Goal: Task Accomplishment & Management: Use online tool/utility

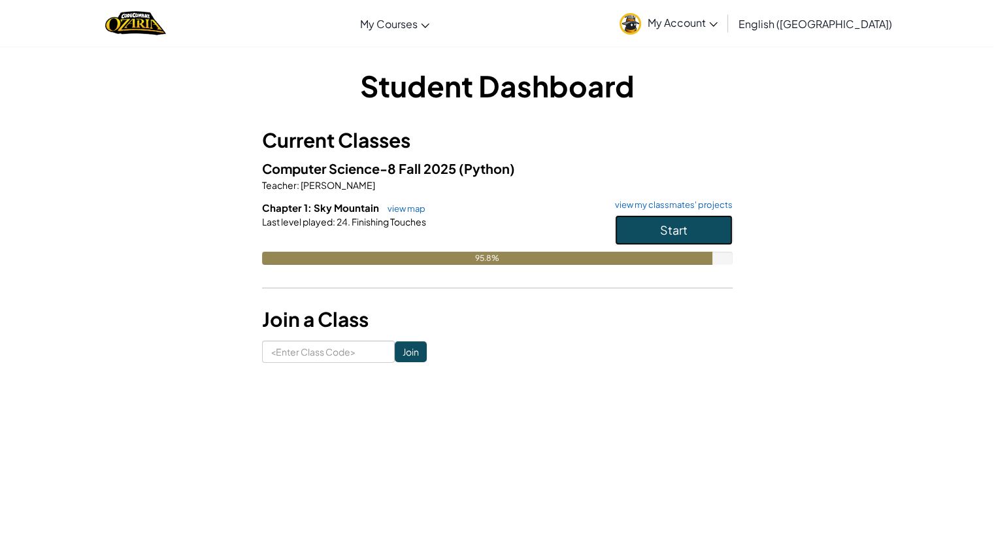
click at [630, 229] on button "Start" at bounding box center [674, 230] width 118 height 30
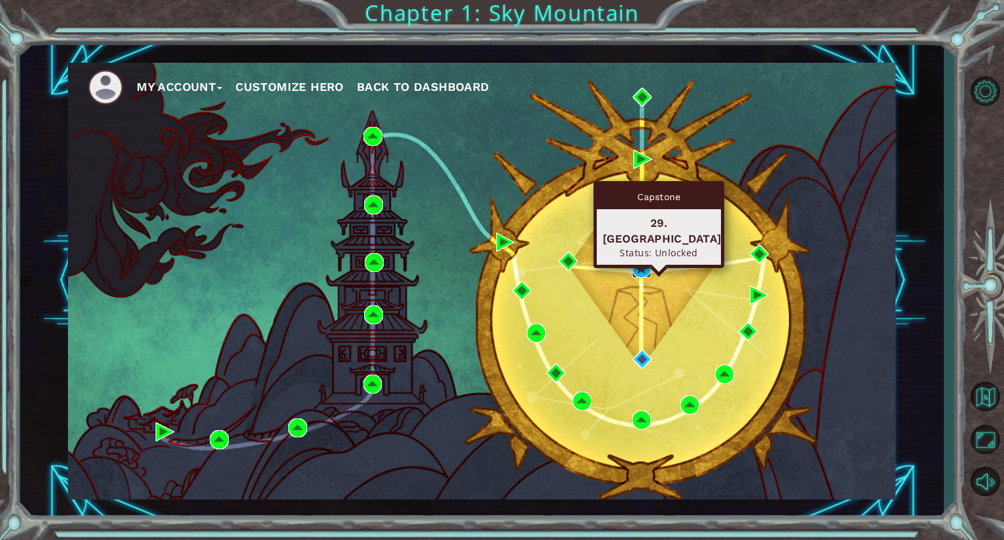
click at [643, 265] on img at bounding box center [641, 268] width 19 height 19
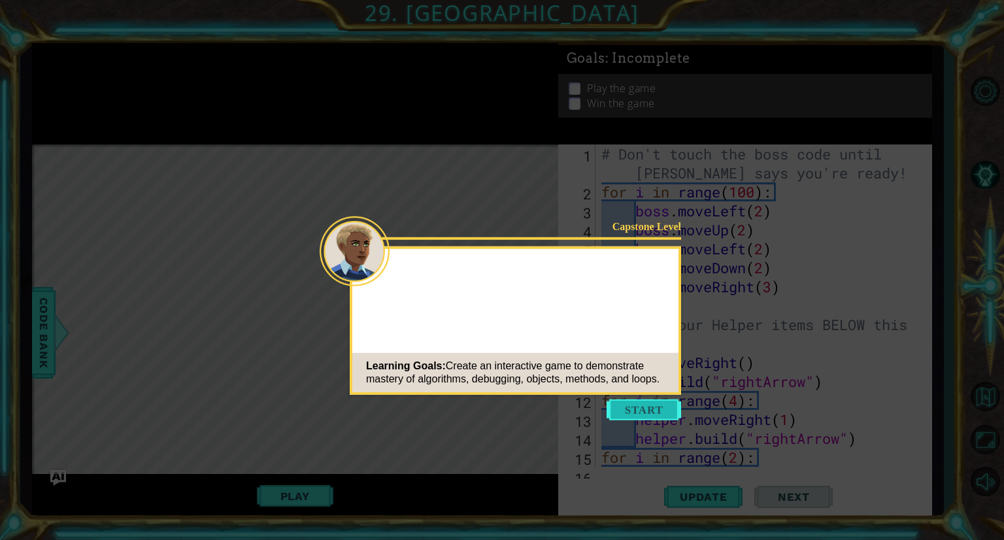
click at [657, 415] on button "Start" at bounding box center [644, 409] width 75 height 21
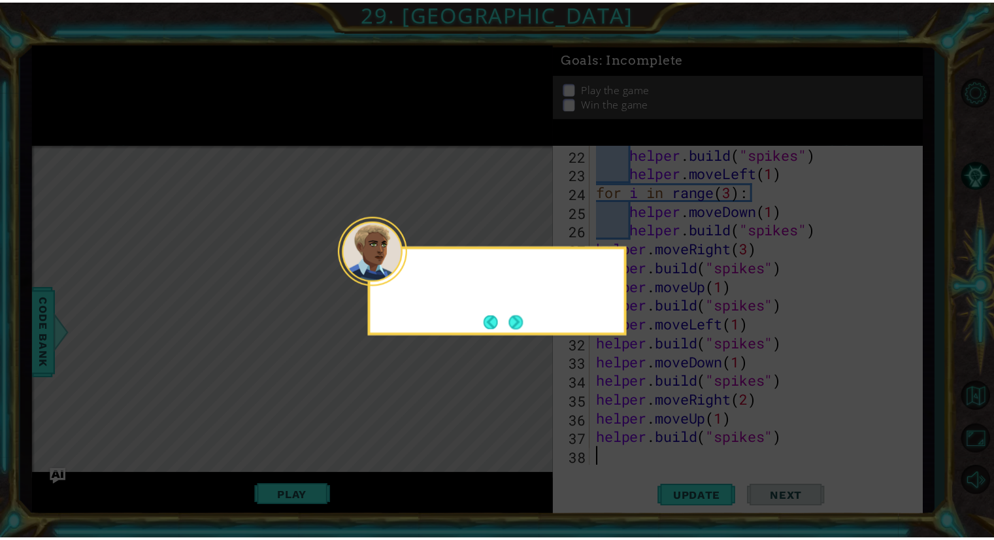
scroll to position [436, 0]
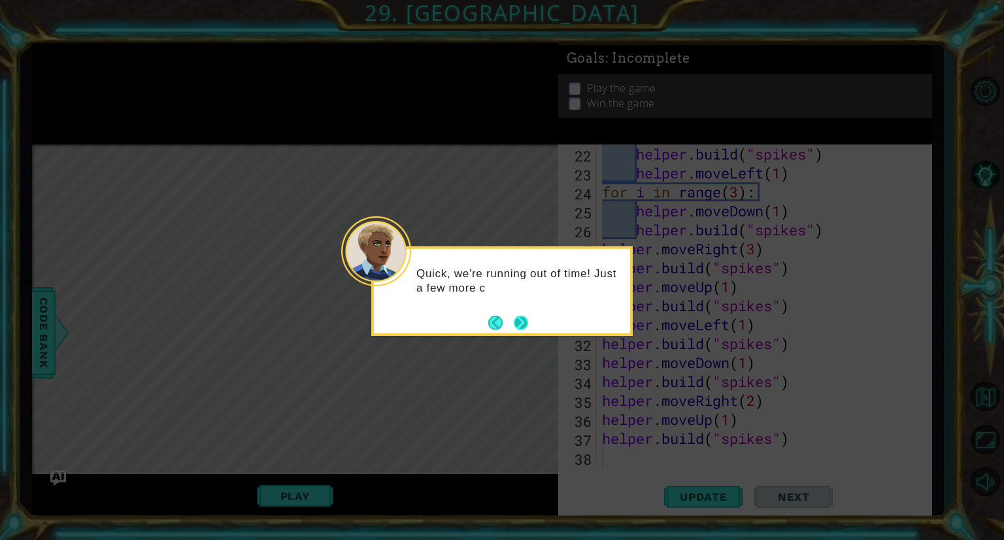
click at [518, 324] on button "Next" at bounding box center [520, 322] width 23 height 23
click at [518, 324] on button "Next" at bounding box center [521, 323] width 24 height 24
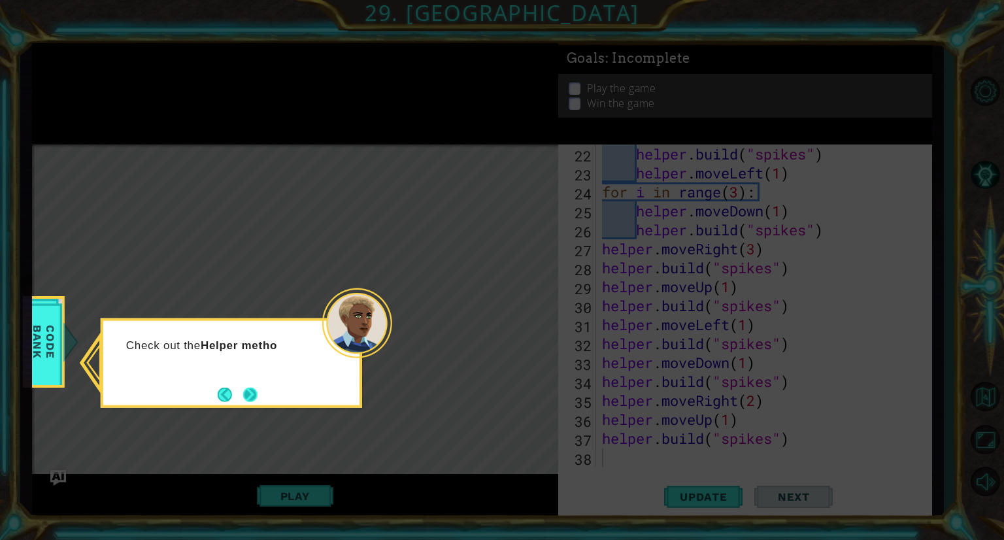
click at [252, 389] on button "Next" at bounding box center [250, 395] width 22 height 22
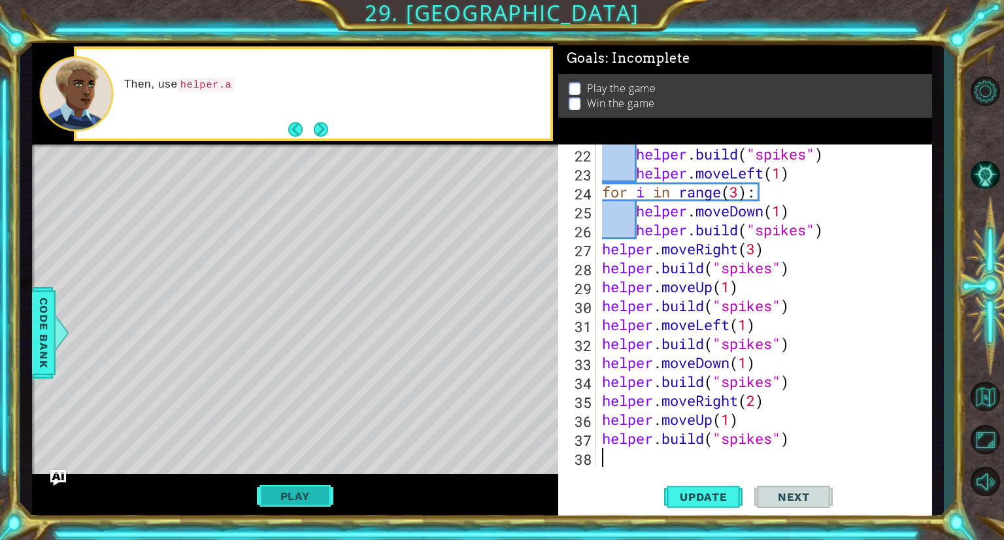
click at [298, 495] on button "Play" at bounding box center [295, 496] width 76 height 25
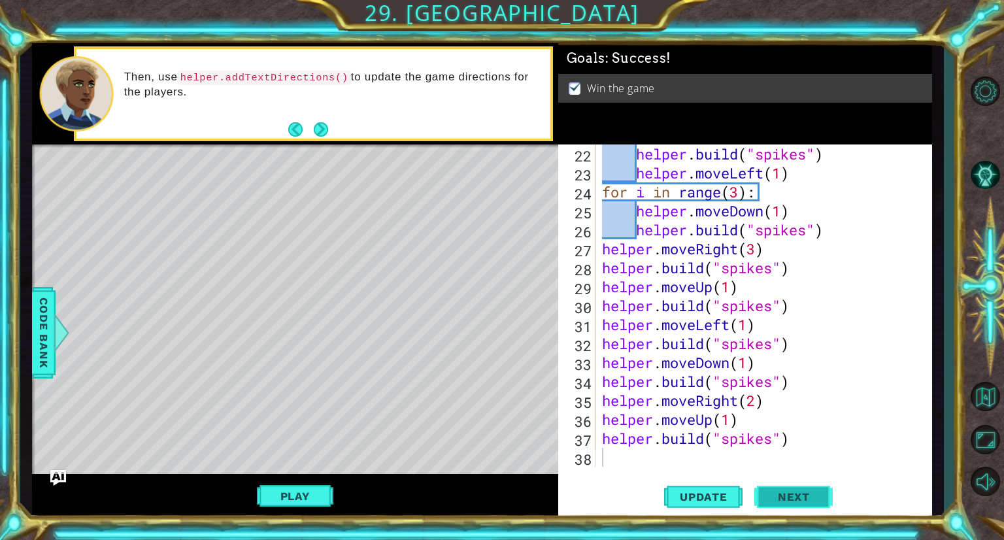
click at [782, 490] on span "Next" at bounding box center [794, 494] width 58 height 13
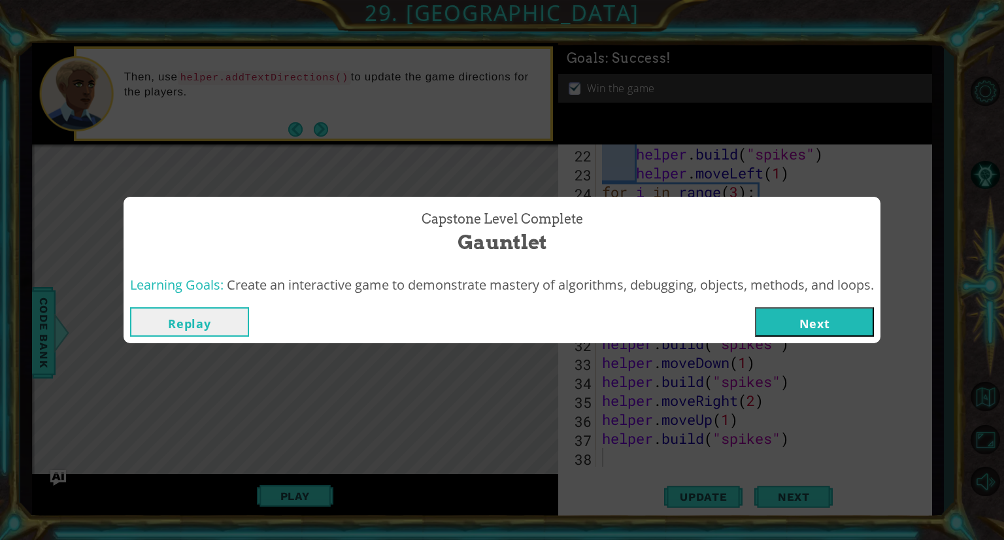
click at [819, 328] on button "Next" at bounding box center [814, 321] width 119 height 29
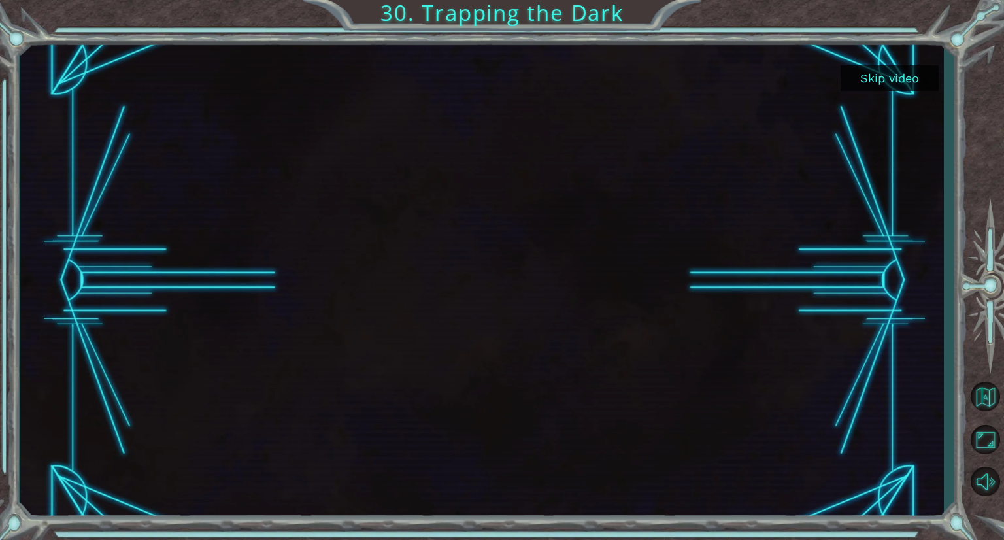
click at [894, 69] on button "Skip video" at bounding box center [890, 77] width 98 height 25
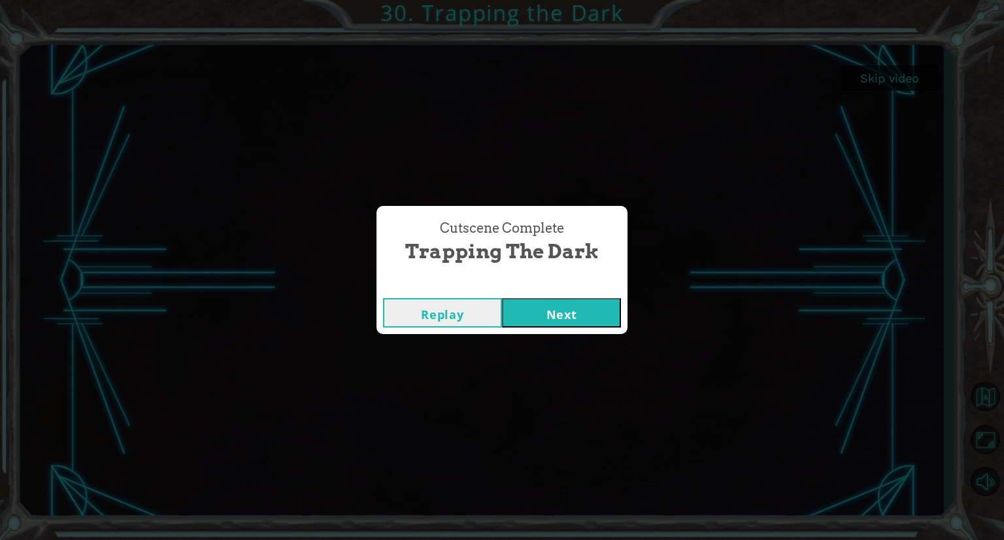
click at [575, 304] on button "Next" at bounding box center [561, 312] width 119 height 29
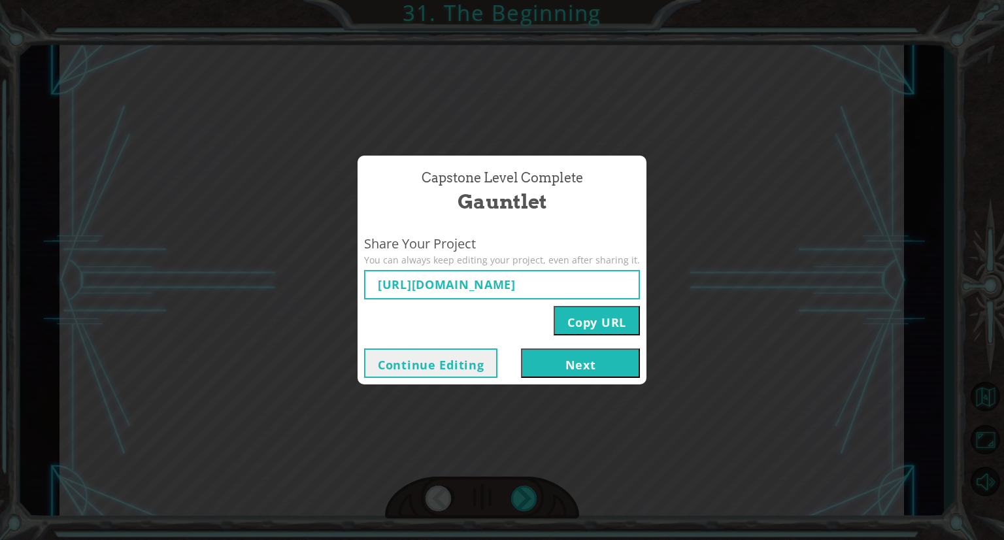
type input "[URL][DOMAIN_NAME]"
click at [558, 371] on button "Next" at bounding box center [580, 362] width 119 height 29
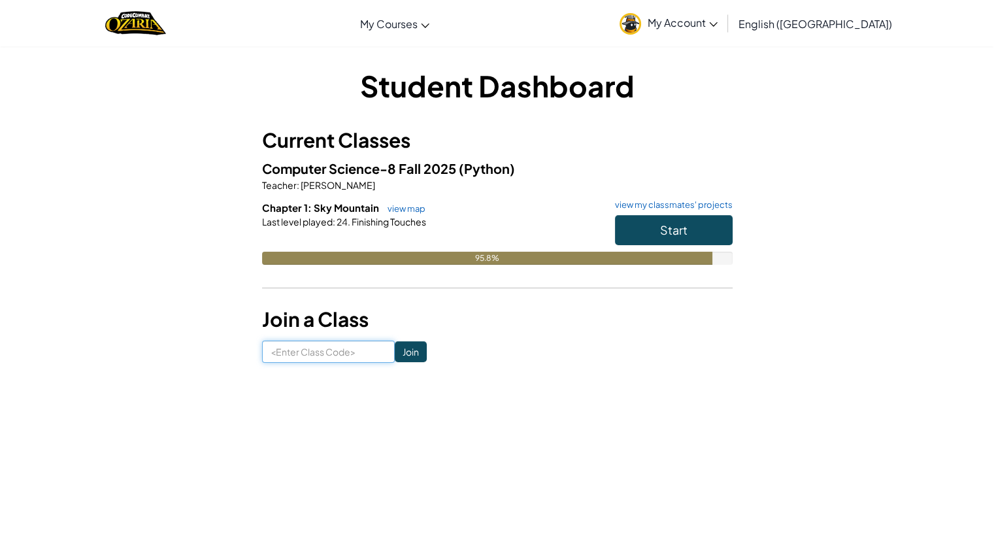
click at [303, 352] on input at bounding box center [328, 352] width 133 height 22
click at [309, 351] on input at bounding box center [328, 352] width 133 height 22
type input "WaterDryLate"
click input "Join" at bounding box center [411, 351] width 32 height 21
click at [406, 205] on link "view map" at bounding box center [403, 208] width 44 height 10
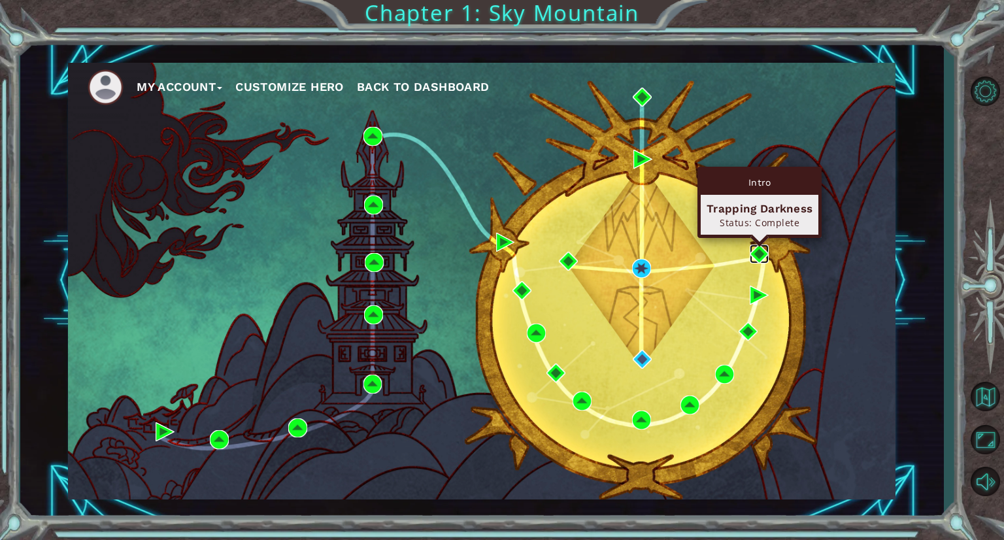
click at [754, 256] on img at bounding box center [759, 254] width 19 height 19
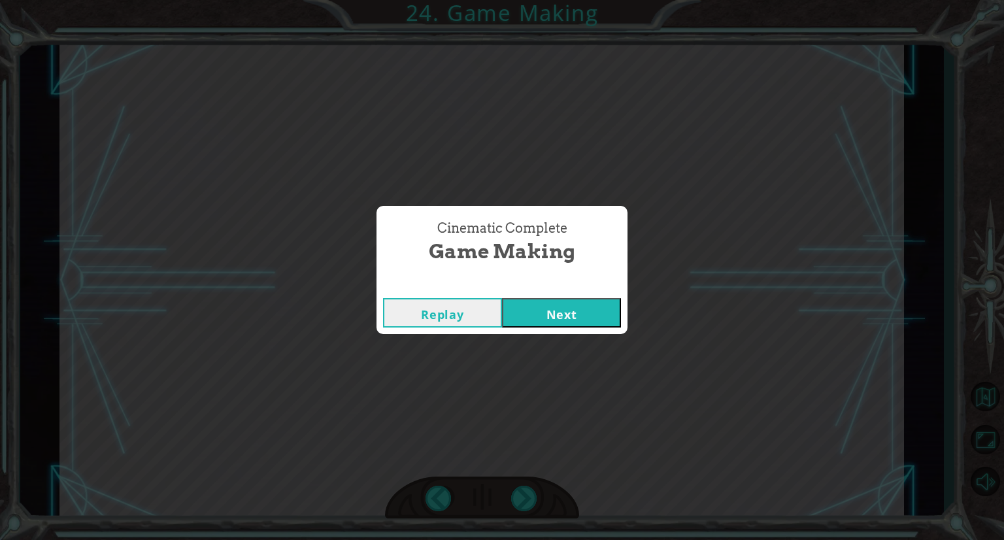
click at [599, 296] on div "Replay Next" at bounding box center [502, 313] width 251 height 42
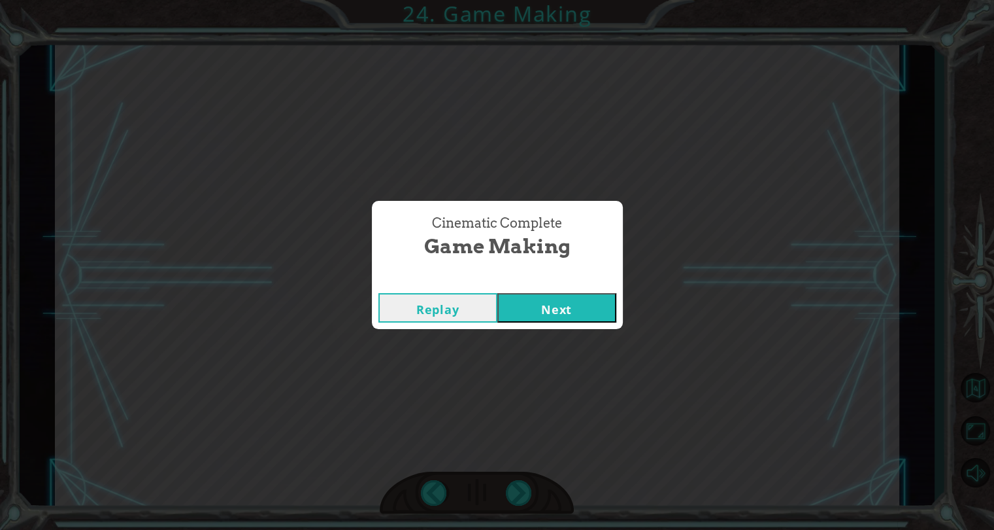
click at [594, 303] on button "Next" at bounding box center [557, 307] width 119 height 29
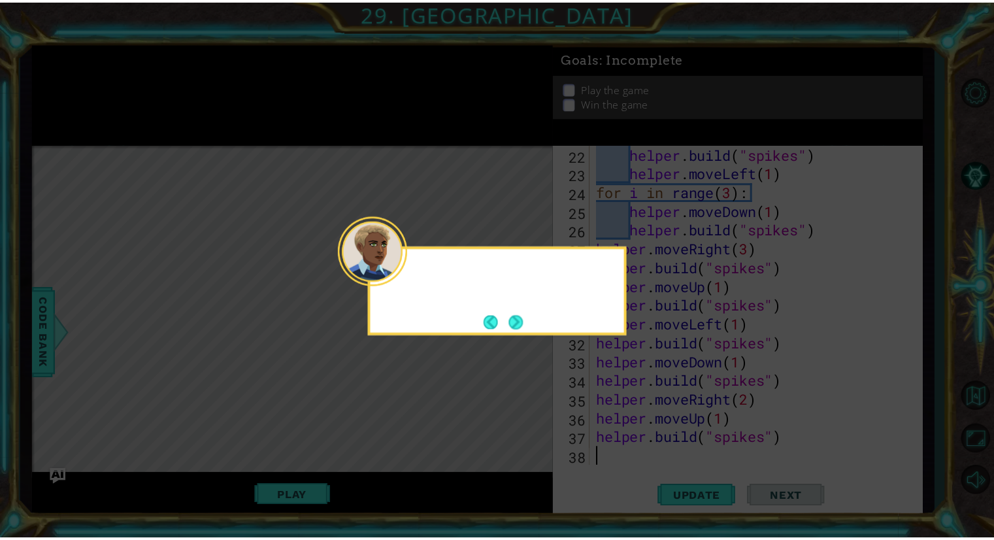
scroll to position [436, 0]
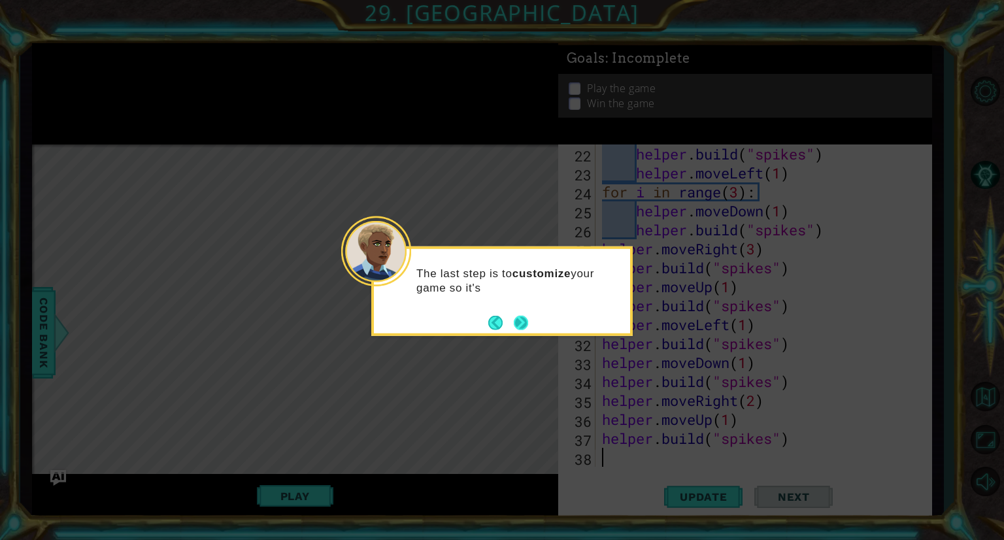
click at [515, 320] on button "Next" at bounding box center [521, 322] width 14 height 14
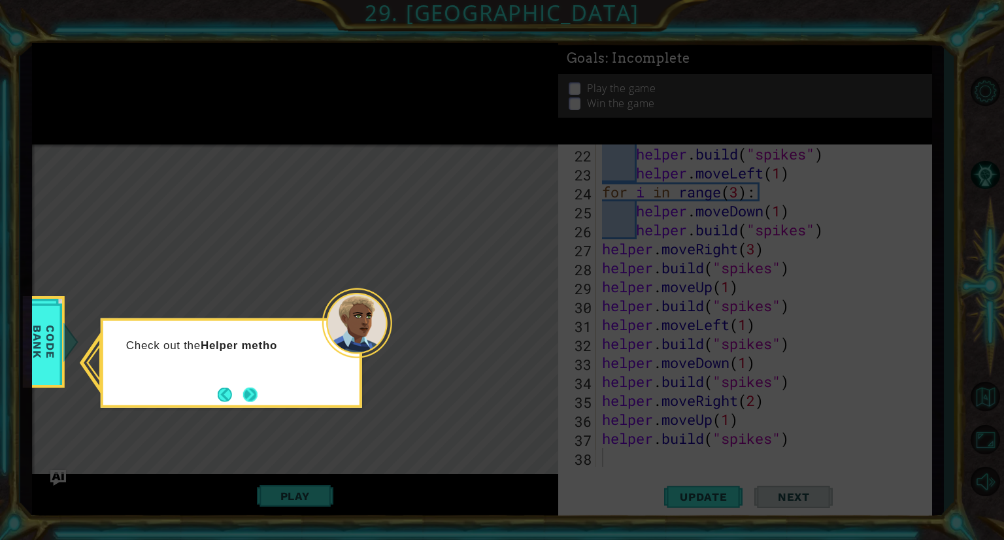
click at [246, 399] on button "Next" at bounding box center [250, 394] width 14 height 14
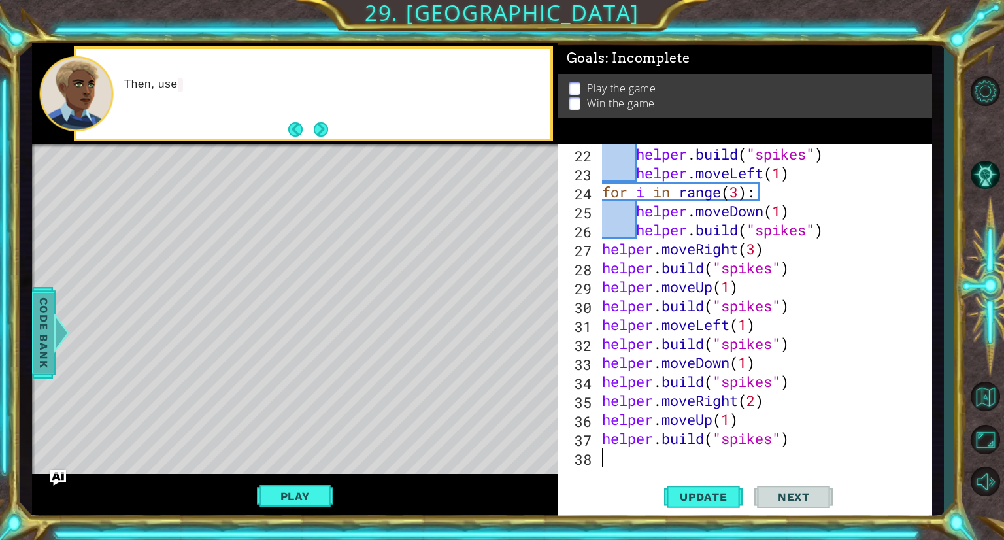
click at [47, 335] on span "Code Bank" at bounding box center [43, 333] width 21 height 80
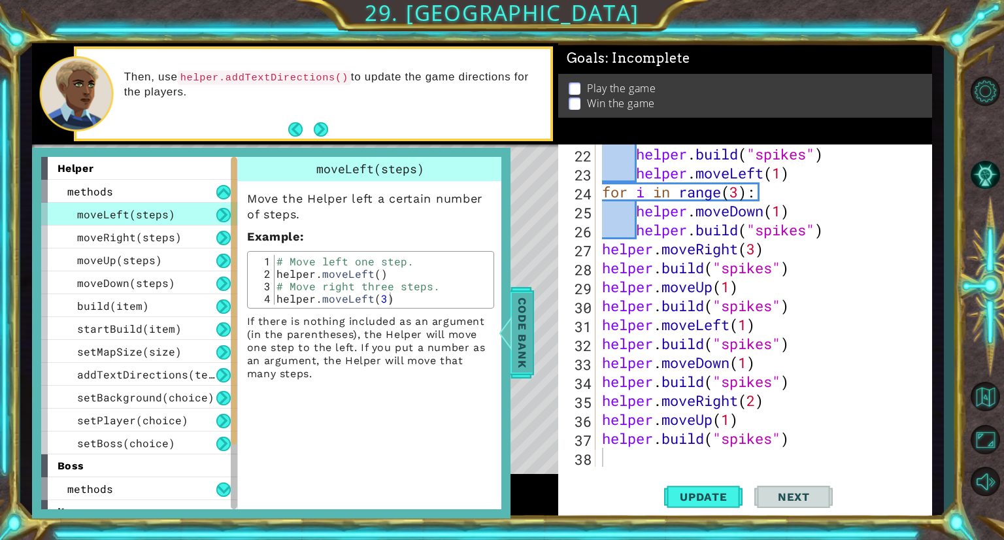
click at [530, 334] on span "Code Bank" at bounding box center [522, 333] width 21 height 80
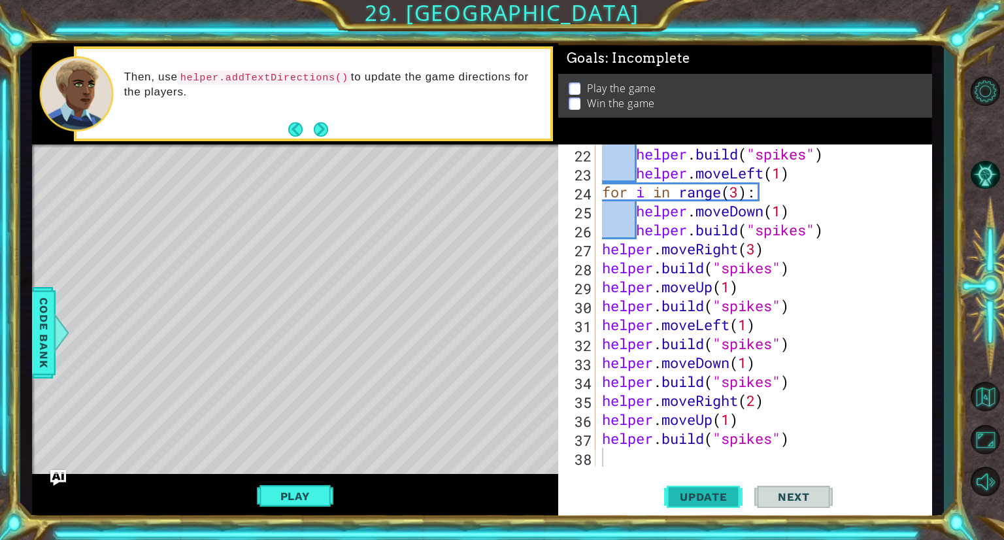
click at [691, 498] on span "Update" at bounding box center [704, 496] width 74 height 13
click at [307, 492] on button "Play" at bounding box center [295, 496] width 76 height 25
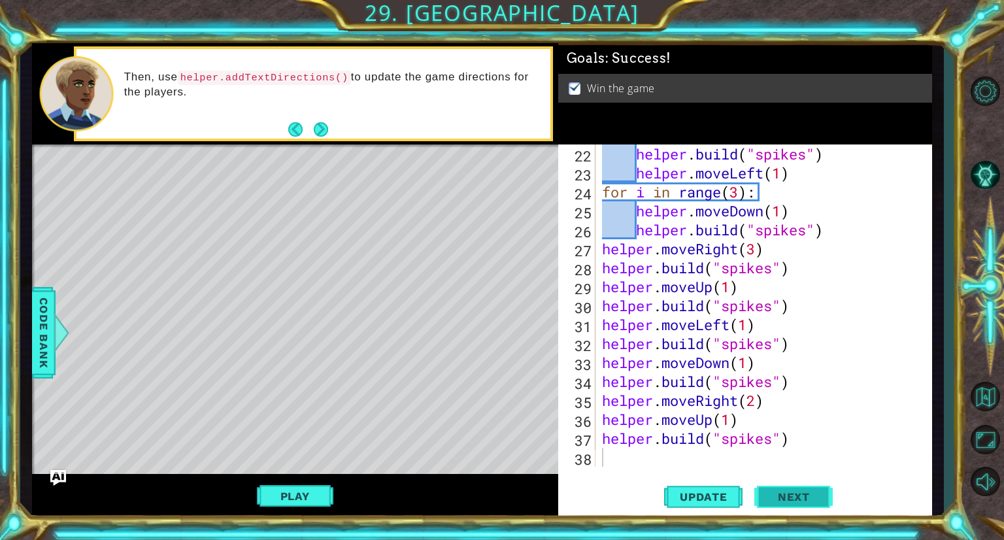
click at [771, 494] on span "Next" at bounding box center [794, 498] width 58 height 13
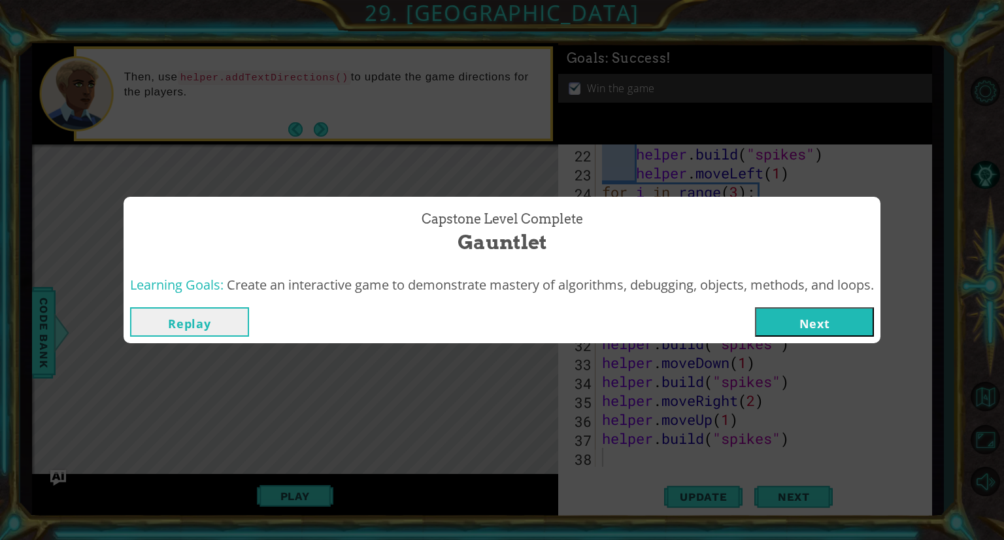
click at [826, 324] on button "Next" at bounding box center [814, 321] width 119 height 29
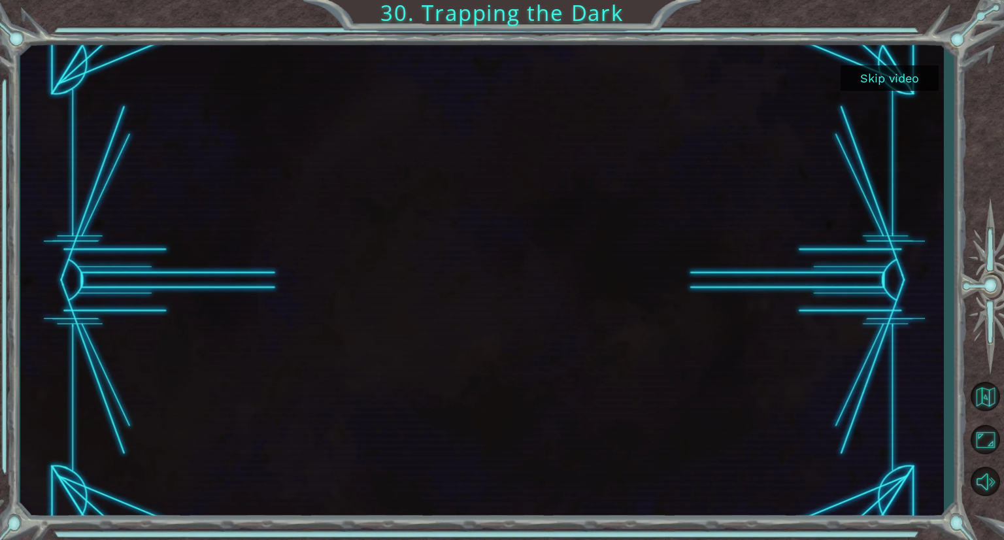
click at [885, 74] on button "Skip video" at bounding box center [890, 77] width 98 height 25
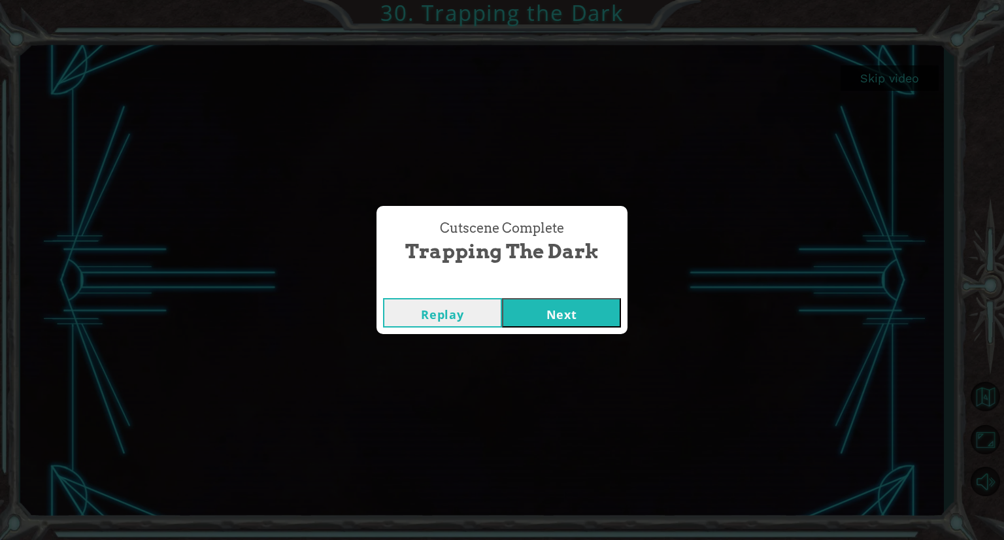
click at [558, 314] on button "Next" at bounding box center [561, 312] width 119 height 29
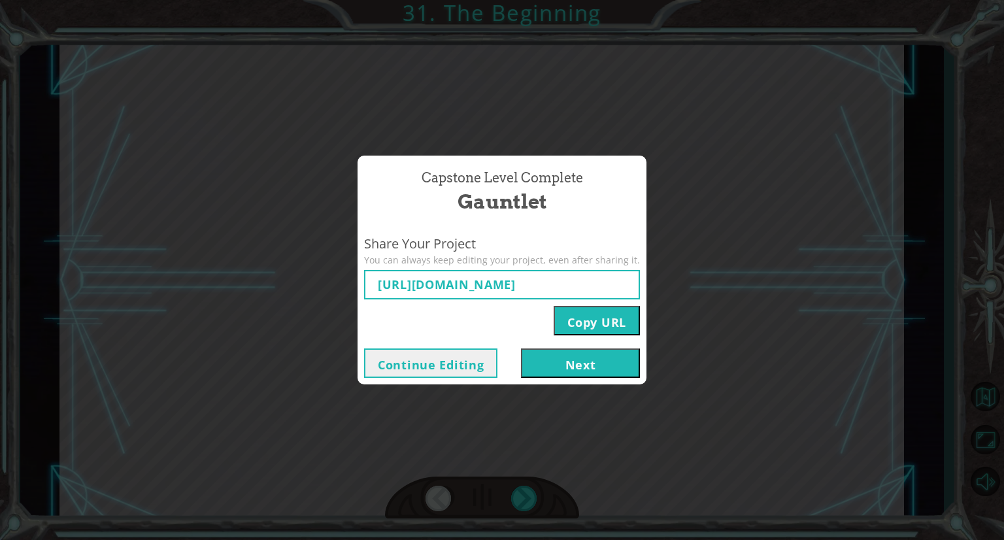
click at [554, 356] on button "Next" at bounding box center [580, 362] width 119 height 29
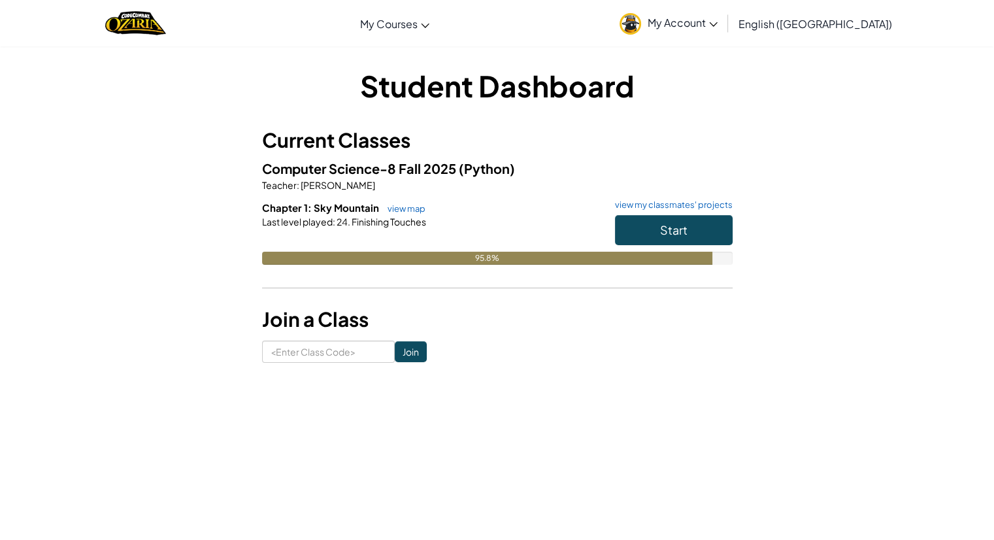
click at [718, 20] on span "My Account" at bounding box center [683, 23] width 70 height 14
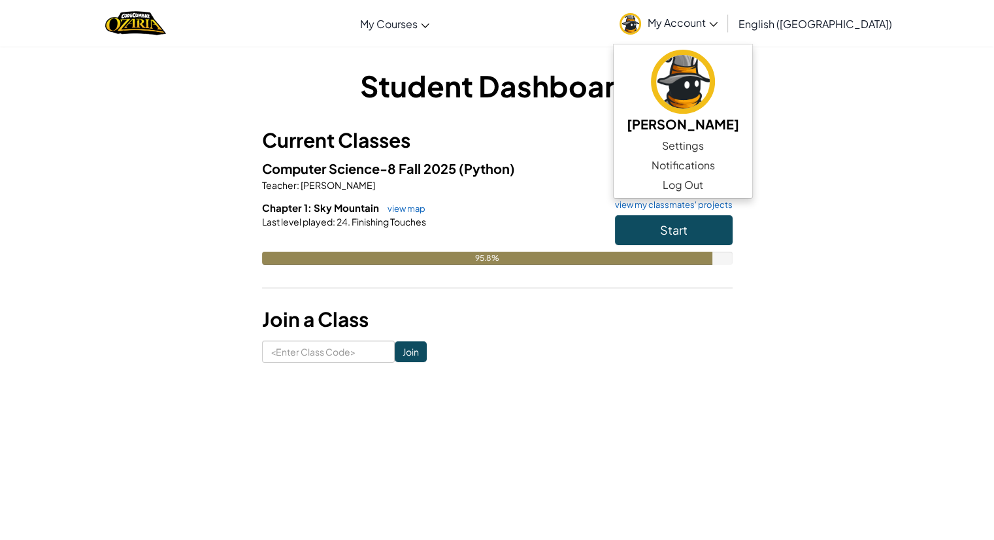
click at [779, 244] on div "Student Dashboard Current Classes Computer Science-8 Fall 2025 (Python) Teacher…" at bounding box center [497, 213] width 765 height 297
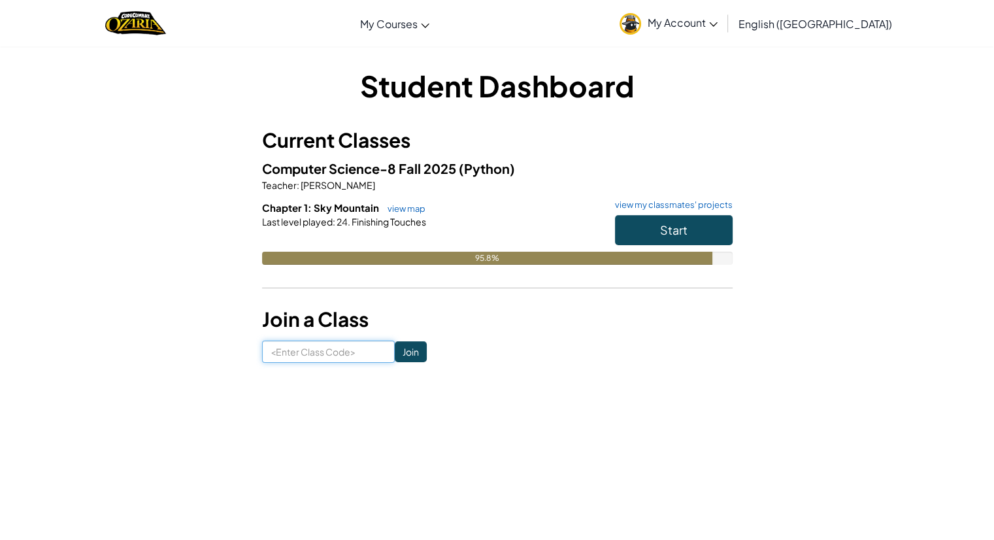
click at [322, 354] on input at bounding box center [328, 352] width 133 height 22
type input "WaterDryLate"
click at [400, 356] on input "Join" at bounding box center [411, 351] width 32 height 21
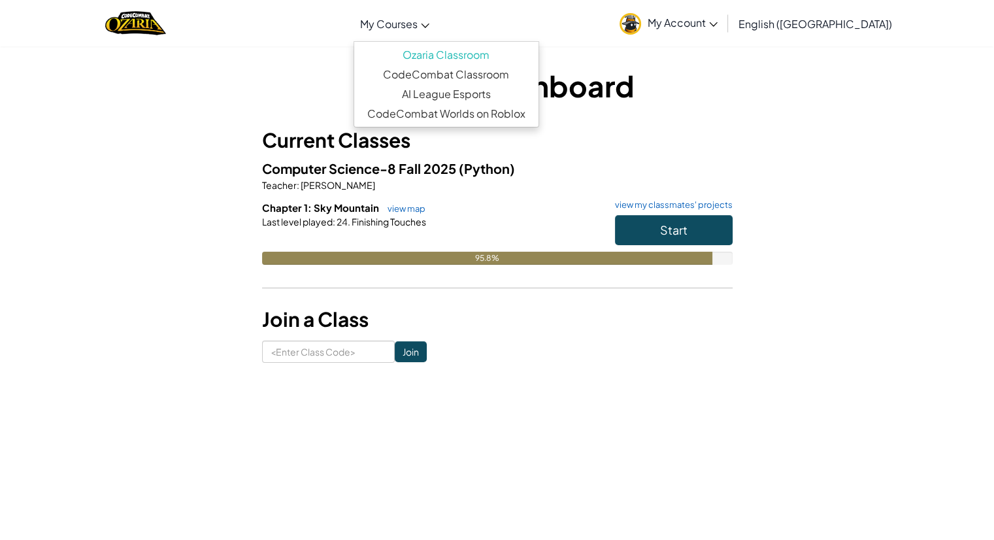
click at [418, 20] on span "My Courses" at bounding box center [389, 24] width 58 height 14
click at [557, 165] on h5 "Computer Science-8 Fall 2025 (Python)" at bounding box center [497, 168] width 471 height 20
click at [436, 13] on link "My Courses" at bounding box center [395, 23] width 82 height 35
click at [468, 87] on link "AI League Esports" at bounding box center [446, 94] width 184 height 20
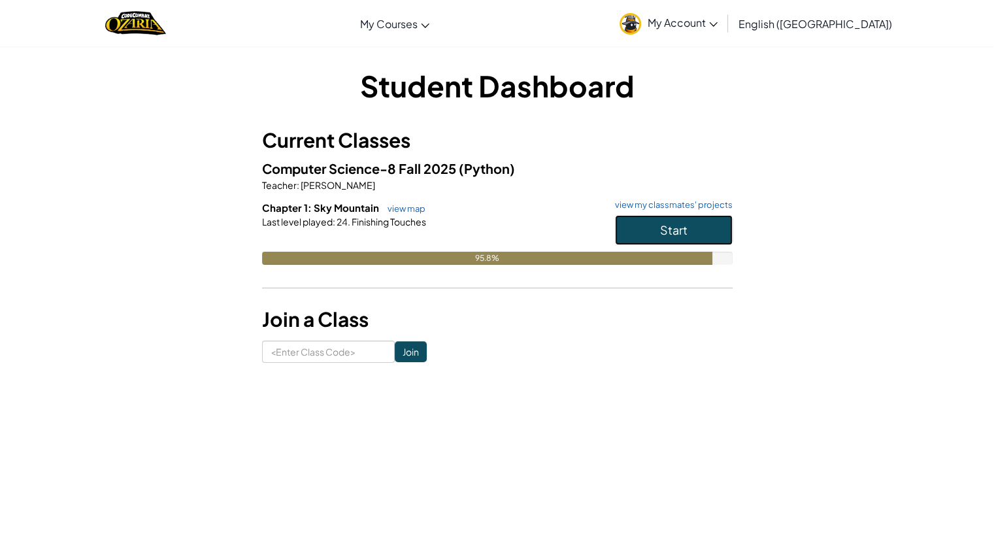
click at [654, 237] on button "Start" at bounding box center [674, 230] width 118 height 30
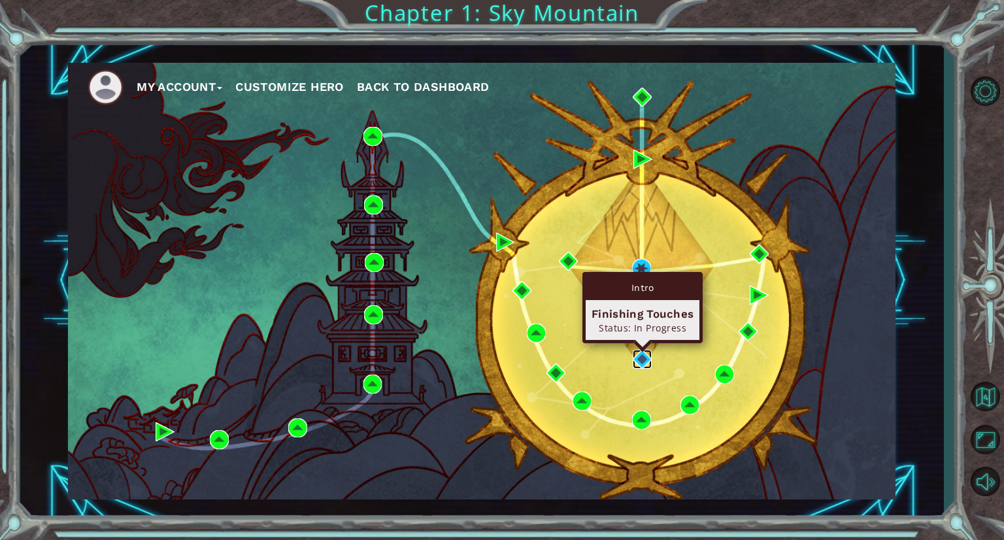
click at [636, 364] on img at bounding box center [642, 359] width 19 height 19
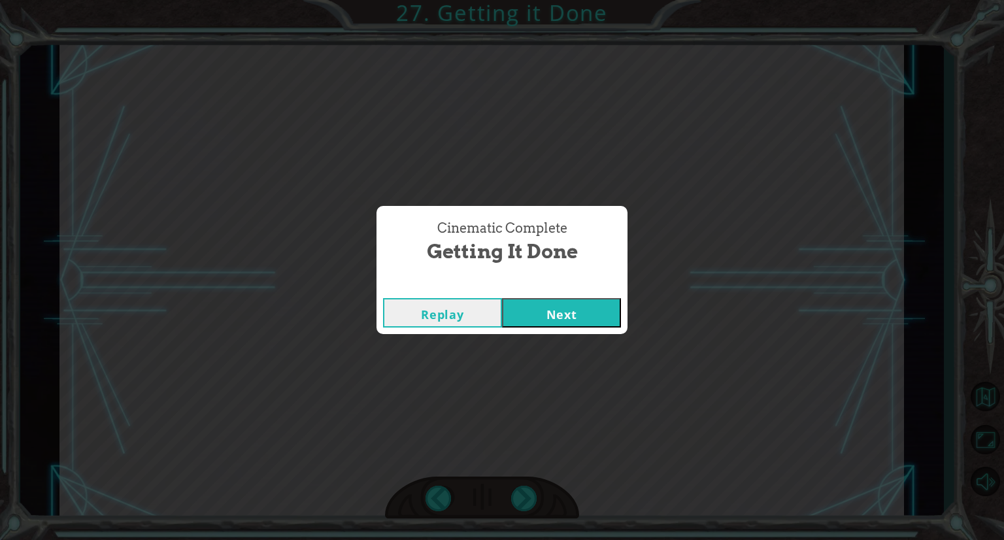
click at [551, 311] on button "Next" at bounding box center [561, 312] width 119 height 29
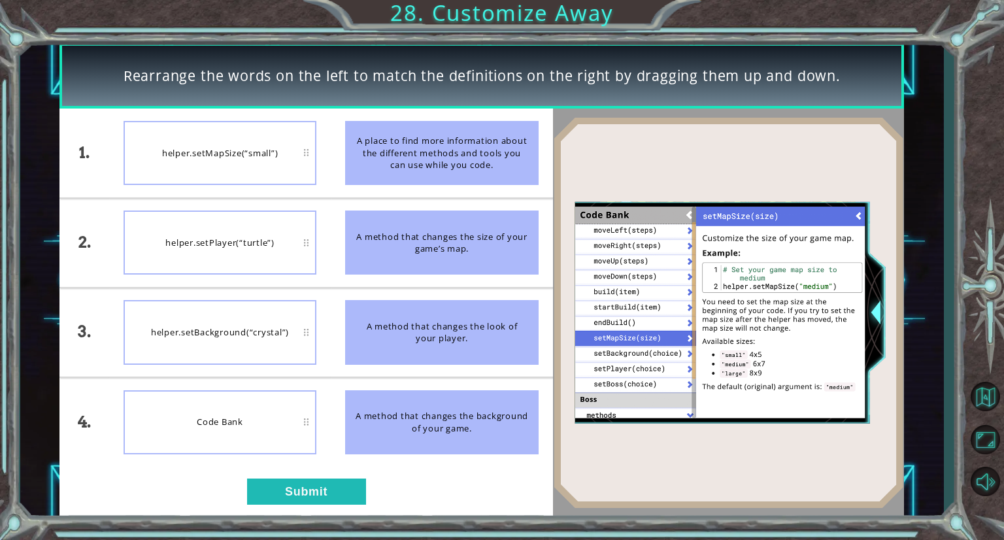
drag, startPoint x: 428, startPoint y: 245, endPoint x: 256, endPoint y: 153, distance: 194.5
click at [256, 153] on div "1. 2. 3. 4. helper.setMapSize(“small”) helper.setPlayer(“turtle”) helper.setBac…" at bounding box center [305, 288] width 493 height 358
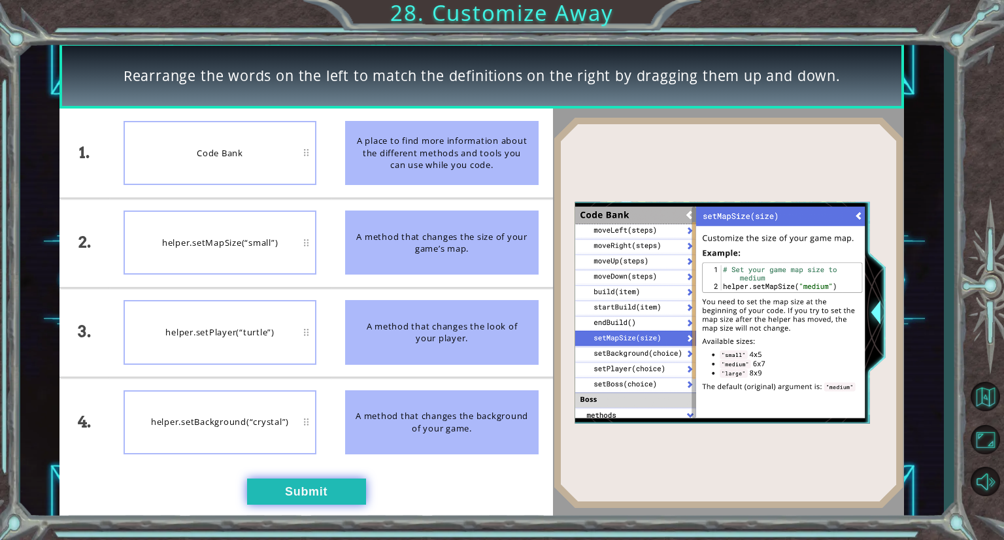
click at [316, 493] on button "Submit" at bounding box center [306, 492] width 119 height 26
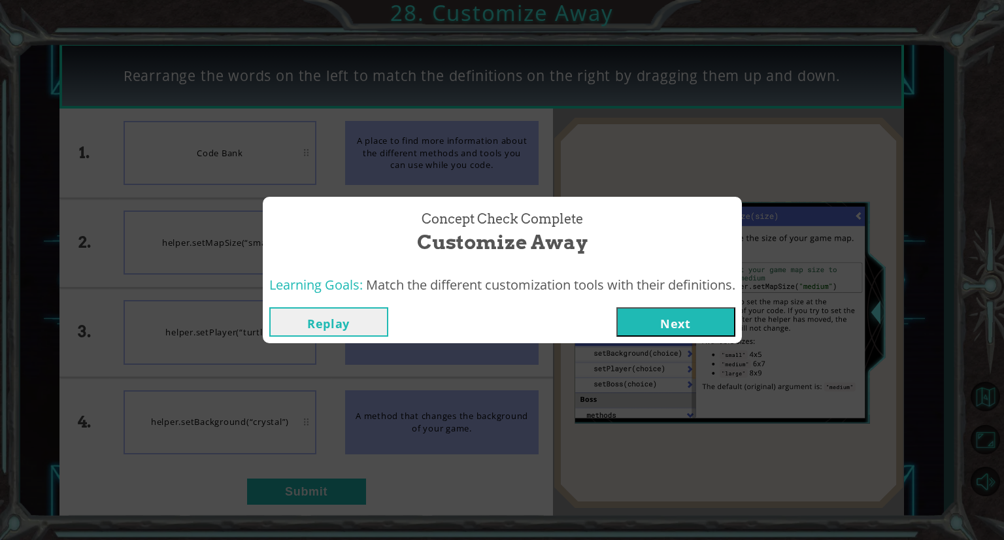
click at [675, 328] on button "Next" at bounding box center [676, 321] width 119 height 29
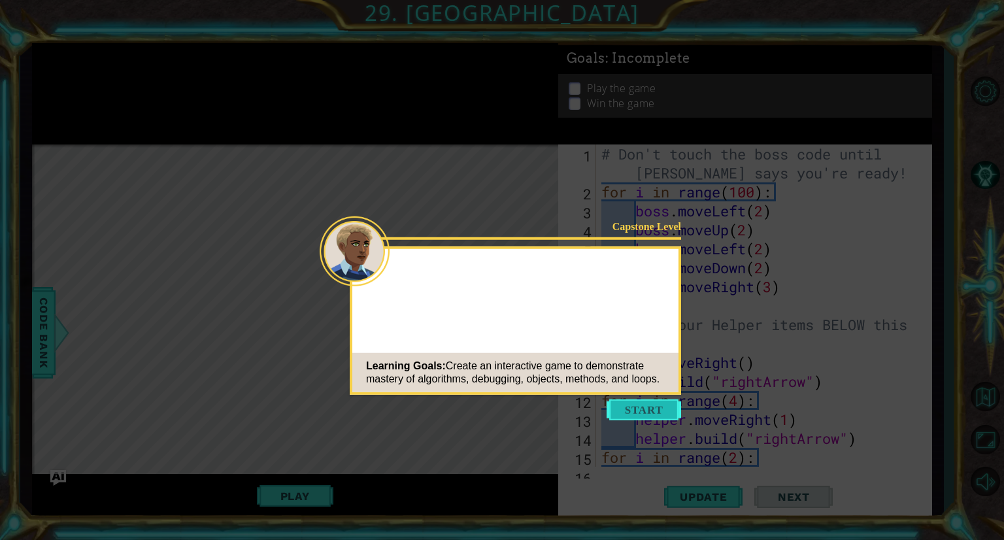
click at [646, 413] on button "Start" at bounding box center [644, 409] width 75 height 21
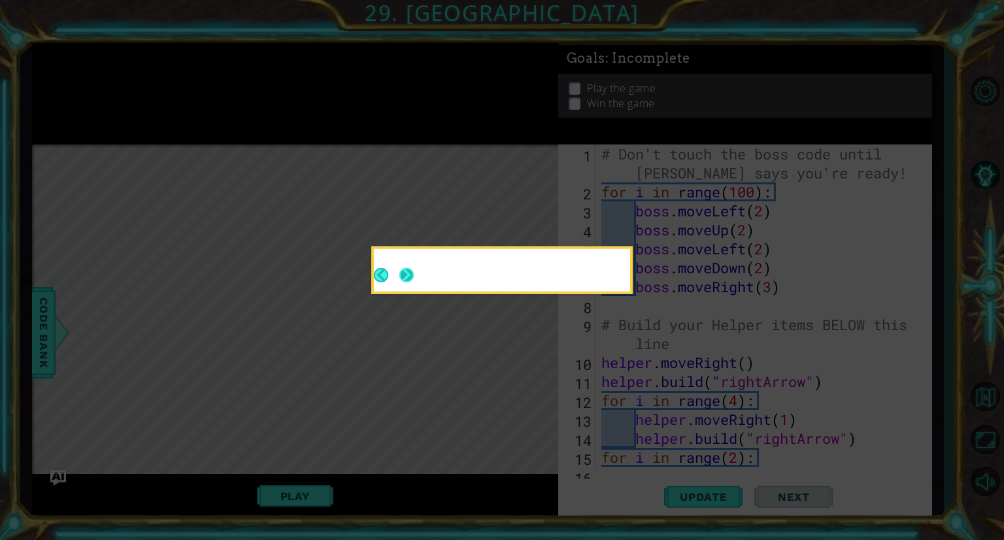
click at [401, 273] on button "Next" at bounding box center [406, 275] width 14 height 14
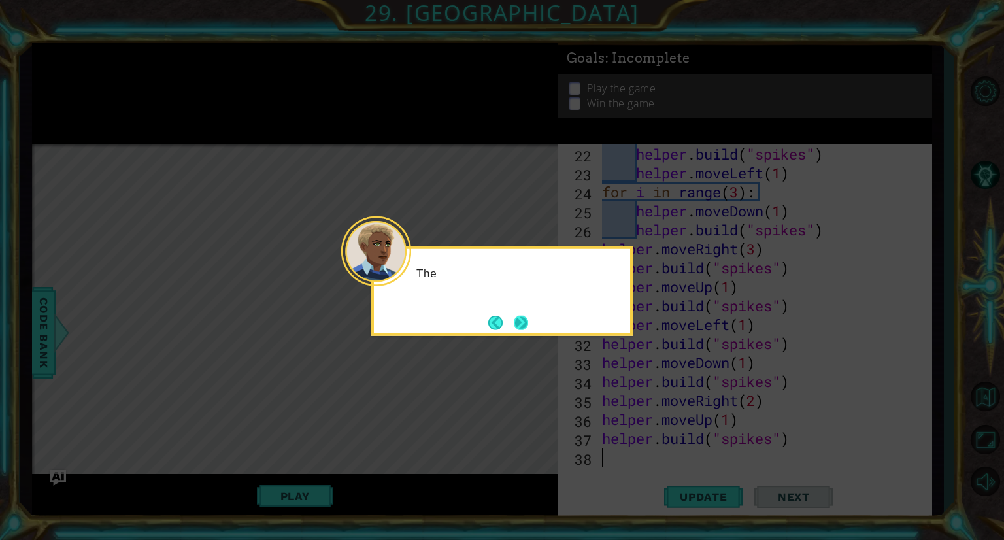
scroll to position [436, 0]
click at [518, 318] on button "Next" at bounding box center [521, 322] width 14 height 14
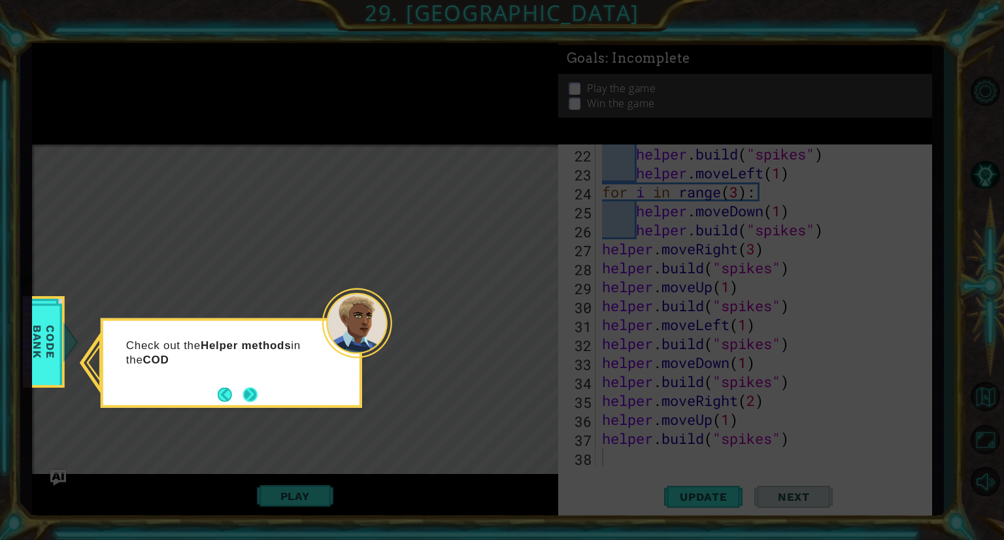
click at [254, 390] on button "Next" at bounding box center [250, 394] width 14 height 14
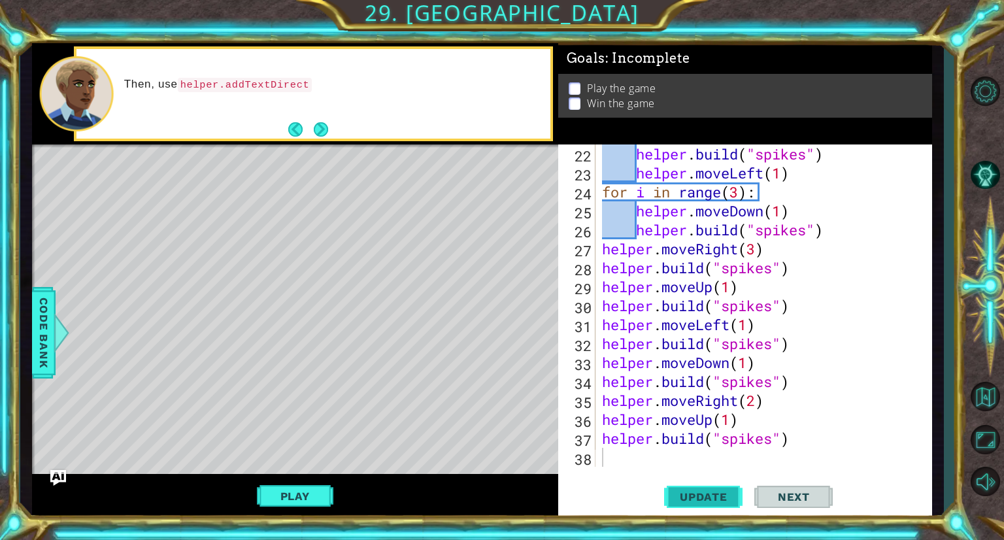
click at [691, 502] on span "Update" at bounding box center [704, 496] width 74 height 13
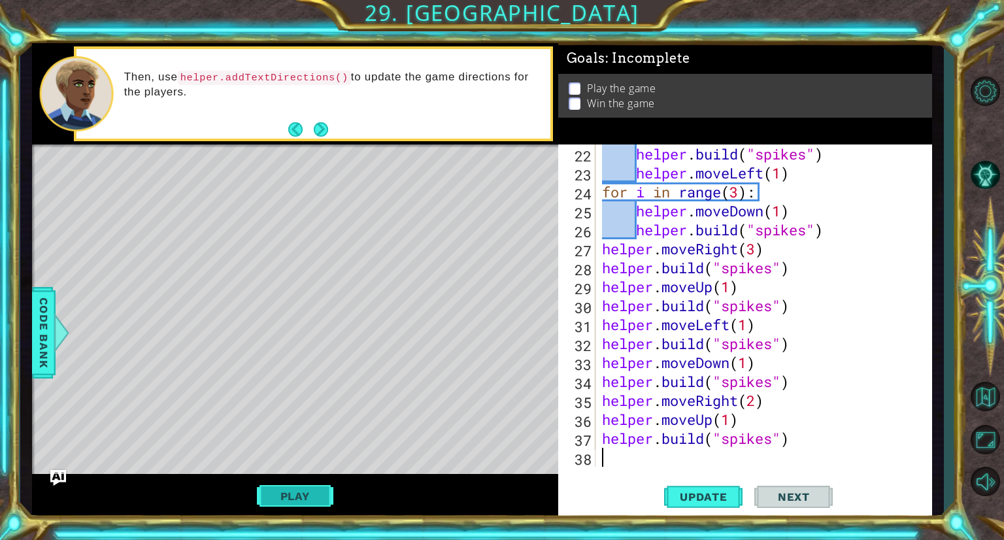
click at [274, 500] on button "Play" at bounding box center [295, 496] width 76 height 25
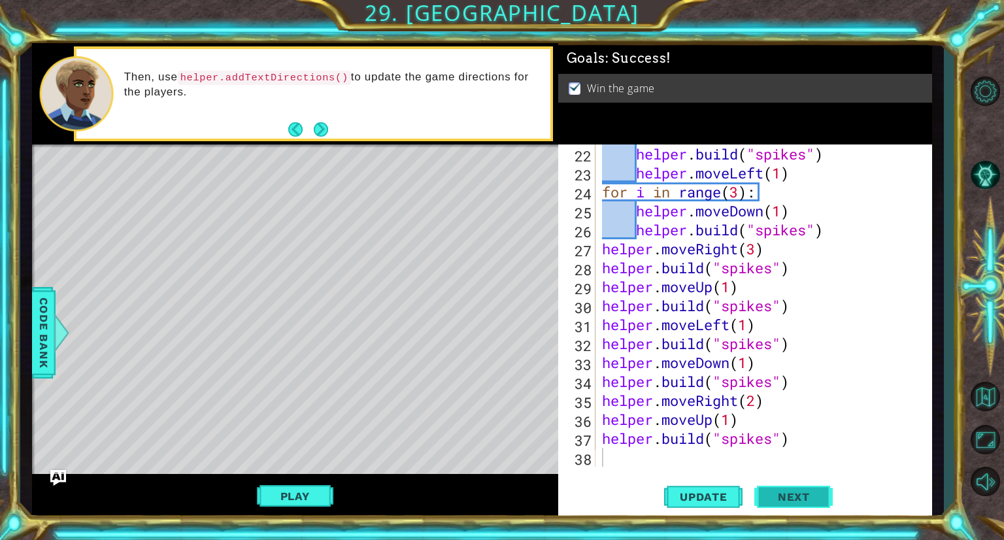
click at [770, 494] on span "Next" at bounding box center [794, 496] width 58 height 13
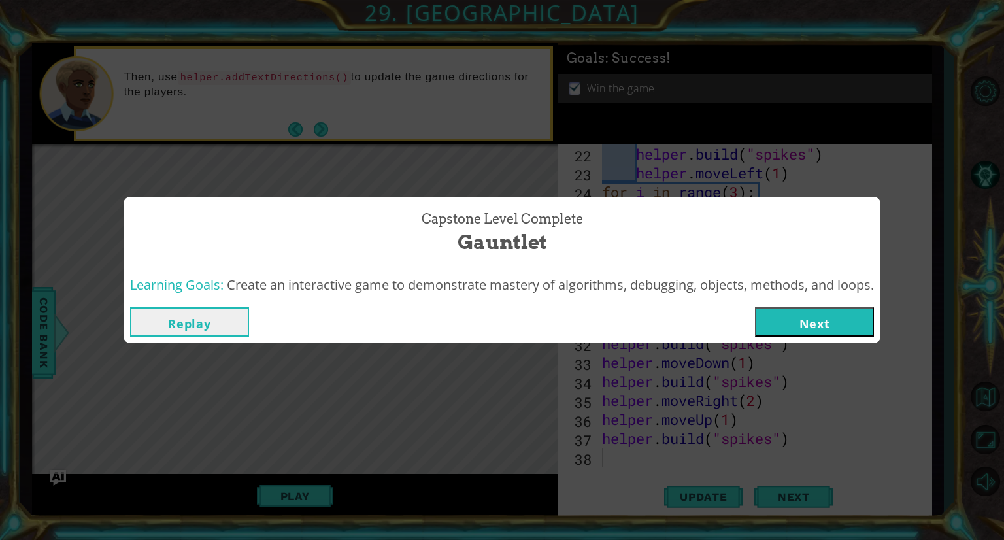
click at [819, 322] on button "Next" at bounding box center [814, 321] width 119 height 29
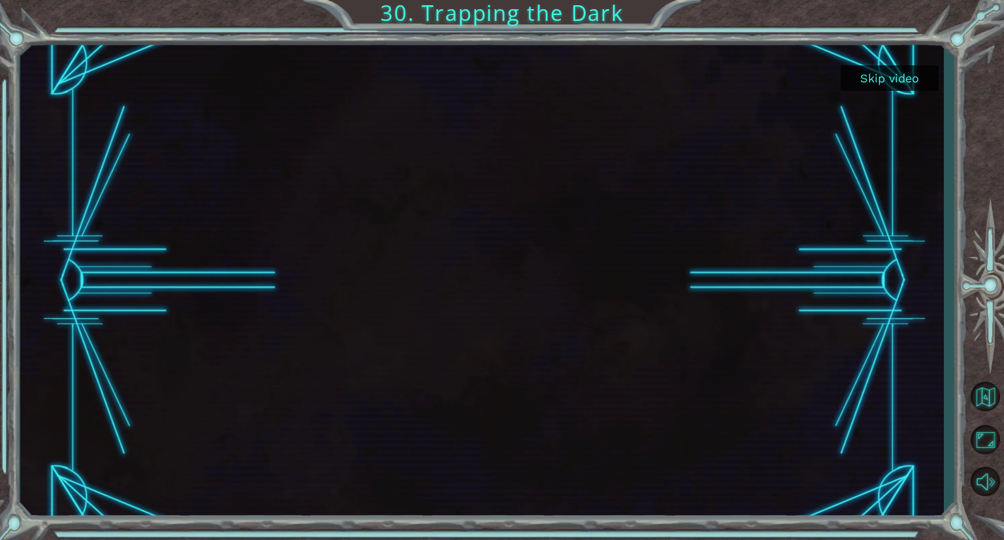
click at [896, 74] on button "Skip video" at bounding box center [890, 77] width 98 height 25
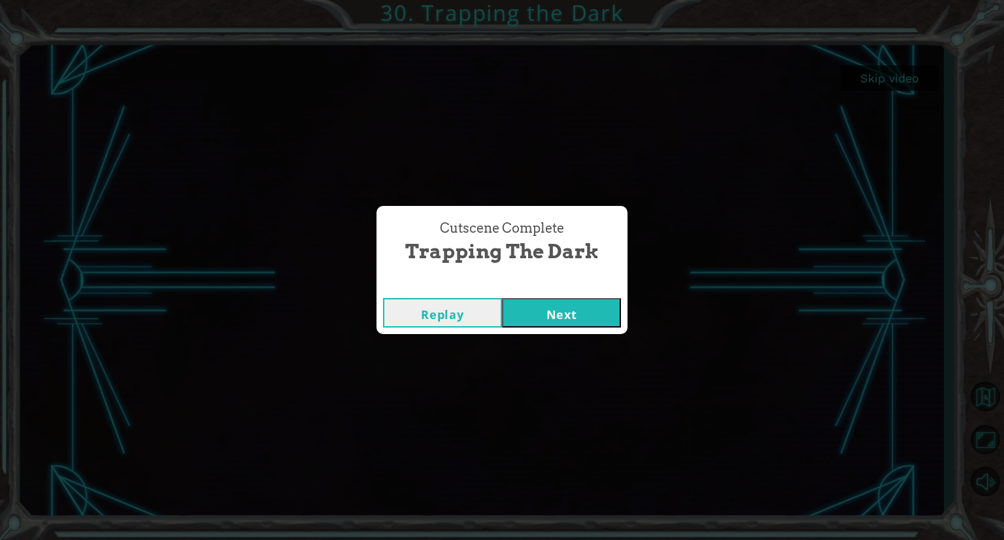
click at [592, 307] on button "Next" at bounding box center [561, 312] width 119 height 29
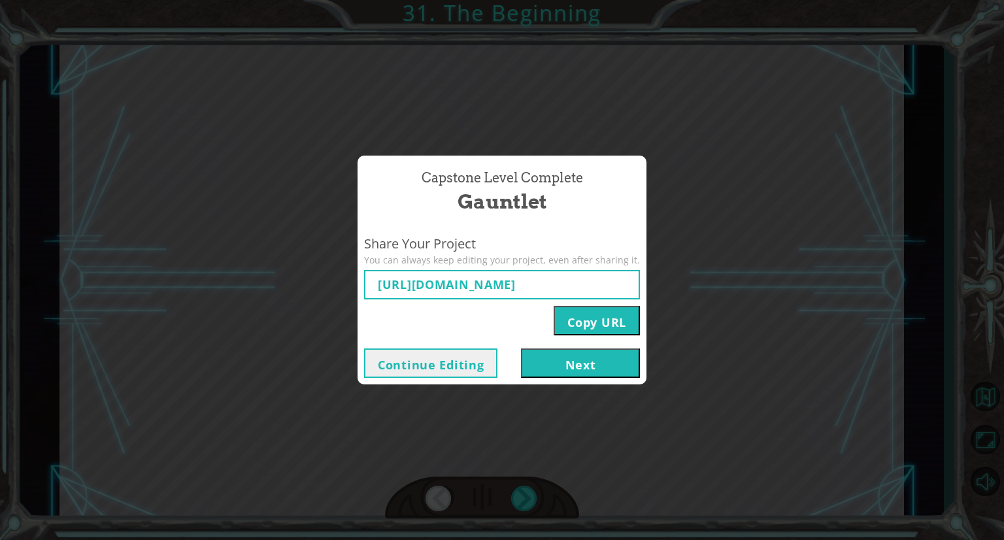
type input "[URL][DOMAIN_NAME]"
click at [577, 371] on button "Next" at bounding box center [580, 362] width 119 height 29
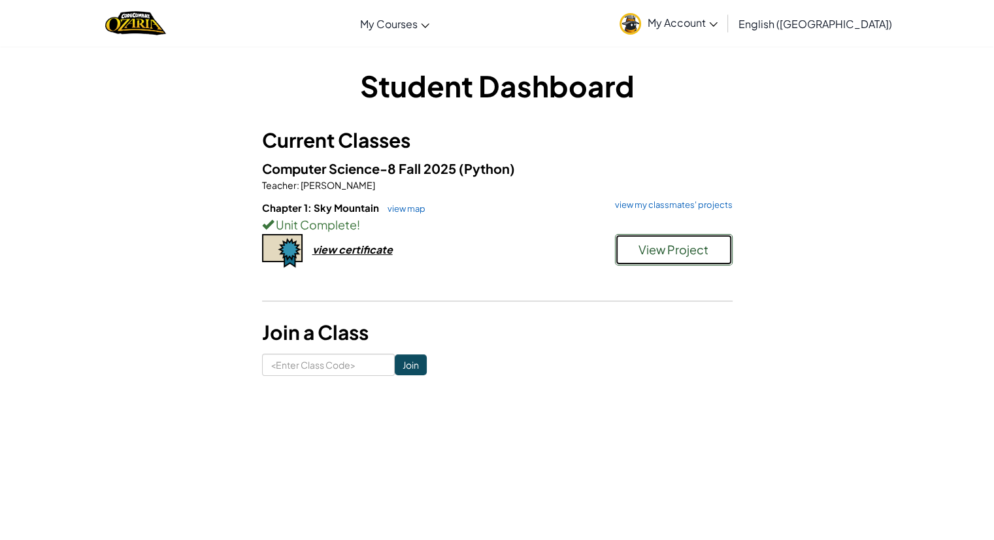
click at [654, 248] on span "View Project" at bounding box center [674, 249] width 70 height 15
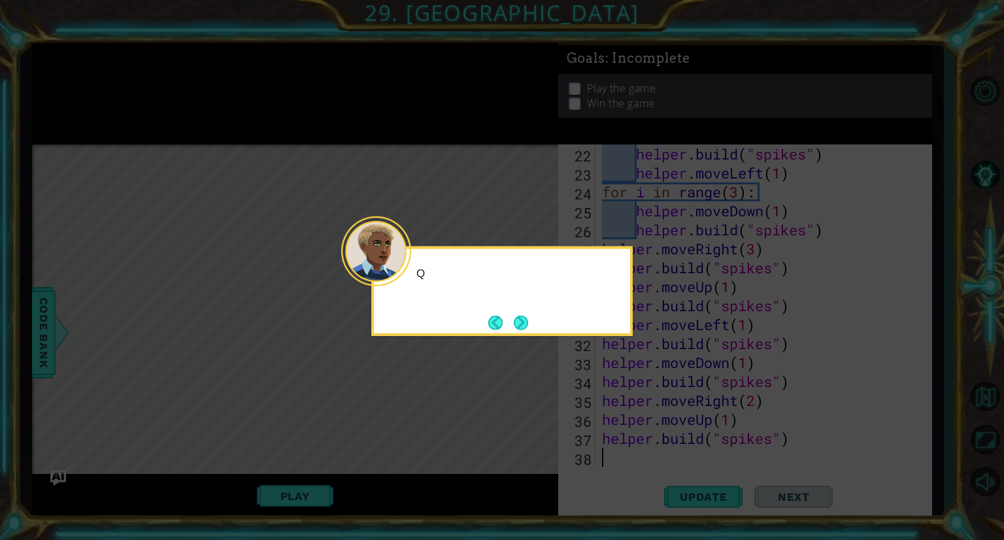
scroll to position [436, 0]
click at [522, 320] on button "Next" at bounding box center [521, 322] width 14 height 14
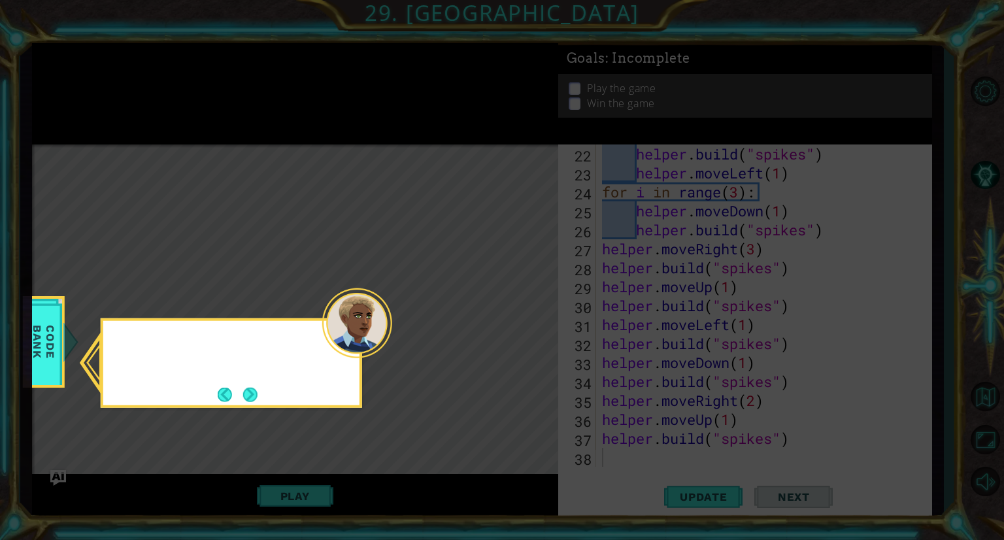
click at [522, 320] on icon at bounding box center [502, 270] width 1004 height 540
click at [254, 396] on button "Next" at bounding box center [250, 394] width 14 height 14
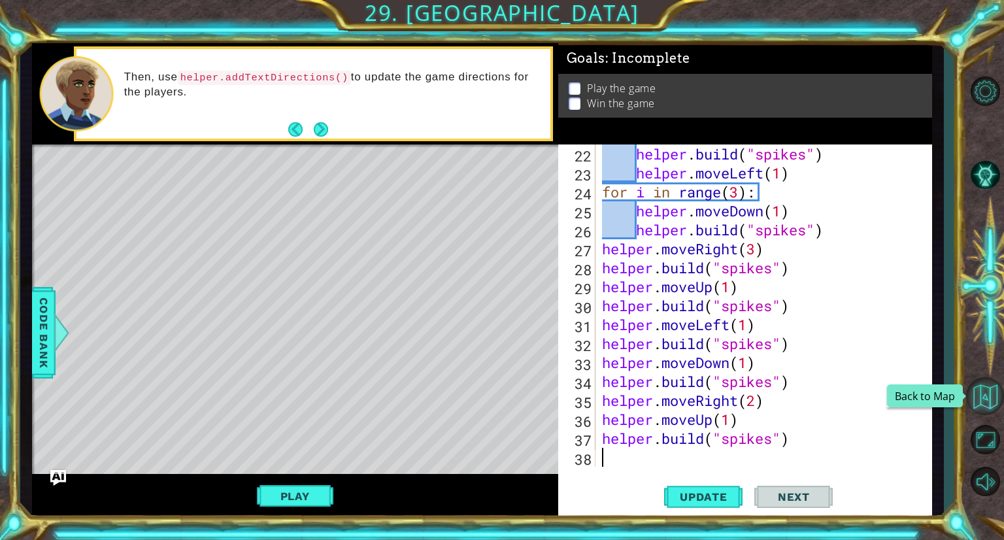
click at [990, 395] on button "Back to Map" at bounding box center [985, 396] width 38 height 38
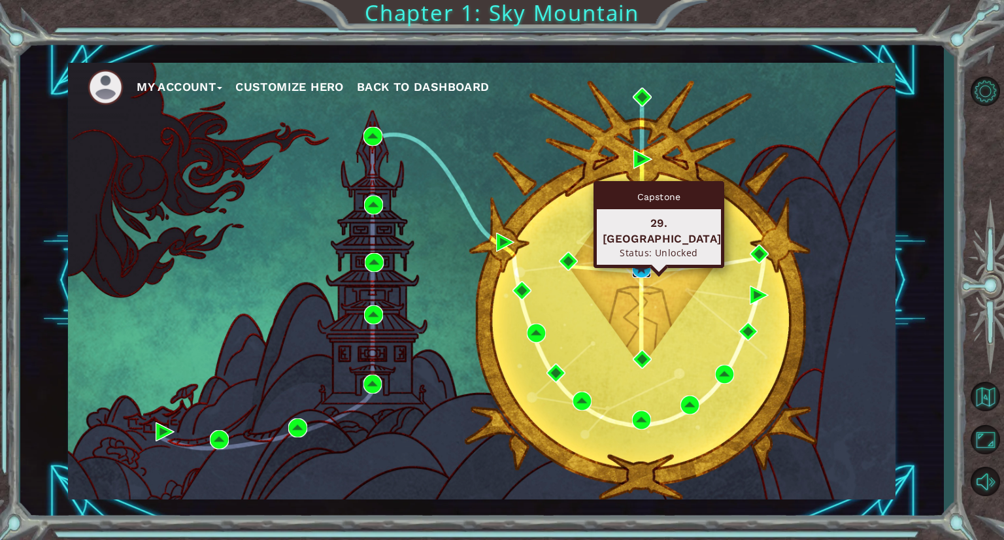
click at [640, 267] on img at bounding box center [641, 268] width 19 height 19
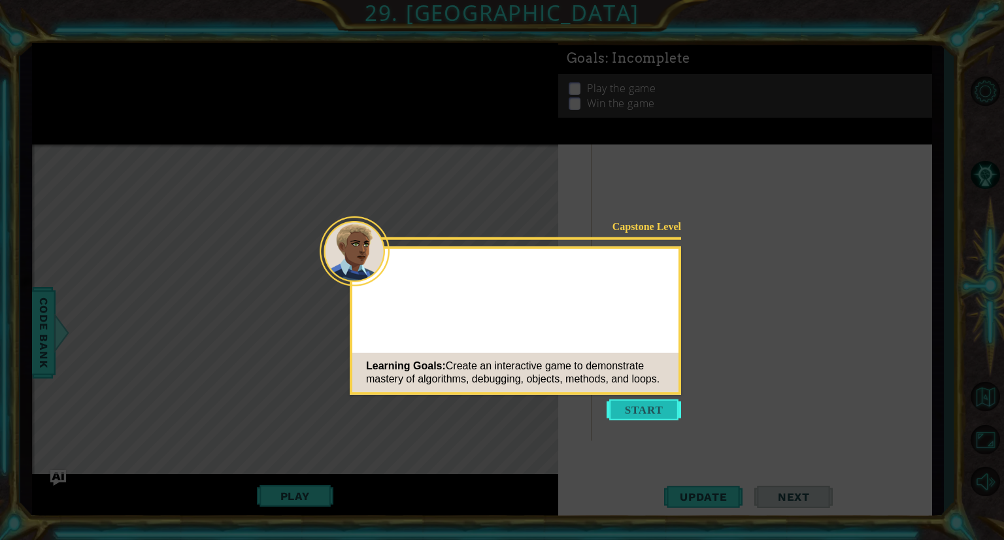
click at [644, 409] on button "Start" at bounding box center [644, 409] width 75 height 21
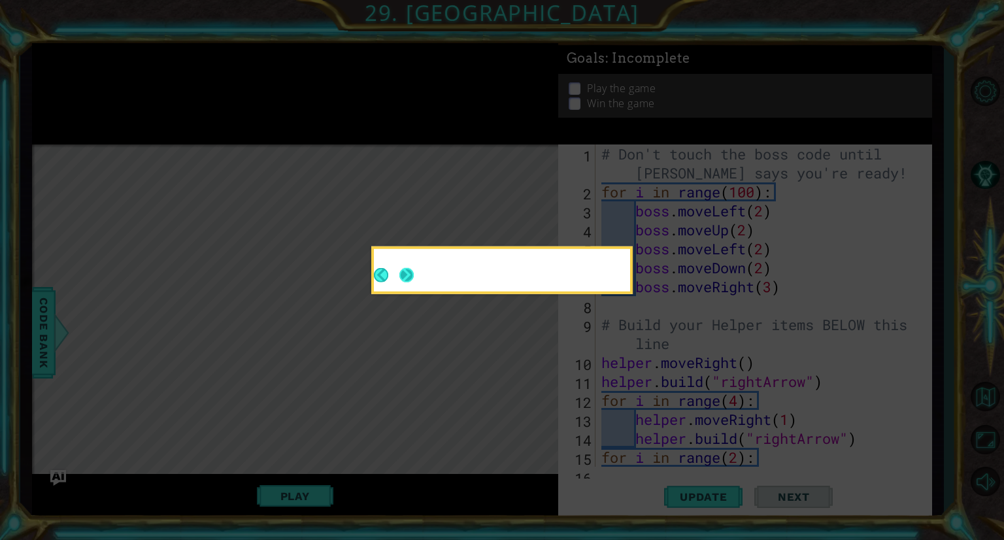
click at [403, 268] on button "Next" at bounding box center [406, 275] width 14 height 14
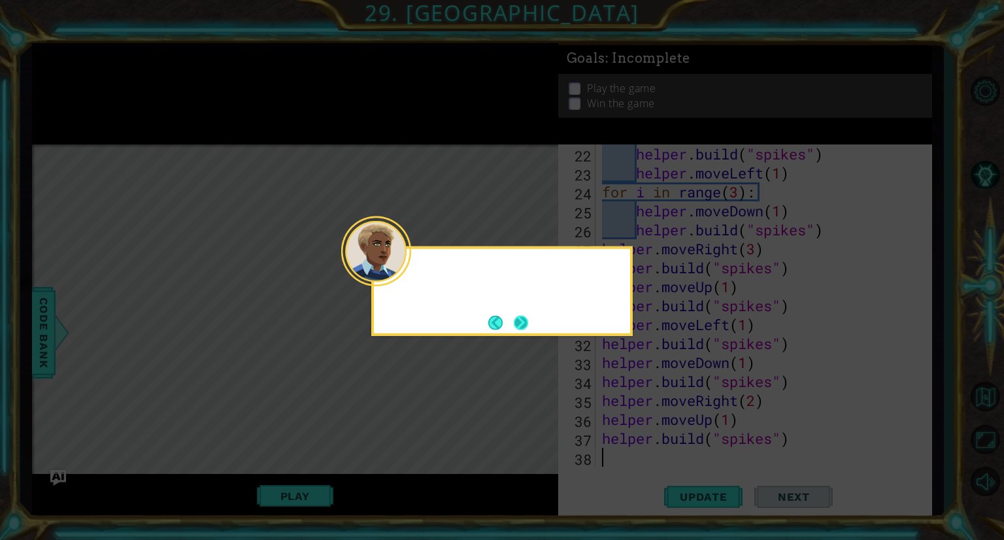
scroll to position [436, 0]
click at [518, 317] on button "Next" at bounding box center [521, 322] width 23 height 23
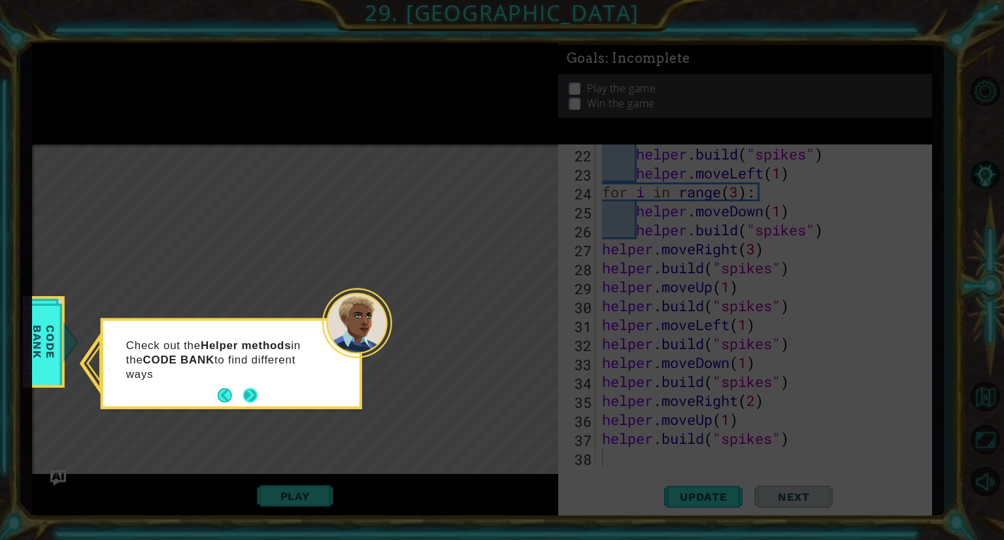
click at [258, 385] on div "Check out the Helper methods in the CODE BANK to find different ways" at bounding box center [231, 364] width 256 height 86
click at [41, 363] on span "Code Bank" at bounding box center [44, 342] width 34 height 75
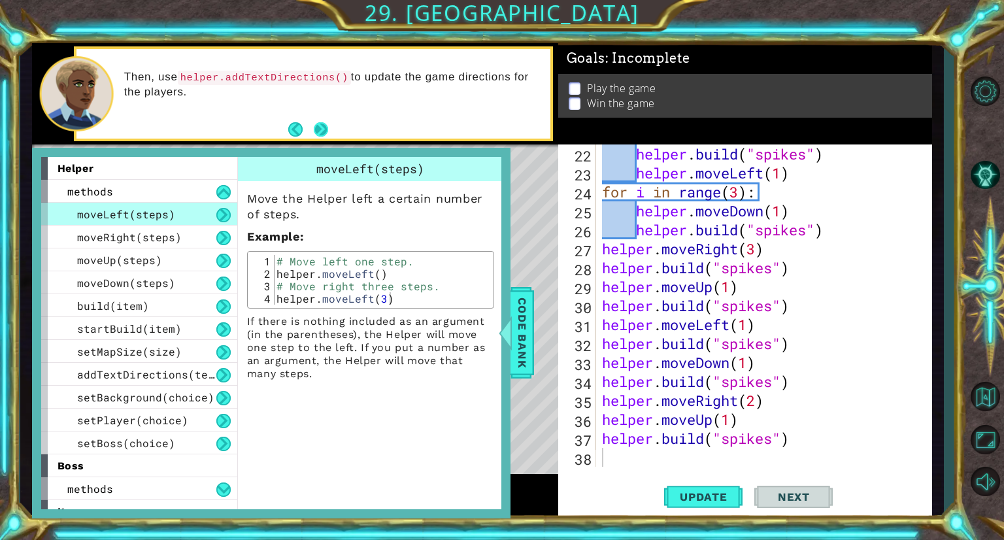
click at [317, 135] on button "Next" at bounding box center [321, 129] width 18 height 18
click at [317, 135] on button "Next" at bounding box center [321, 129] width 14 height 14
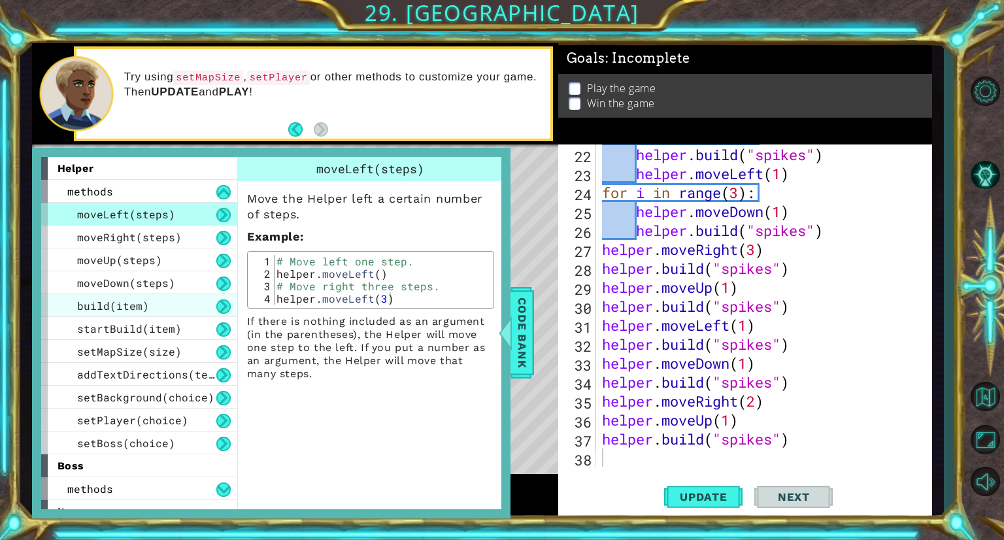
scroll to position [105, 0]
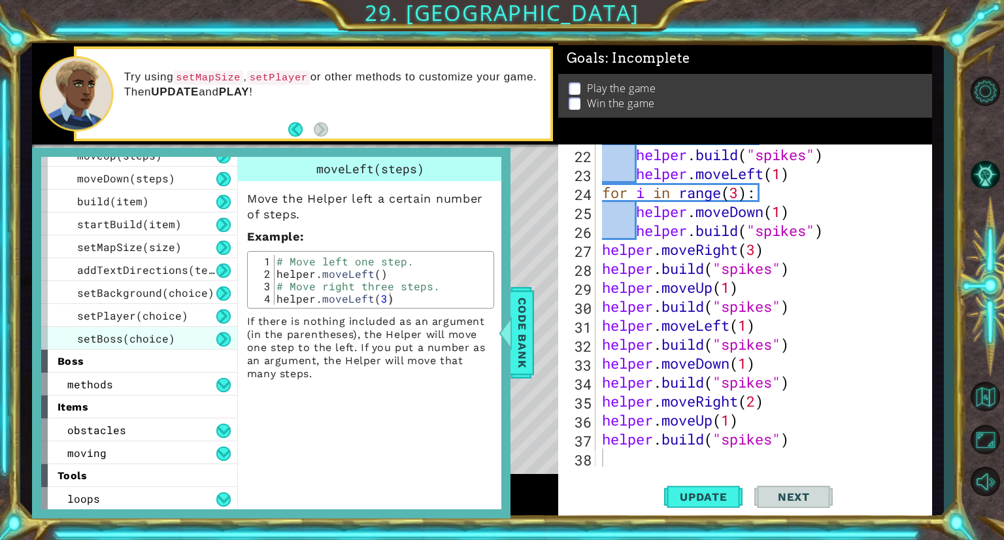
click at [122, 343] on span "setBoss(choice)" at bounding box center [126, 338] width 98 height 14
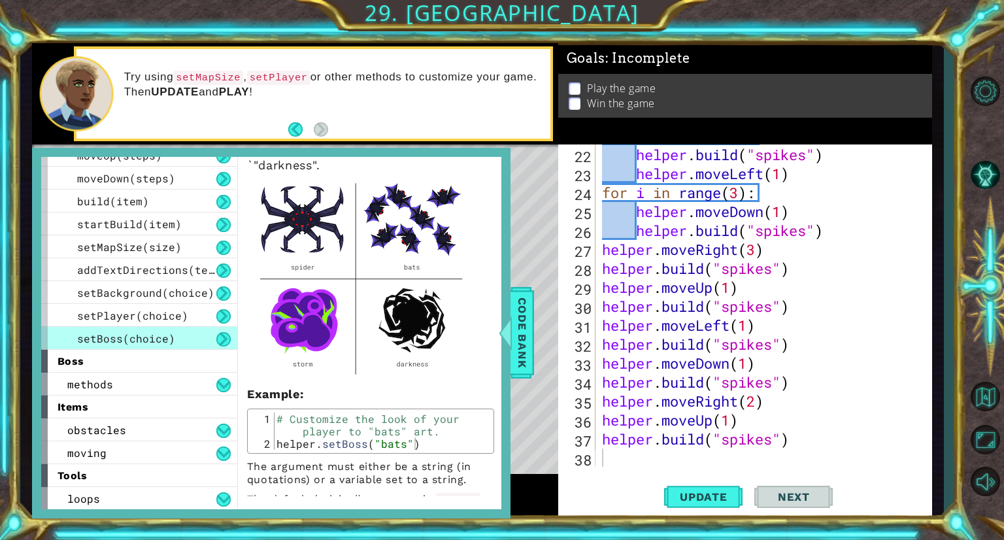
scroll to position [0, 0]
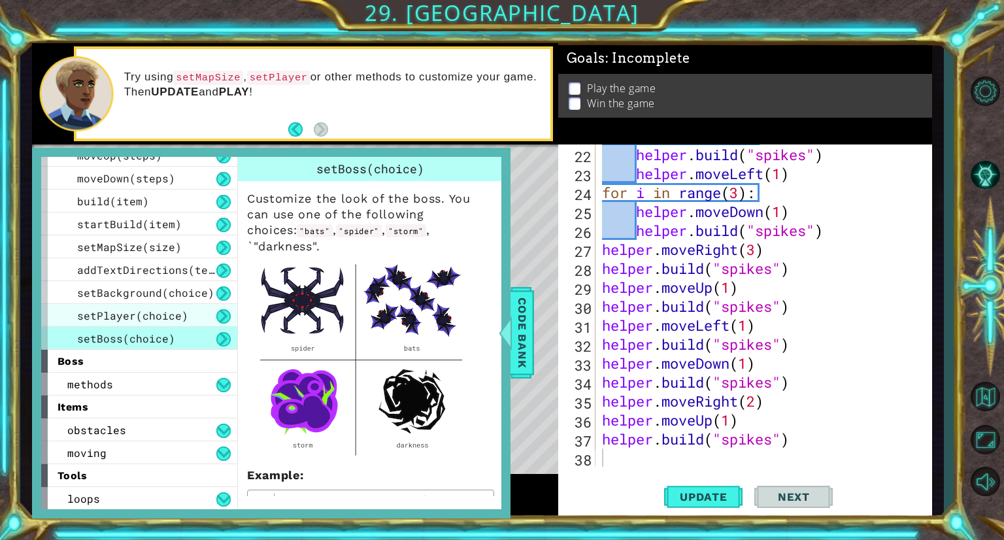
click at [114, 306] on div "setPlayer(choice)" at bounding box center [139, 315] width 196 height 23
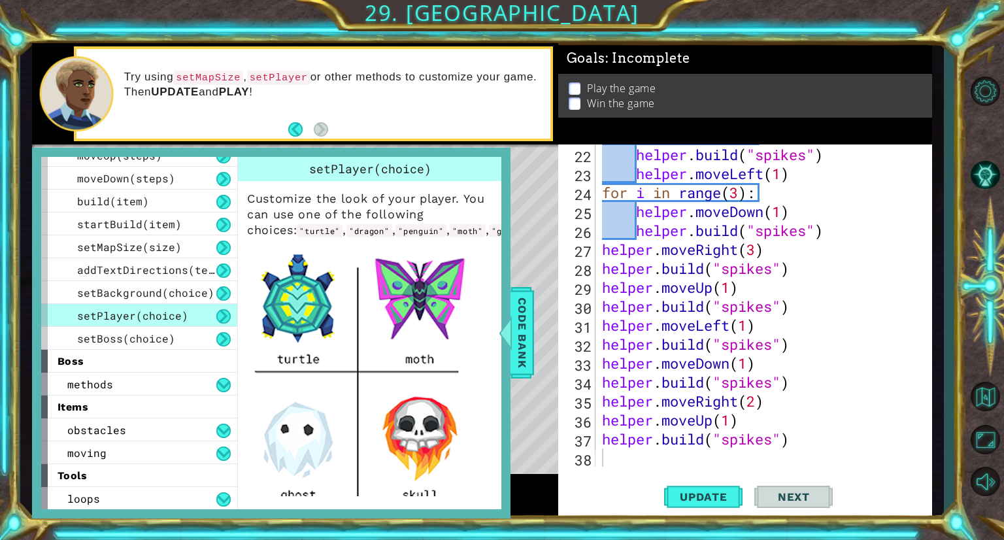
click at [114, 306] on div "setPlayer(choice)" at bounding box center [139, 315] width 196 height 23
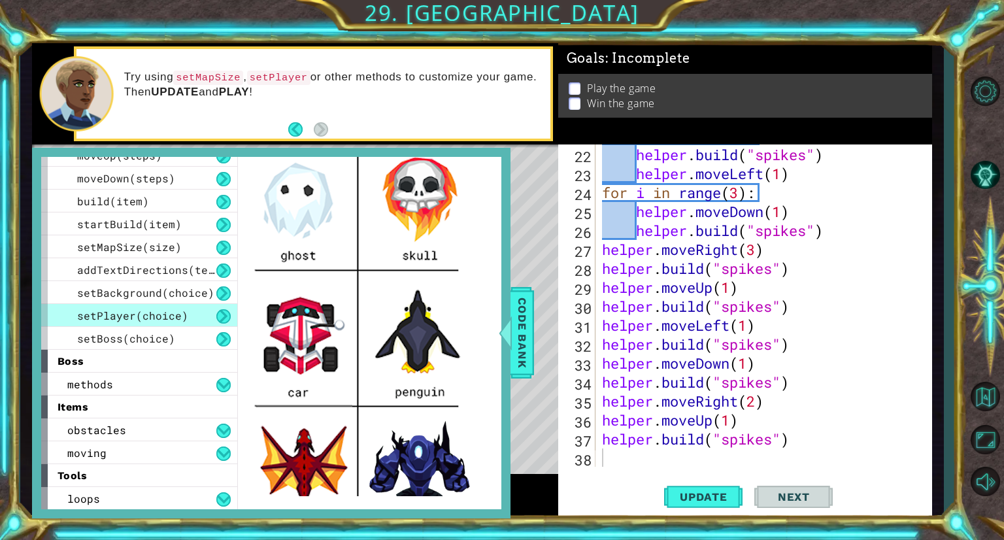
scroll to position [238, 0]
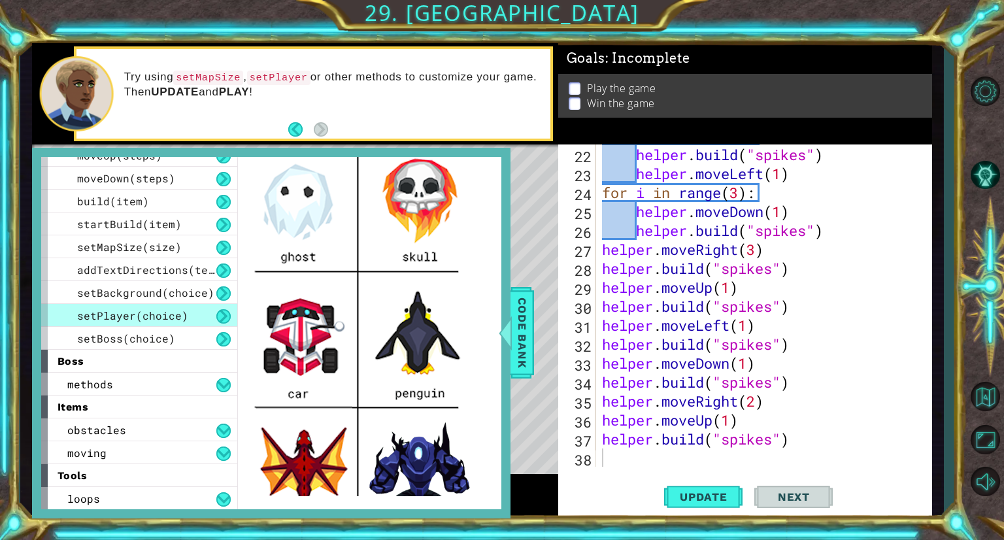
click at [436, 392] on img at bounding box center [361, 279] width 229 height 545
click at [222, 316] on button at bounding box center [223, 316] width 14 height 14
click at [172, 385] on div "methods" at bounding box center [139, 384] width 196 height 23
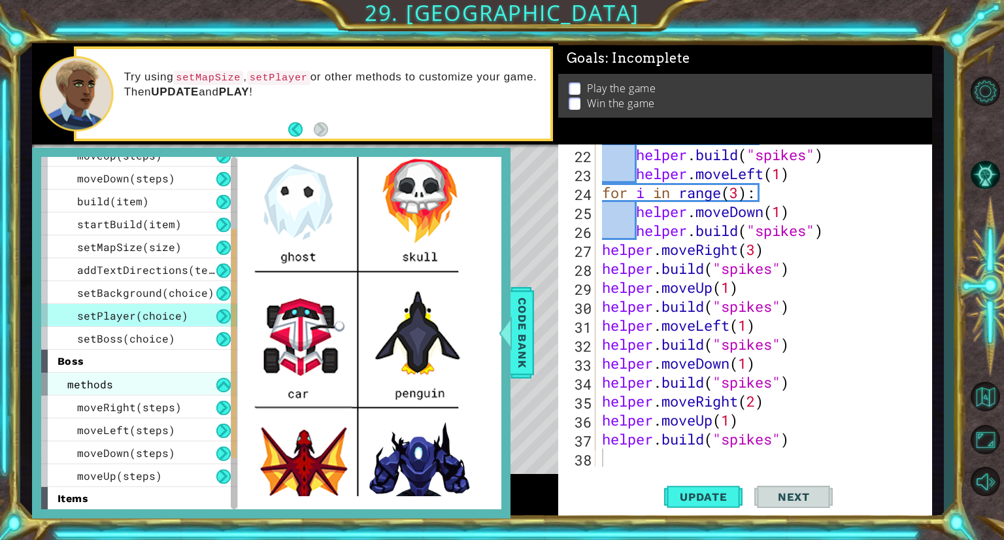
click at [167, 382] on div "methods" at bounding box center [139, 384] width 196 height 23
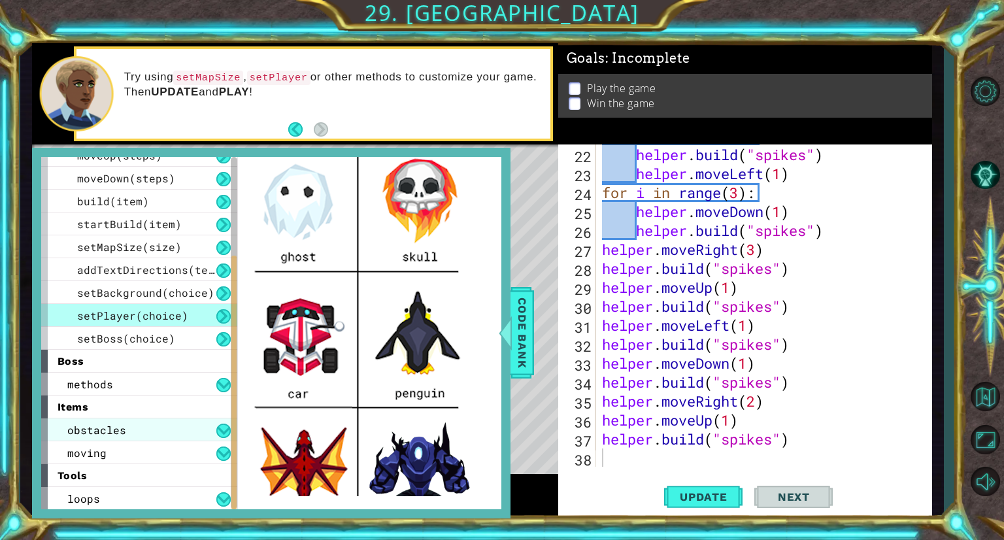
click at [144, 430] on div "obstacles" at bounding box center [139, 429] width 196 height 23
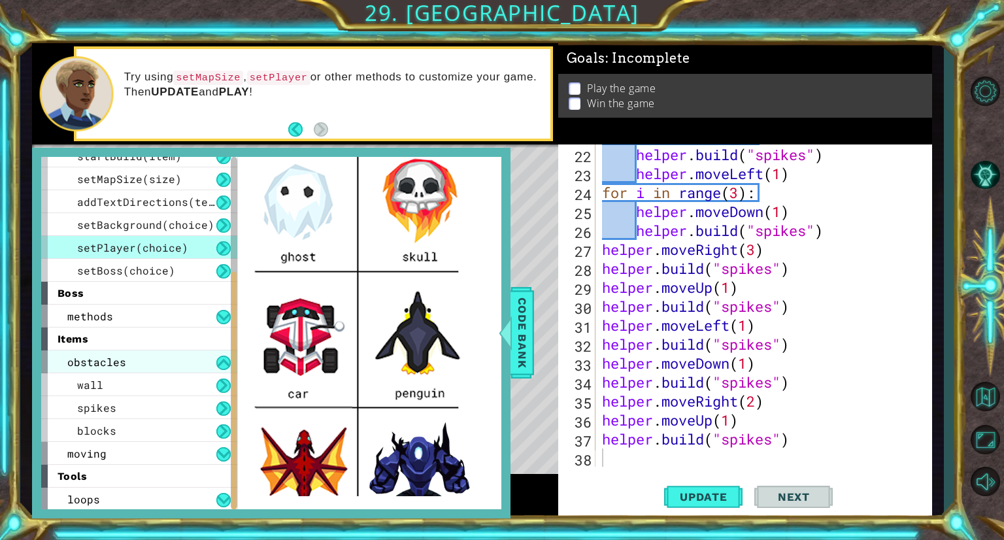
click at [155, 360] on div "obstacles" at bounding box center [139, 361] width 196 height 23
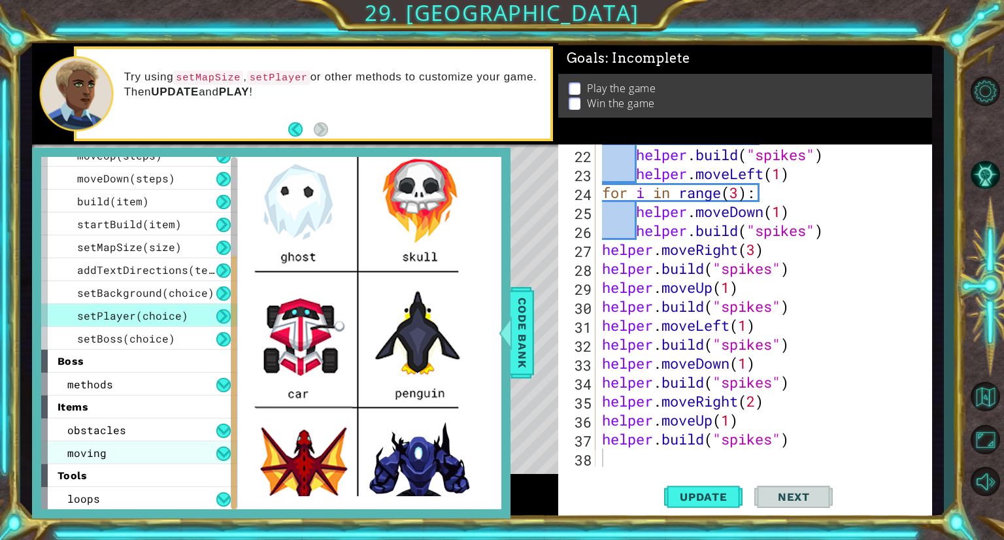
click at [135, 450] on div "moving" at bounding box center [139, 452] width 196 height 23
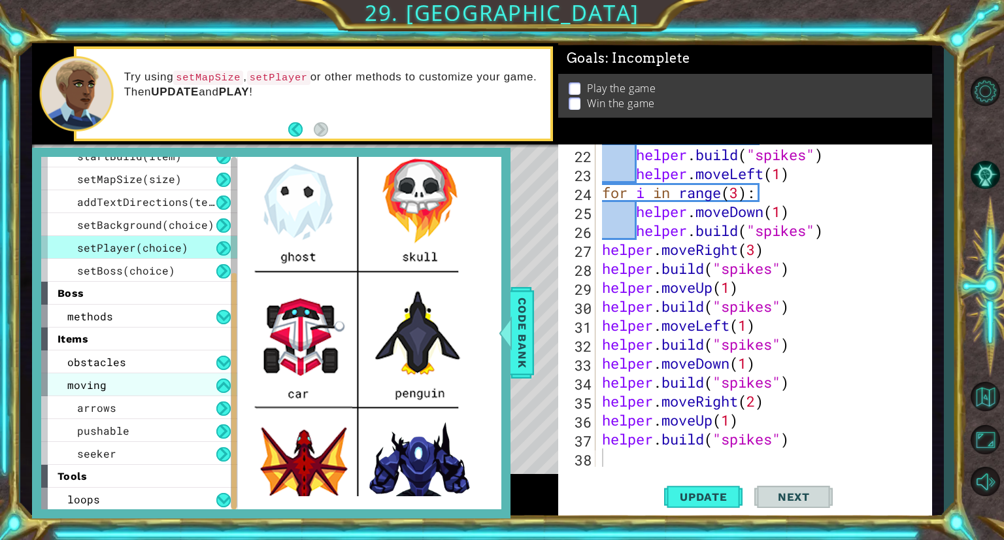
click at [145, 385] on div "moving" at bounding box center [139, 384] width 196 height 23
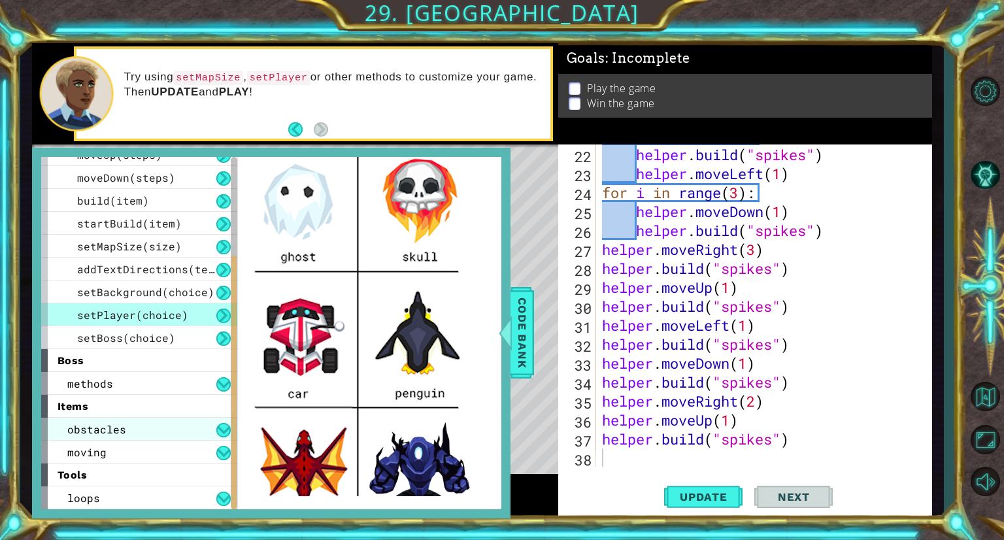
scroll to position [105, 0]
click at [139, 454] on div "moving" at bounding box center [139, 452] width 196 height 23
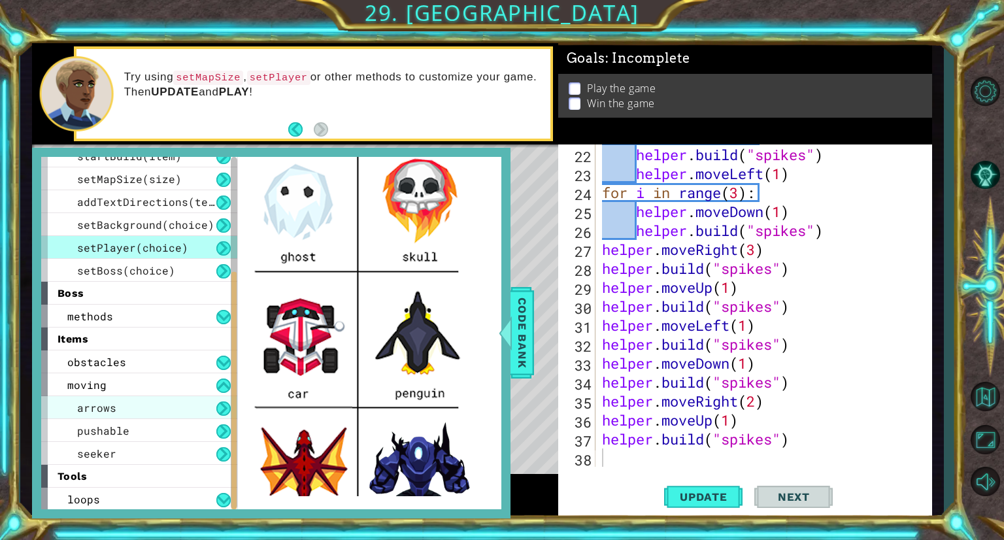
scroll to position [173, 0]
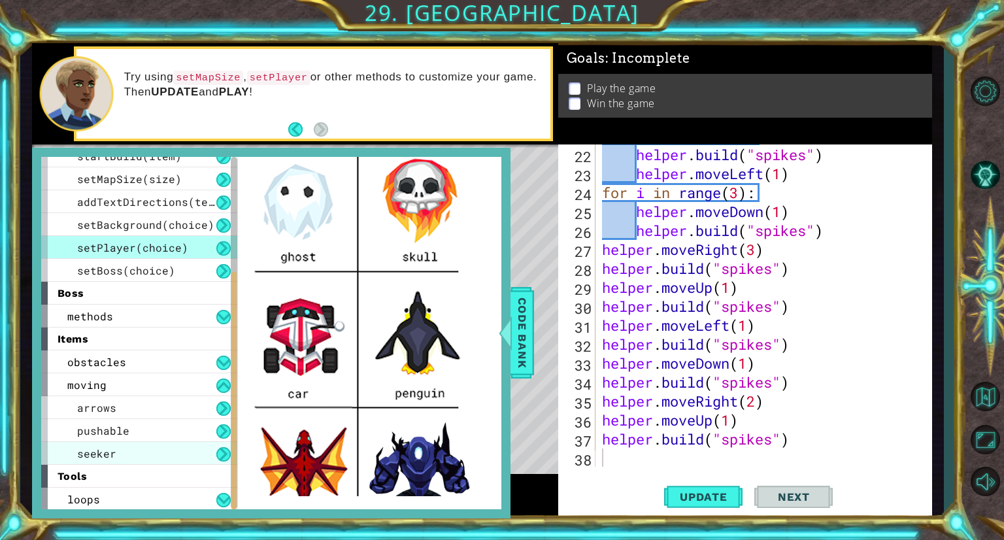
click at [172, 458] on div "seeker" at bounding box center [139, 453] width 196 height 23
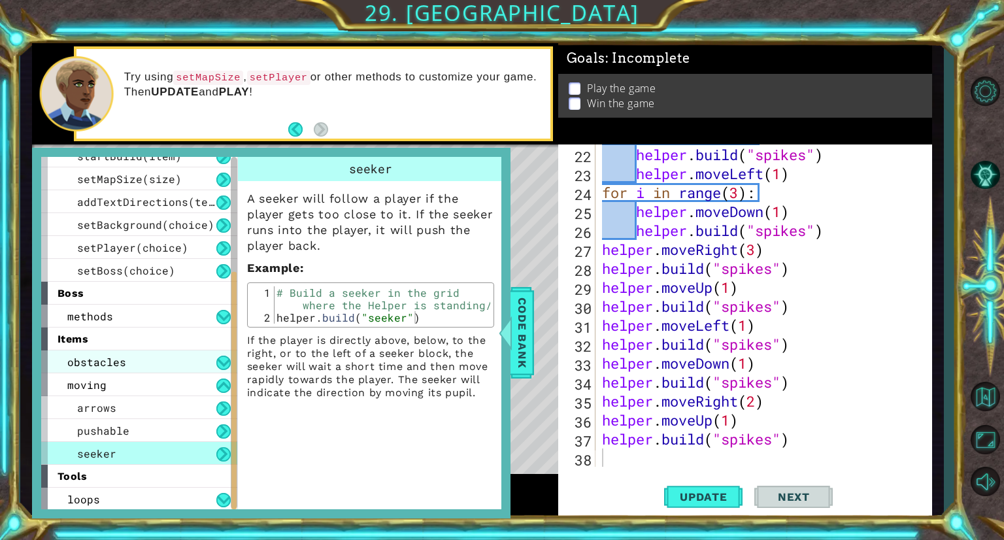
click at [159, 366] on div "obstacles" at bounding box center [139, 361] width 196 height 23
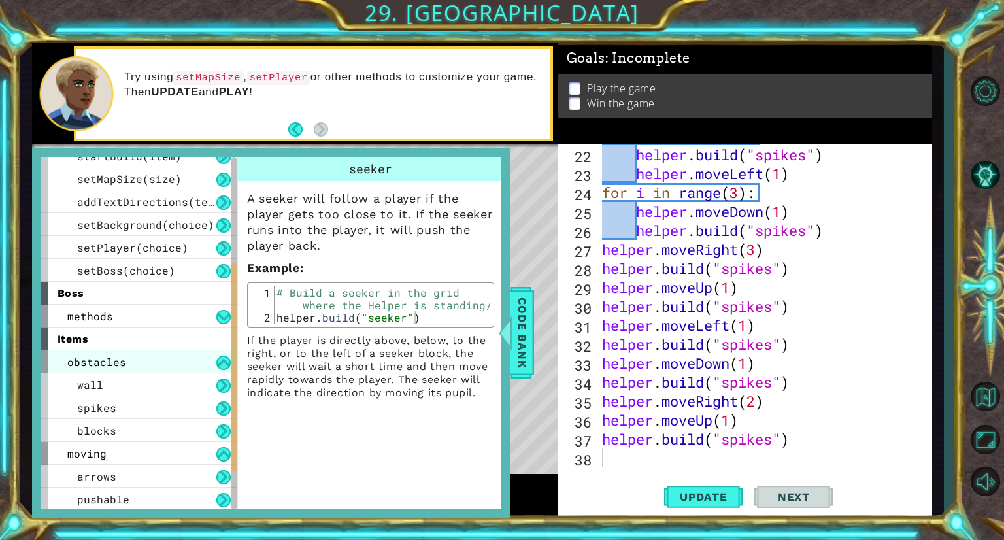
click at [159, 366] on div "obstacles" at bounding box center [139, 361] width 196 height 23
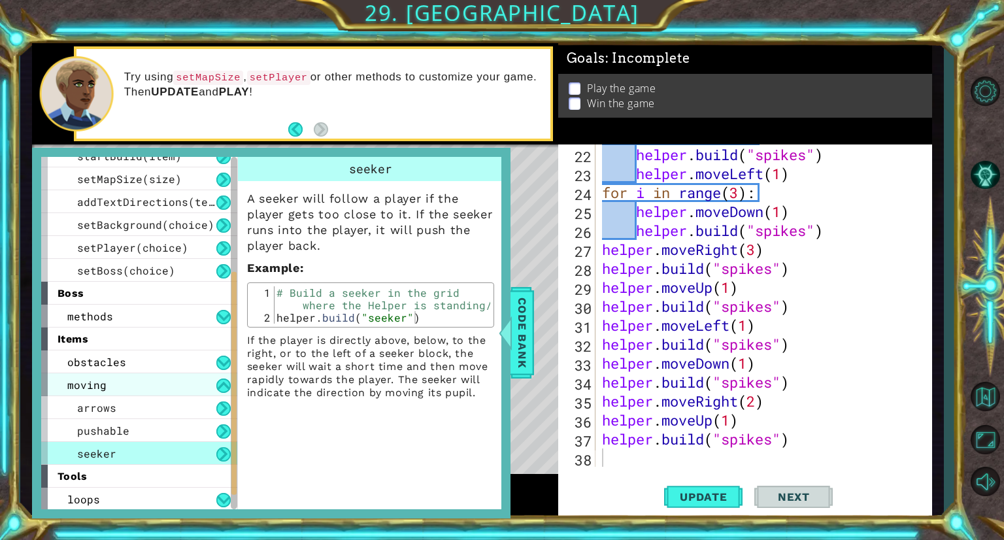
click at [170, 390] on div "moving" at bounding box center [139, 384] width 196 height 23
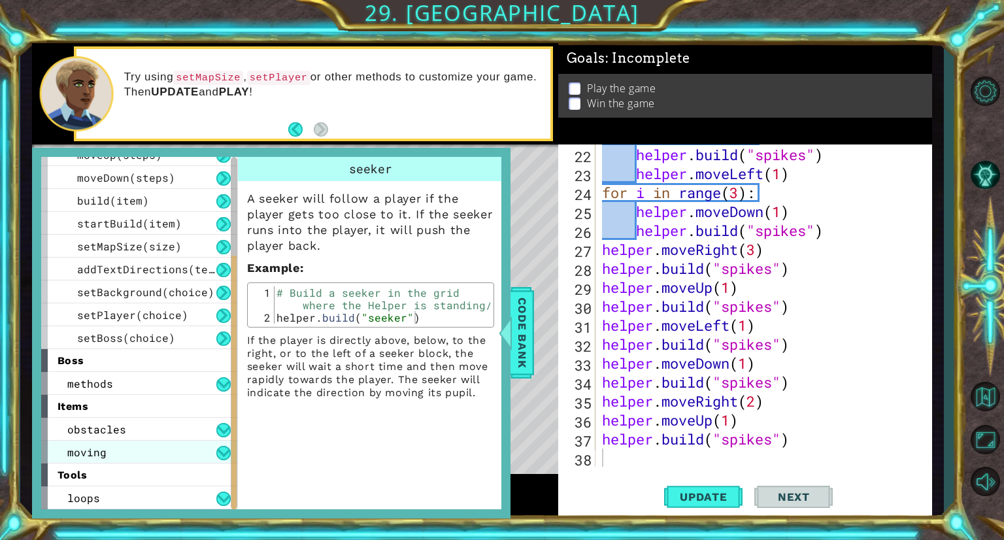
scroll to position [105, 0]
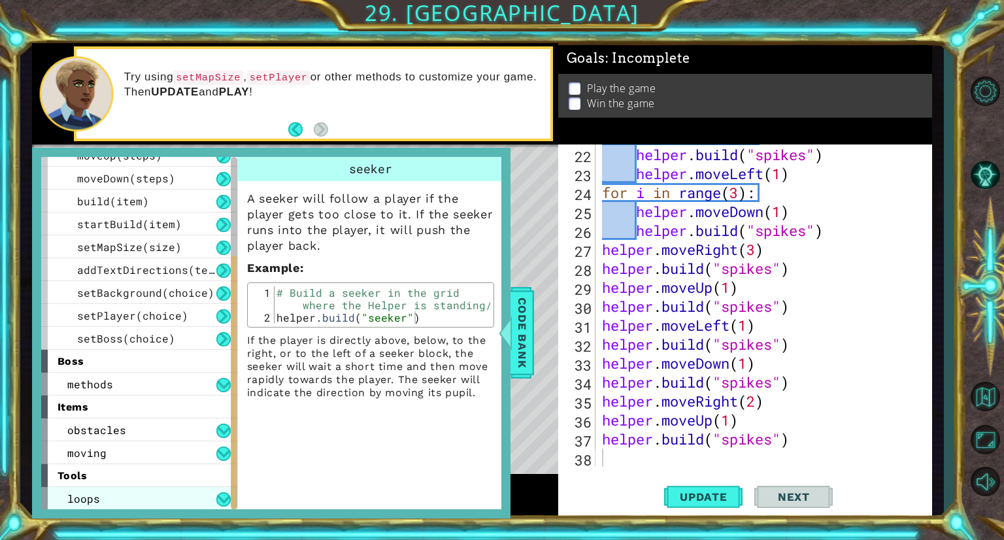
click at [182, 504] on div "loops" at bounding box center [139, 498] width 196 height 23
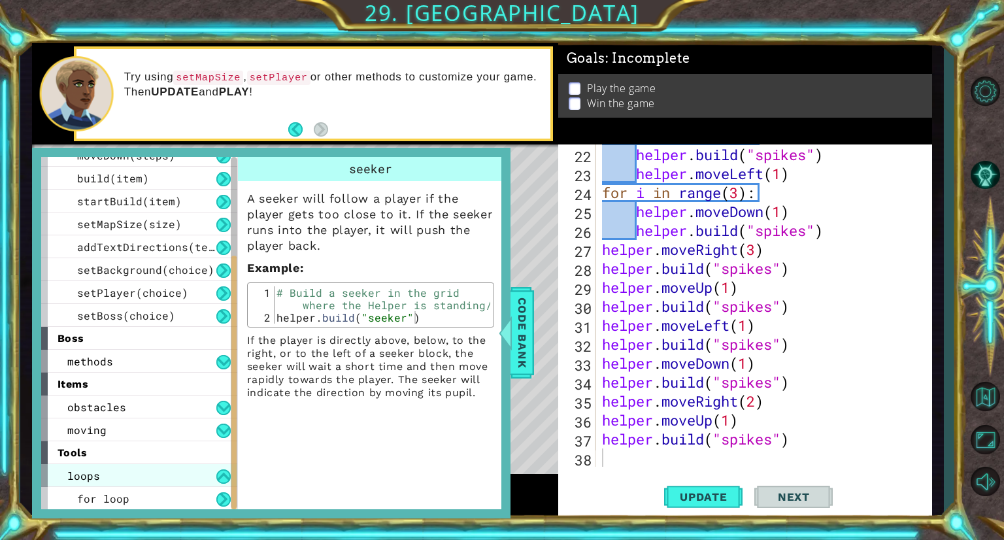
click at [190, 477] on div "loops" at bounding box center [139, 475] width 196 height 23
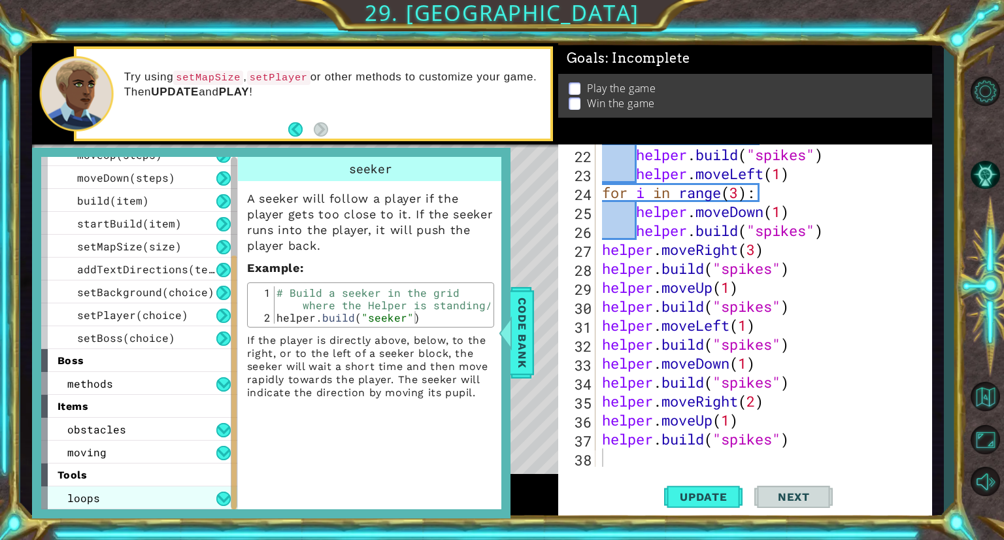
scroll to position [105, 0]
click at [516, 357] on span "Code Bank" at bounding box center [522, 333] width 21 height 80
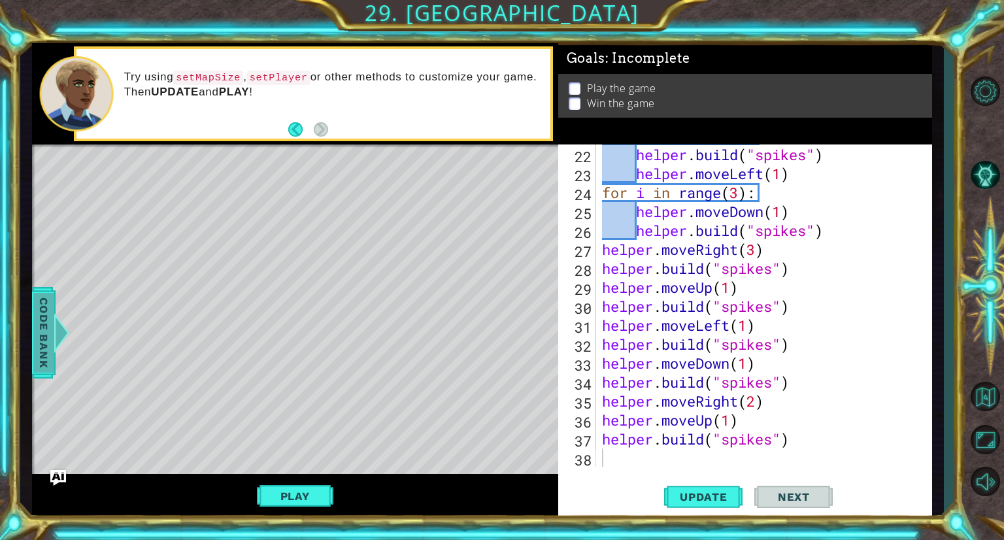
click at [42, 331] on span "Code Bank" at bounding box center [43, 333] width 21 height 80
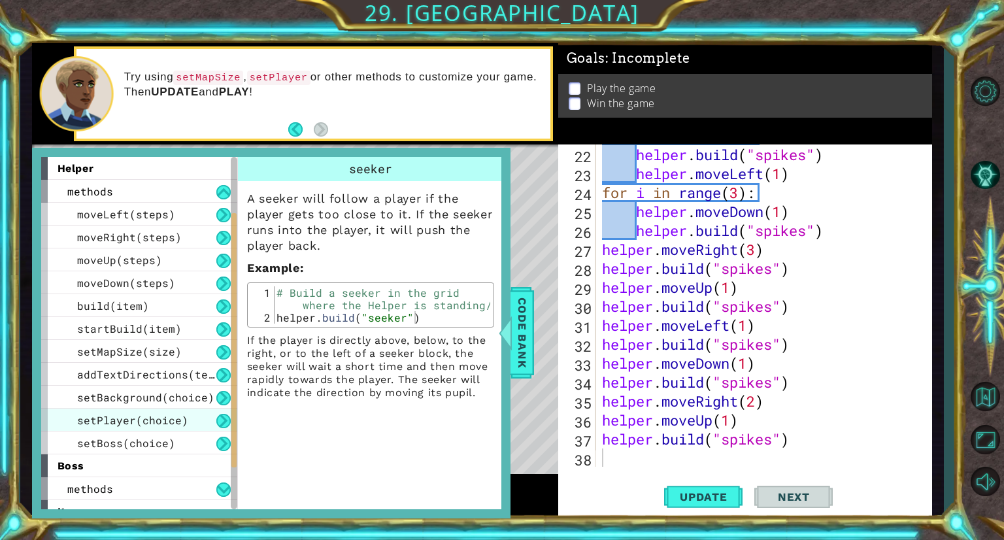
scroll to position [72, 0]
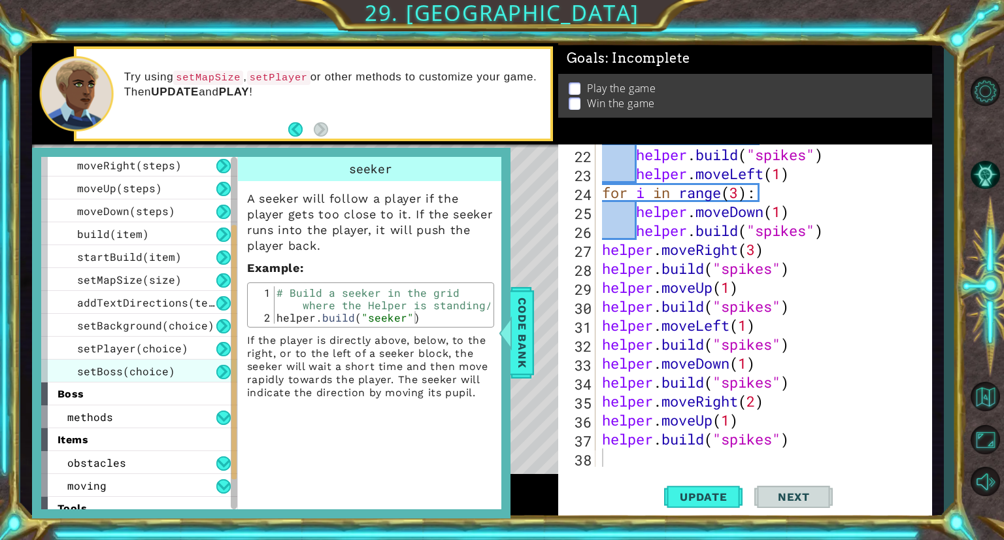
click at [165, 369] on span "setBoss(choice)" at bounding box center [126, 371] width 98 height 14
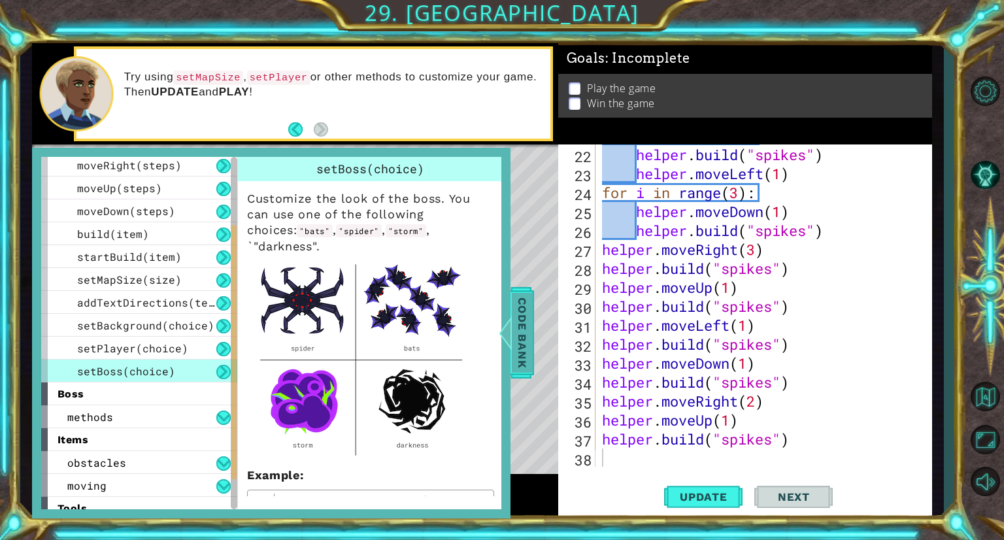
click at [520, 348] on span "Code Bank" at bounding box center [522, 333] width 21 height 80
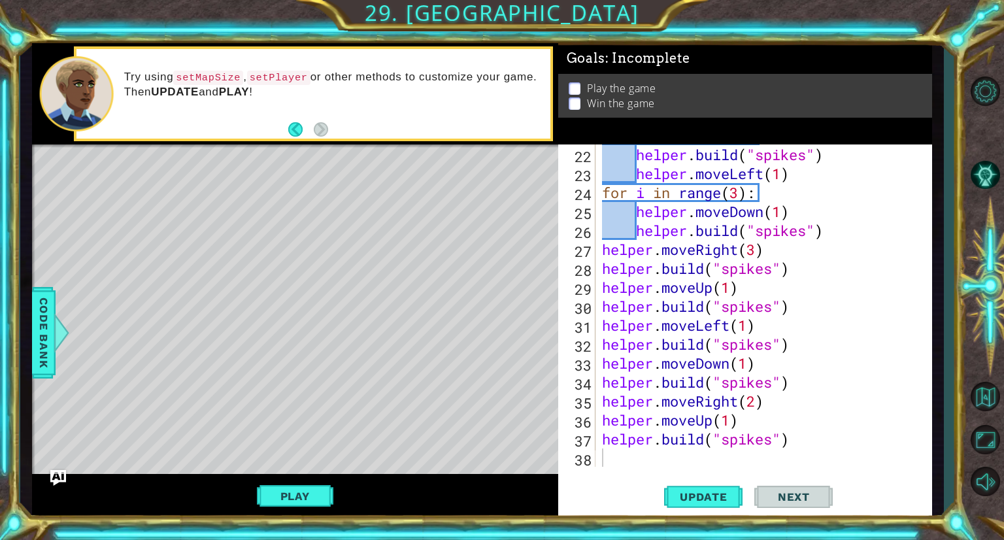
click at [617, 461] on div "for i in range ( 3 ) : helper . build ( "spikes" ) helper . moveLeft ( 1 ) for …" at bounding box center [763, 306] width 326 height 360
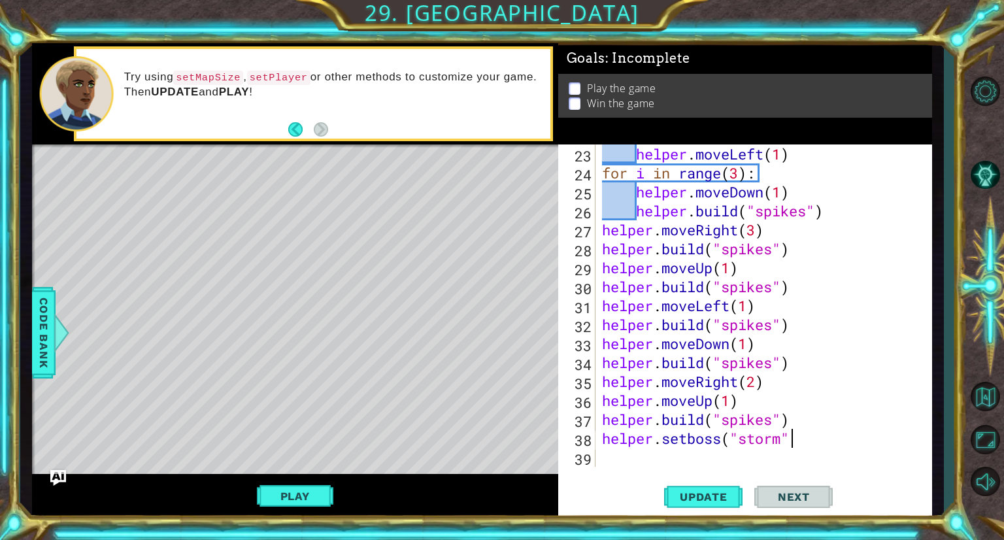
scroll to position [0, 8]
click at [721, 498] on span "Update" at bounding box center [704, 496] width 74 height 13
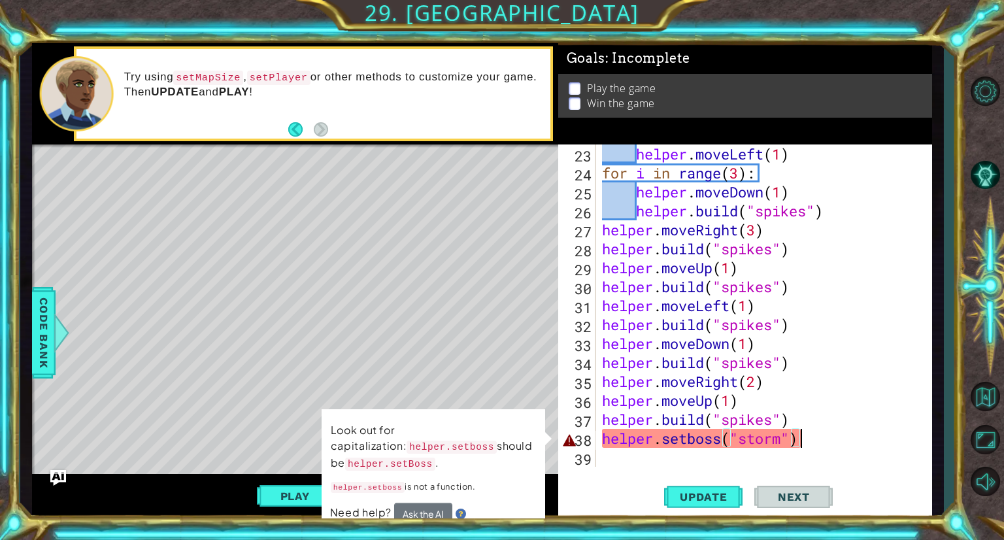
click at [685, 441] on div "helper . moveLeft ( 1 ) for i in range ( 3 ) : helper . moveDown ( 1 ) helper .…" at bounding box center [763, 324] width 326 height 360
click at [50, 365] on span "Code Bank" at bounding box center [43, 333] width 21 height 80
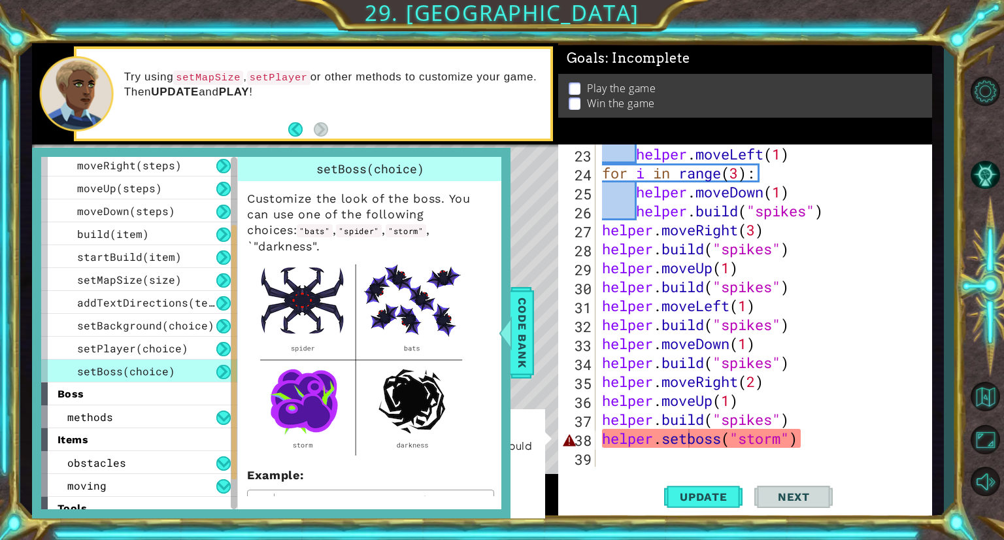
click at [741, 441] on div "helper . moveLeft ( 1 ) for i in range ( 3 ) : helper . moveDown ( 1 ) helper .…" at bounding box center [763, 324] width 326 height 360
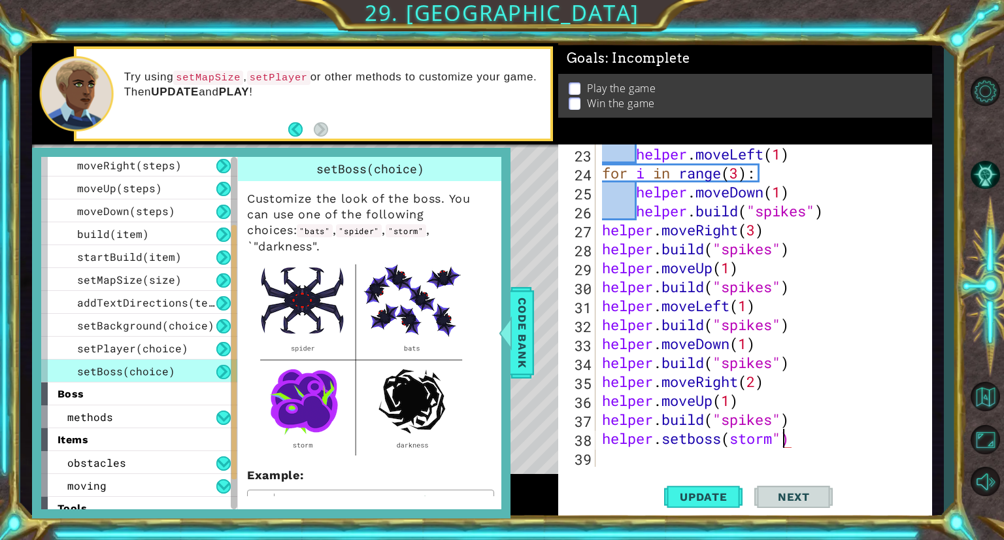
scroll to position [0, 7]
click at [722, 514] on button "Update" at bounding box center [703, 497] width 78 height 37
click at [726, 502] on span "Update" at bounding box center [704, 496] width 74 height 13
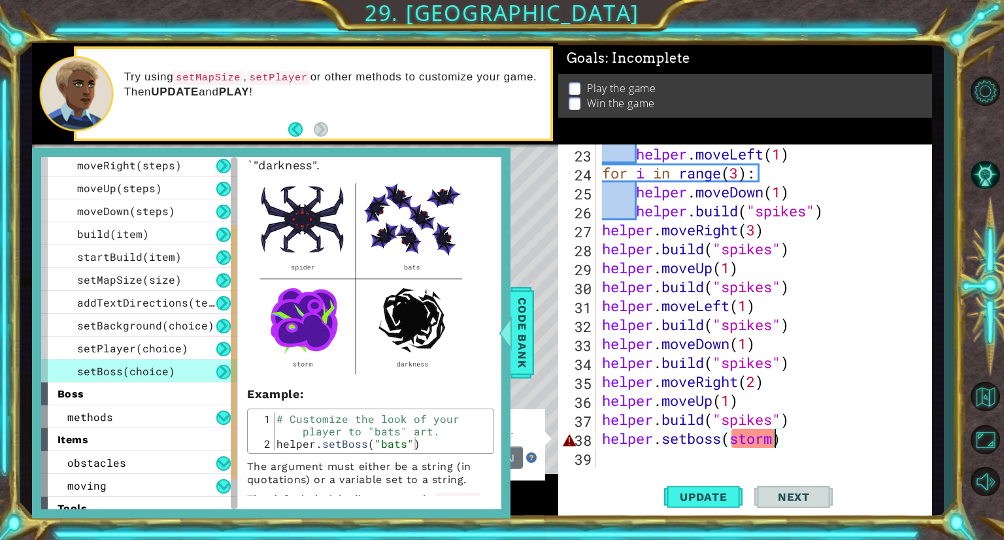
click at [697, 443] on div "helper . moveLeft ( 1 ) for i in range ( 3 ) : helper . moveDown ( 1 ) helper .…" at bounding box center [763, 324] width 326 height 360
type textarea "helper.setBoss("storm")"
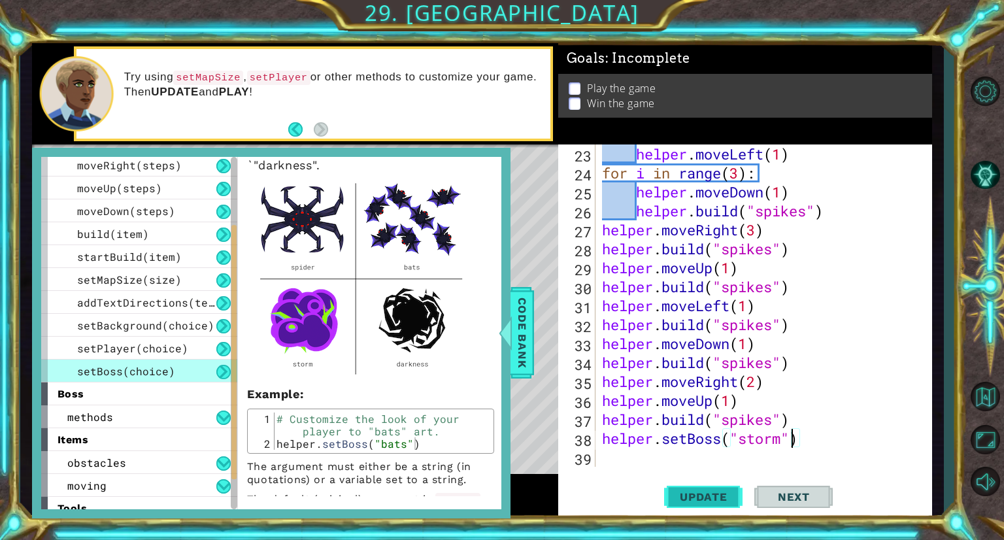
click at [740, 488] on button "Update" at bounding box center [703, 497] width 78 height 37
click at [730, 503] on span "Update" at bounding box center [704, 496] width 74 height 13
click at [518, 342] on span "Code Bank" at bounding box center [522, 333] width 21 height 80
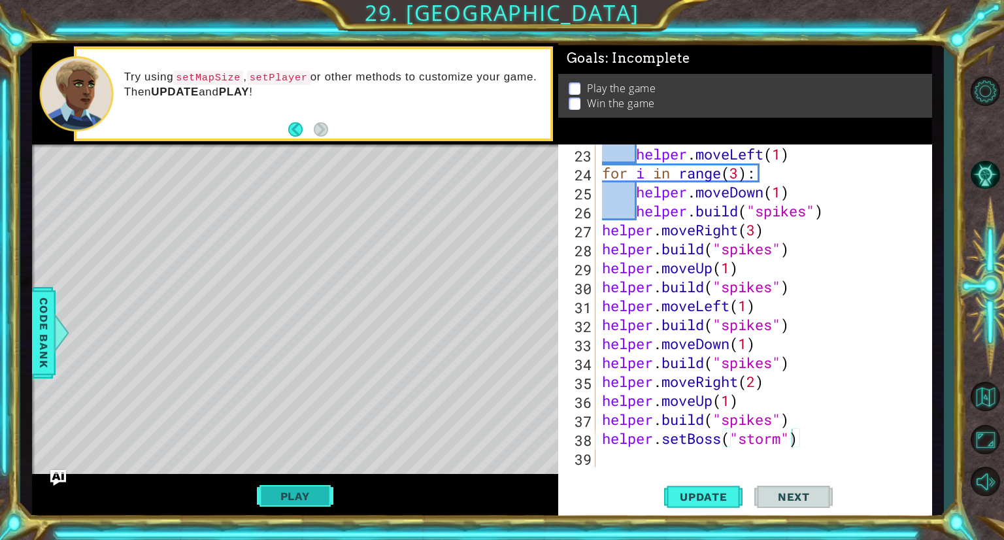
click at [309, 500] on button "Play" at bounding box center [295, 496] width 76 height 25
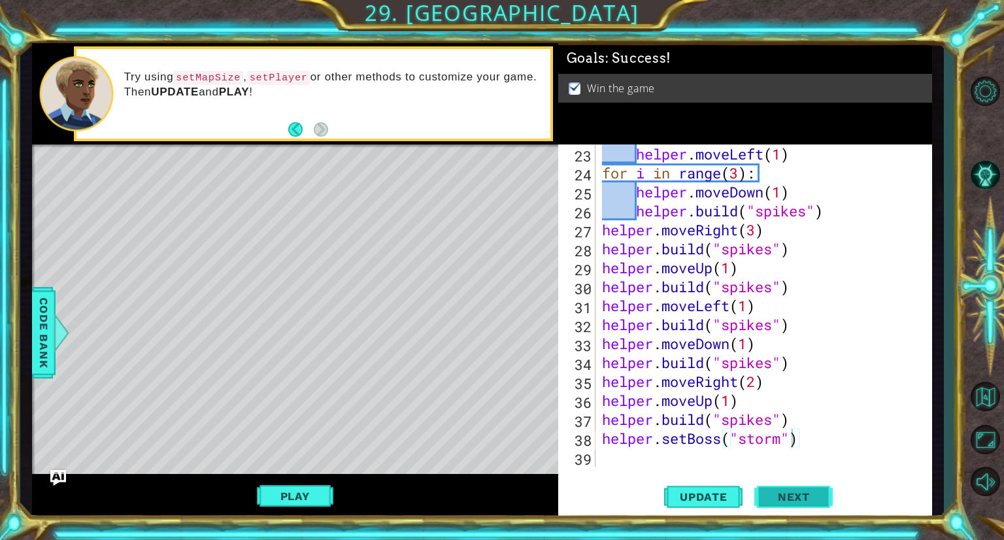
click at [811, 493] on span "Next" at bounding box center [794, 496] width 58 height 13
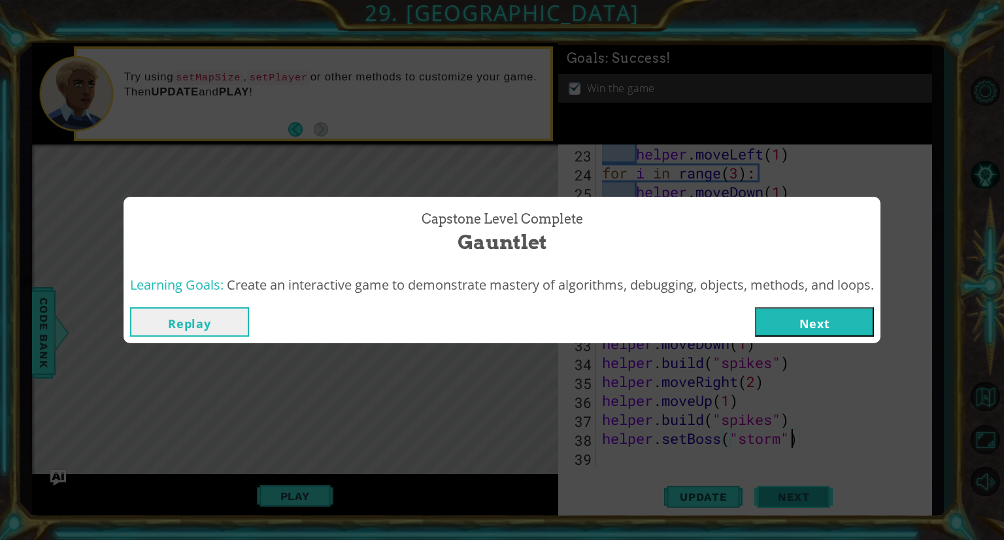
click at [817, 325] on button "Next" at bounding box center [814, 321] width 119 height 29
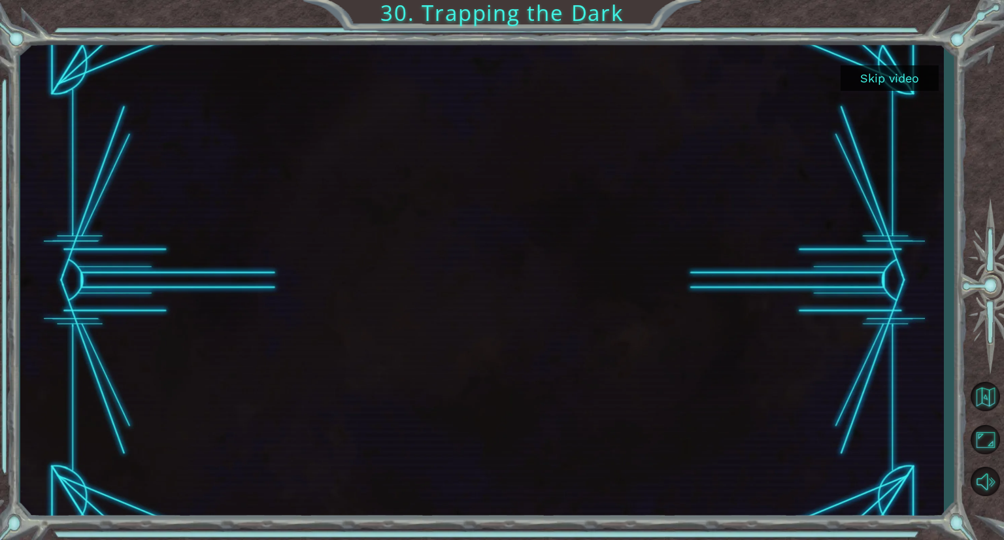
click at [890, 84] on button "Skip video" at bounding box center [890, 77] width 98 height 25
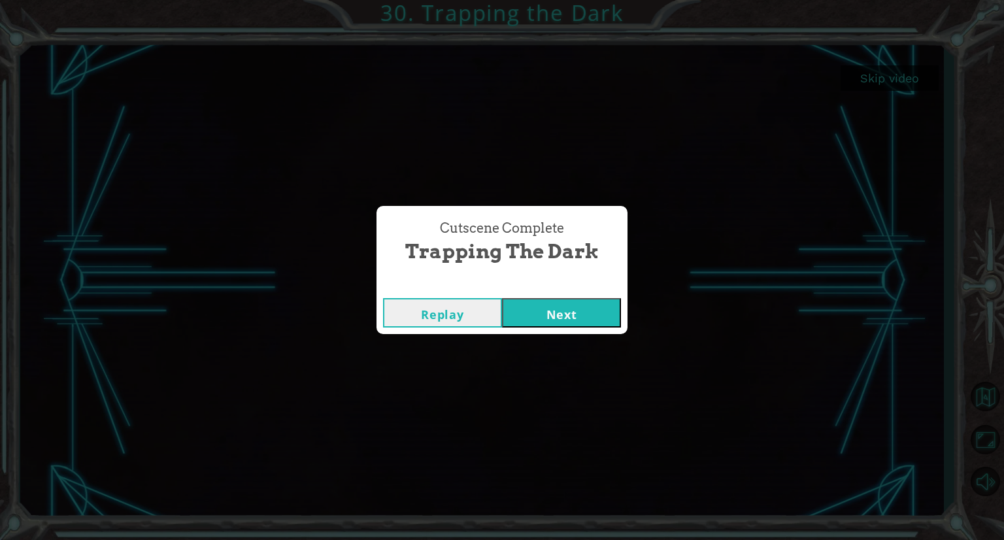
click at [587, 313] on button "Next" at bounding box center [561, 312] width 119 height 29
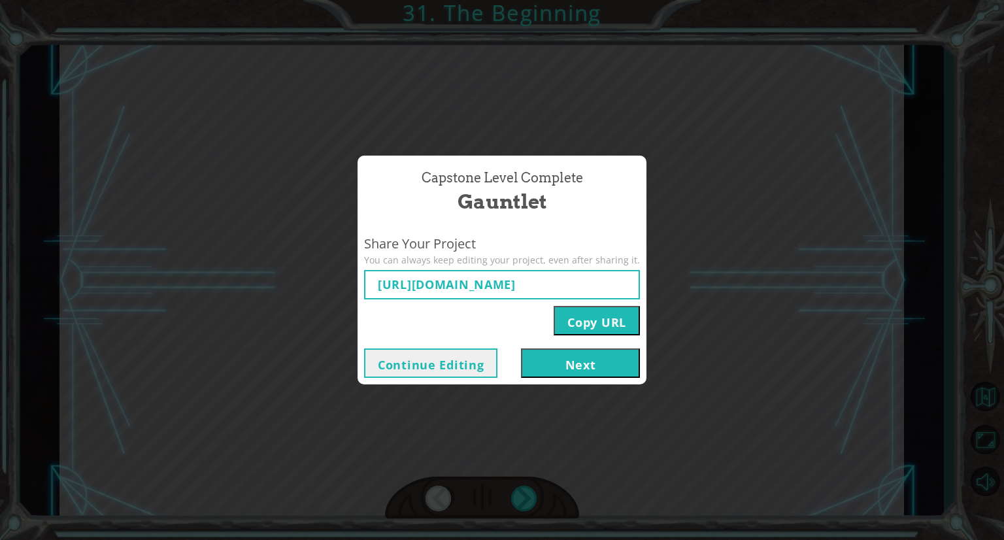
type input "[URL][DOMAIN_NAME]"
click at [590, 354] on button "Next" at bounding box center [580, 362] width 119 height 29
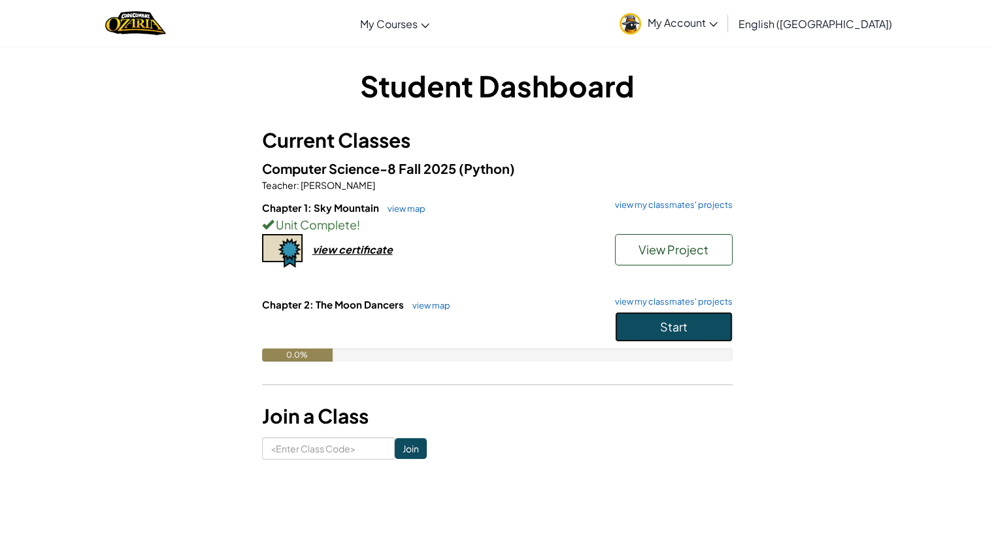
click at [636, 328] on button "Start" at bounding box center [674, 327] width 118 height 30
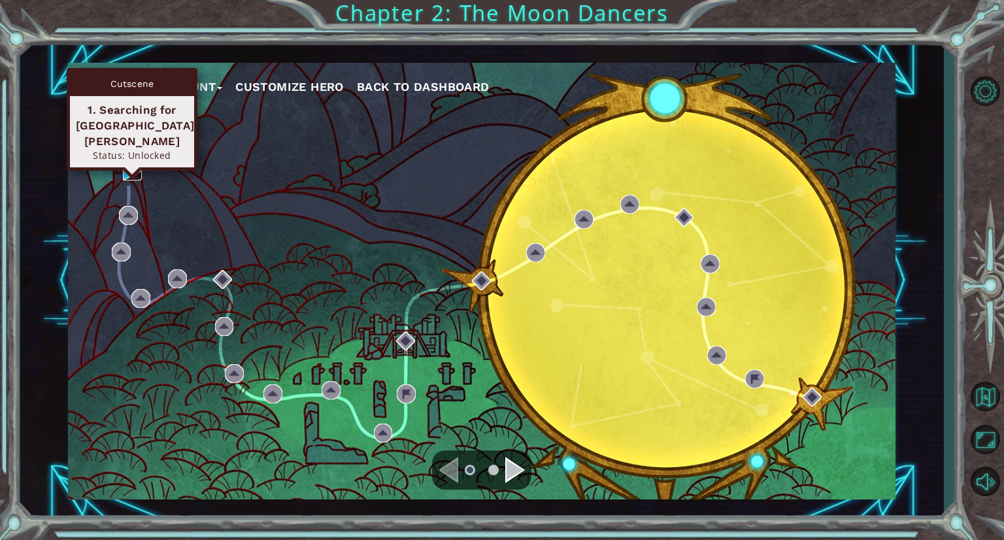
click at [136, 171] on img at bounding box center [132, 170] width 19 height 19
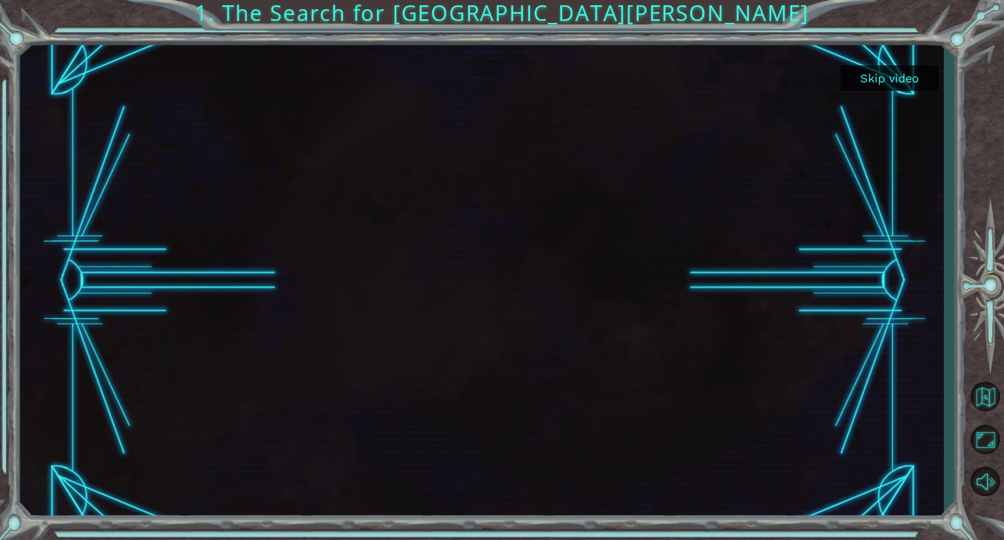
click at [899, 67] on button "Skip video" at bounding box center [890, 77] width 98 height 25
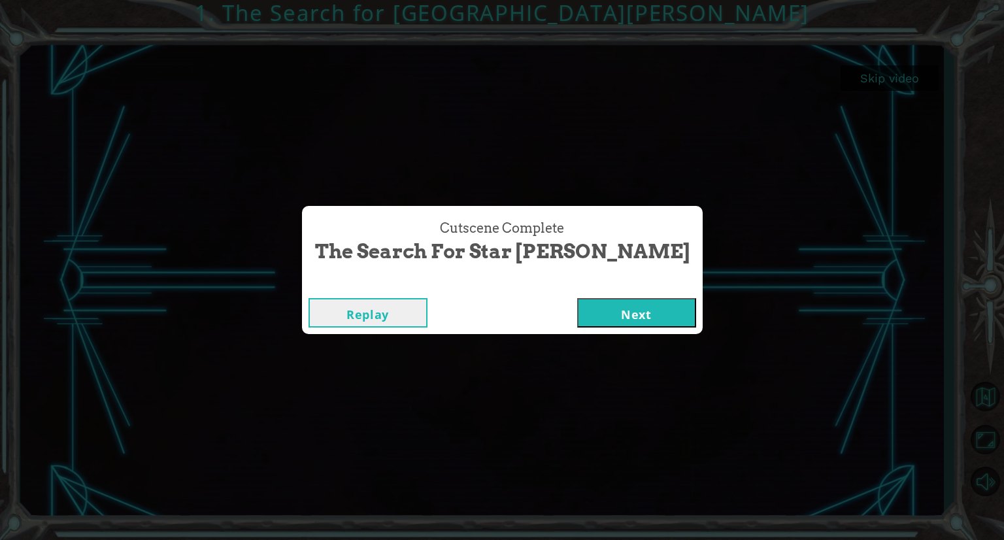
click at [577, 313] on button "Next" at bounding box center [636, 312] width 119 height 29
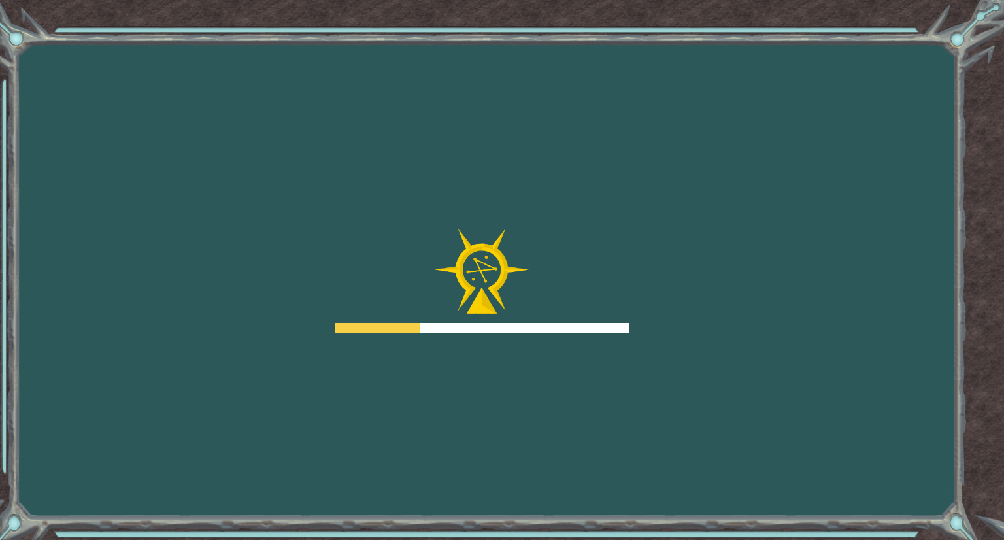
click at [466, 279] on img at bounding box center [482, 272] width 94 height 86
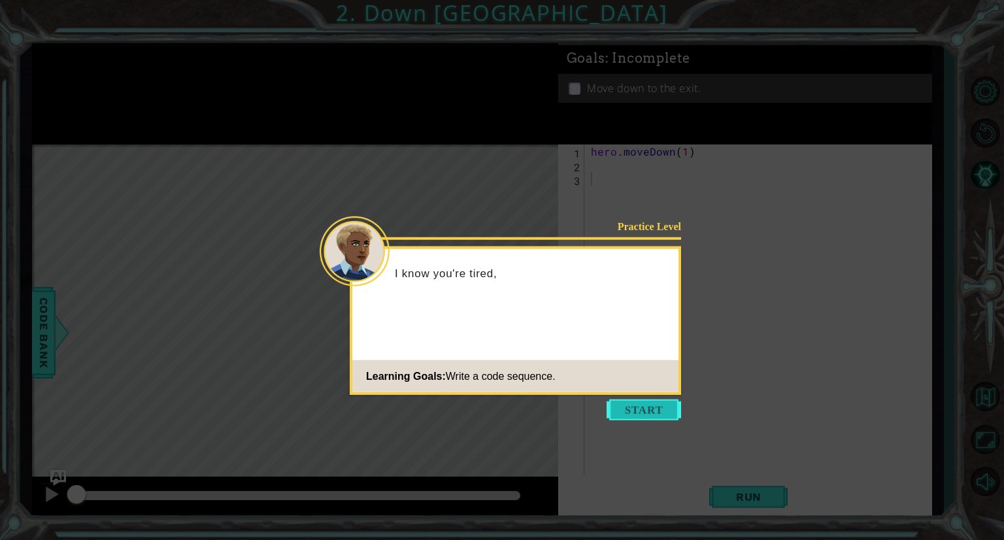
click at [630, 407] on button "Start" at bounding box center [644, 409] width 75 height 21
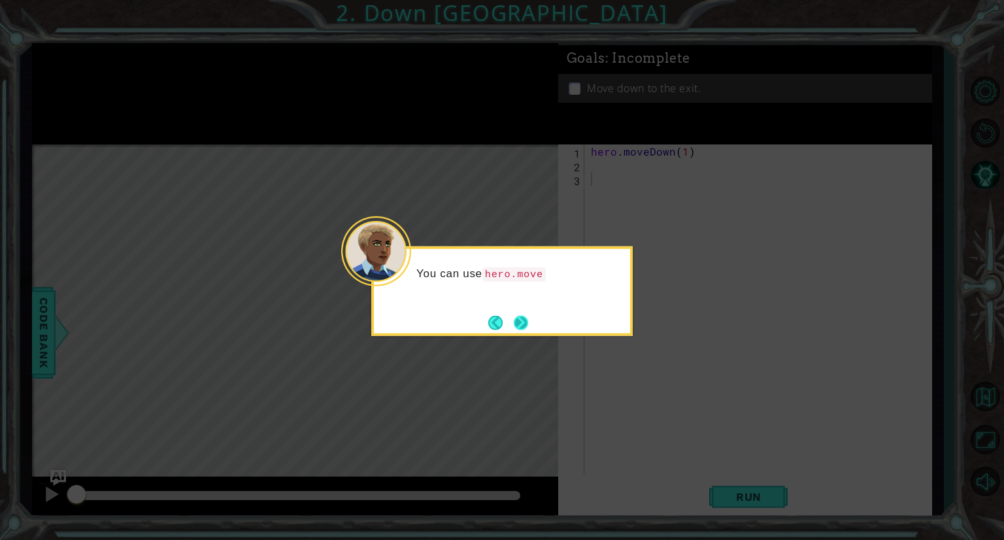
click at [521, 326] on button "Next" at bounding box center [521, 322] width 14 height 14
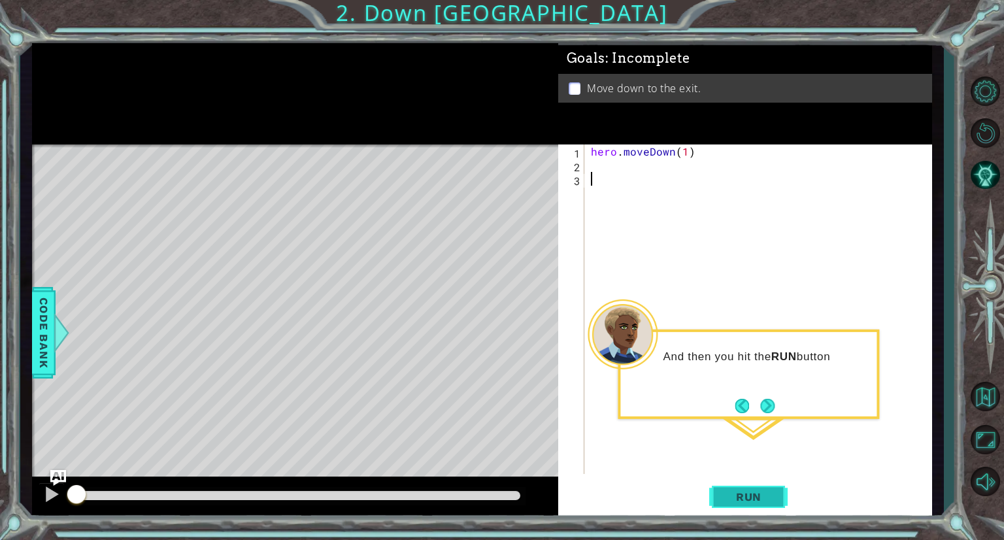
click at [760, 491] on span "Run" at bounding box center [749, 496] width 52 height 13
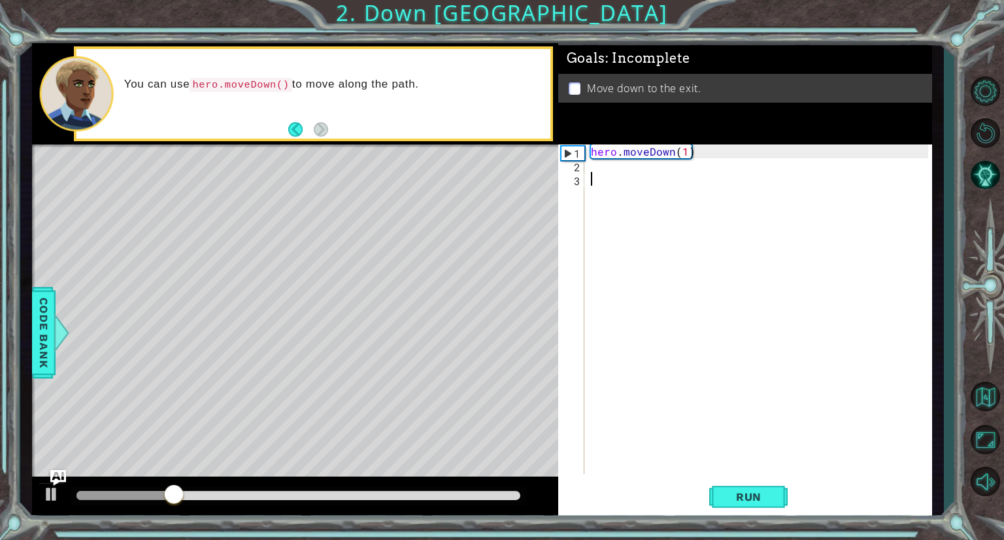
click at [682, 153] on div "hero . moveDown ( 1 )" at bounding box center [761, 322] width 347 height 357
type textarea "hero.moveDown(2)"
click at [736, 493] on span "Run" at bounding box center [749, 496] width 52 height 13
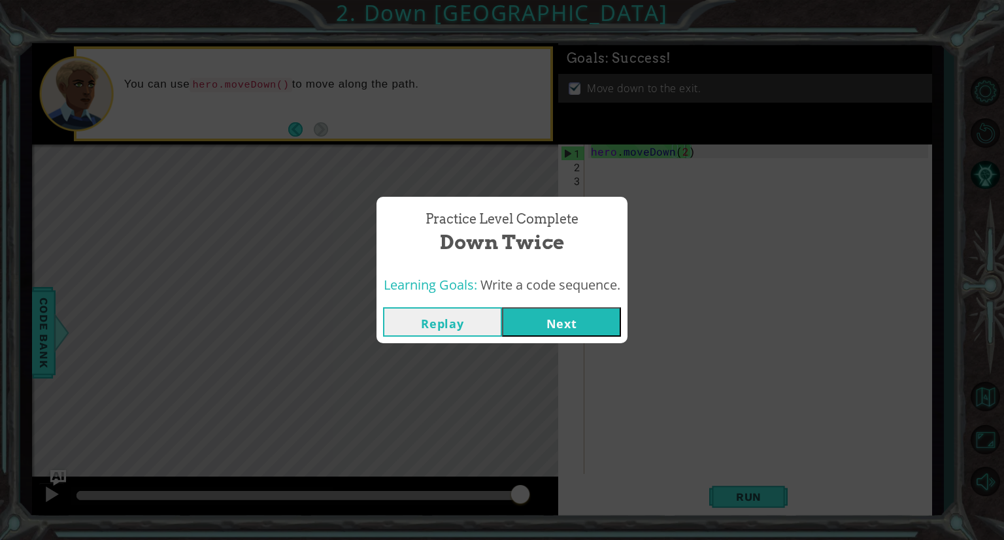
click at [573, 328] on button "Next" at bounding box center [561, 321] width 119 height 29
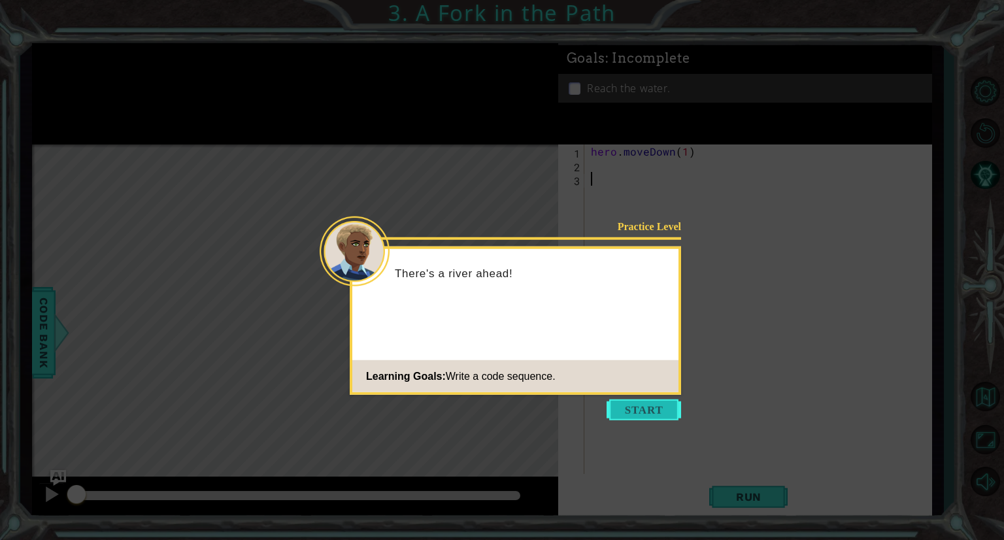
click at [658, 414] on button "Start" at bounding box center [644, 409] width 75 height 21
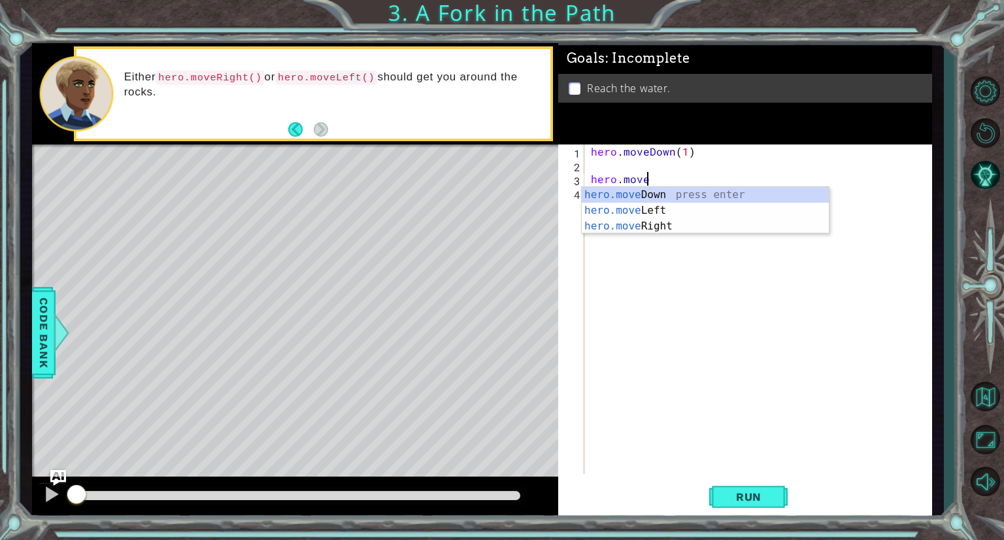
scroll to position [0, 3]
click at [642, 226] on div "hero.move Down press enter hero.move Left press enter hero.move Right press ent…" at bounding box center [705, 226] width 247 height 78
type textarea "hero.moveRight(1)"
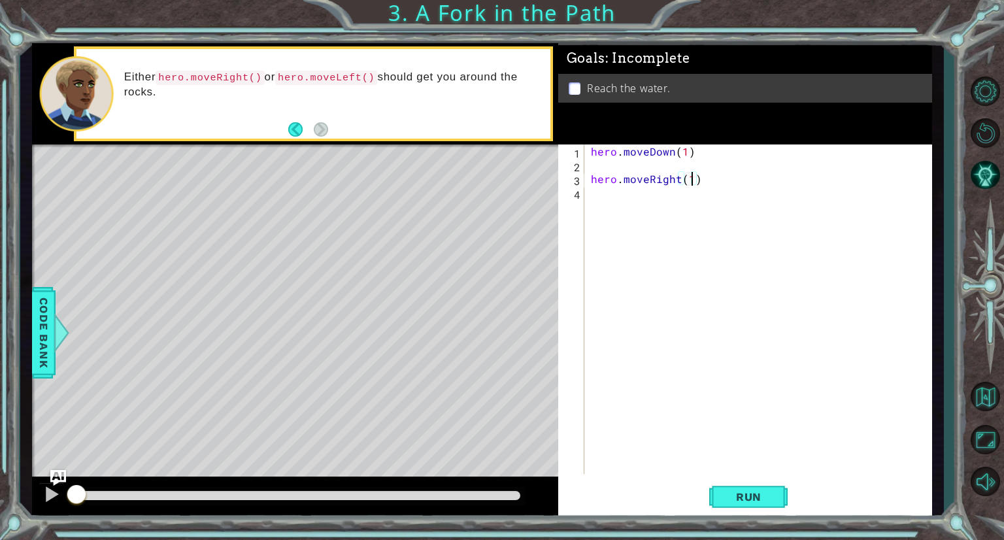
scroll to position [0, 5]
click at [596, 165] on div "hero . moveDown ( 1 ) hero . moveRight ( 1 )" at bounding box center [761, 322] width 347 height 357
type textarea "hero.moveDown(1)"
drag, startPoint x: 694, startPoint y: 154, endPoint x: 581, endPoint y: 152, distance: 113.1
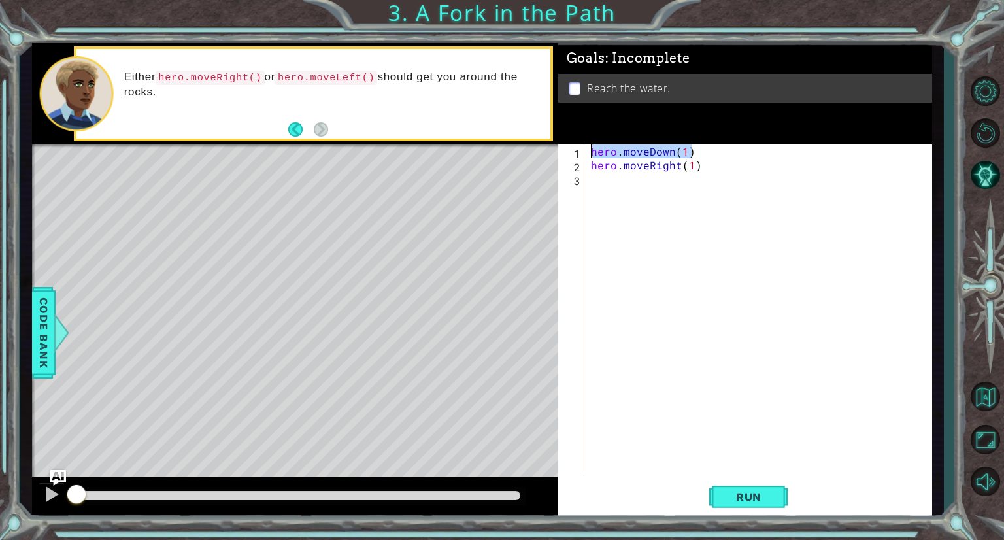
click at [581, 152] on div "hero.moveDown(1) 1 2 3 hero . moveDown ( 1 ) hero . moveRight ( 1 ) ההההההההההה…" at bounding box center [743, 309] width 370 height 330
click at [612, 180] on div "hero . moveDown ( 1 ) hero . moveRight ( 1 )" at bounding box center [761, 322] width 347 height 357
paste textarea "hero.moveDown(1)"
drag, startPoint x: 788, startPoint y: 181, endPoint x: 692, endPoint y: 180, distance: 96.1
click at [692, 180] on div "hero . moveDown ( 1 ) hero . moveRight ( 1 ) hero . moveDown ( 1 ) hero . moveD…" at bounding box center [761, 322] width 347 height 357
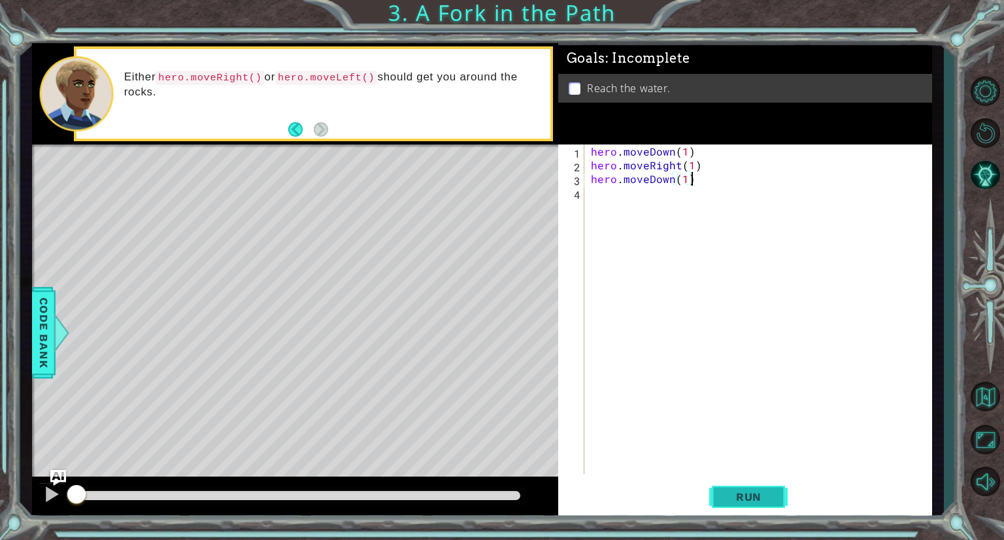
type textarea "hero.moveDown(1)"
click at [773, 500] on span "Run" at bounding box center [749, 496] width 52 height 13
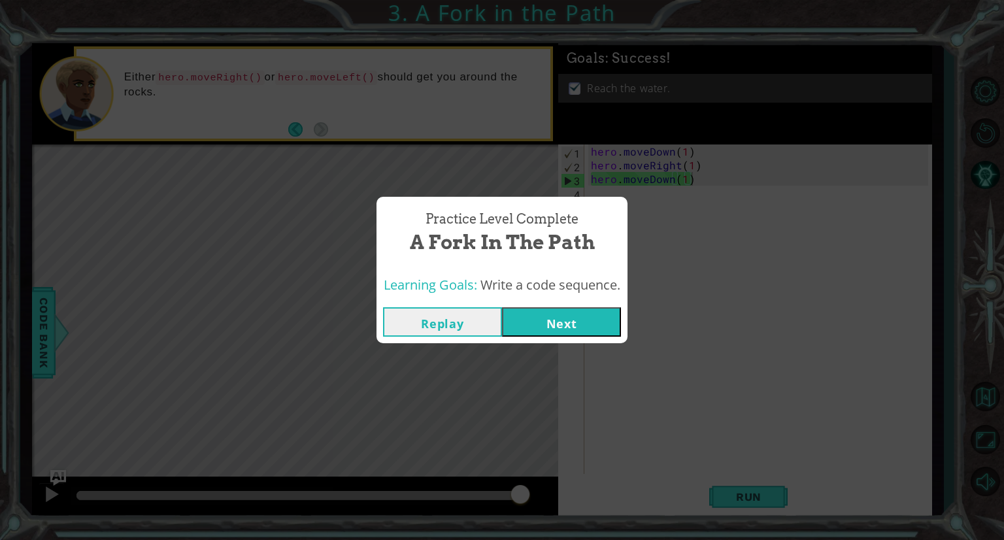
click at [553, 318] on button "Next" at bounding box center [561, 321] width 119 height 29
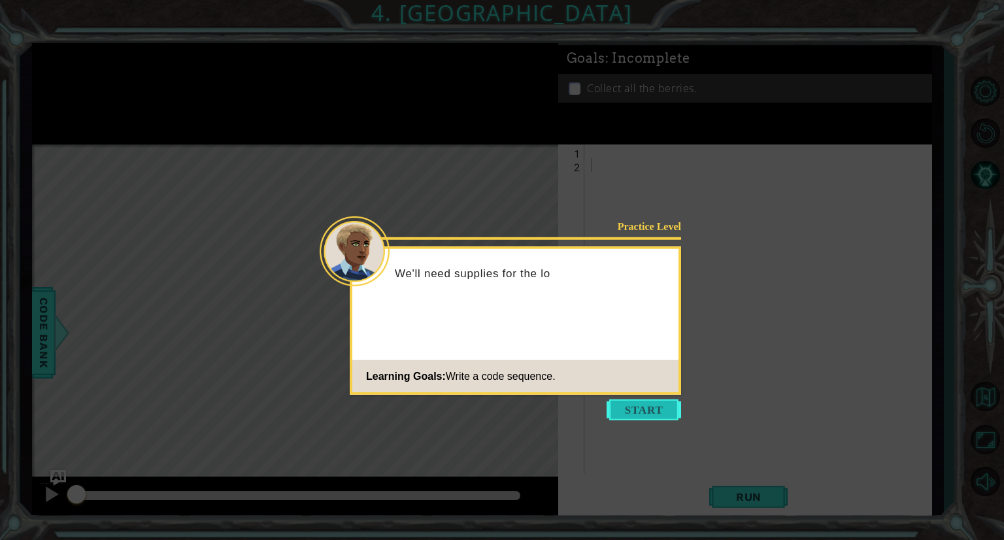
click at [657, 409] on button "Start" at bounding box center [644, 409] width 75 height 21
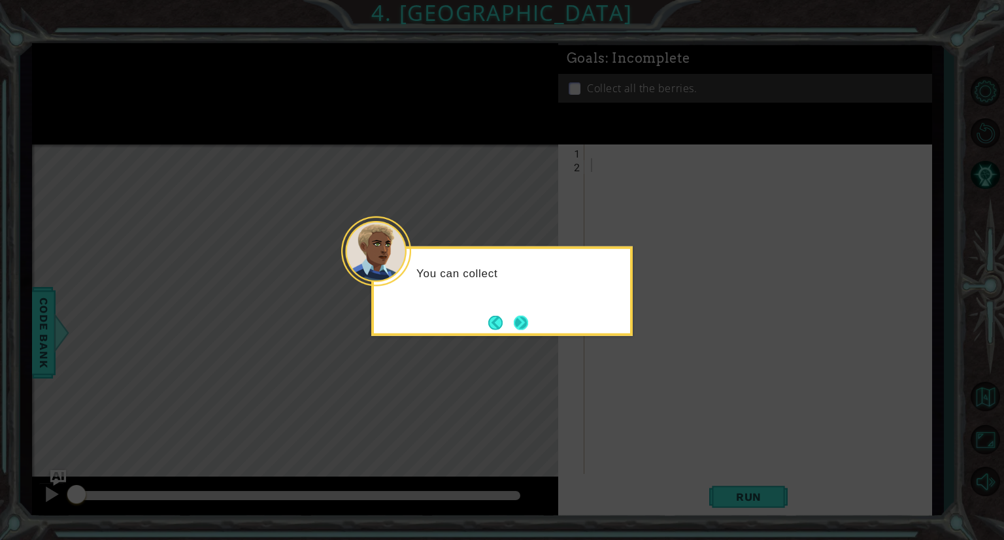
click at [526, 324] on button "Next" at bounding box center [521, 323] width 20 height 20
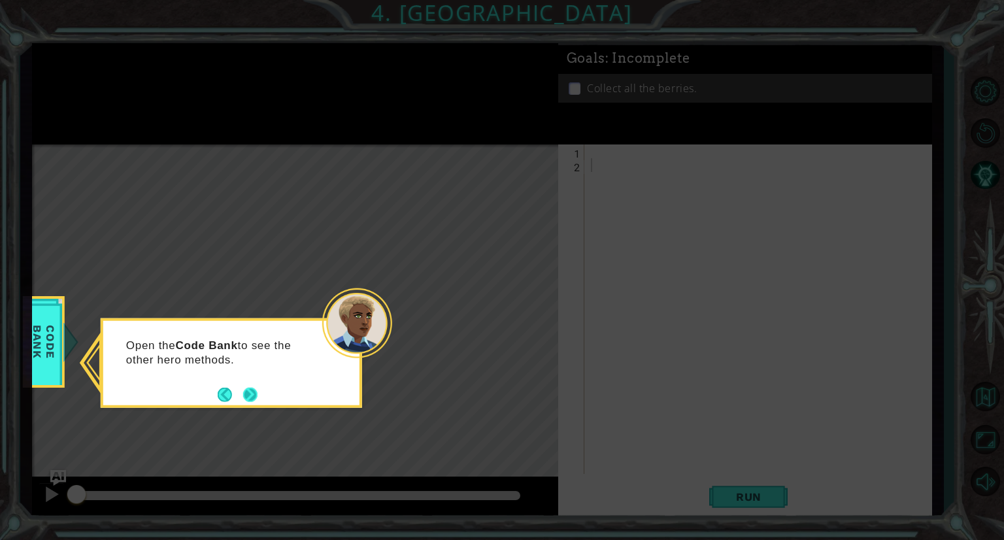
click at [251, 394] on button "Next" at bounding box center [250, 394] width 14 height 14
click at [250, 393] on button "Next" at bounding box center [250, 394] width 14 height 14
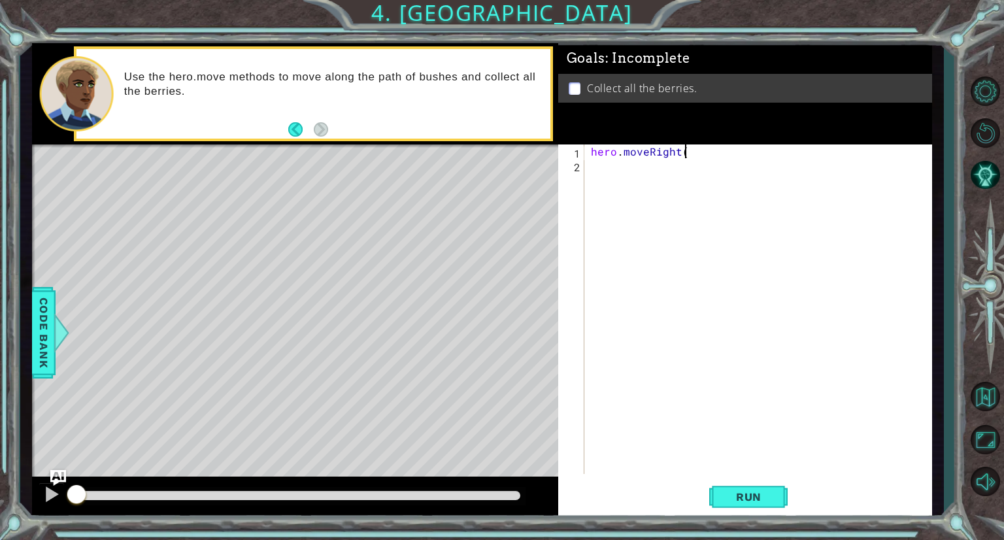
scroll to position [0, 5]
type textarea "hero.moveRight(1)"
click at [598, 169] on div "hero . moveRight ( 1 )" at bounding box center [761, 322] width 347 height 357
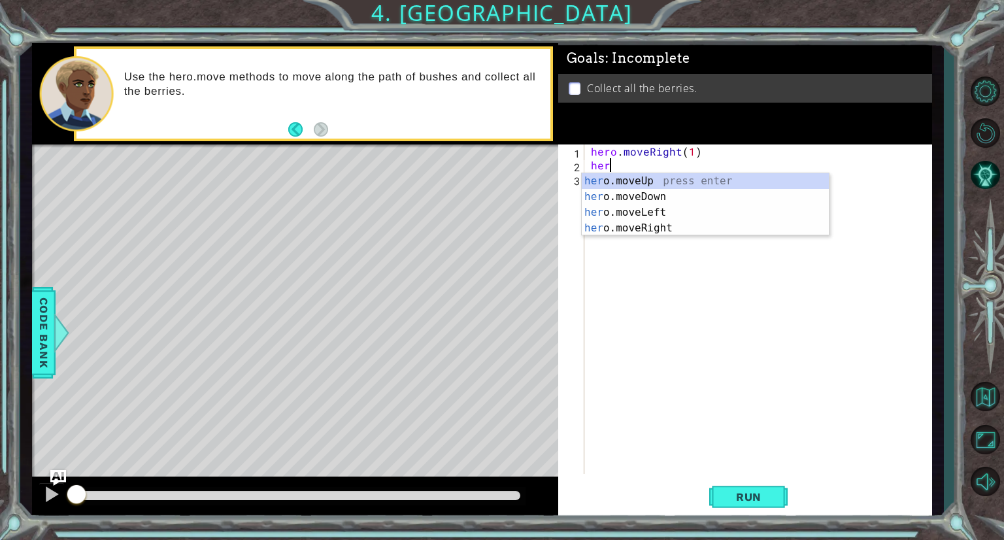
scroll to position [0, 0]
click at [753, 502] on span "Run" at bounding box center [749, 496] width 52 height 13
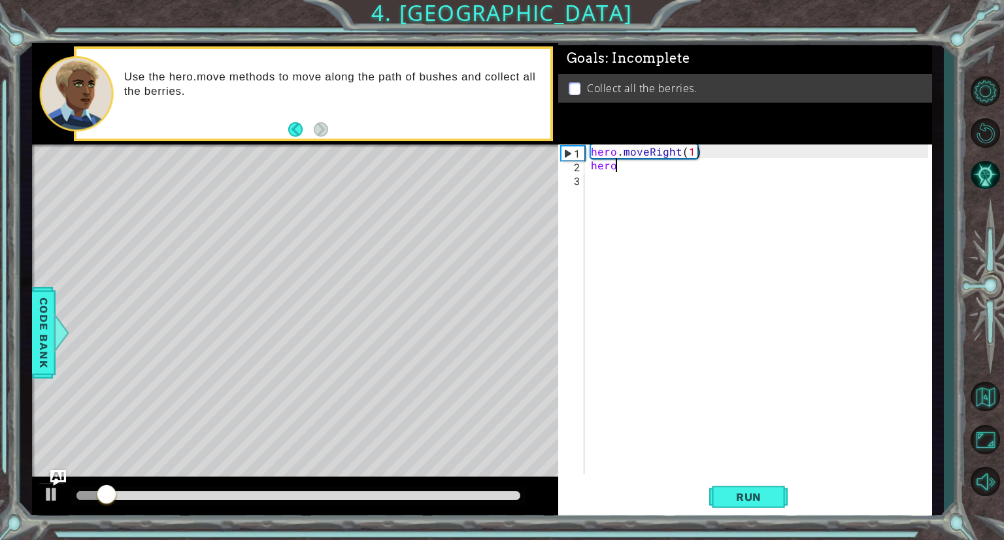
click at [670, 155] on div "hero . moveRight ( 1 ) hero" at bounding box center [761, 322] width 347 height 357
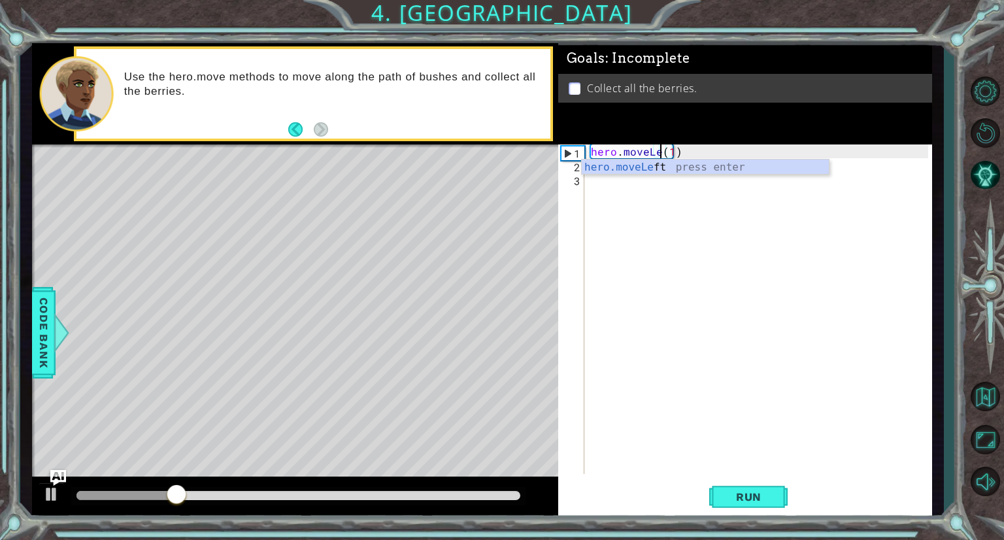
scroll to position [0, 5]
click at [739, 497] on span "Run" at bounding box center [749, 496] width 52 height 13
click at [624, 165] on div "hero . moveLeft ( 1 ) hero" at bounding box center [761, 322] width 347 height 357
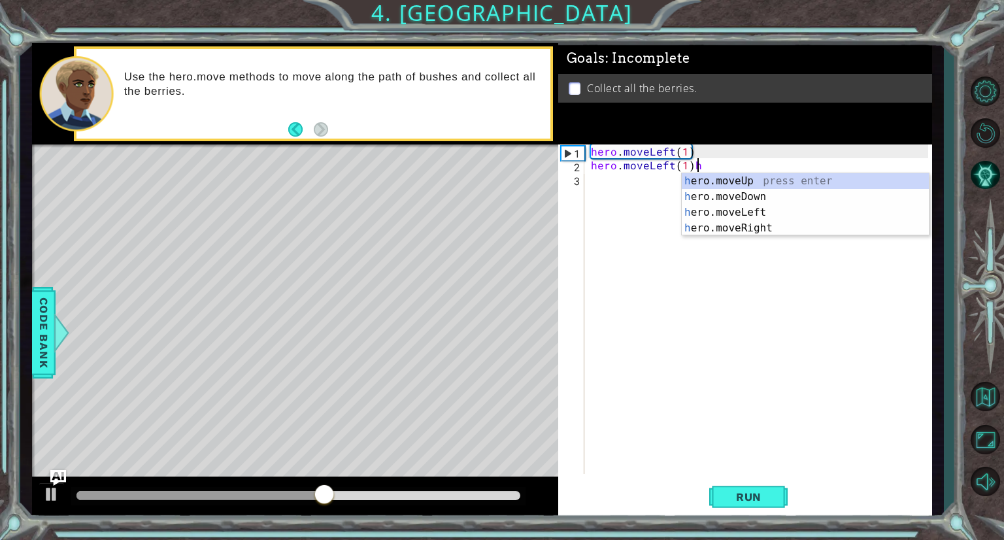
scroll to position [0, 5]
type textarea "hero.moveLeft(1)"
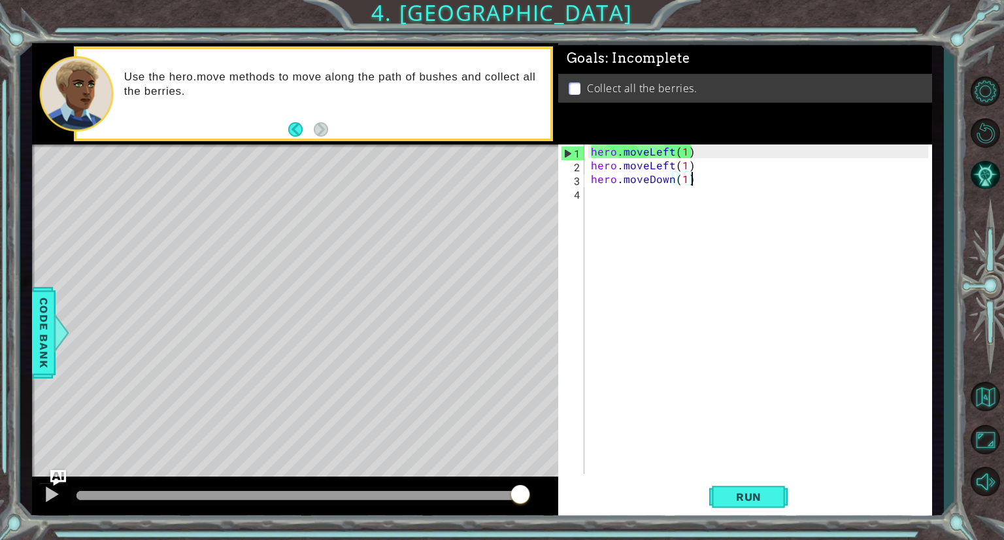
click at [685, 150] on div "hero . moveLeft ( 1 ) hero . moveLeft ( 1 ) hero . moveDown ( 1 )" at bounding box center [761, 322] width 347 height 357
click at [685, 168] on div "hero . moveLeft ( 2 ) hero . moveLeft ( 1 ) hero . moveDown ( 1 )" at bounding box center [761, 322] width 347 height 357
click at [682, 182] on div "hero . moveLeft ( 2 ) hero . moveLeft ( 0 ) hero . moveDown ( 1 )" at bounding box center [761, 322] width 347 height 357
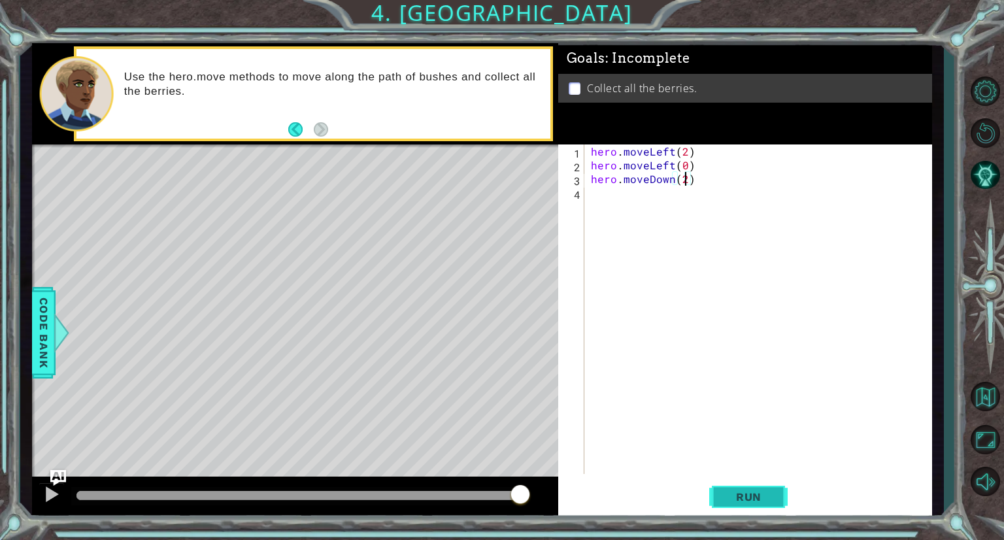
click at [761, 494] on span "Run" at bounding box center [749, 496] width 52 height 13
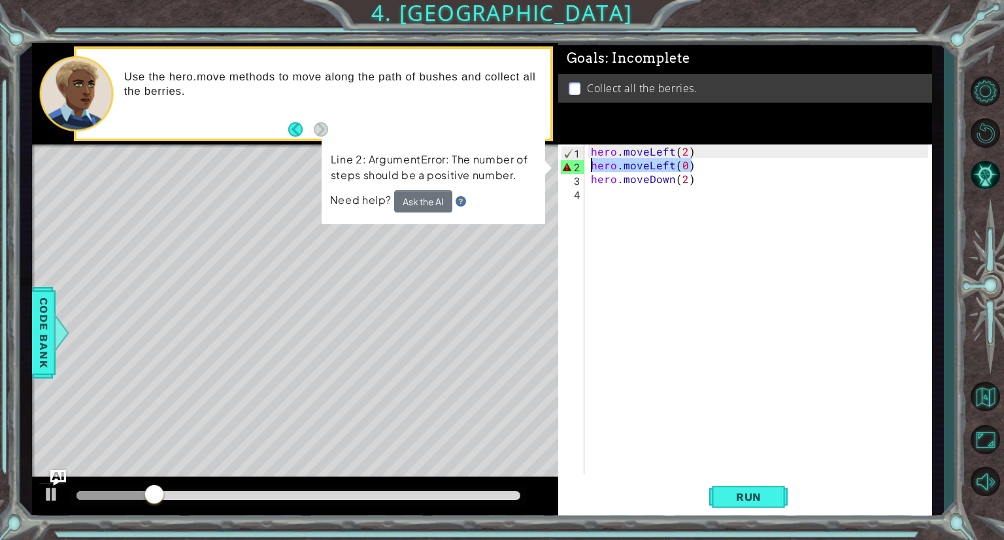
drag, startPoint x: 697, startPoint y: 169, endPoint x: 593, endPoint y: 165, distance: 104.1
click at [593, 165] on div "hero . moveLeft ( 2 ) hero . moveLeft ( 0 ) hero . moveDown ( 2 )" at bounding box center [761, 322] width 347 height 357
type textarea "hero.moveLeft(0)"
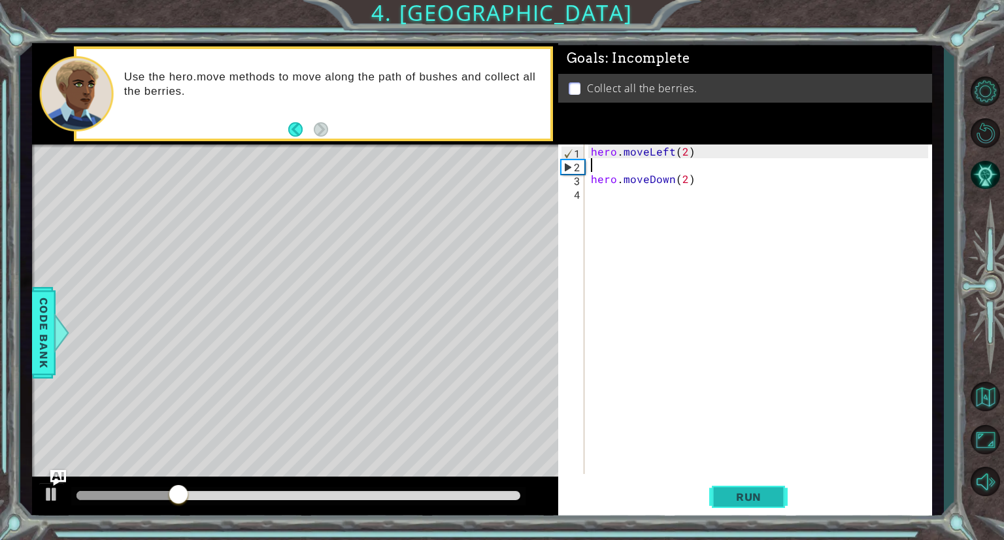
click at [764, 503] on span "Run" at bounding box center [749, 496] width 52 height 13
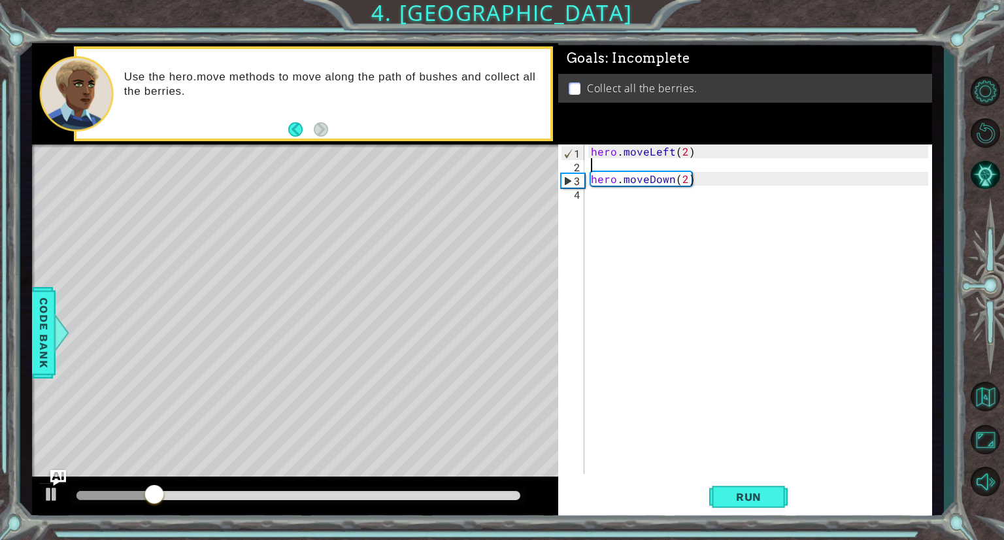
type textarea "hero.moveLeft(2)"
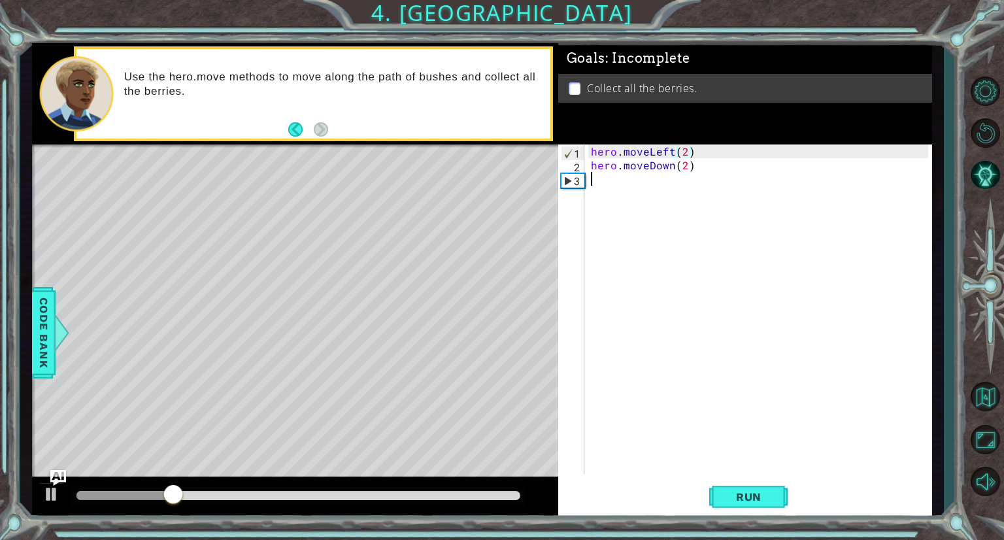
click at [598, 186] on div "hero . moveLeft ( 2 ) hero . moveDown ( 2 )" at bounding box center [761, 322] width 347 height 357
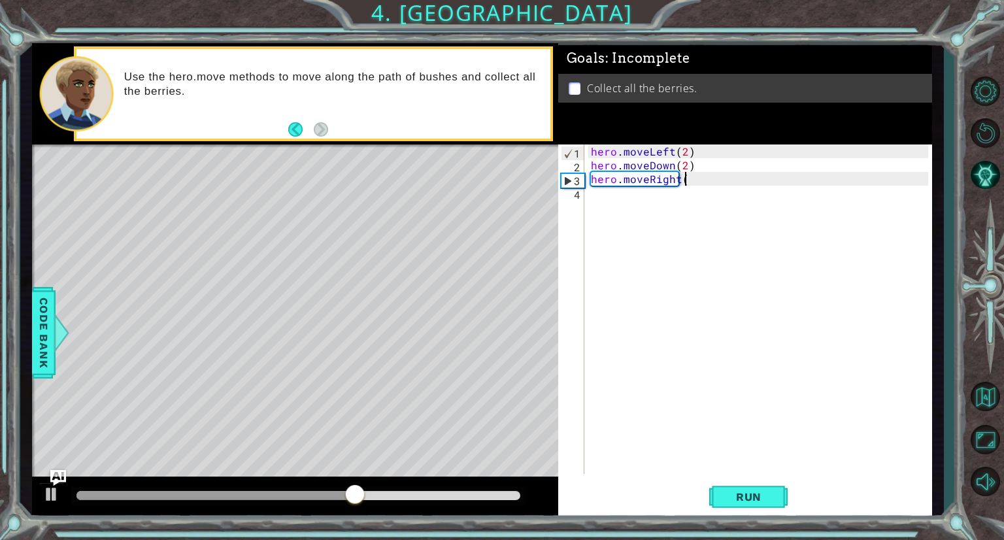
scroll to position [0, 5]
type textarea "hero.moveRight(2)"
type textarea "H"
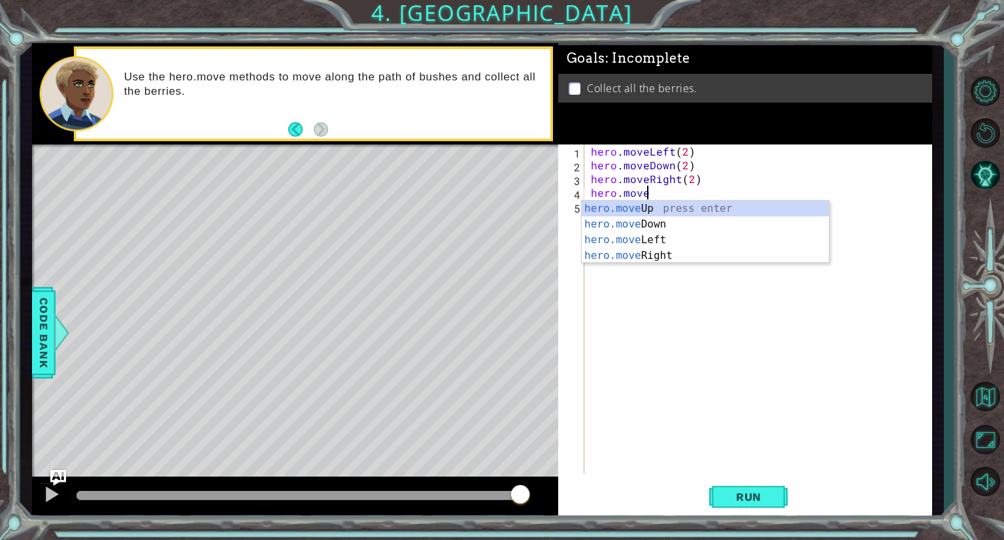
scroll to position [0, 3]
click at [678, 205] on div "hero.move Up press enter hero.move Down press enter hero.move Left press enter …" at bounding box center [705, 248] width 247 height 94
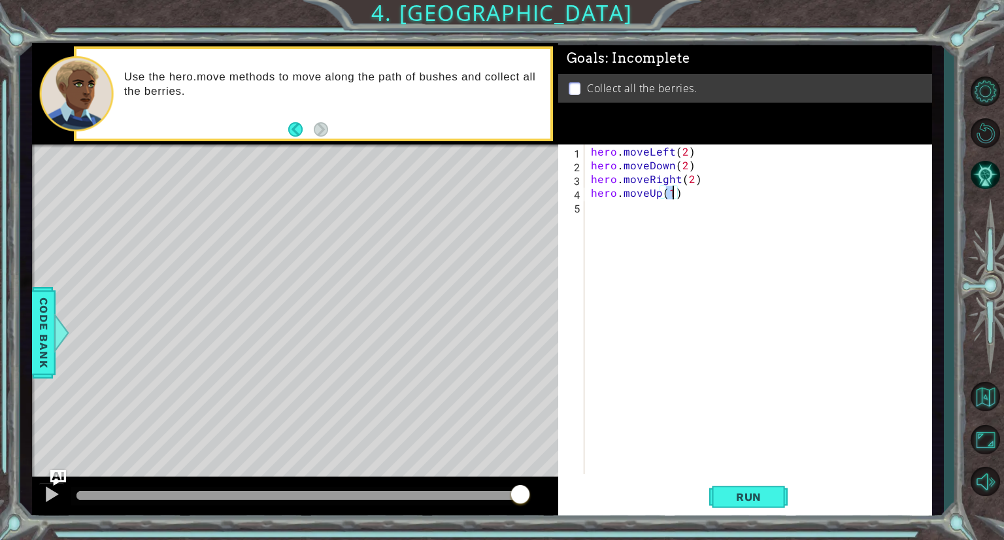
scroll to position [0, 5]
type textarea "hero.moveUp(2)"
click at [760, 507] on button "Run" at bounding box center [748, 497] width 78 height 37
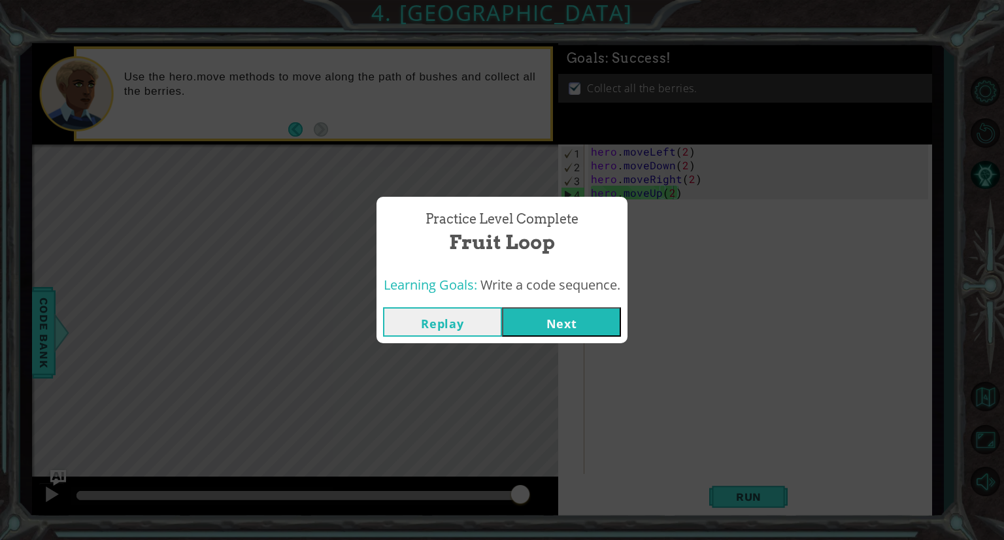
click at [577, 330] on button "Next" at bounding box center [561, 321] width 119 height 29
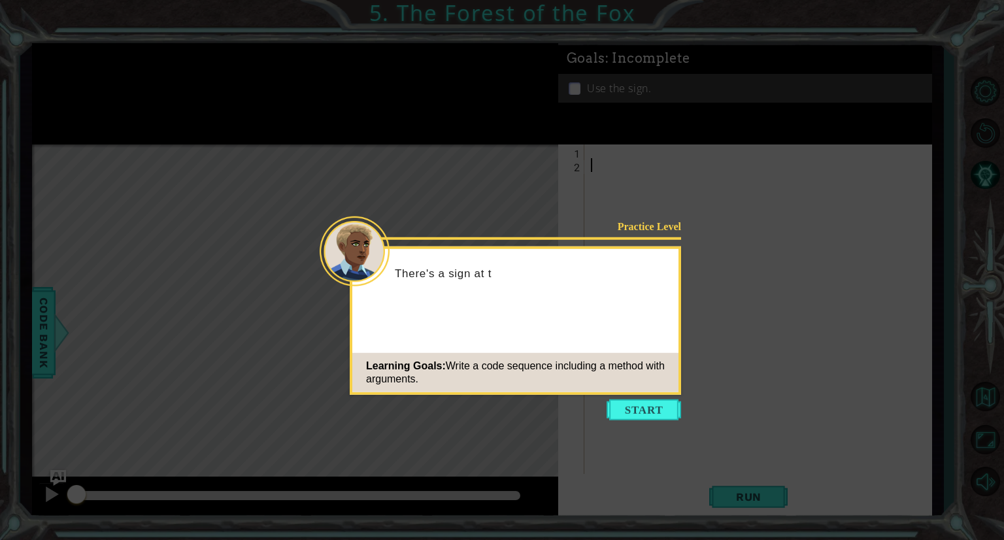
click at [662, 420] on icon at bounding box center [502, 270] width 1004 height 540
click at [664, 416] on button "Start" at bounding box center [644, 409] width 75 height 21
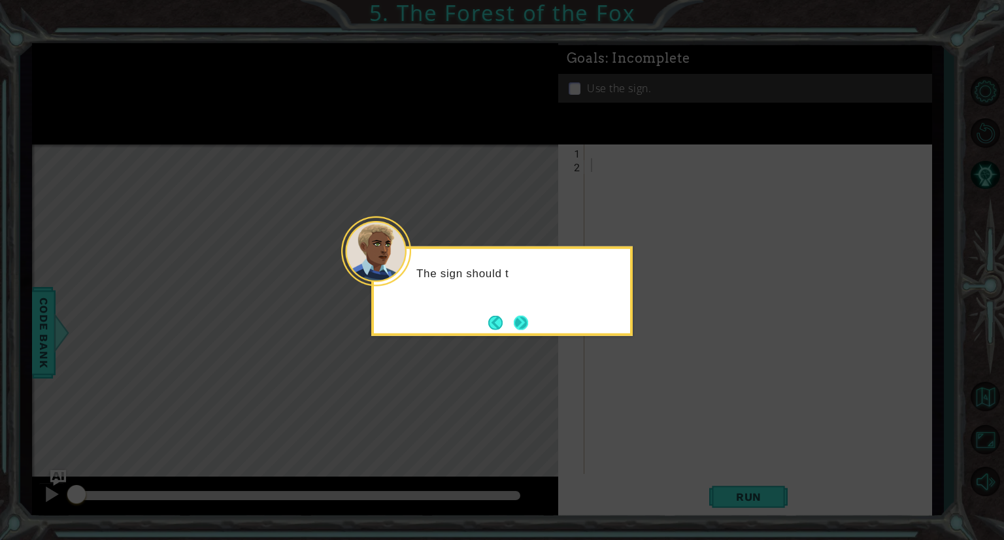
click at [527, 322] on button "Next" at bounding box center [521, 322] width 14 height 14
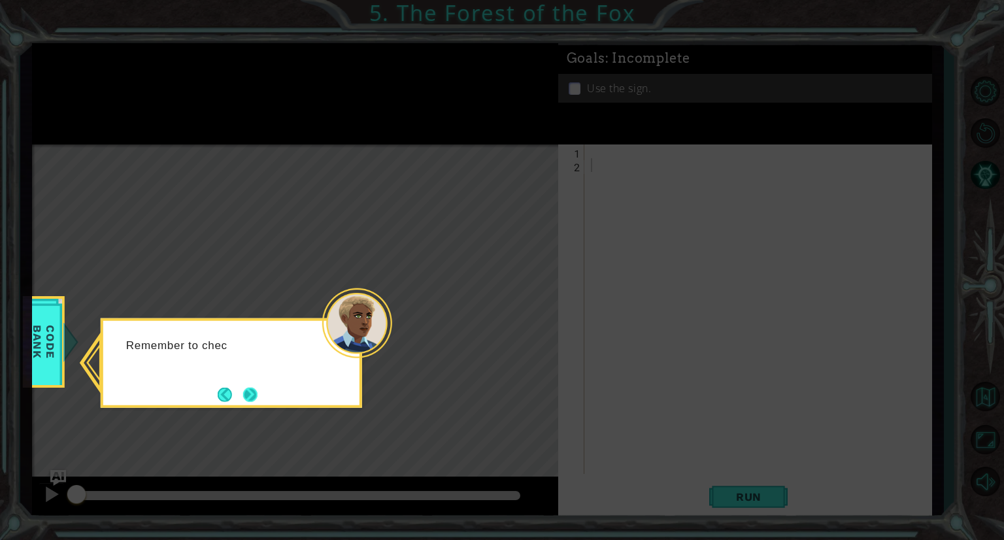
click at [258, 395] on button "Next" at bounding box center [250, 394] width 14 height 14
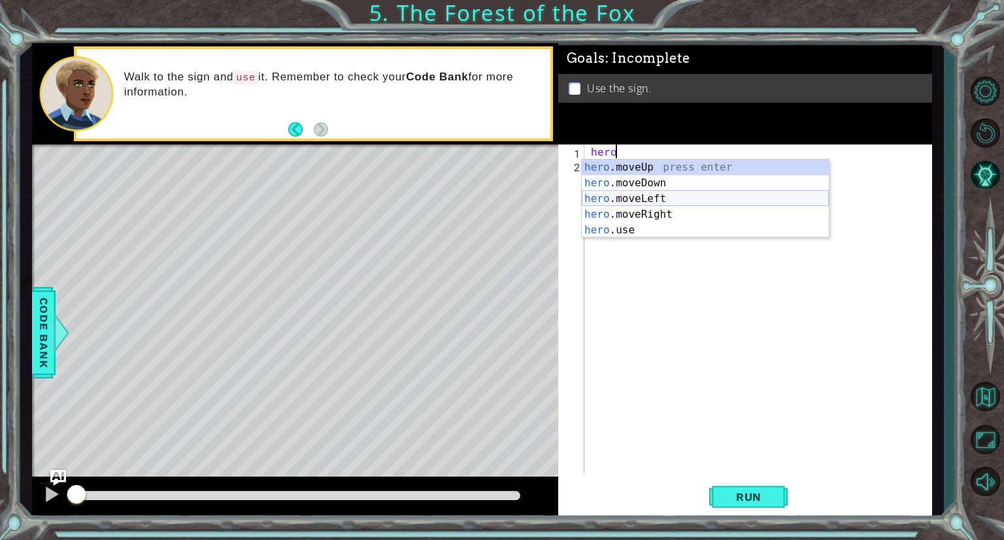
click at [647, 197] on div "hero .moveUp press enter hero .moveDown press enter hero .moveLeft press enter …" at bounding box center [705, 215] width 247 height 110
type textarea "hero.moveLeft(1)"
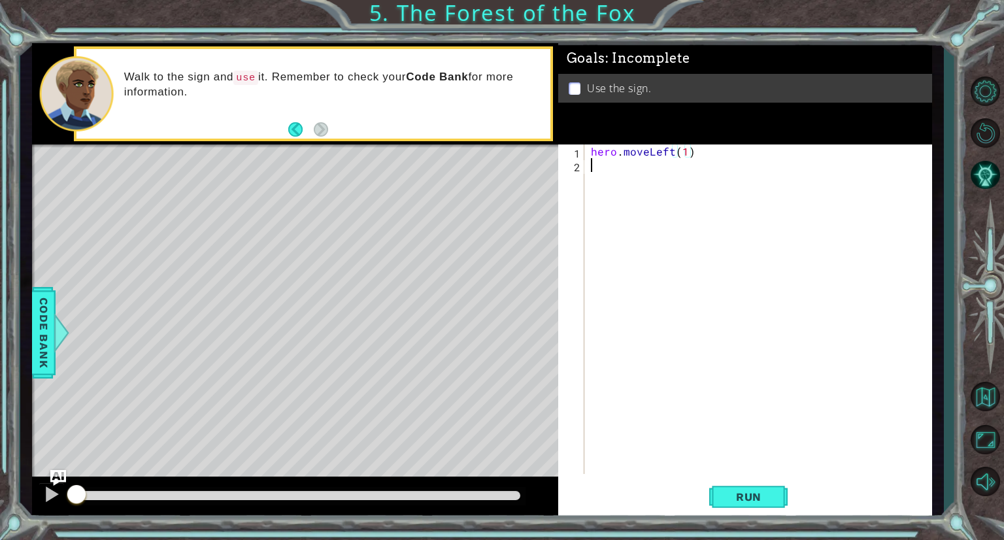
click at [611, 176] on div "hero . moveLeft ( 1 )" at bounding box center [761, 322] width 347 height 357
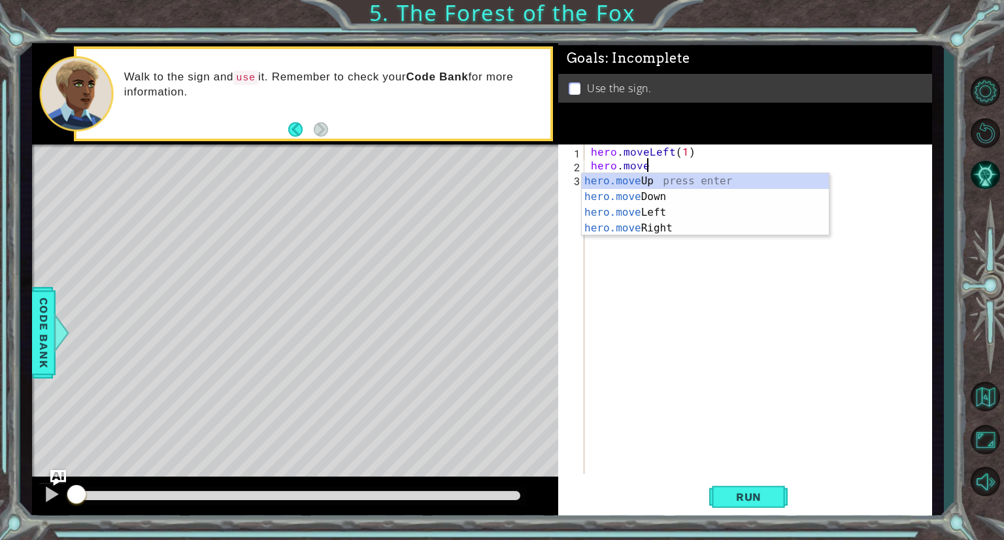
scroll to position [0, 3]
click at [666, 177] on div "hero.move Up press enter hero.move Down press enter hero.move Left press enter …" at bounding box center [705, 220] width 247 height 94
type textarea "hero.moveUp(1)"
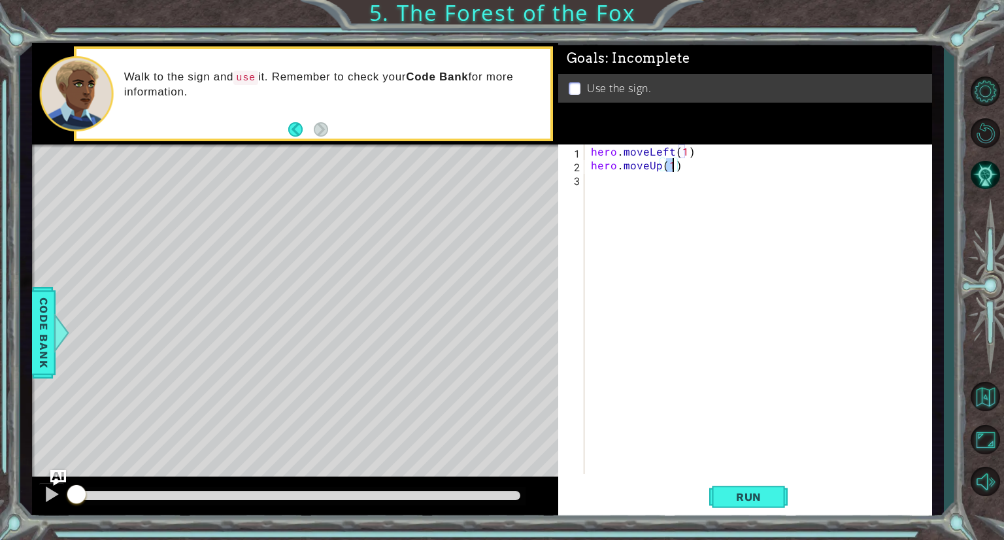
click at [604, 184] on div "hero . moveLeft ( 1 ) hero . moveUp ( 1 )" at bounding box center [761, 322] width 347 height 357
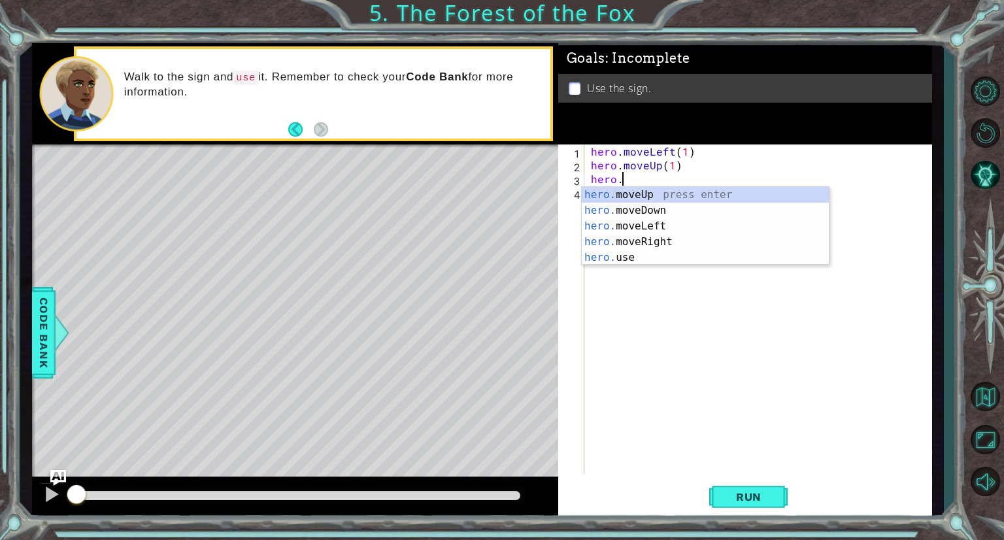
scroll to position [0, 1]
click at [588, 244] on div "hero. moveUp press enter hero. moveDown press enter hero. moveLeft press enter …" at bounding box center [705, 242] width 247 height 110
type textarea "hero.moveRight(1)"
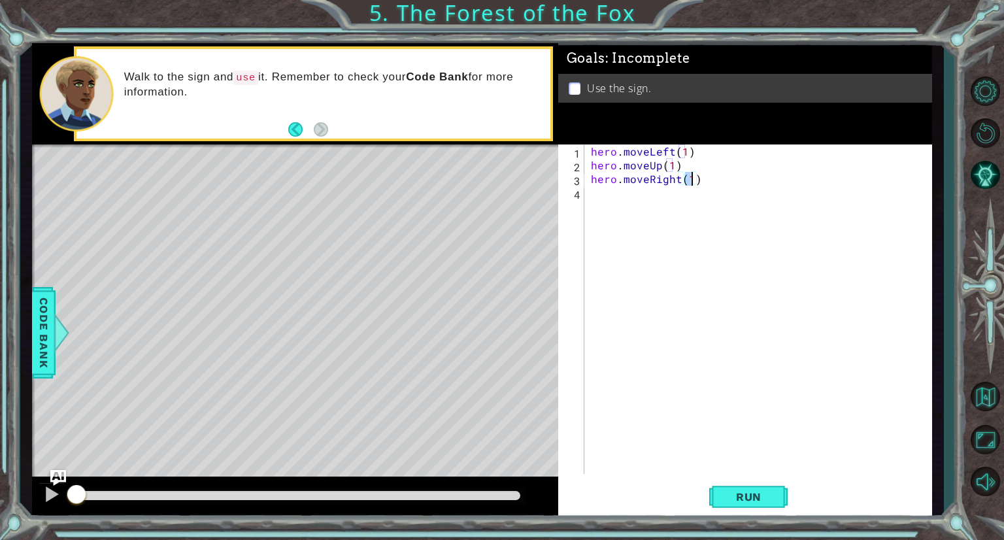
click at [623, 190] on div "hero . moveLeft ( 1 ) hero . moveUp ( 1 ) hero . moveRight ( 1 )" at bounding box center [761, 322] width 347 height 357
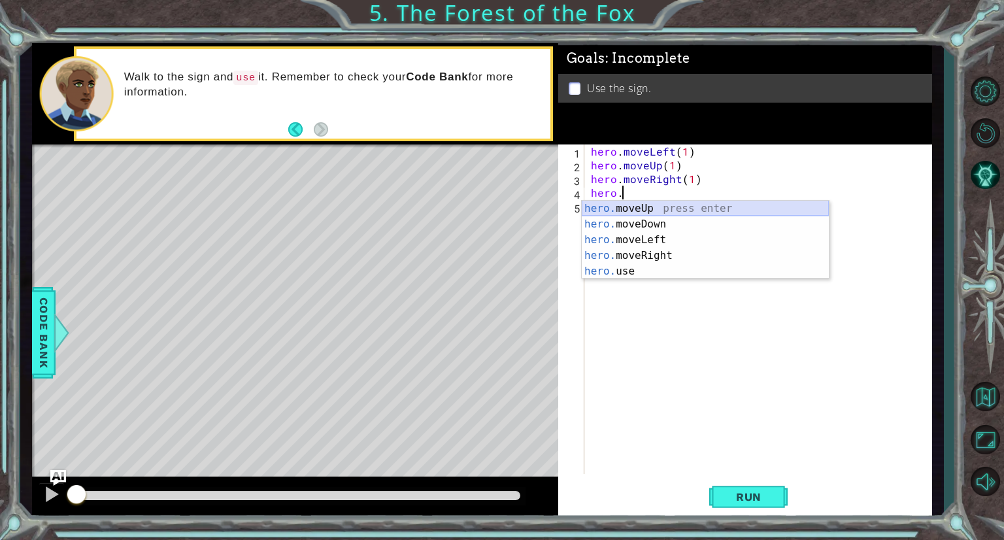
click at [636, 208] on div "hero. moveUp press enter hero. moveDown press enter hero. moveLeft press enter …" at bounding box center [705, 256] width 247 height 110
type textarea "hero.moveUp(1)"
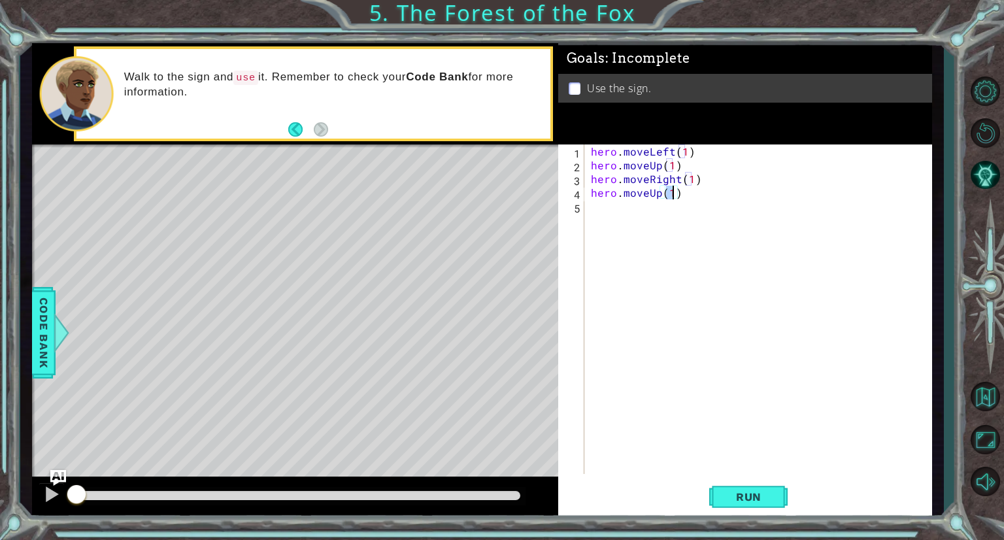
click at [622, 205] on div "hero . moveLeft ( 1 ) hero . moveUp ( 1 ) hero . moveRight ( 1 ) hero . moveUp …" at bounding box center [761, 322] width 347 height 357
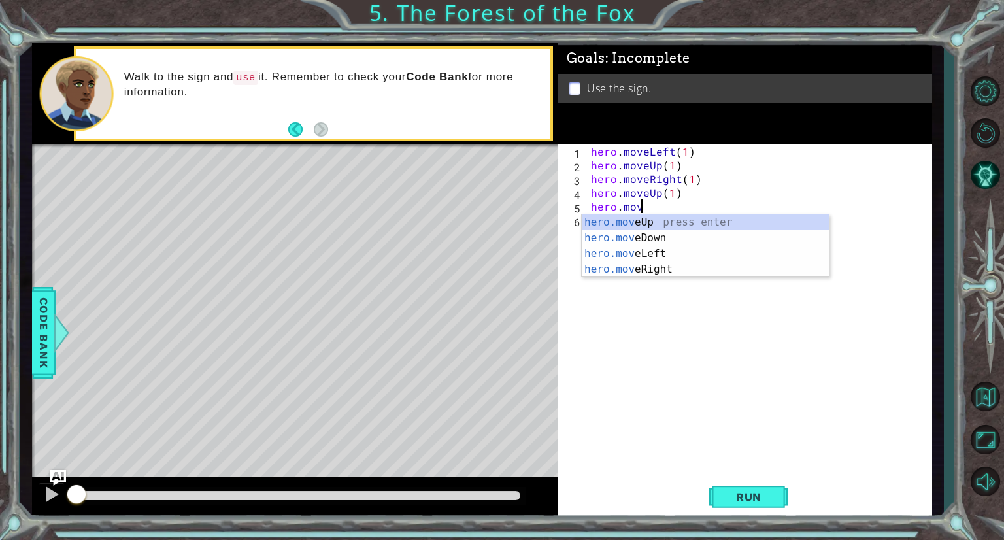
scroll to position [0, 3]
click at [644, 250] on div "hero.move Up press enter hero.move Down press enter hero.move Left press enter …" at bounding box center [705, 261] width 247 height 94
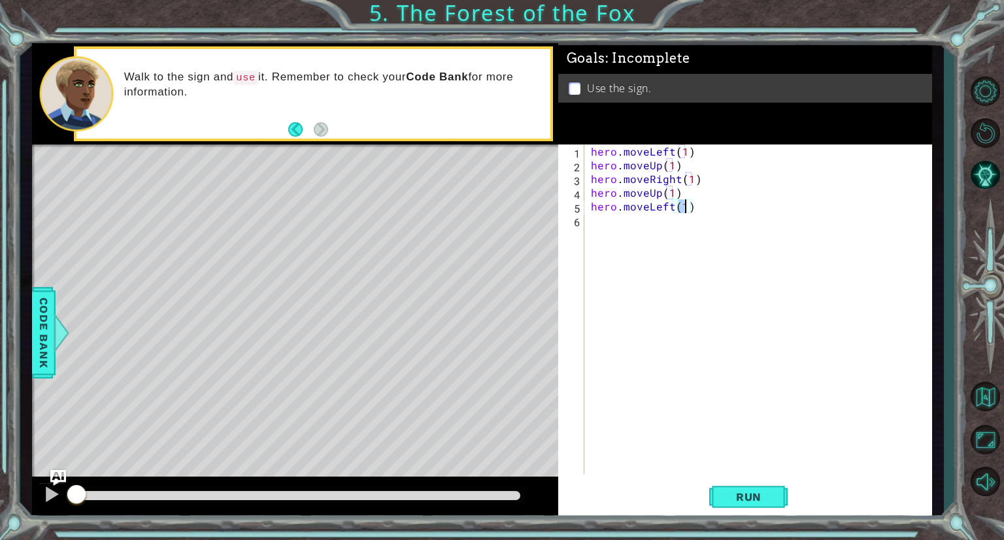
type textarea "hero.moveLeft(3)"
click at [617, 231] on div "hero . moveLeft ( 1 ) hero . moveUp ( 1 ) hero . moveRight ( 1 ) hero . moveUp …" at bounding box center [761, 322] width 347 height 357
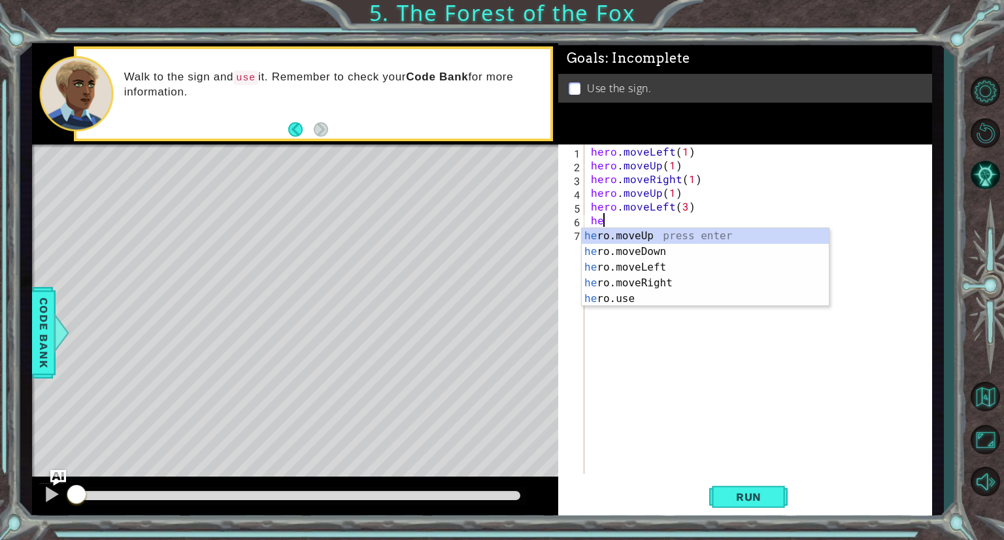
scroll to position [0, 0]
click at [628, 253] on div "hero .moveUp press enter hero .moveDown press enter hero .moveLeft press enter …" at bounding box center [705, 283] width 247 height 110
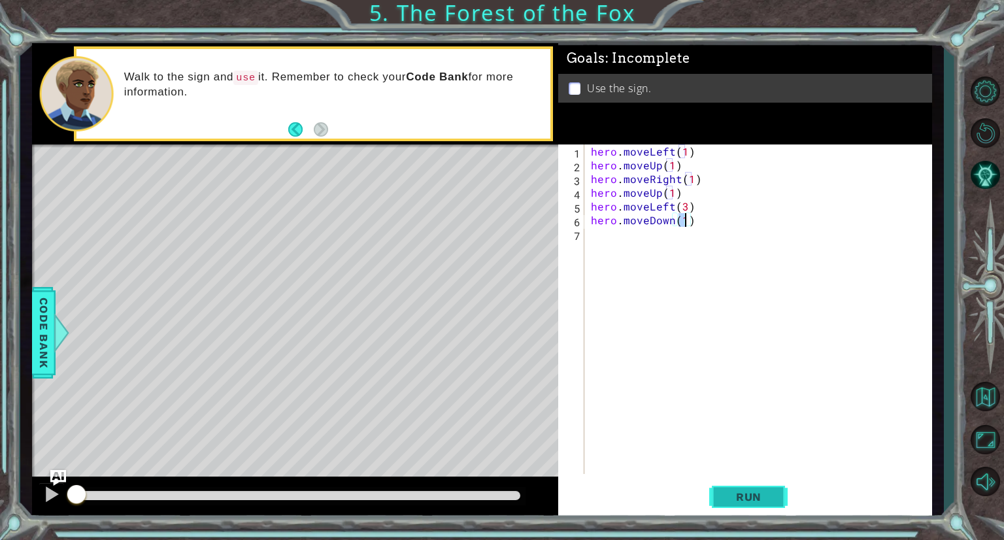
click at [756, 498] on span "Run" at bounding box center [749, 496] width 52 height 13
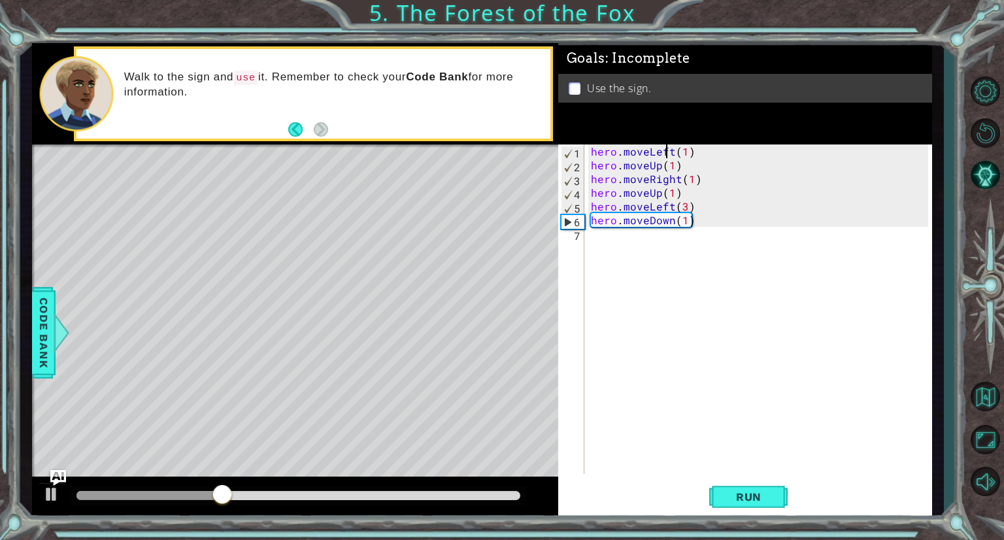
click at [668, 149] on div "hero . moveLeft ( 1 ) hero . moveUp ( 1 ) hero . moveRight ( 1 ) hero . moveUp …" at bounding box center [761, 322] width 347 height 357
type textarea "hero.moveRight(1)"
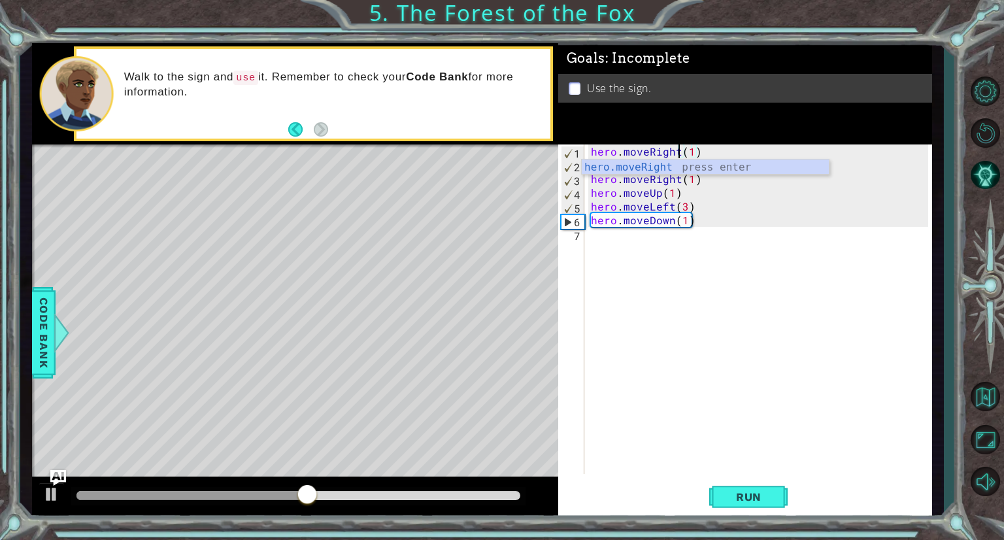
click at [678, 301] on div "hero . moveRight ( 1 ) hero . moveUp ( 1 ) hero . moveRight ( 1 ) hero . moveUp…" at bounding box center [761, 322] width 347 height 357
click at [656, 165] on div "hero . moveRight ( 1 ) hero . moveUp ( 1 ) hero . moveRight ( 1 ) hero . moveUp…" at bounding box center [761, 322] width 347 height 357
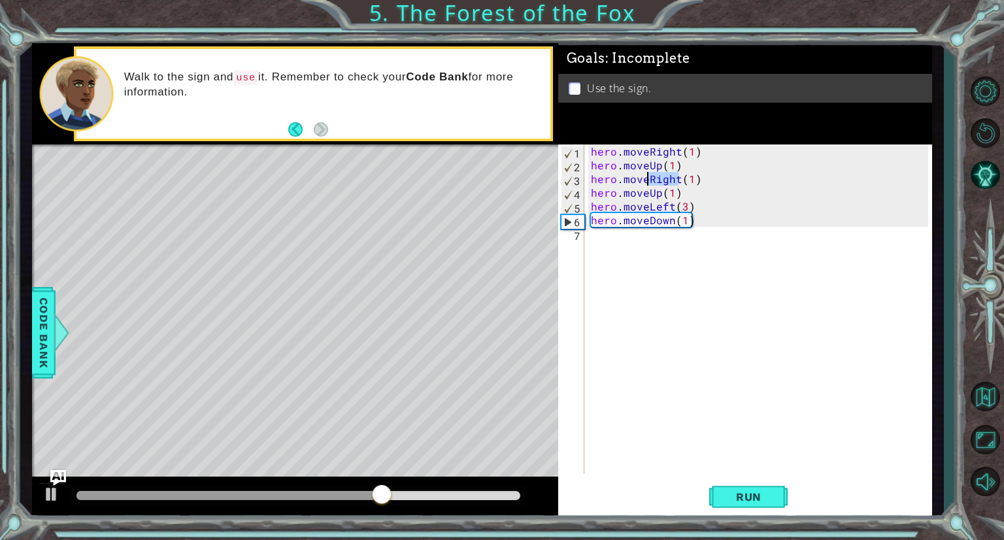
drag, startPoint x: 679, startPoint y: 182, endPoint x: 648, endPoint y: 176, distance: 31.3
click at [648, 176] on div "hero . moveRight ( 1 ) hero . moveUp ( 1 ) hero . moveRight ( 1 ) hero . moveUp…" at bounding box center [761, 322] width 347 height 357
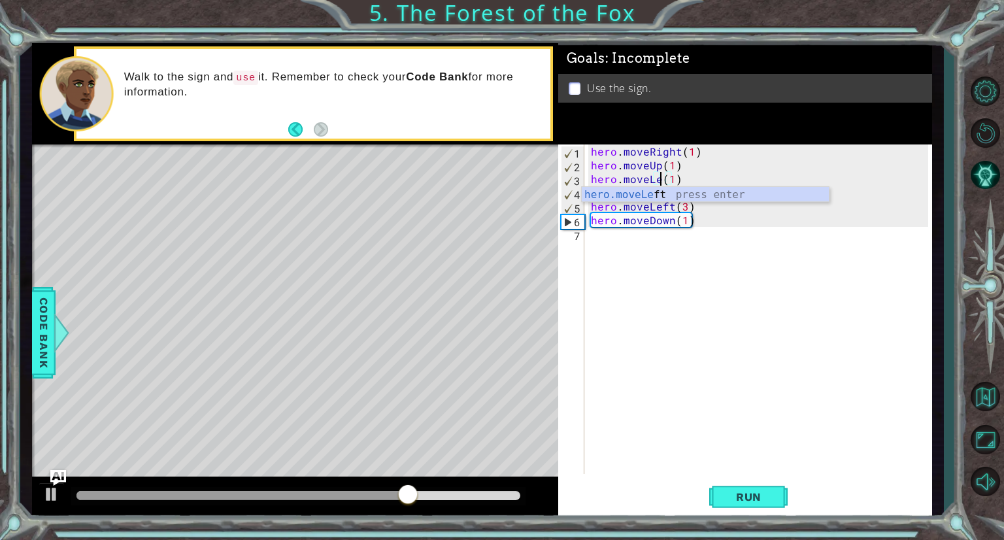
scroll to position [0, 5]
click at [746, 495] on span "Run" at bounding box center [749, 496] width 52 height 13
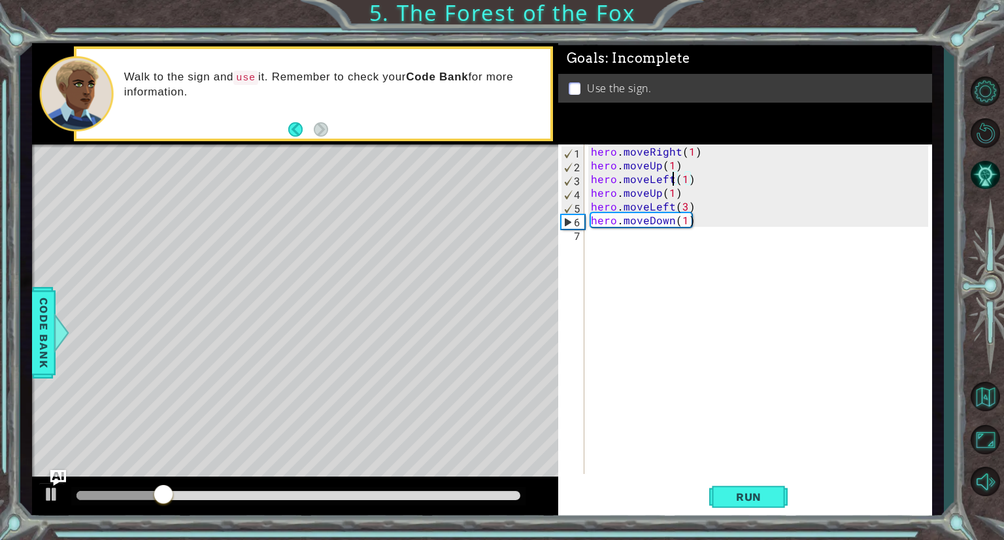
click at [671, 207] on div "hero . moveRight ( 1 ) hero . moveUp ( 1 ) hero . moveLeft ( 1 ) hero . moveUp …" at bounding box center [761, 322] width 347 height 357
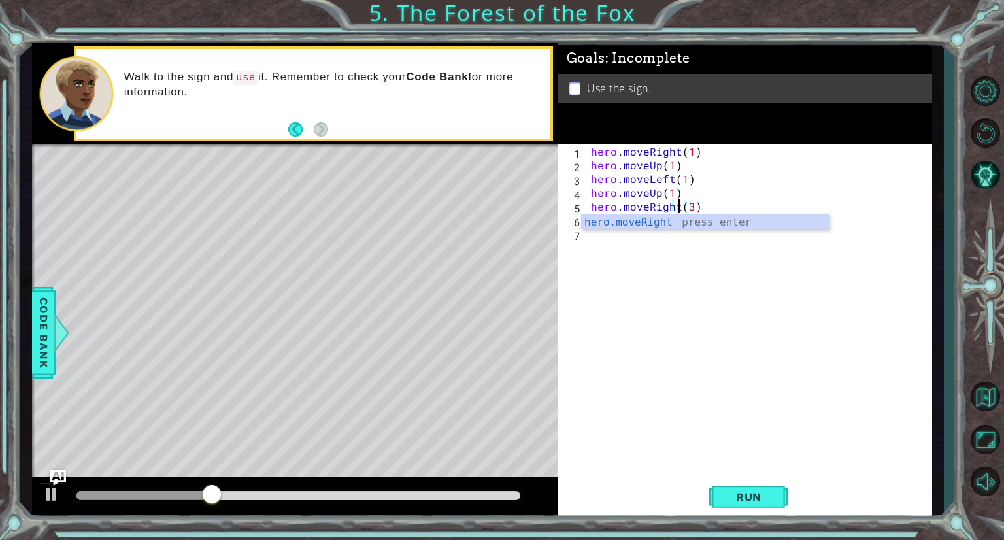
scroll to position [0, 5]
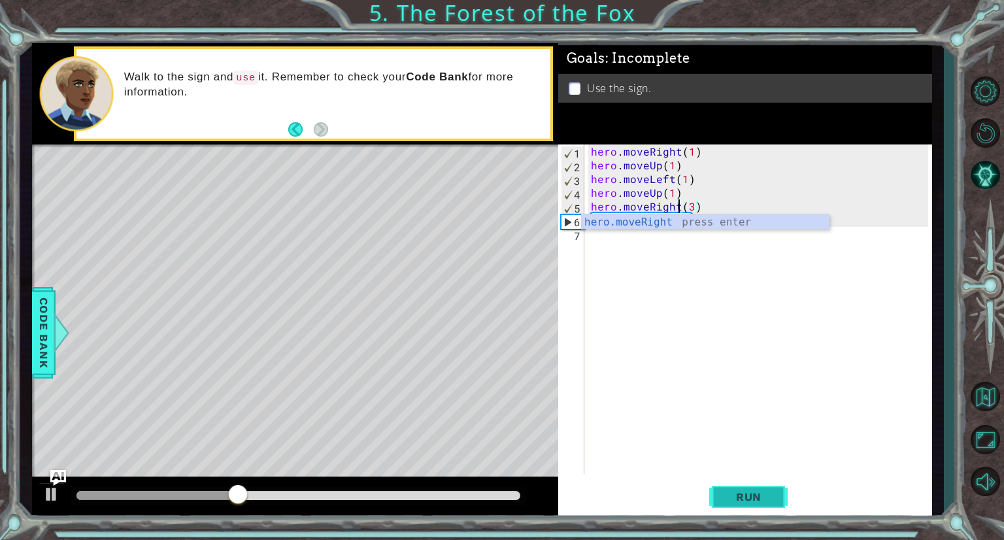
click at [752, 488] on button "Run" at bounding box center [748, 497] width 78 height 37
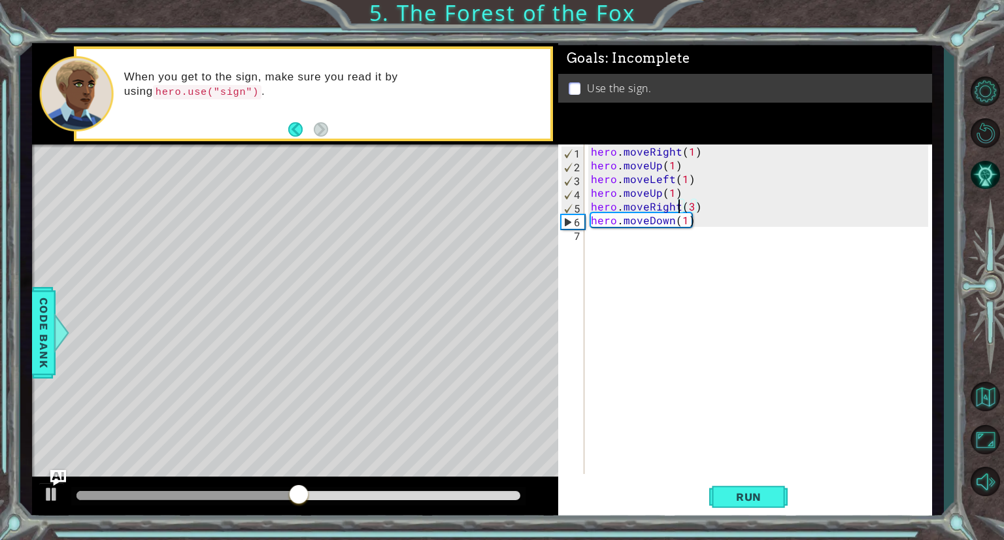
click at [690, 212] on div "hero . moveRight ( 1 ) hero . moveUp ( 1 ) hero . moveLeft ( 1 ) hero . moveUp …" at bounding box center [761, 322] width 347 height 357
drag, startPoint x: 426, startPoint y: 492, endPoint x: 520, endPoint y: 498, distance: 94.3
click at [516, 498] on div at bounding box center [504, 496] width 24 height 24
type textarea "hero.moveRight(2)"
click at [766, 495] on span "Run" at bounding box center [749, 496] width 52 height 13
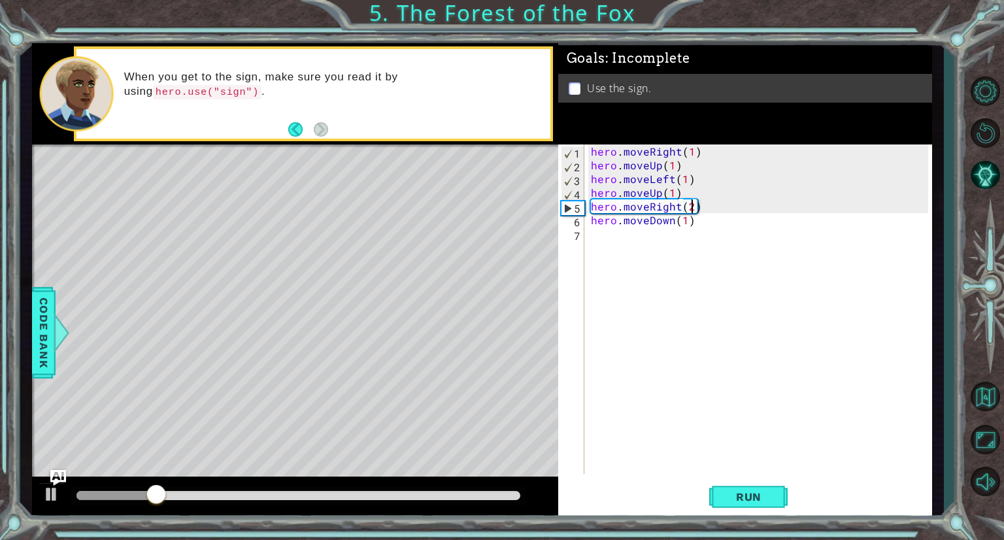
click at [619, 237] on div "hero . moveRight ( 1 ) hero . moveUp ( 1 ) hero . moveLeft ( 1 ) hero . moveUp …" at bounding box center [761, 322] width 347 height 357
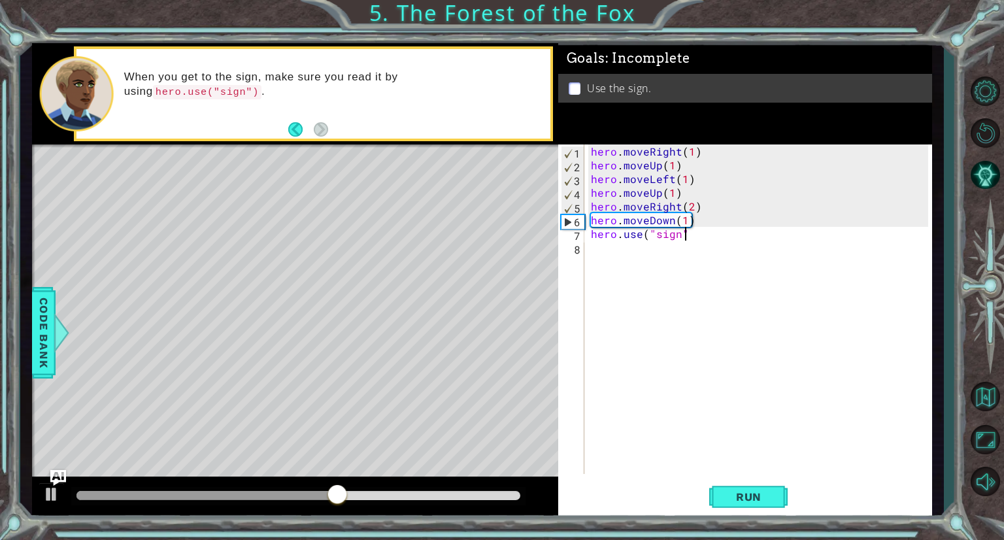
type textarea "hero.use("sign")"
type textarea "+"
click at [758, 496] on span "Run" at bounding box center [749, 496] width 52 height 13
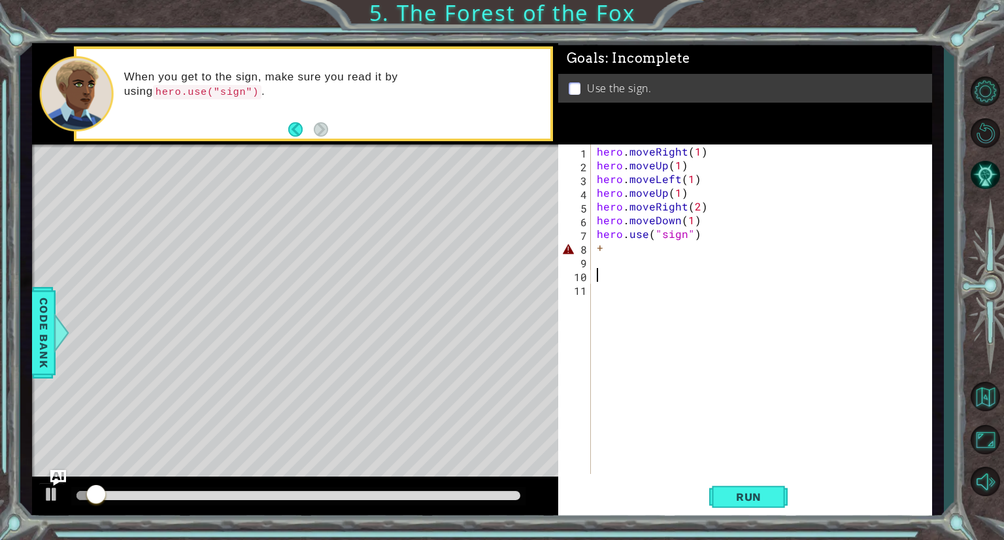
click at [684, 246] on div "hero . moveRight ( 1 ) hero . moveUp ( 1 ) hero . moveLeft ( 1 ) hero . moveUp …" at bounding box center [764, 322] width 341 height 357
type textarea "+"
click at [739, 489] on button "Run" at bounding box center [748, 497] width 78 height 37
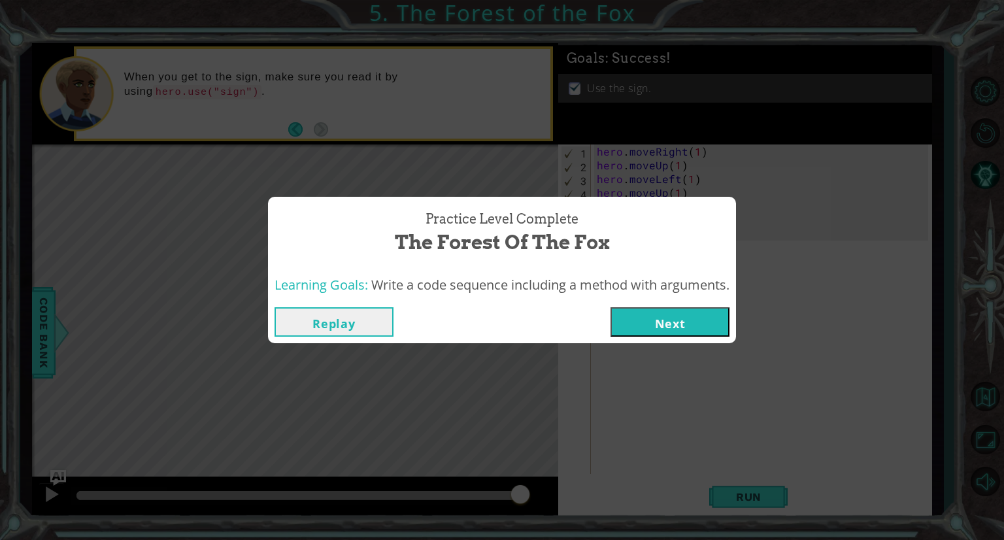
click at [664, 323] on button "Next" at bounding box center [670, 321] width 119 height 29
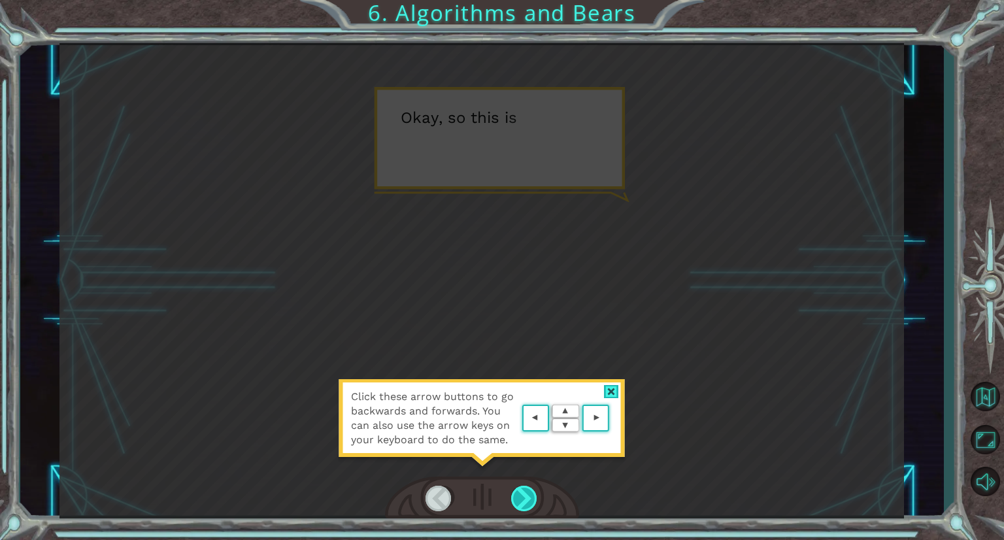
click at [524, 501] on div at bounding box center [524, 498] width 27 height 25
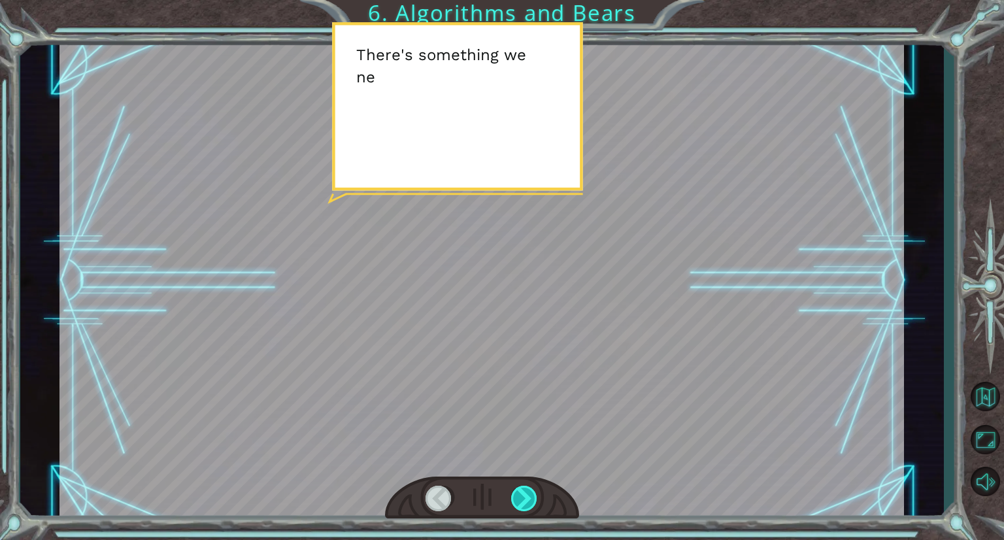
click at [524, 501] on div at bounding box center [524, 498] width 27 height 25
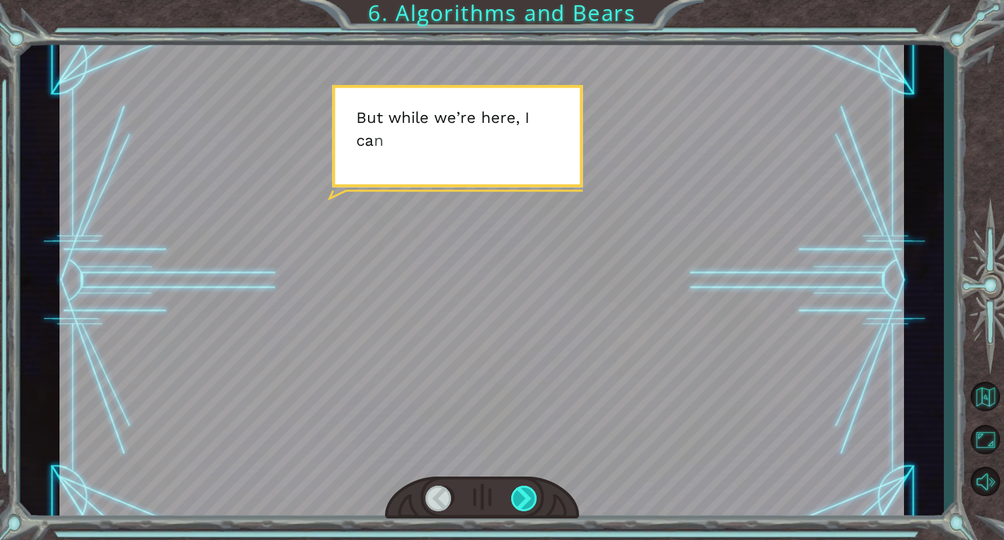
click at [524, 501] on div at bounding box center [524, 498] width 27 height 25
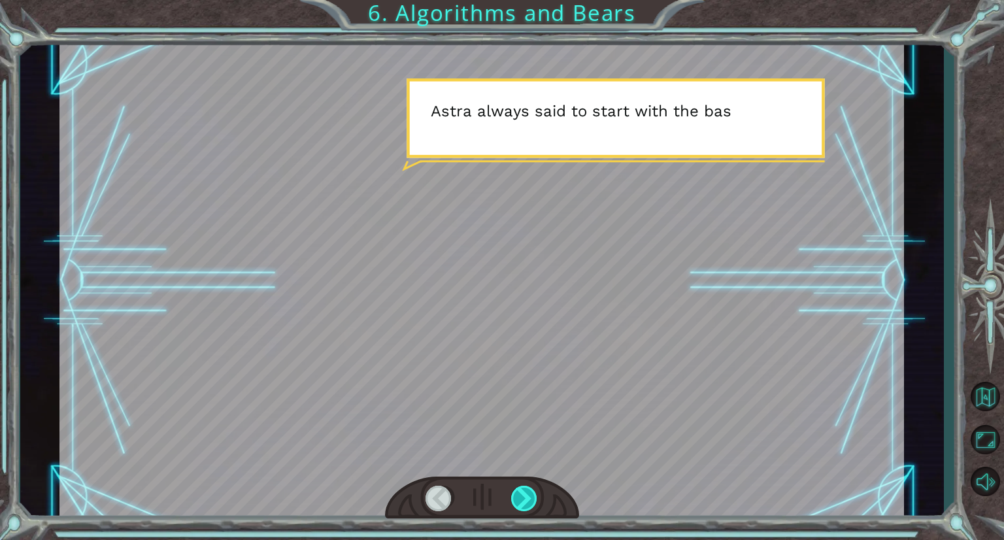
click at [524, 501] on div at bounding box center [524, 498] width 27 height 25
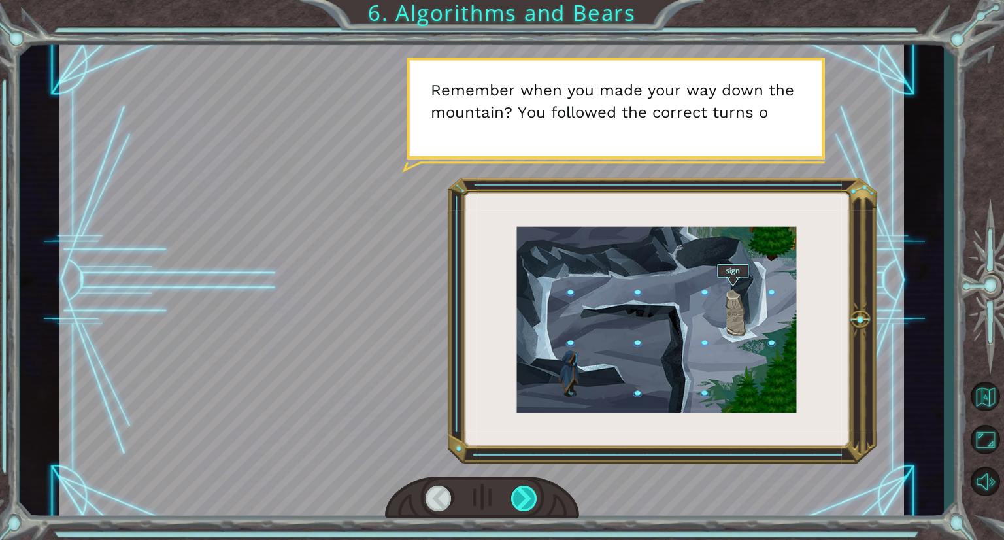
click at [524, 501] on div at bounding box center [524, 498] width 27 height 25
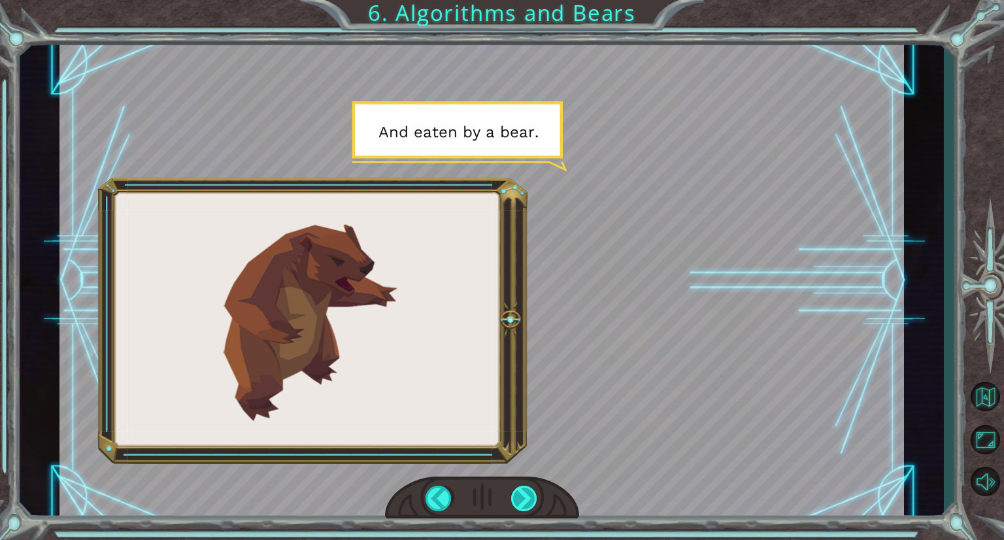
click at [524, 501] on div at bounding box center [524, 498] width 27 height 25
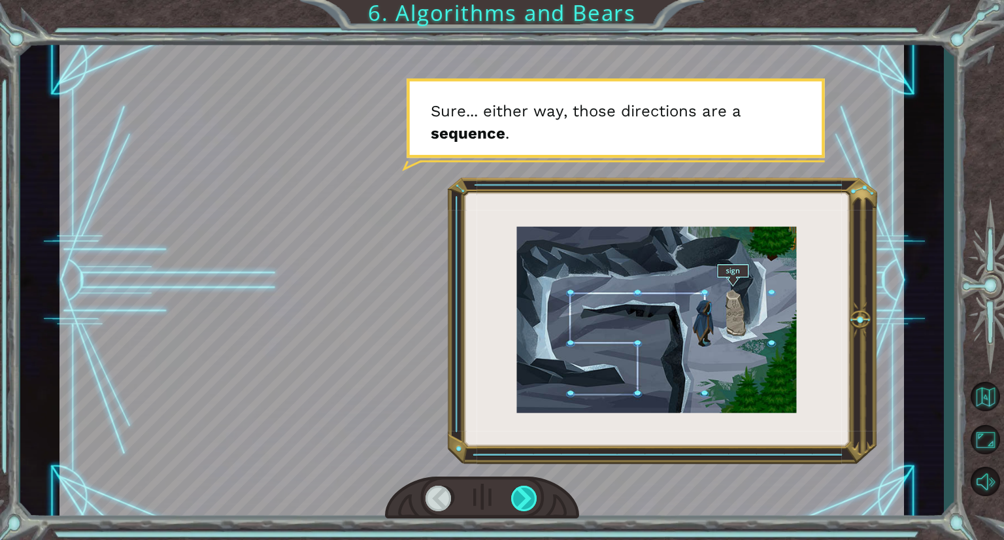
click at [524, 501] on div at bounding box center [524, 498] width 27 height 25
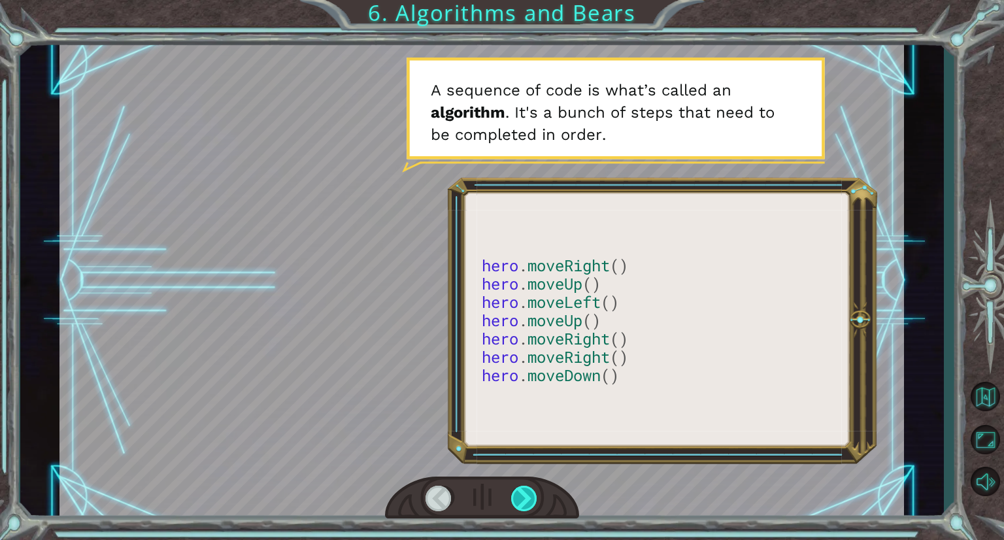
click at [524, 501] on div at bounding box center [524, 498] width 27 height 25
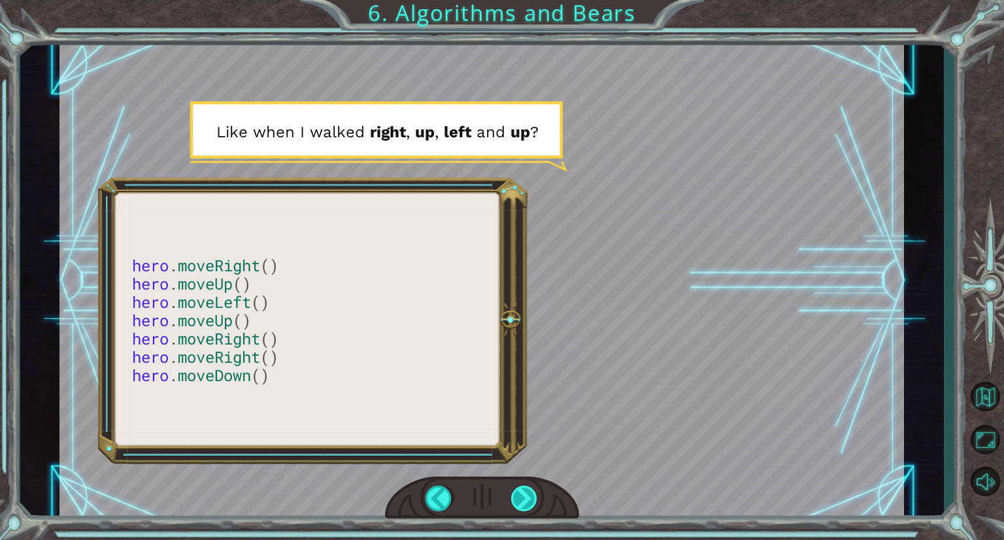
click at [524, 501] on div at bounding box center [524, 498] width 27 height 25
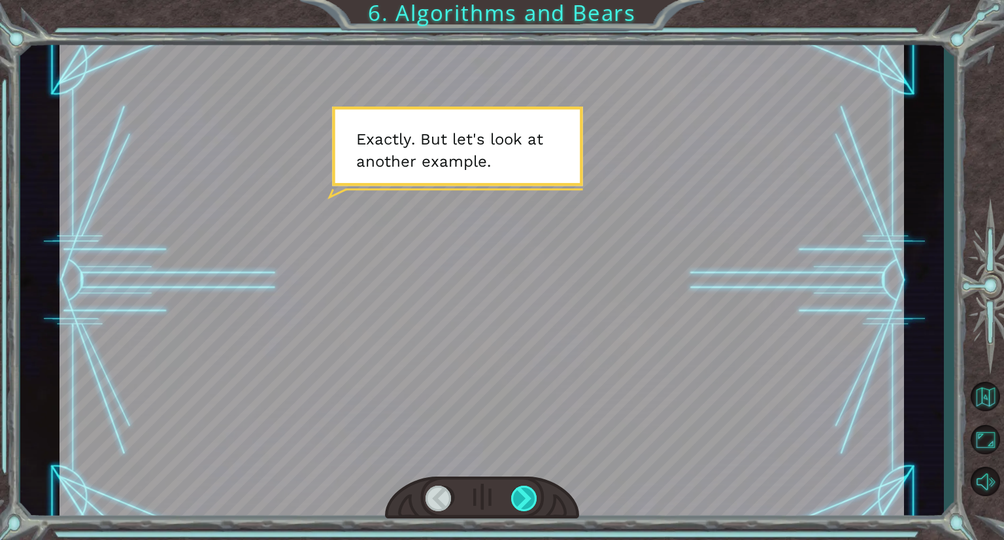
click at [524, 501] on div at bounding box center [524, 498] width 27 height 25
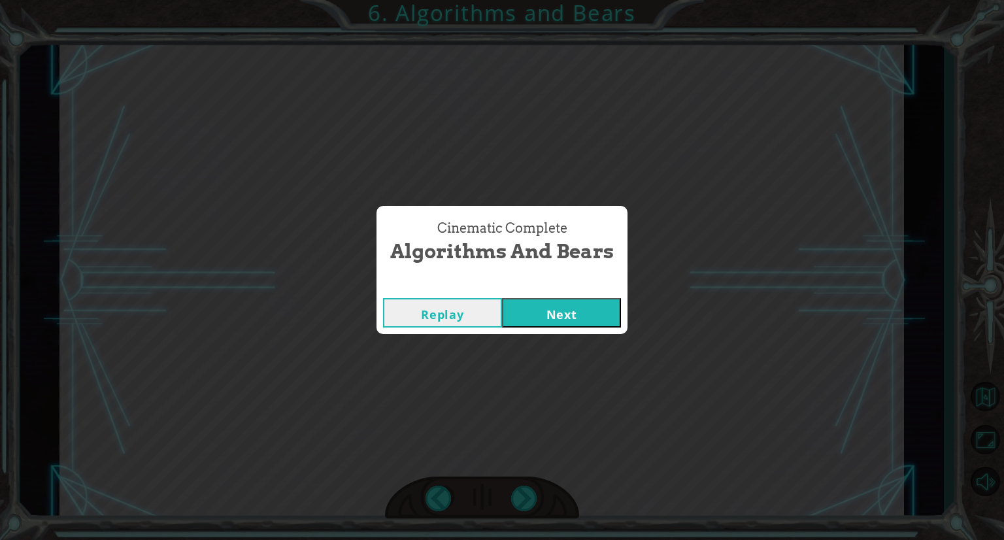
click at [605, 304] on button "Next" at bounding box center [561, 312] width 119 height 29
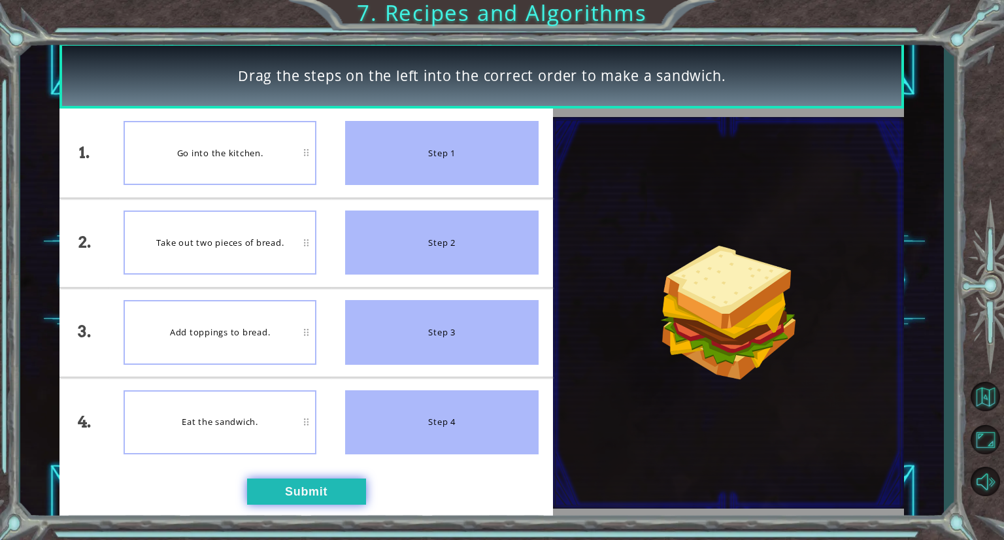
click at [322, 498] on button "Submit" at bounding box center [306, 492] width 119 height 26
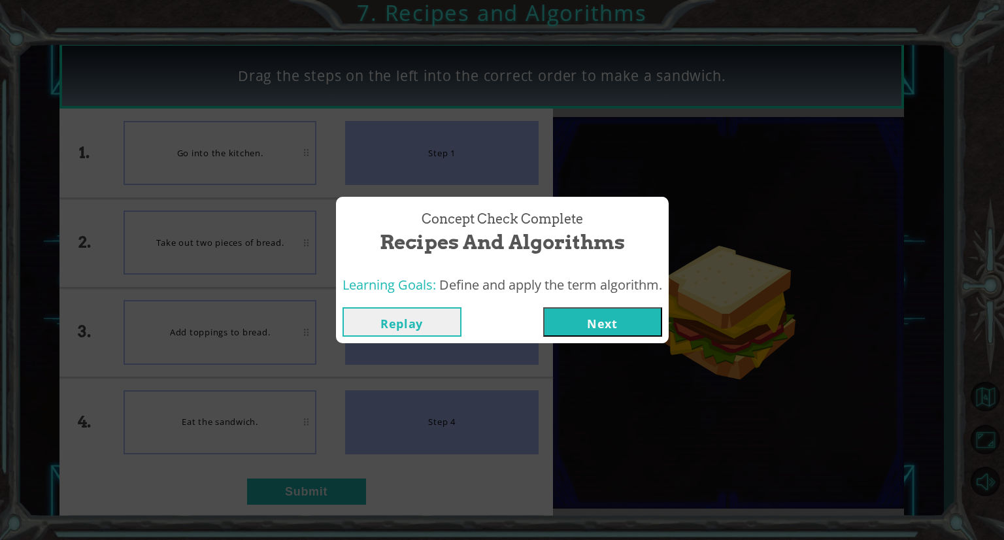
click at [603, 320] on button "Next" at bounding box center [602, 321] width 119 height 29
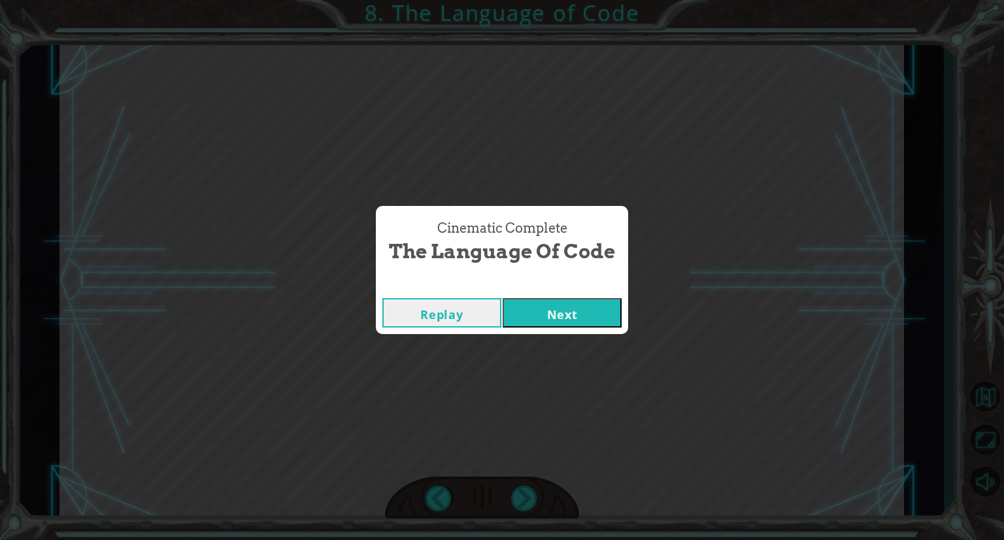
click at [569, 304] on button "Next" at bounding box center [562, 312] width 119 height 29
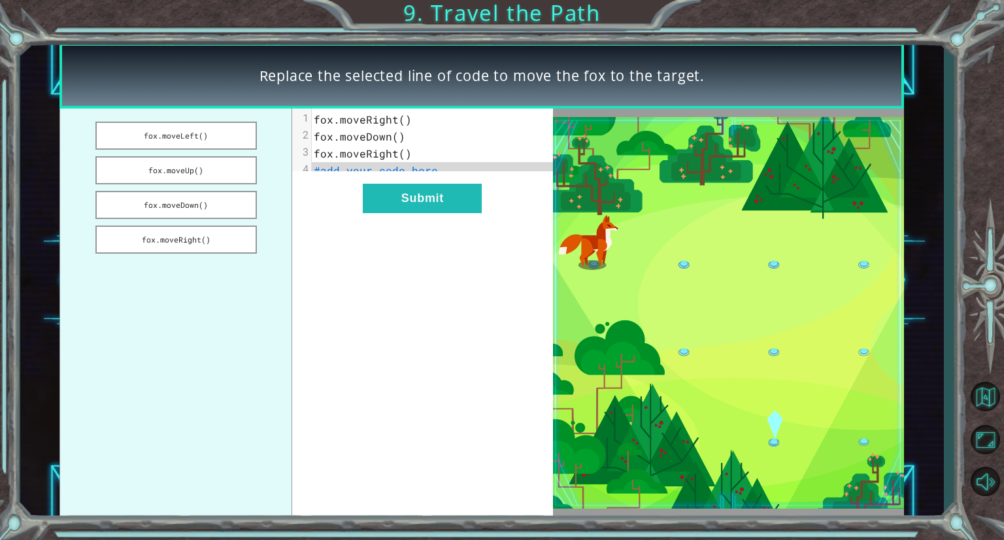
drag, startPoint x: 207, startPoint y: 239, endPoint x: 352, endPoint y: 173, distance: 158.9
click at [352, 173] on div "fox.moveLeft() fox.moveUp() fox.moveDown() fox.moveRight() xxxxxxxxxx 4 1 fox.m…" at bounding box center [305, 313] width 493 height 408
click at [401, 121] on span "fox.moveRight()" at bounding box center [363, 119] width 98 height 14
click at [209, 212] on button "fox.moveDown()" at bounding box center [176, 205] width 162 height 28
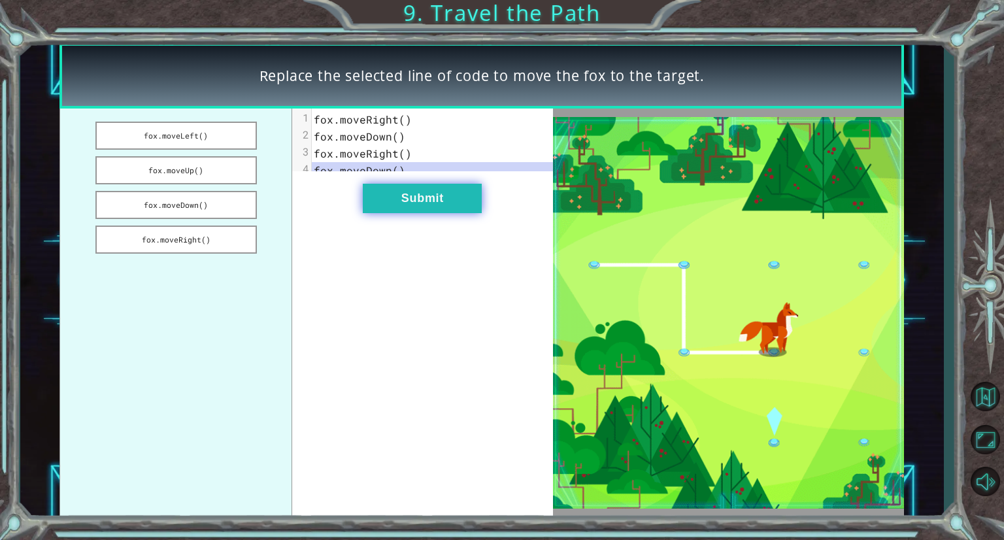
click at [404, 207] on button "Submit" at bounding box center [422, 198] width 119 height 29
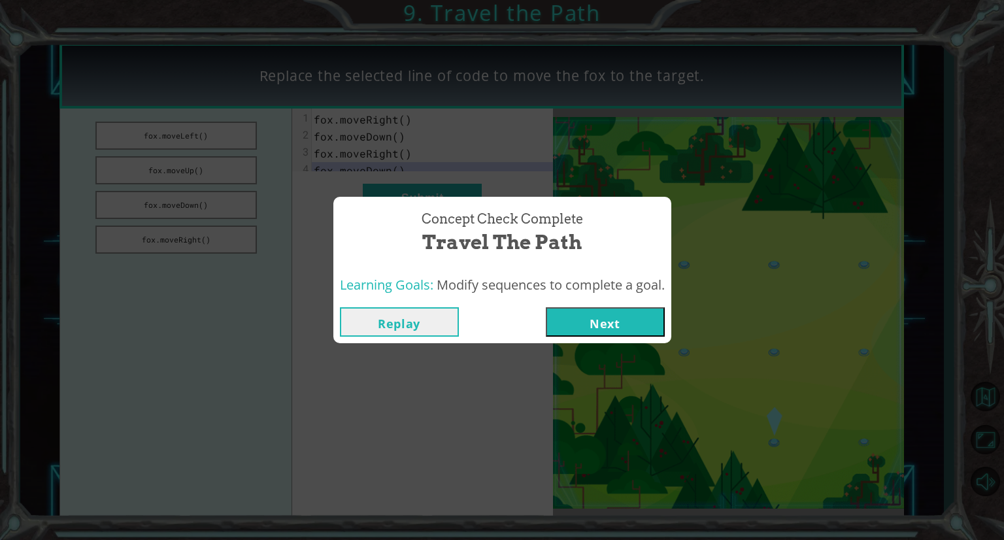
click at [585, 318] on button "Next" at bounding box center [605, 321] width 119 height 29
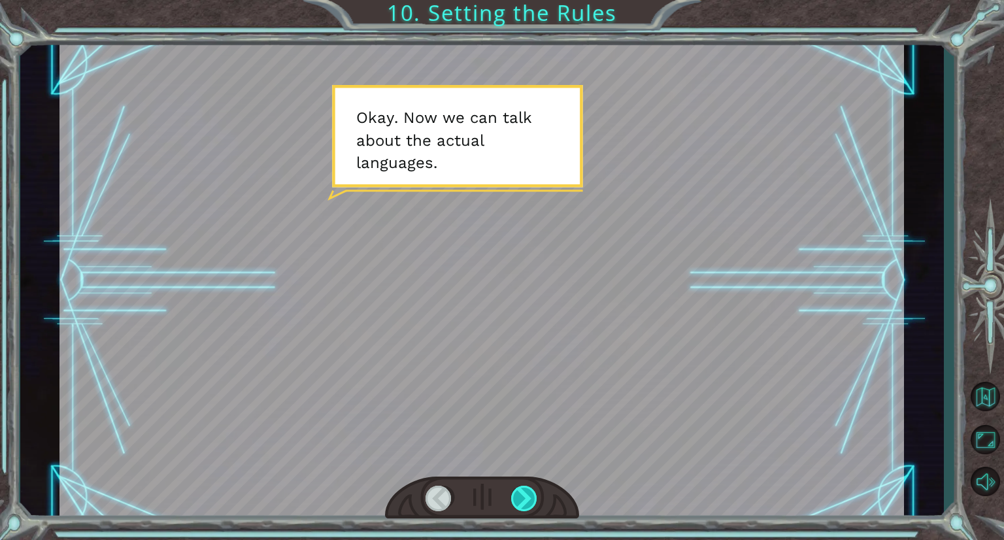
click at [522, 500] on div at bounding box center [524, 498] width 27 height 25
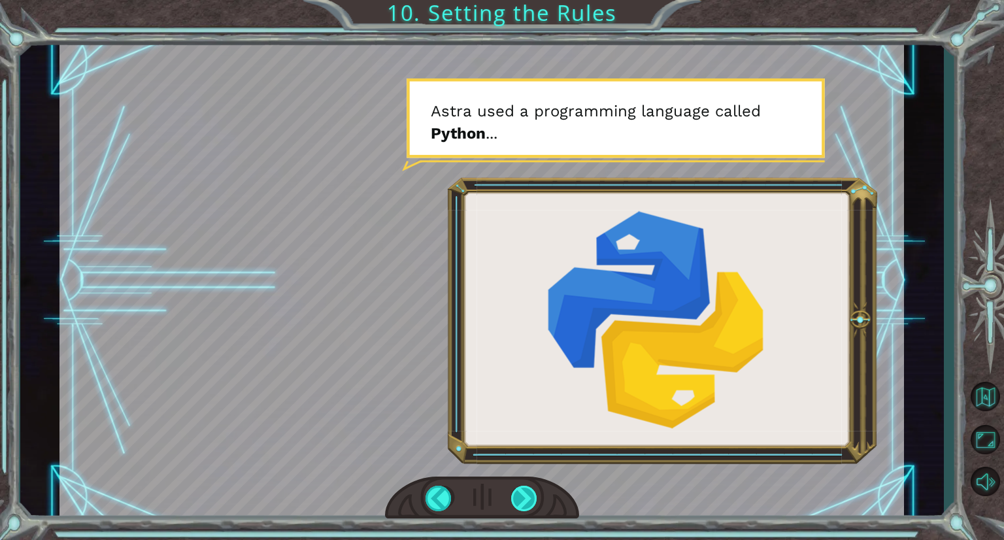
click at [522, 500] on div at bounding box center [524, 498] width 27 height 25
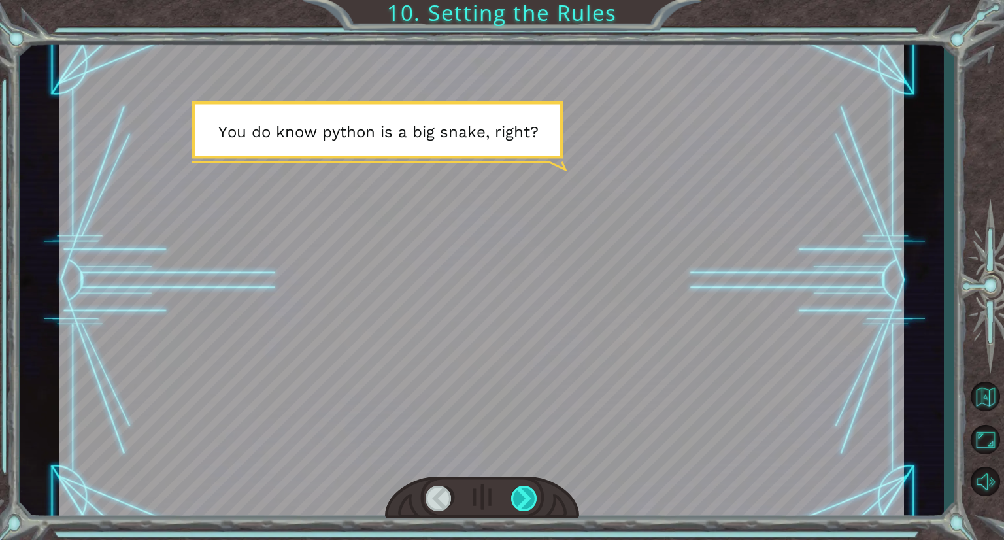
click at [522, 500] on div at bounding box center [524, 498] width 27 height 25
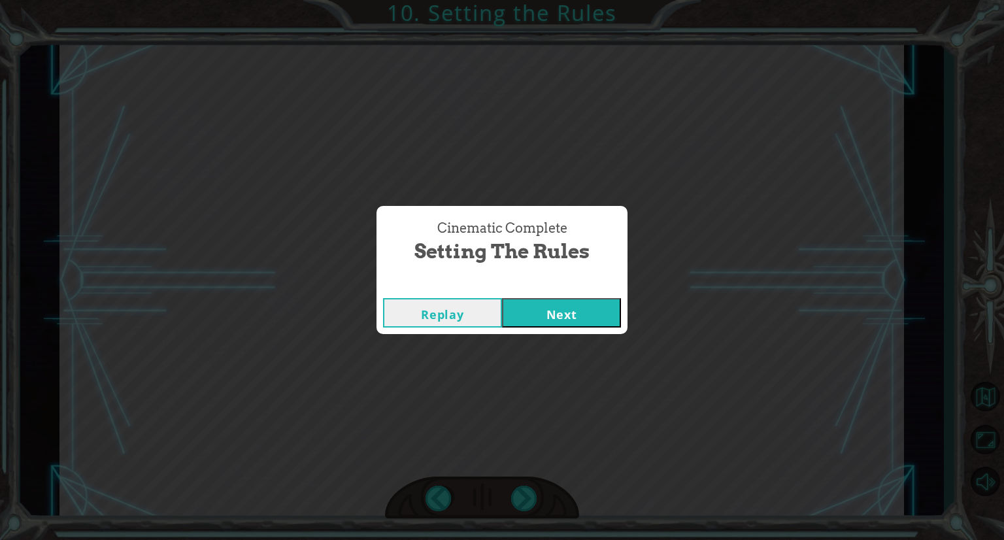
click at [566, 325] on button "Next" at bounding box center [561, 312] width 119 height 29
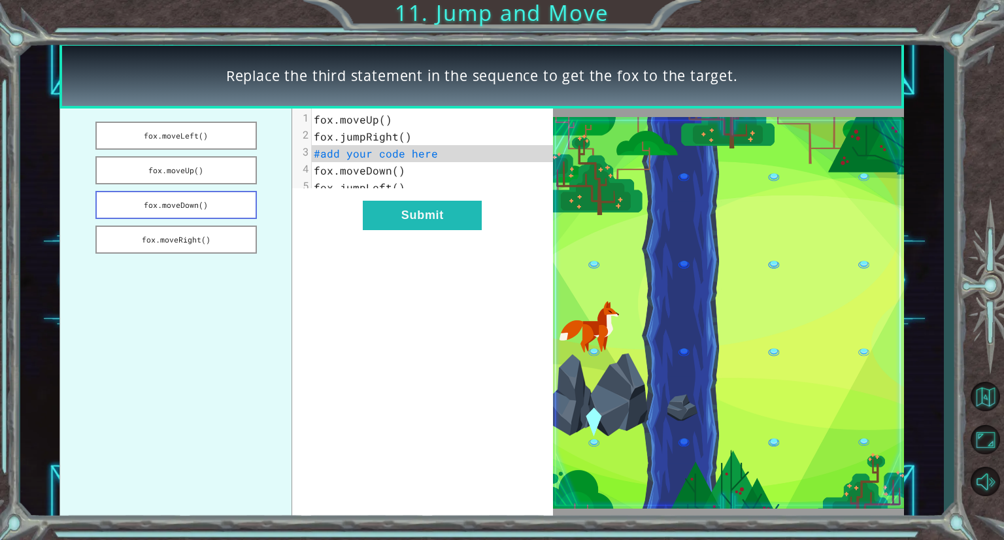
click at [204, 205] on button "fox.moveDown()" at bounding box center [176, 205] width 162 height 28
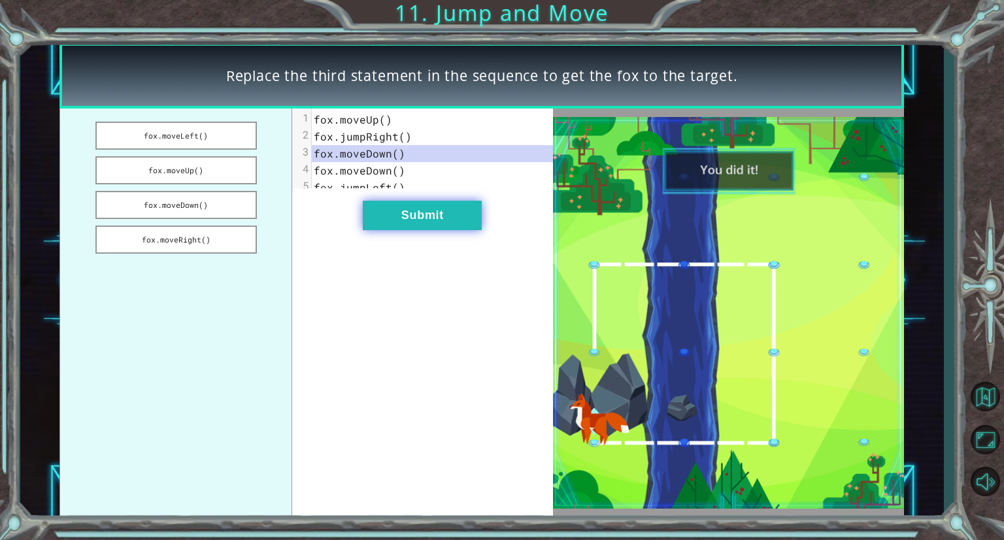
click at [417, 224] on button "Submit" at bounding box center [422, 215] width 119 height 29
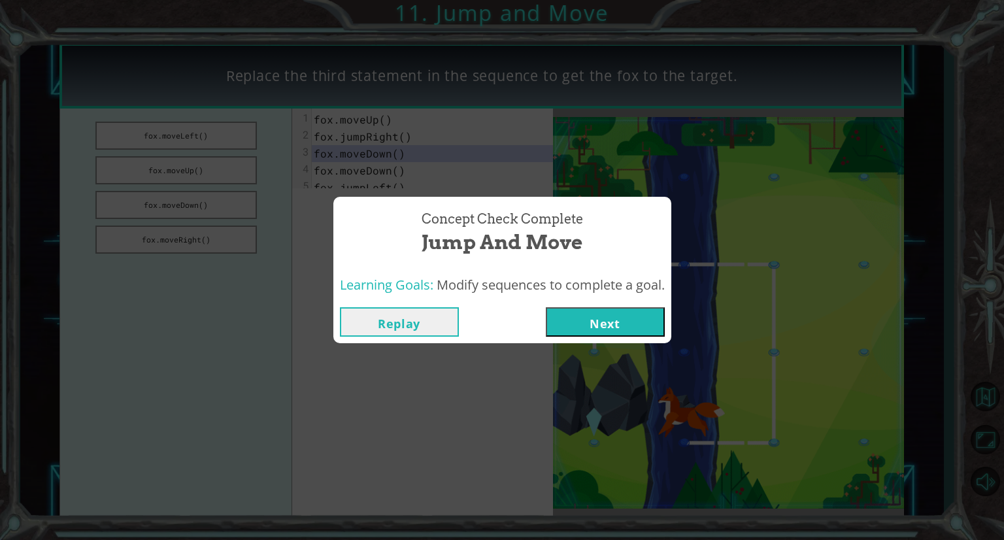
click at [600, 327] on button "Next" at bounding box center [605, 321] width 119 height 29
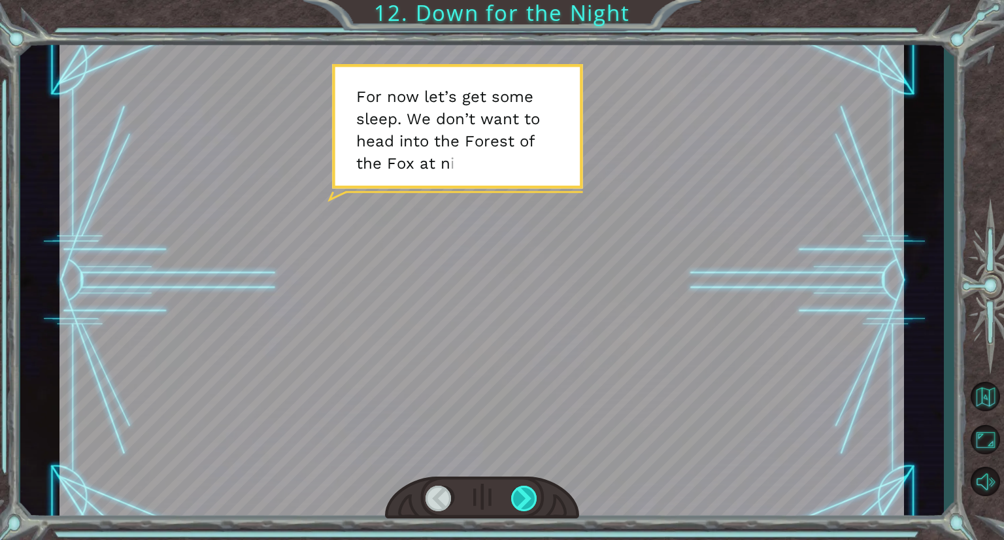
click at [525, 507] on div at bounding box center [524, 498] width 27 height 25
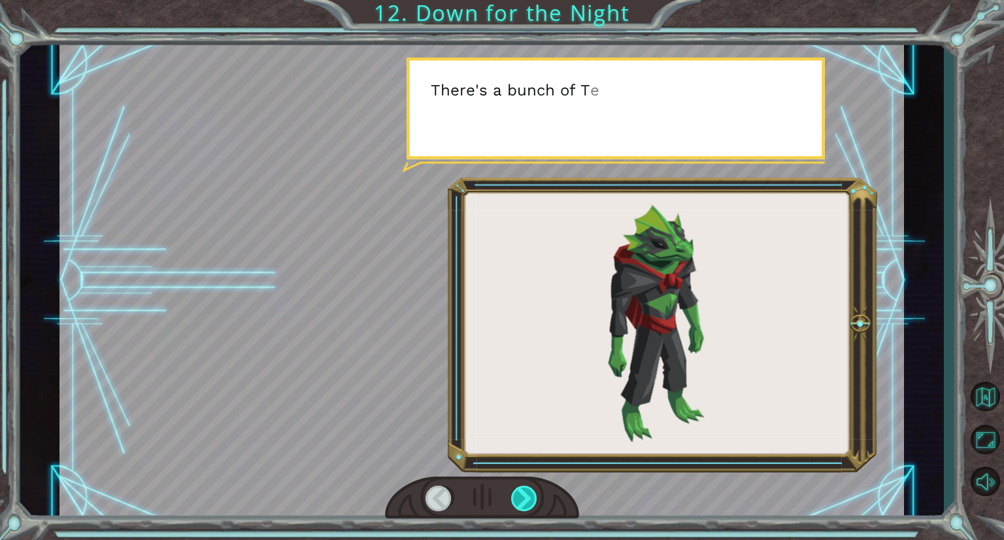
click at [525, 507] on div at bounding box center [524, 498] width 27 height 25
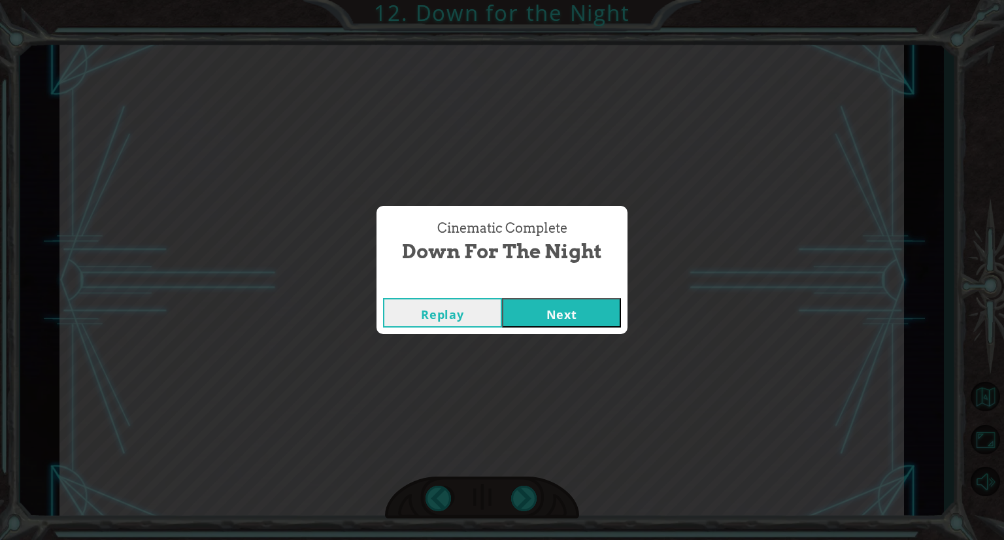
click at [596, 307] on button "Next" at bounding box center [561, 312] width 119 height 29
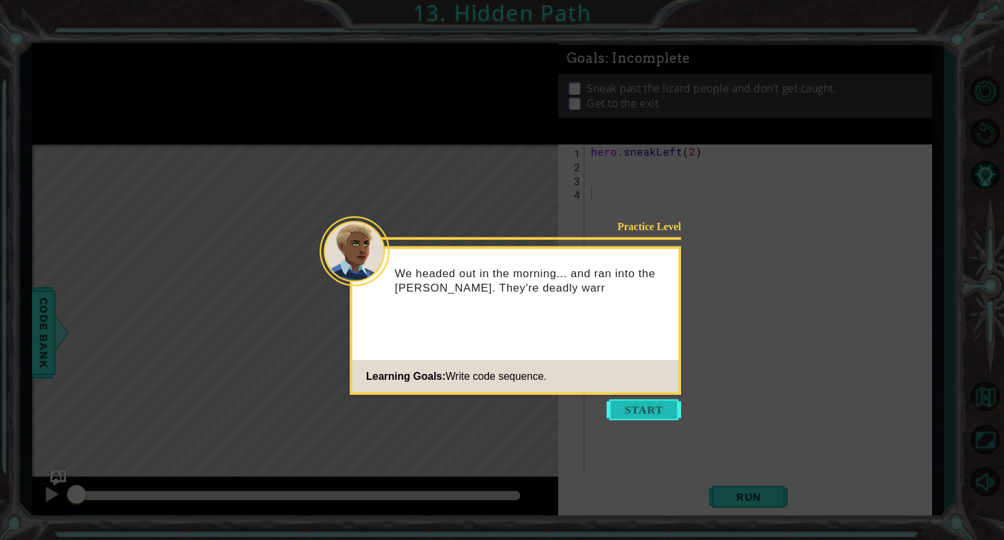
click at [619, 411] on button "Start" at bounding box center [644, 409] width 75 height 21
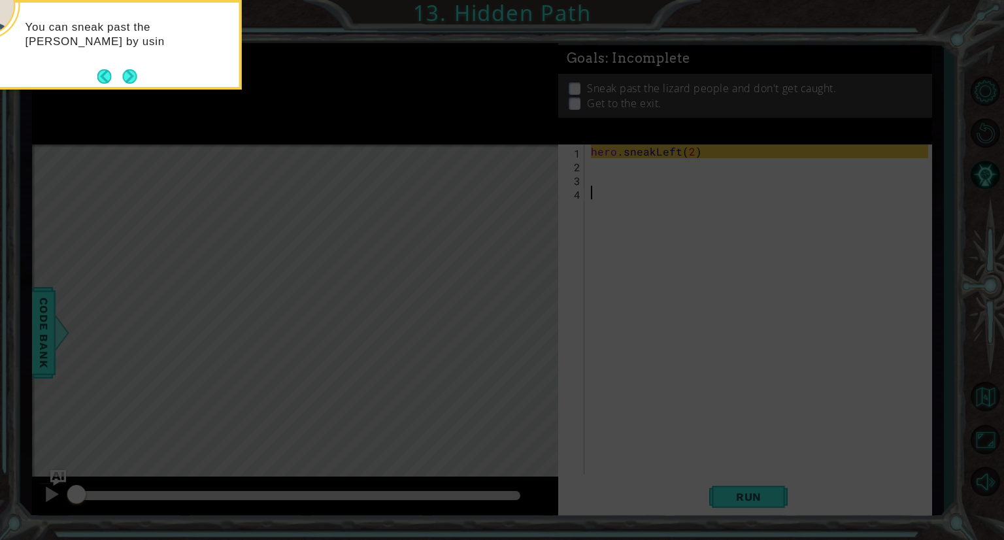
click at [131, 63] on div "You can sneak past the Tengshe by usin" at bounding box center [111, 41] width 256 height 66
click at [127, 71] on button "Next" at bounding box center [129, 78] width 14 height 14
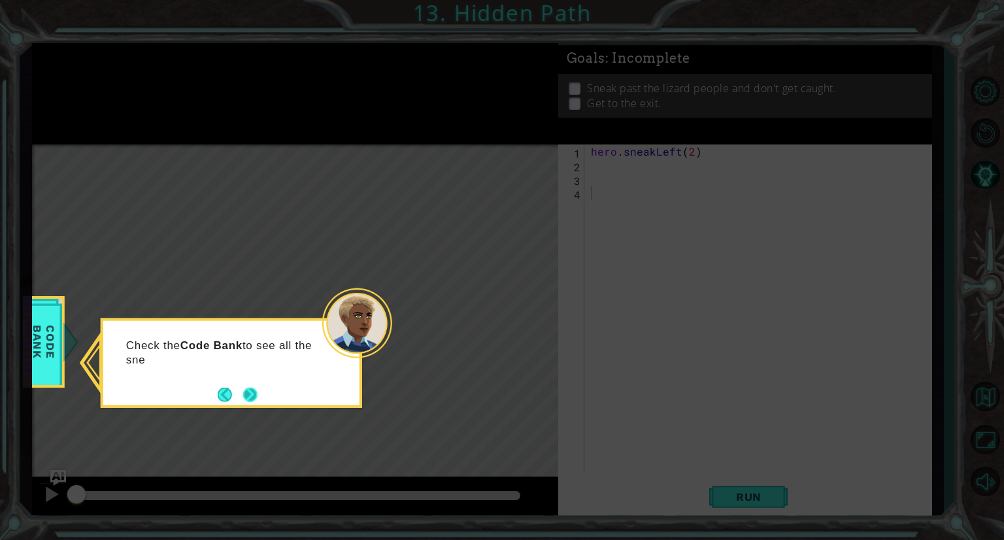
click at [253, 394] on button "Next" at bounding box center [250, 394] width 14 height 14
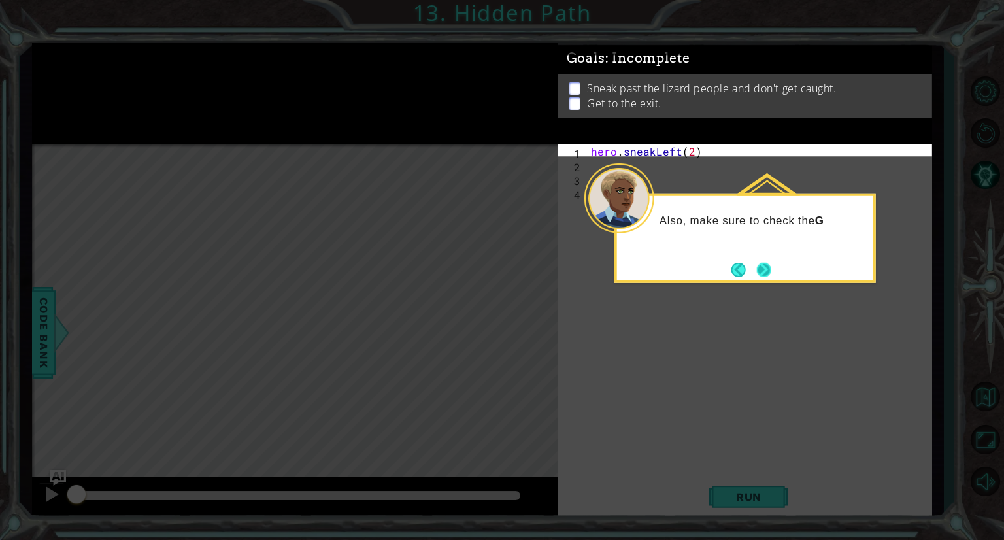
click at [761, 268] on button "Next" at bounding box center [763, 269] width 14 height 14
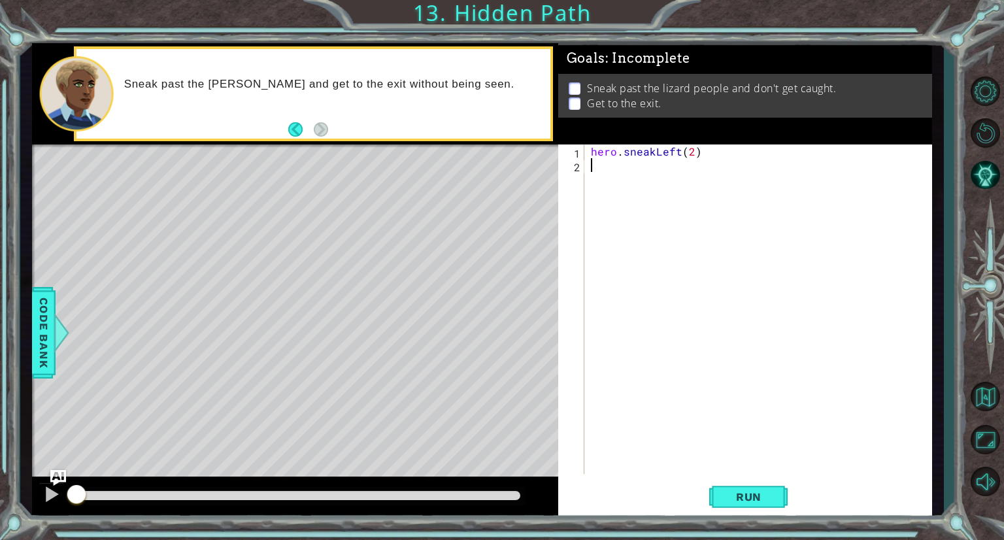
type textarea "hero.sneakLeft(2)"
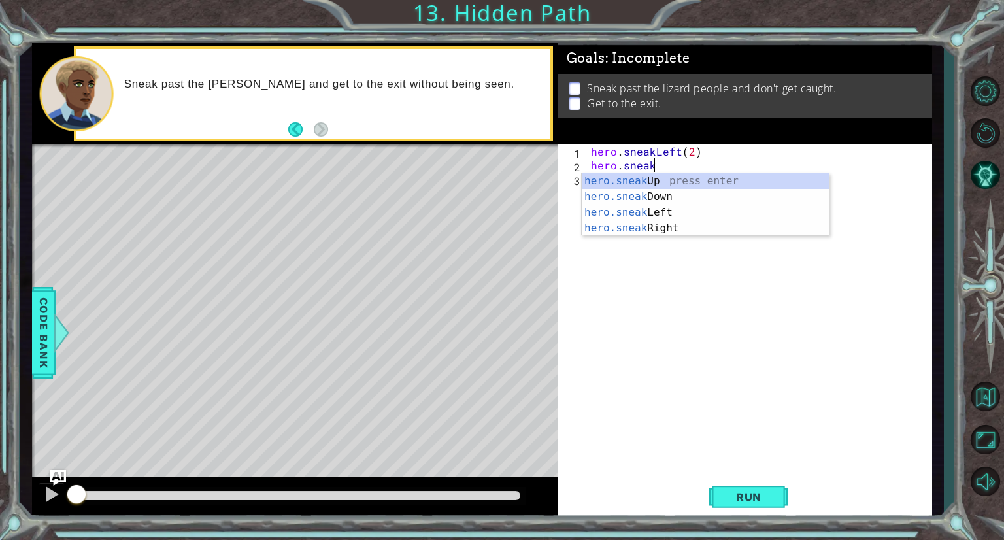
scroll to position [0, 3]
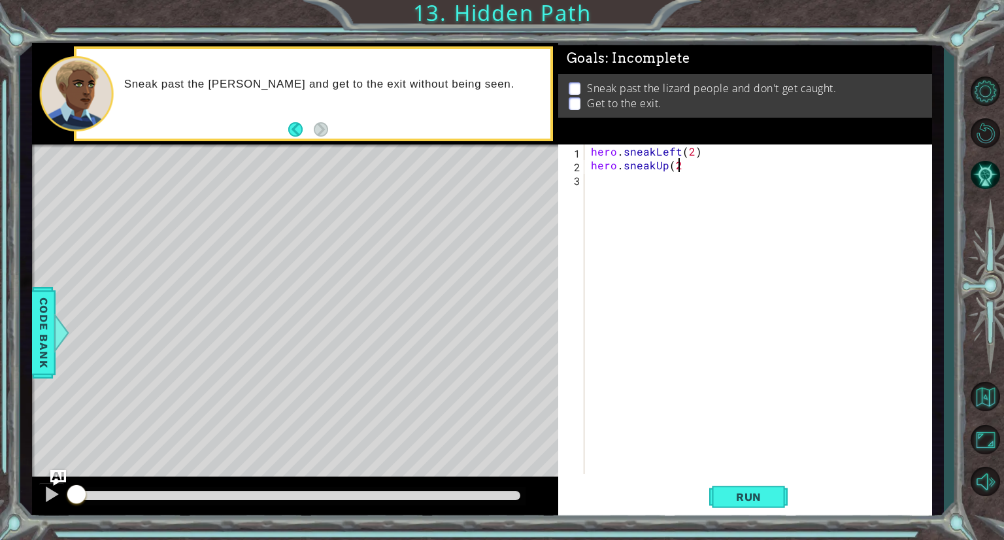
type textarea "hero.sneakUp(2)"
click at [595, 188] on div "hero . sneakLeft ( 2 ) hero . sneakUp ( 2 )" at bounding box center [761, 322] width 347 height 357
type textarea "hero.sneakRight(2)"
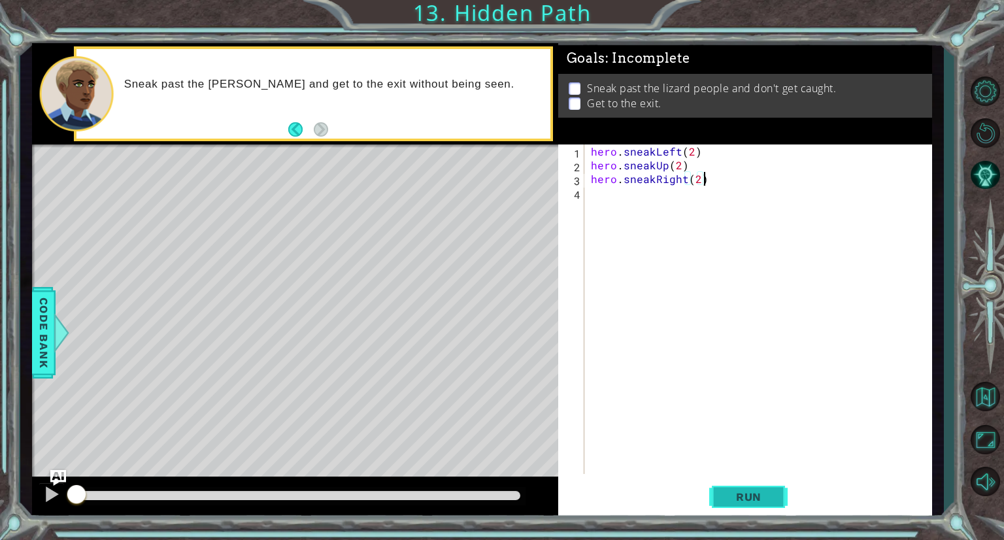
click at [764, 495] on span "Run" at bounding box center [749, 496] width 52 height 13
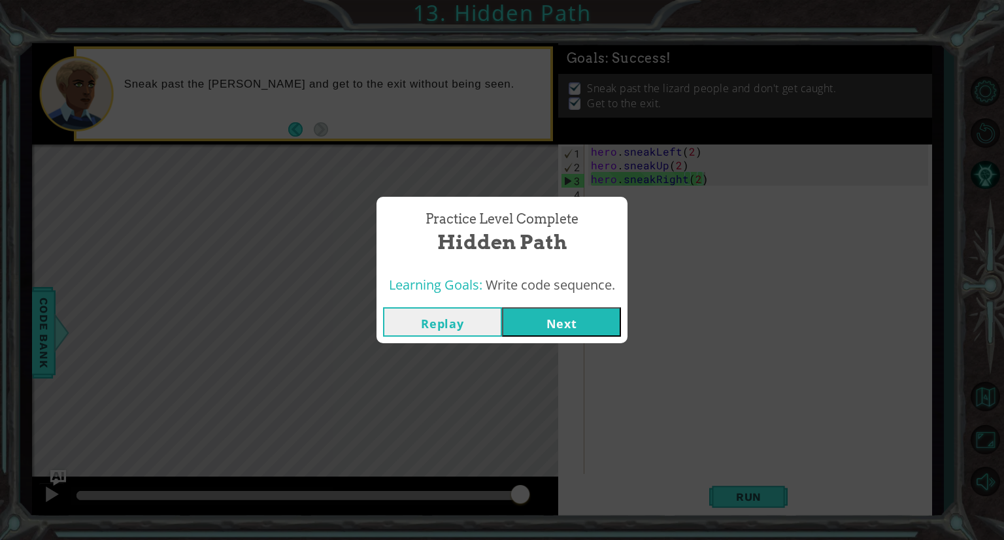
click at [560, 333] on button "Next" at bounding box center [561, 321] width 119 height 29
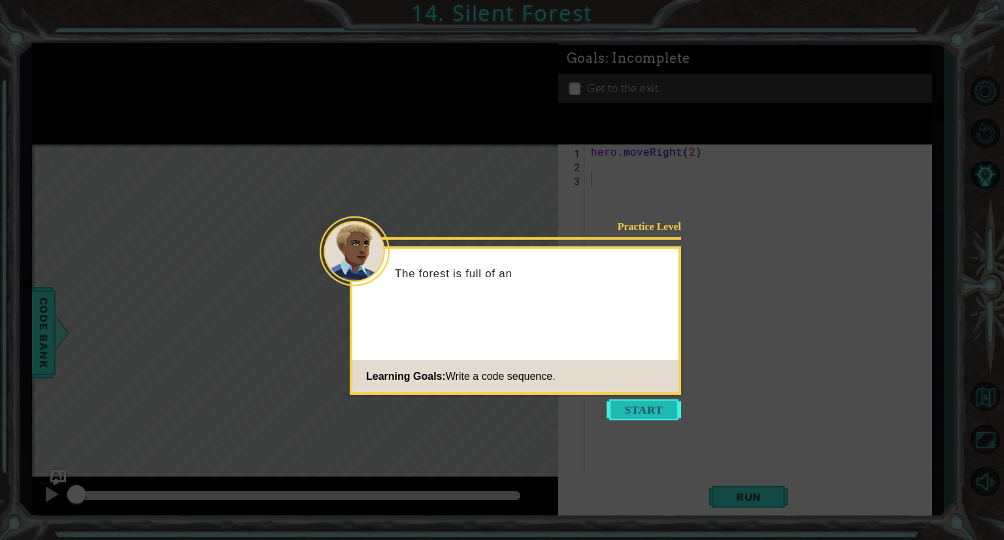
click at [630, 412] on button "Start" at bounding box center [644, 409] width 75 height 21
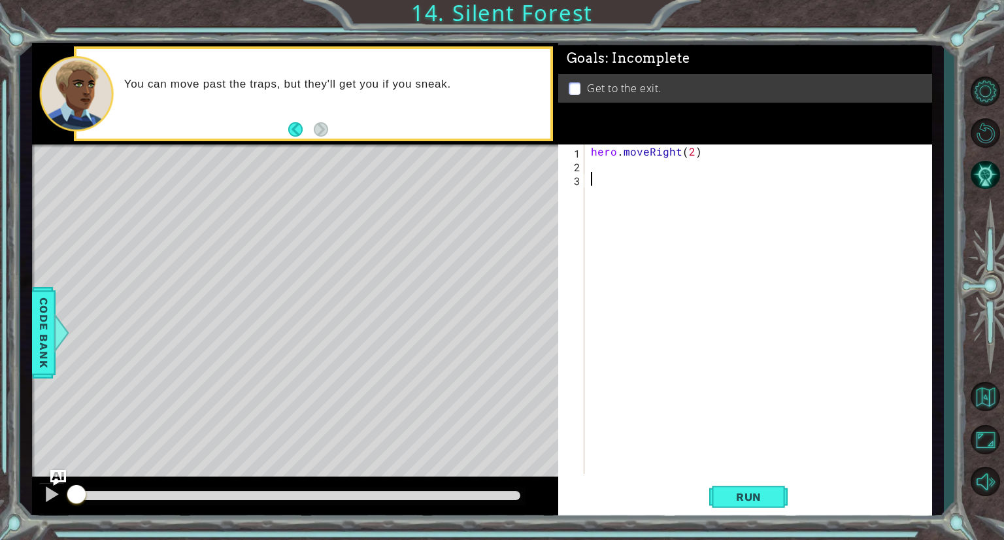
click at [607, 167] on div "hero . moveRight ( 2 )" at bounding box center [761, 322] width 347 height 357
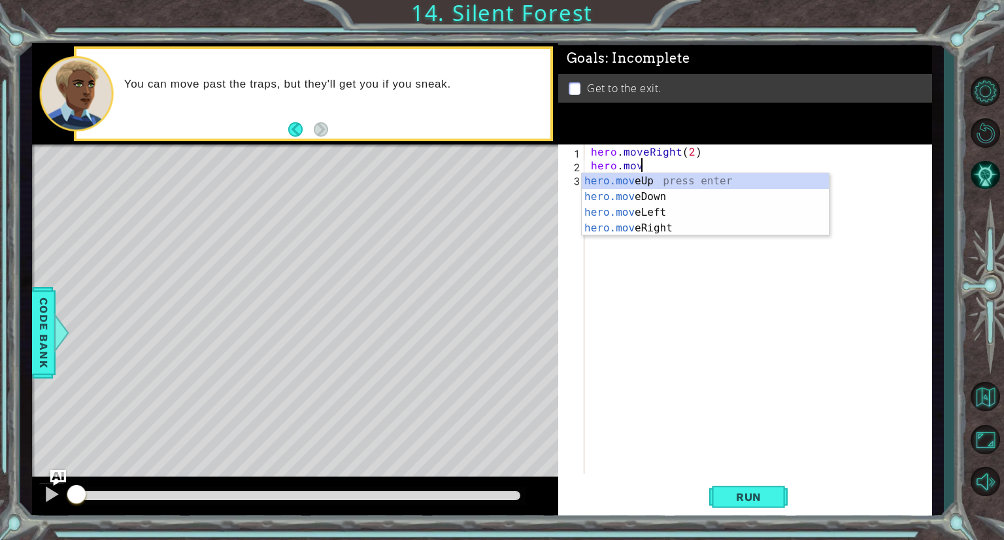
scroll to position [0, 3]
click at [638, 196] on div "hero.move Up press enter hero.move Down press enter hero.move Left press enter …" at bounding box center [705, 220] width 247 height 94
type textarea "hero.moveDown(1)"
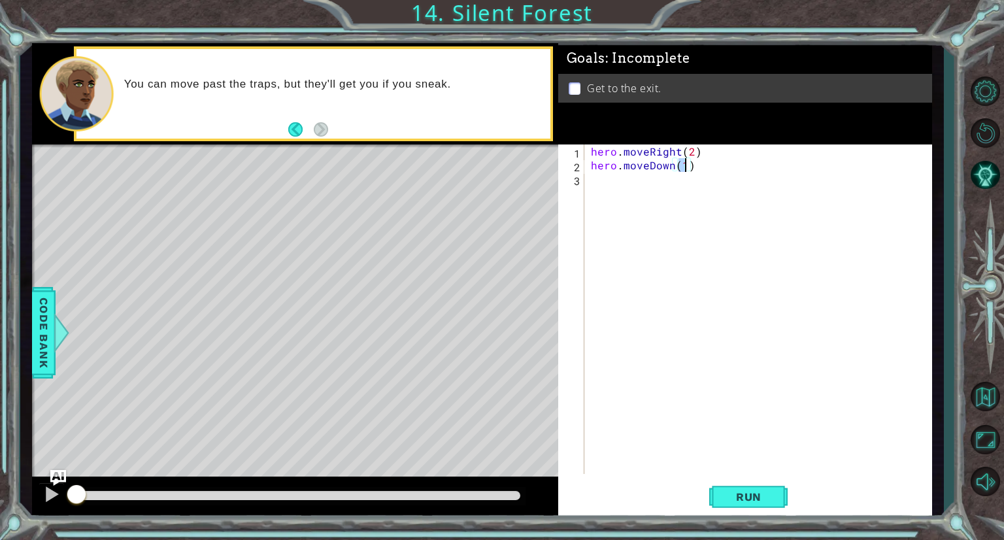
click at [602, 180] on div "hero . moveRight ( 2 ) hero . moveDown ( 1 )" at bounding box center [761, 322] width 347 height 357
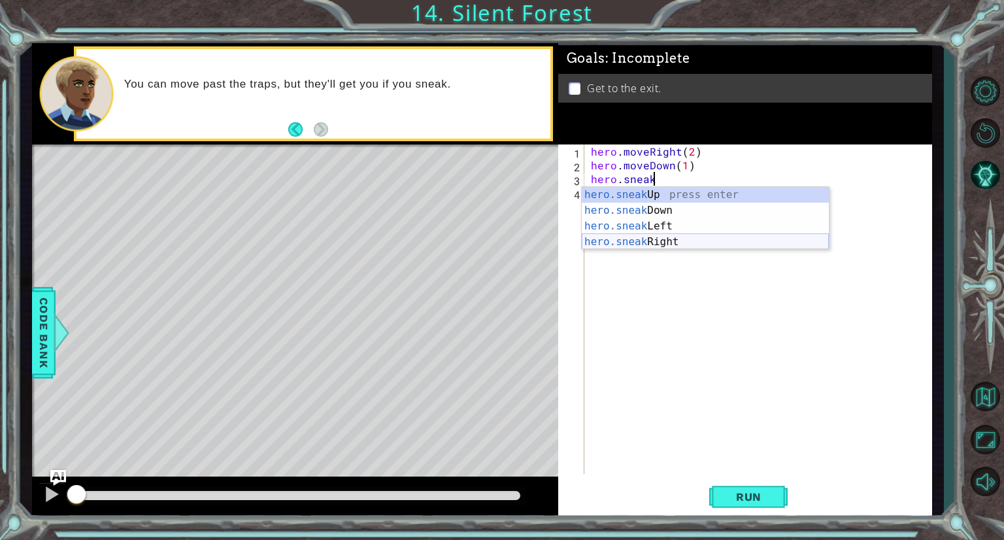
click at [636, 235] on div "hero.sneak Up press enter hero.sneak Down press enter hero.sneak Left press ent…" at bounding box center [705, 234] width 247 height 94
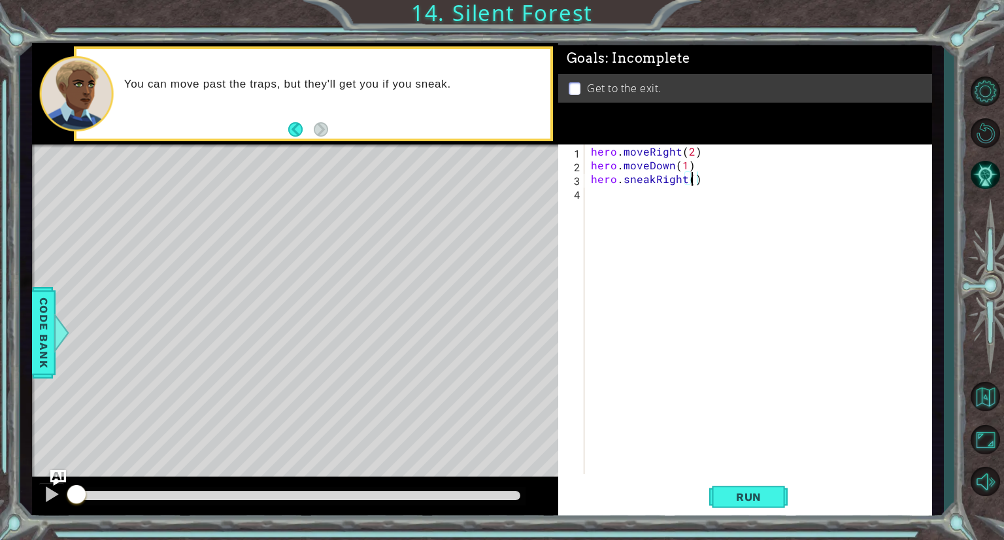
type textarea "hero.sneakRight(2)"
click at [600, 199] on div "hero . moveRight ( 2 ) hero . moveDown ( 1 ) hero . sneakRight ( 2 )" at bounding box center [761, 322] width 347 height 357
type textarea "hero.sneakUp(1)"
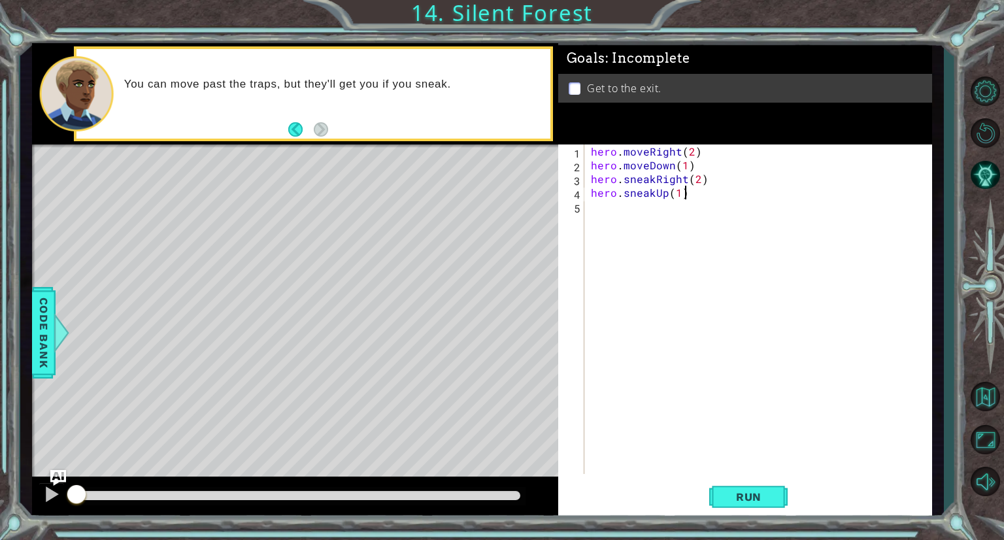
scroll to position [0, 5]
click at [604, 225] on div "hero . moveRight ( 2 ) hero . moveDown ( 1 ) hero . sneakRight ( 2 ) hero . sne…" at bounding box center [761, 322] width 347 height 357
type textarea "hero.moveRight(1)"
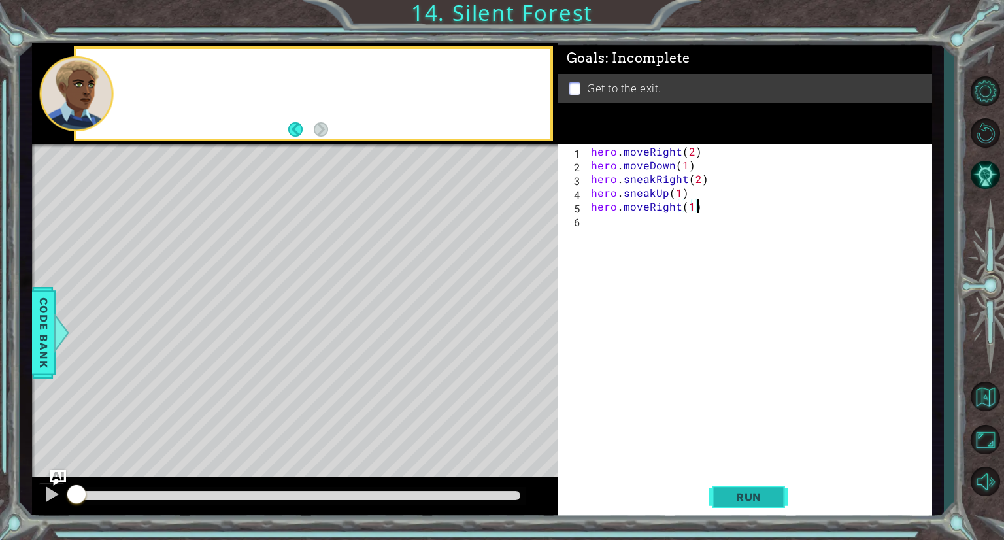
click at [755, 504] on button "Run" at bounding box center [748, 497] width 78 height 37
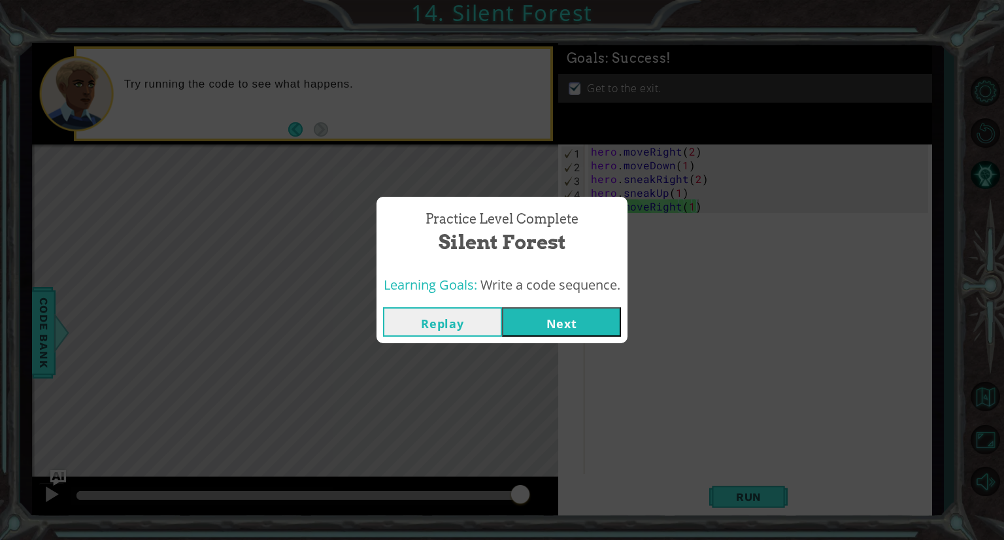
click at [577, 325] on button "Next" at bounding box center [561, 321] width 119 height 29
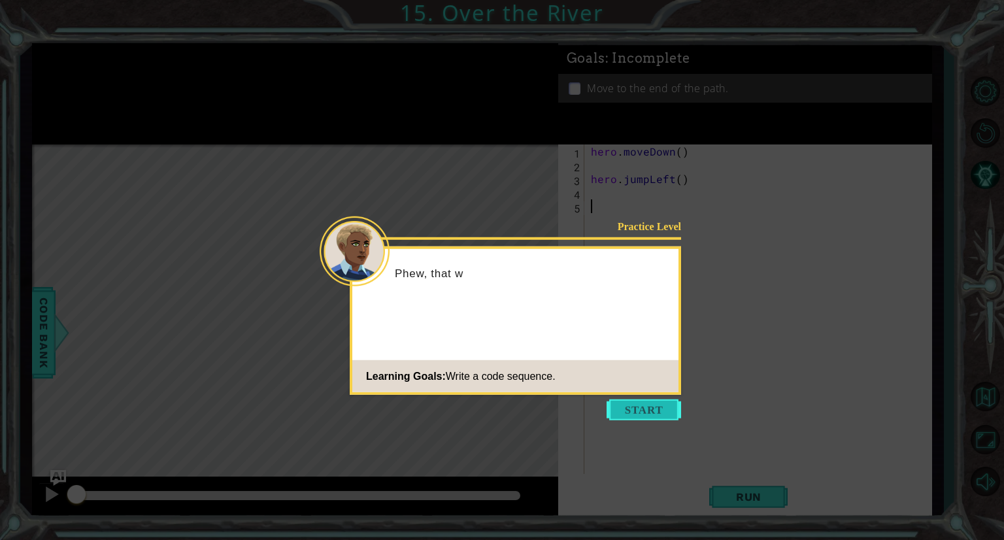
click at [651, 415] on button "Start" at bounding box center [644, 409] width 75 height 21
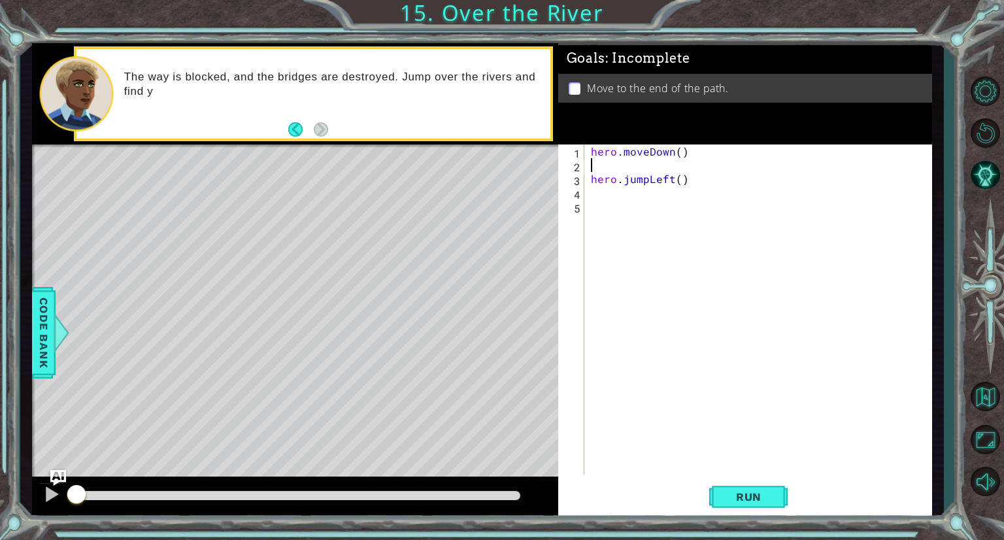
click at [614, 171] on div "hero . moveDown ( ) hero . jumpLeft ( )" at bounding box center [761, 322] width 347 height 357
type textarea "hero.moveDown()"
click at [678, 154] on div "hero . moveDown ( ) hero . jumpLeft ( )" at bounding box center [761, 322] width 347 height 357
click at [598, 186] on div "hero . moveDown ( ) hero . jumpLeft ( )" at bounding box center [761, 322] width 347 height 357
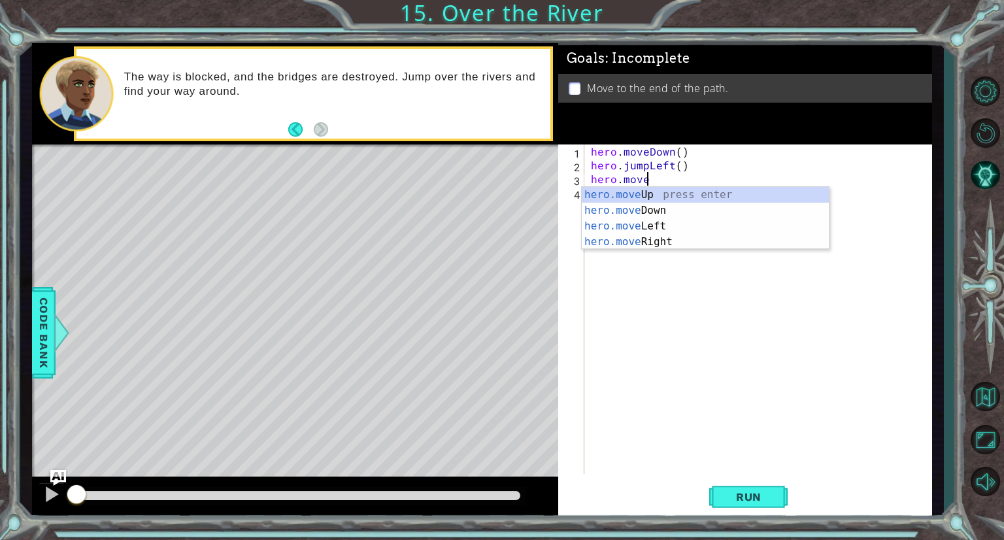
scroll to position [0, 3]
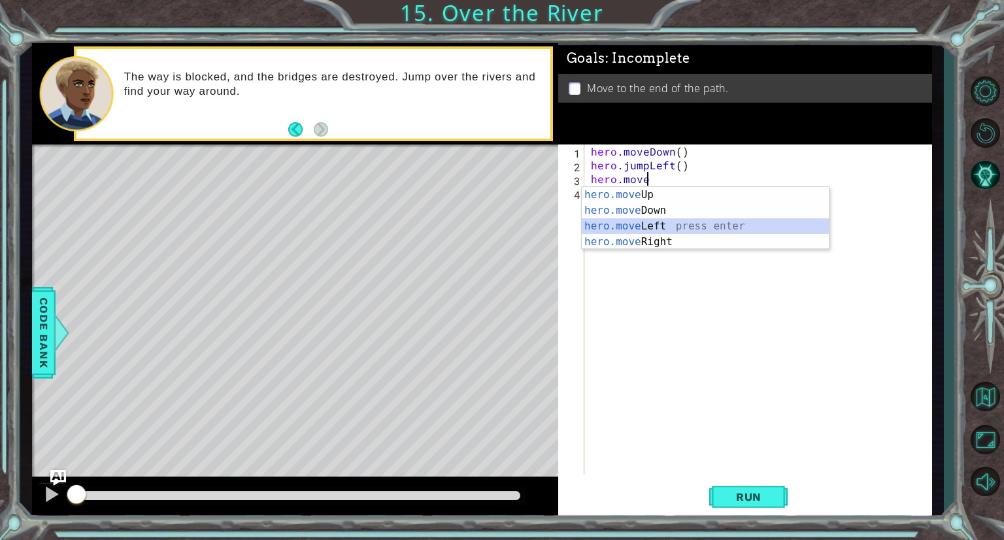
click at [630, 228] on div "hero.move Up press enter hero.move Down press enter hero.move Left press enter …" at bounding box center [705, 234] width 247 height 94
type textarea "hero.moveLeft(1)"
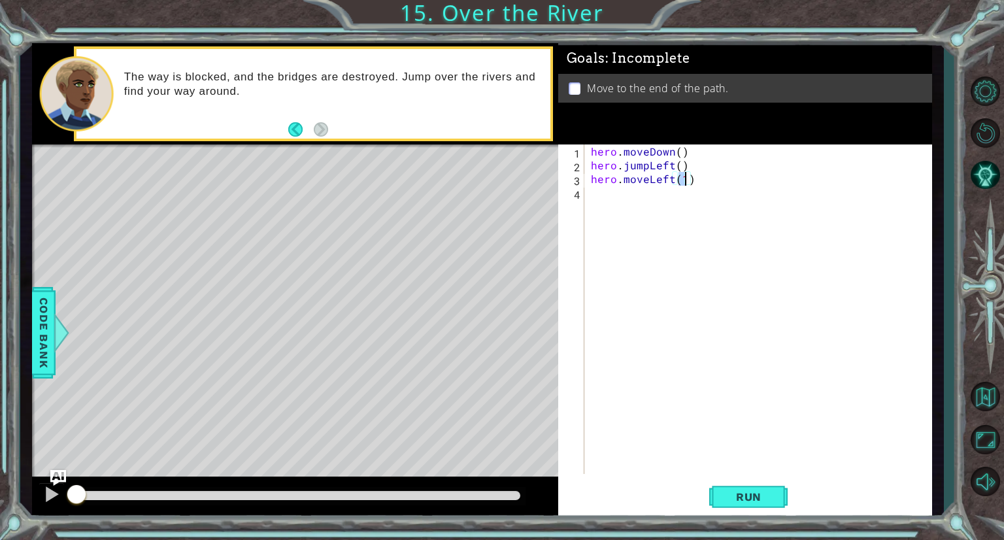
click at [601, 197] on div "hero . moveDown ( ) hero . jumpLeft ( ) hero . moveLeft ( 1 )" at bounding box center [761, 322] width 347 height 357
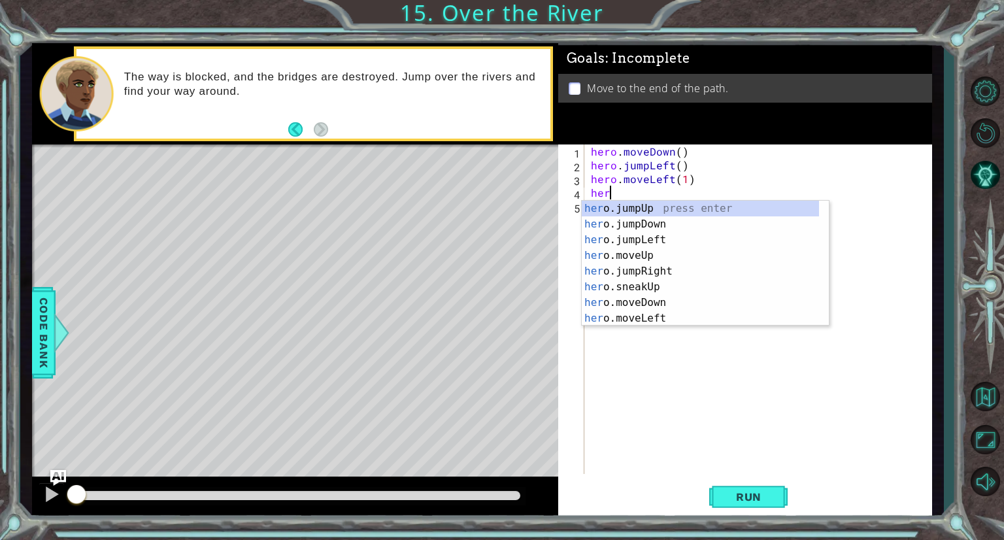
scroll to position [0, 0]
type textarea "hero"
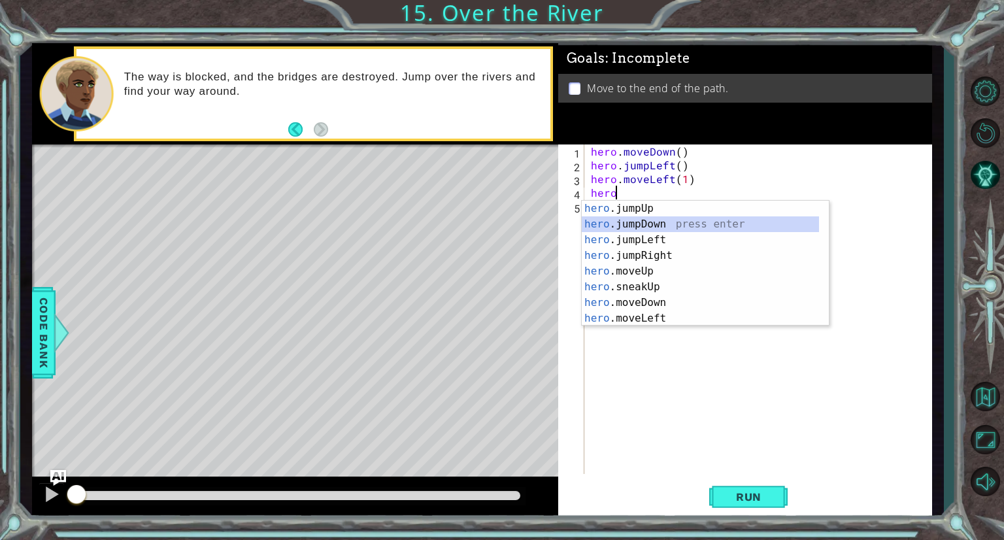
click at [662, 226] on div "hero .jumpUp press enter hero .jumpDown press enter hero .jumpLeft press enter …" at bounding box center [700, 279] width 237 height 157
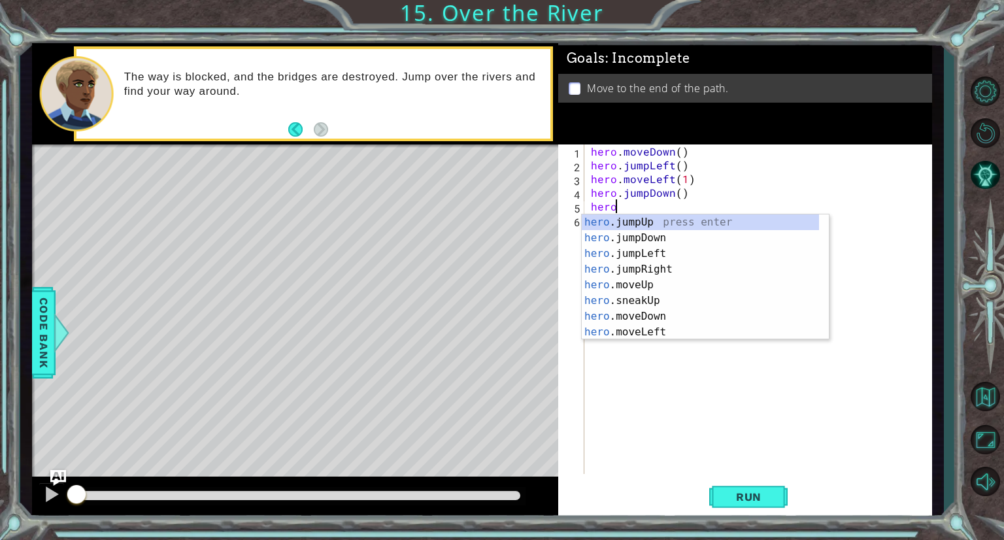
type textarea "hero."
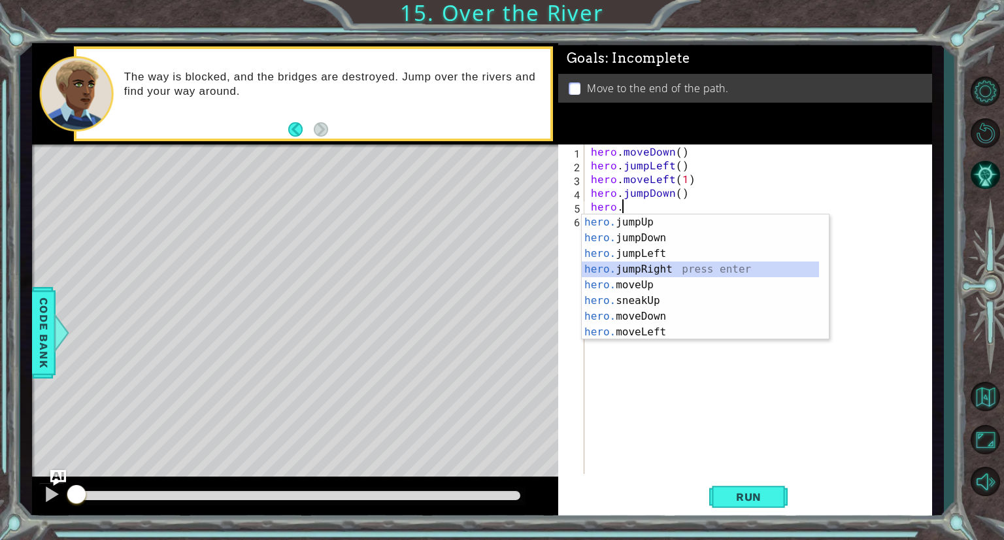
click at [629, 268] on div "hero. jumpUp press enter hero. jumpDown press enter hero. jumpLeft press enter …" at bounding box center [700, 292] width 237 height 157
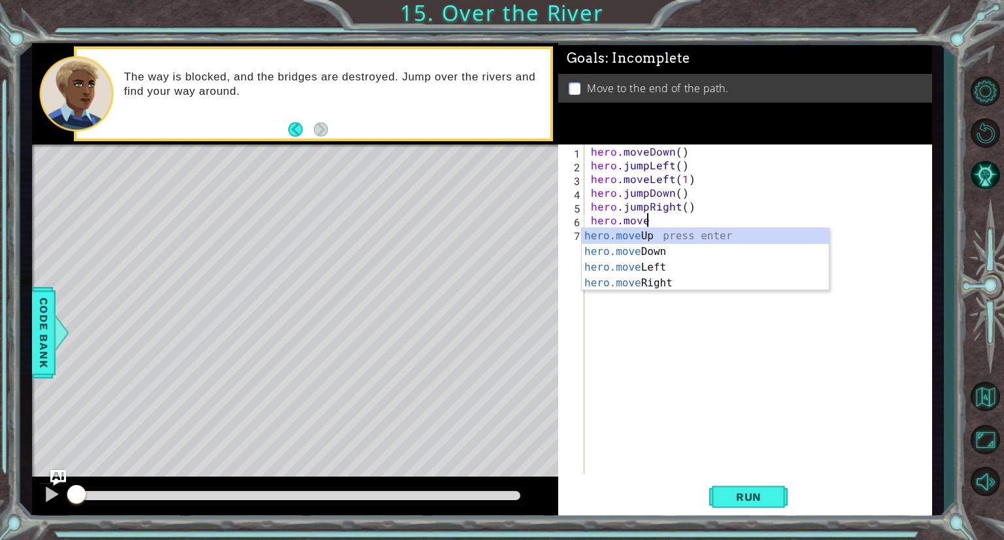
scroll to position [0, 3]
click at [649, 281] on div "hero.move Up press enter hero.move Down press enter hero.move Left press enter …" at bounding box center [705, 275] width 247 height 94
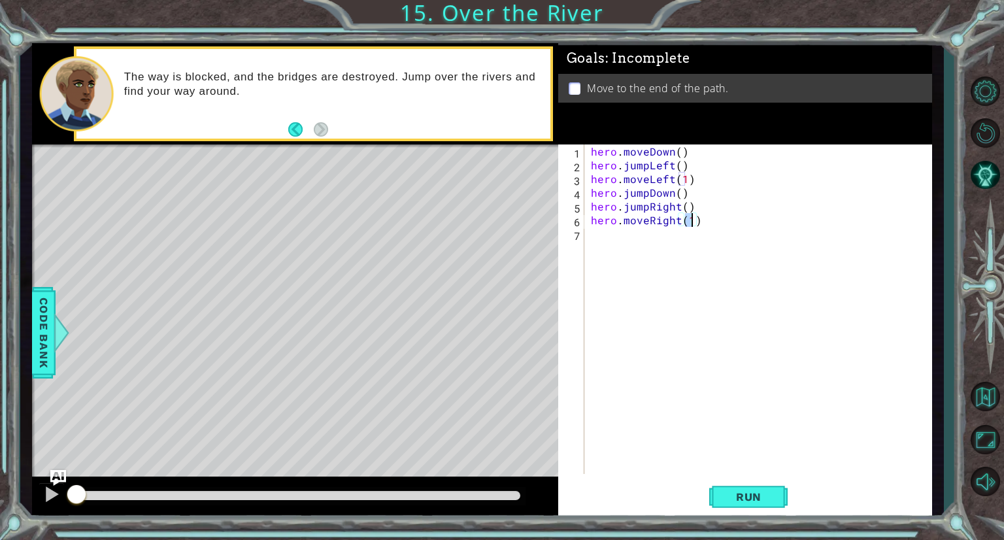
type textarea "hero.moveRight(1)"
click at [777, 501] on button "Run" at bounding box center [748, 497] width 78 height 37
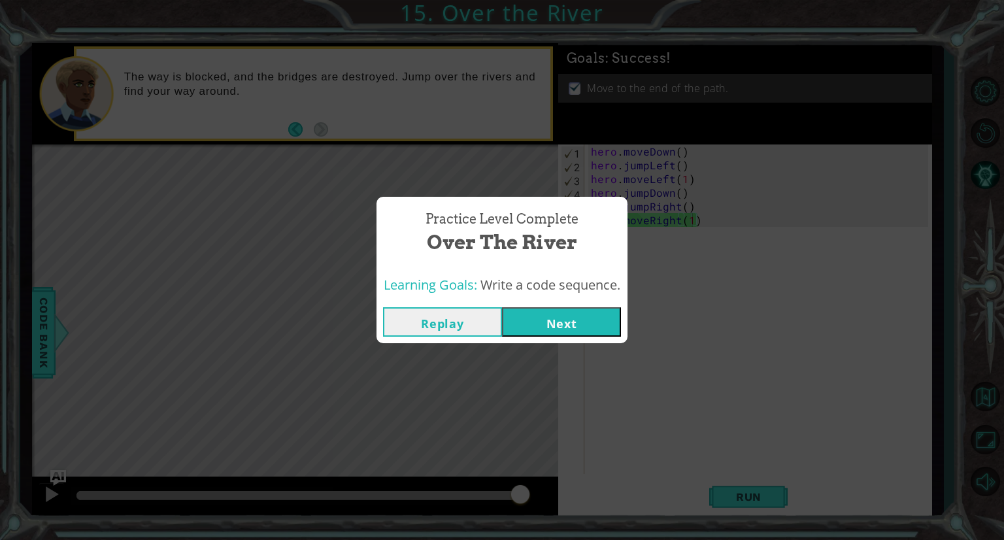
click at [465, 318] on button "Replay" at bounding box center [442, 321] width 119 height 29
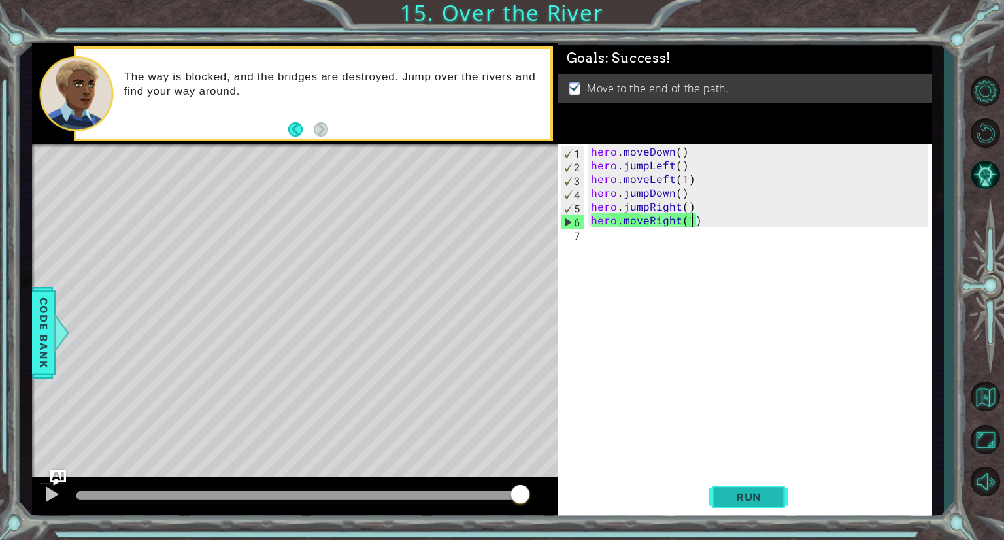
click at [722, 495] on button "Run" at bounding box center [748, 497] width 78 height 37
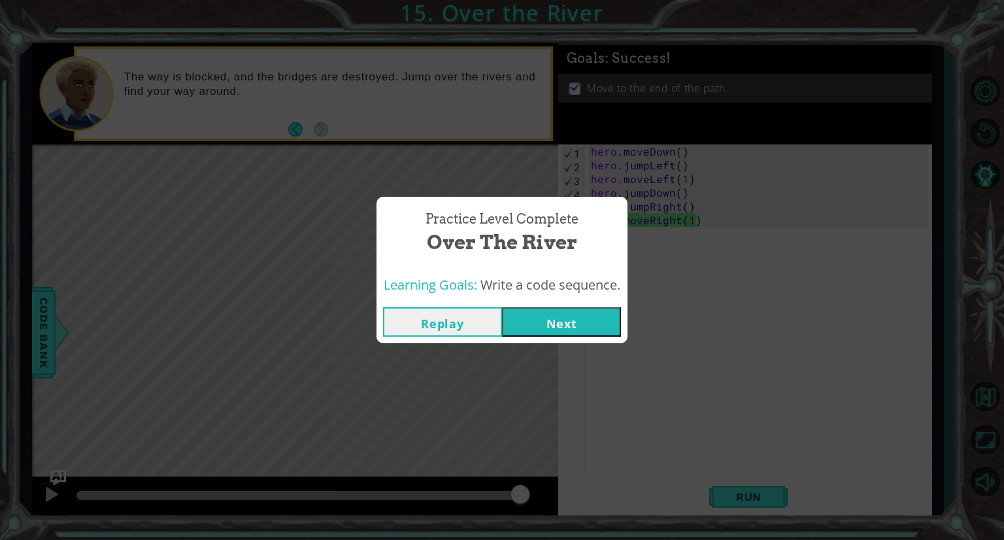
click at [573, 322] on button "Next" at bounding box center [561, 321] width 119 height 29
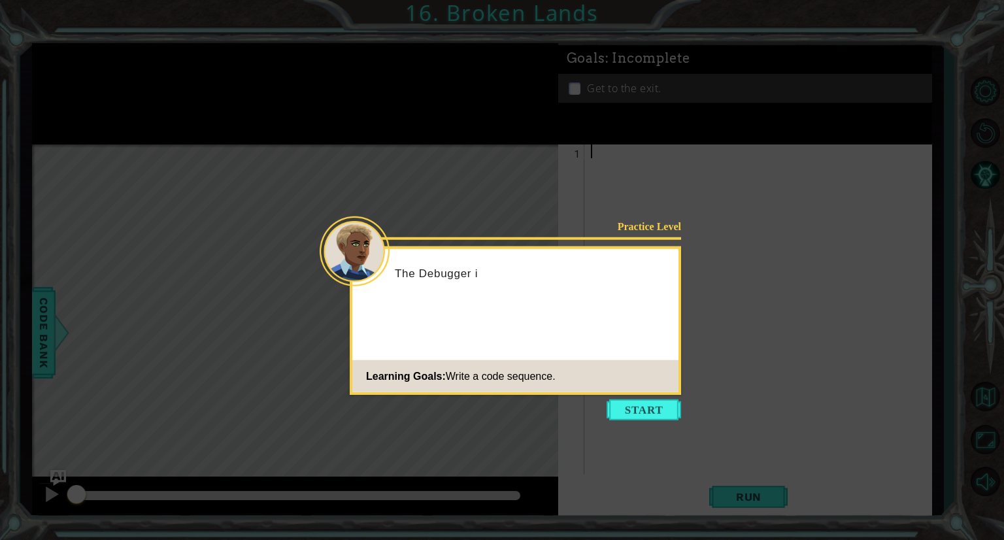
click at [657, 422] on icon at bounding box center [502, 270] width 1004 height 540
click at [656, 409] on button "Start" at bounding box center [644, 409] width 75 height 21
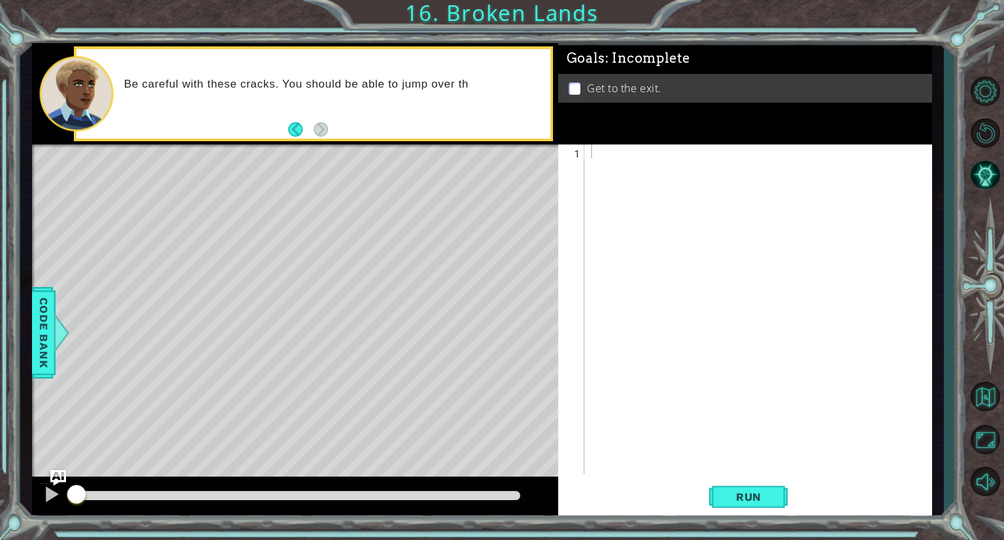
drag, startPoint x: 486, startPoint y: 252, endPoint x: 488, endPoint y: 235, distance: 17.1
click at [488, 235] on div "Level Map" at bounding box center [334, 336] width 604 height 385
click at [600, 161] on div at bounding box center [761, 322] width 347 height 357
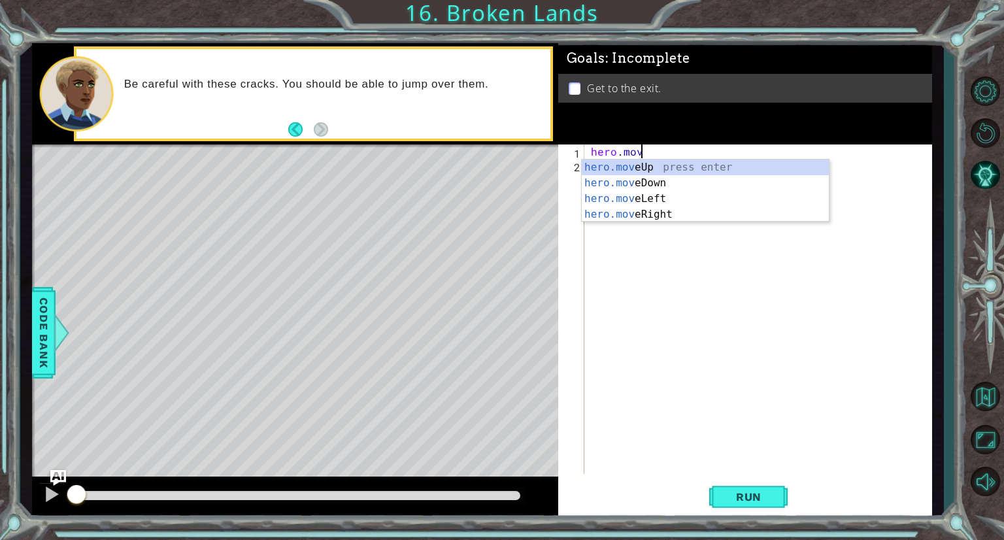
scroll to position [0, 3]
click at [617, 214] on div "hero.move Up press enter hero.move Down press enter hero.move Left press enter …" at bounding box center [705, 207] width 247 height 94
type textarea "hero.moveRight(1)"
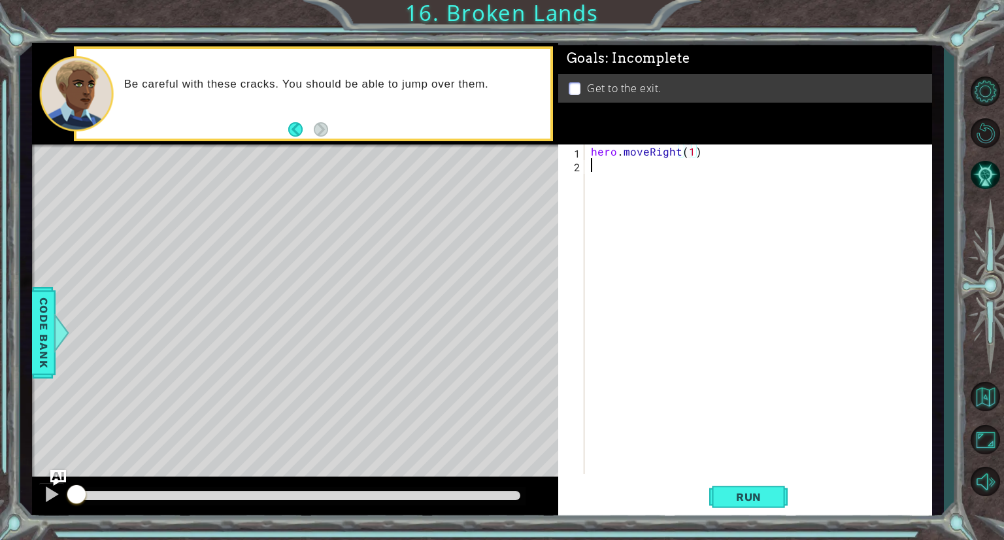
click at [592, 169] on div "hero . moveRight ( 1 )" at bounding box center [761, 322] width 347 height 357
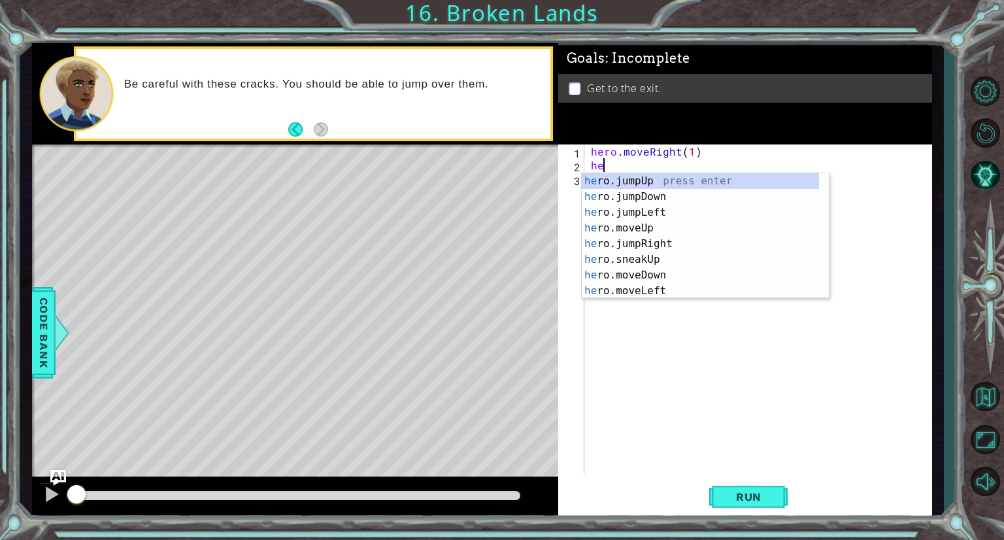
scroll to position [0, 0]
type textarea "hero"
click at [618, 225] on div "hero .jumpUp press enter hero .jumpDown press enter hero .jumpLeft press enter …" at bounding box center [700, 251] width 237 height 157
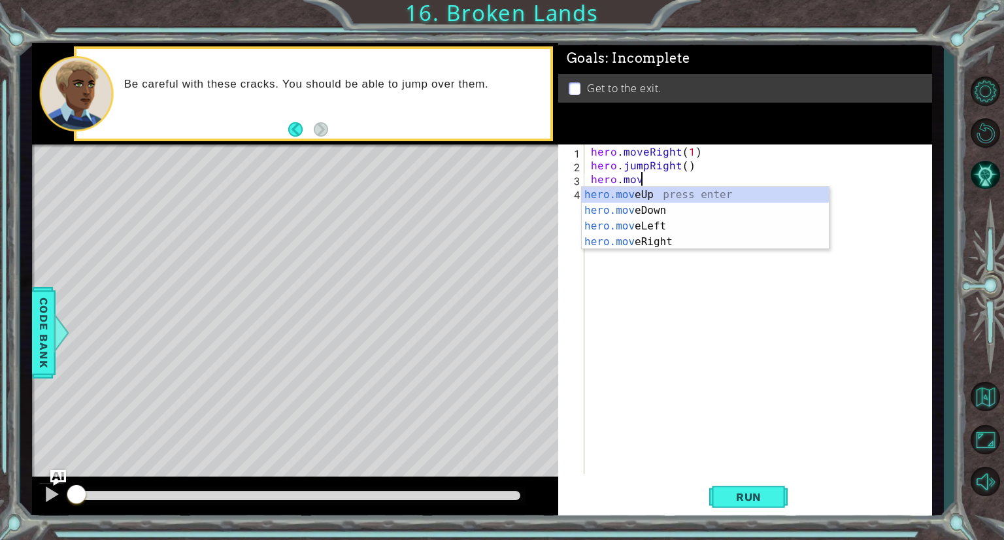
scroll to position [0, 3]
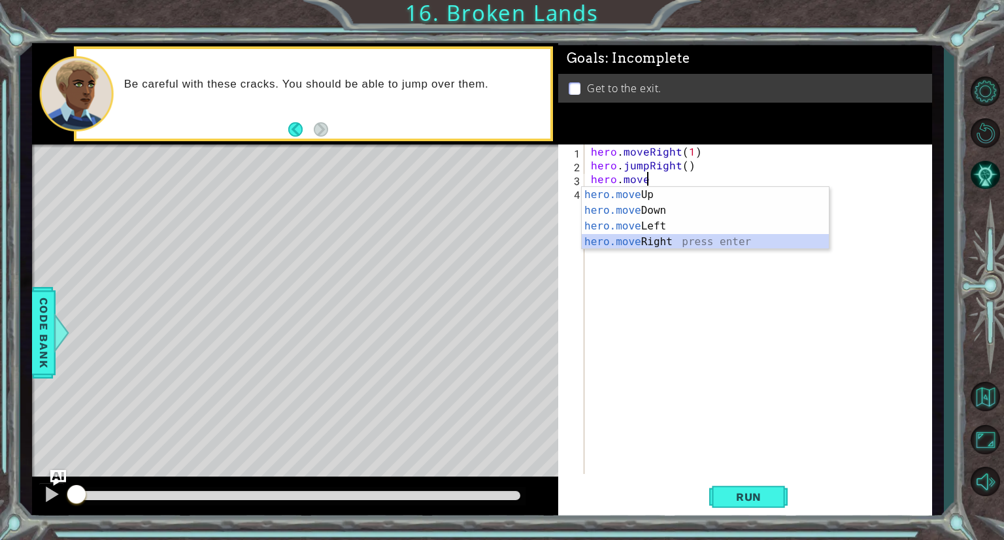
click at [616, 243] on div "hero.move Up press enter hero.move Down press enter hero.move Left press enter …" at bounding box center [705, 234] width 247 height 94
type textarea "hero.moveRight(1)"
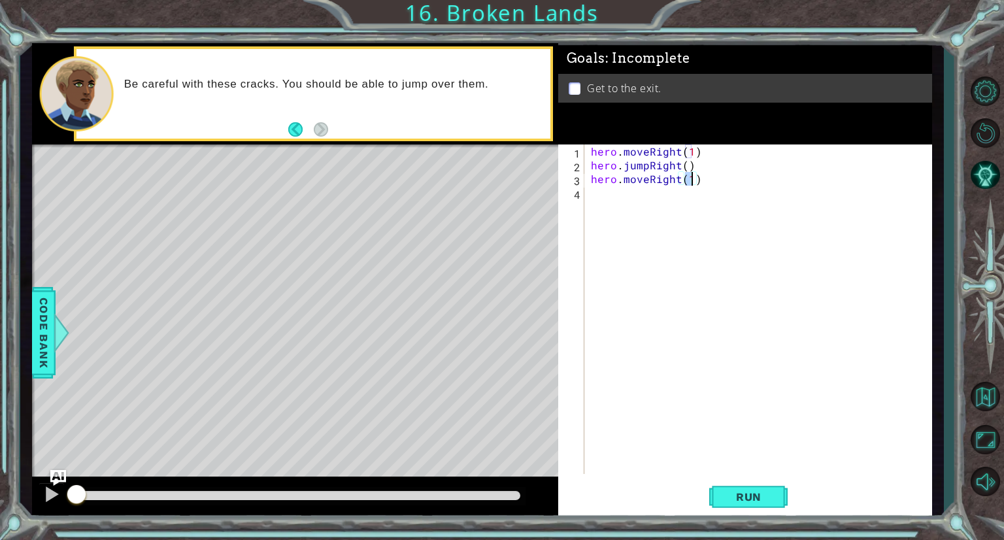
click at [612, 202] on div "hero . moveRight ( 1 ) hero . jumpRight ( ) hero . moveRight ( 1 )" at bounding box center [761, 322] width 347 height 357
type textarea "hero.jumpUp(1)"
click at [591, 207] on div "hero . moveRight ( 1 ) hero . jumpRight ( ) hero . moveRight ( 1 ) hero . jumpU…" at bounding box center [761, 322] width 347 height 357
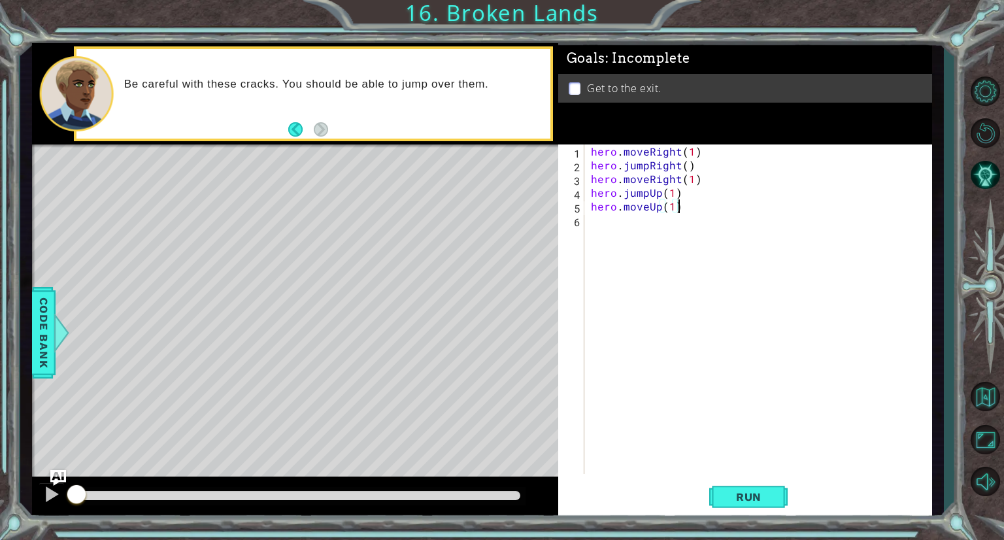
type textarea "hero.moveUp(1)"
click at [772, 500] on span "Run" at bounding box center [749, 496] width 52 height 13
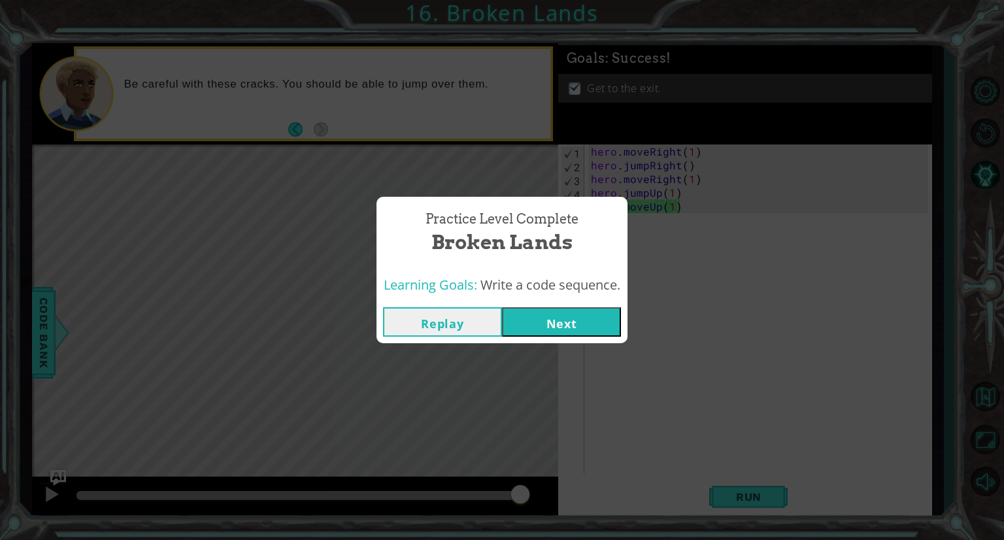
click at [575, 326] on button "Next" at bounding box center [561, 321] width 119 height 29
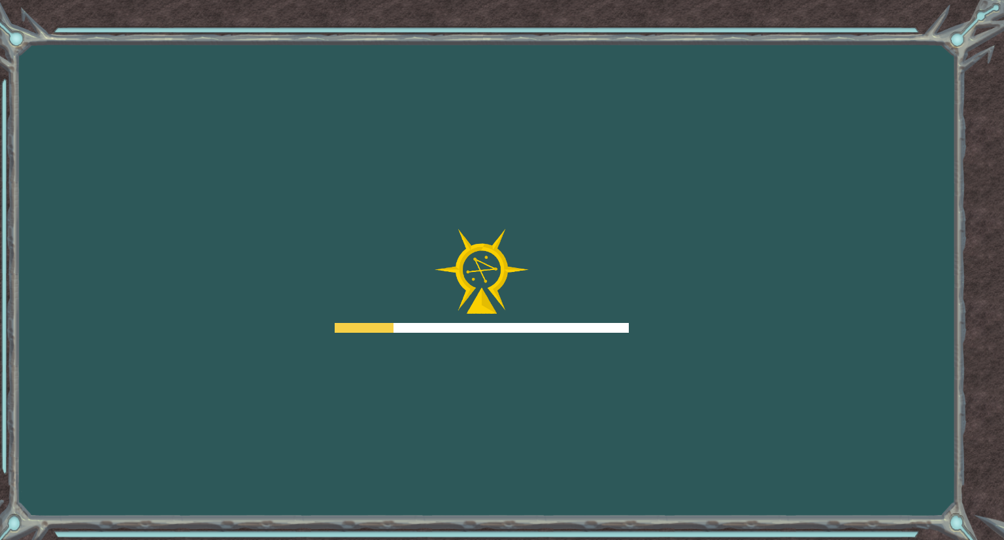
click at [513, 232] on img at bounding box center [482, 272] width 94 height 86
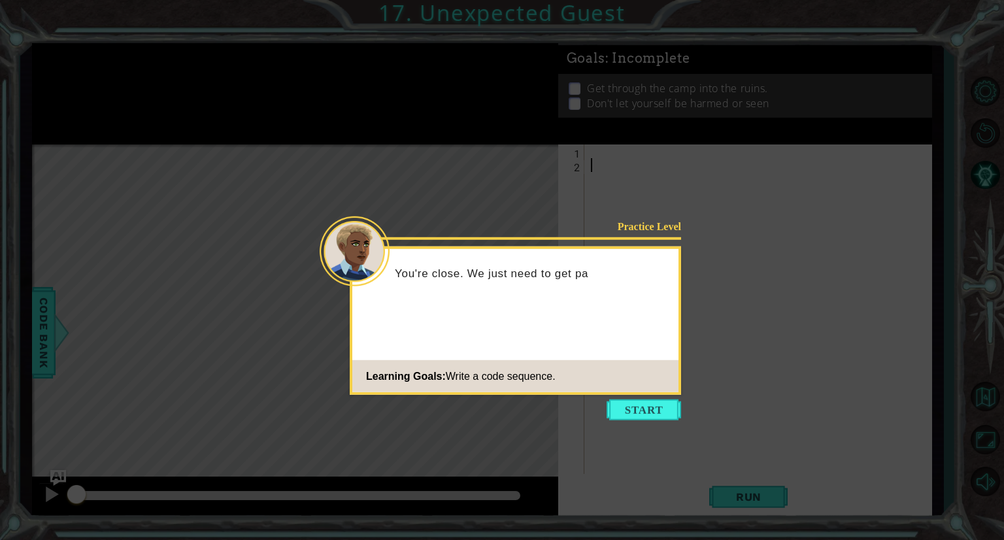
click at [641, 398] on icon at bounding box center [502, 270] width 1004 height 540
click at [637, 439] on icon at bounding box center [502, 270] width 1004 height 540
click at [636, 411] on button "Start" at bounding box center [644, 409] width 75 height 21
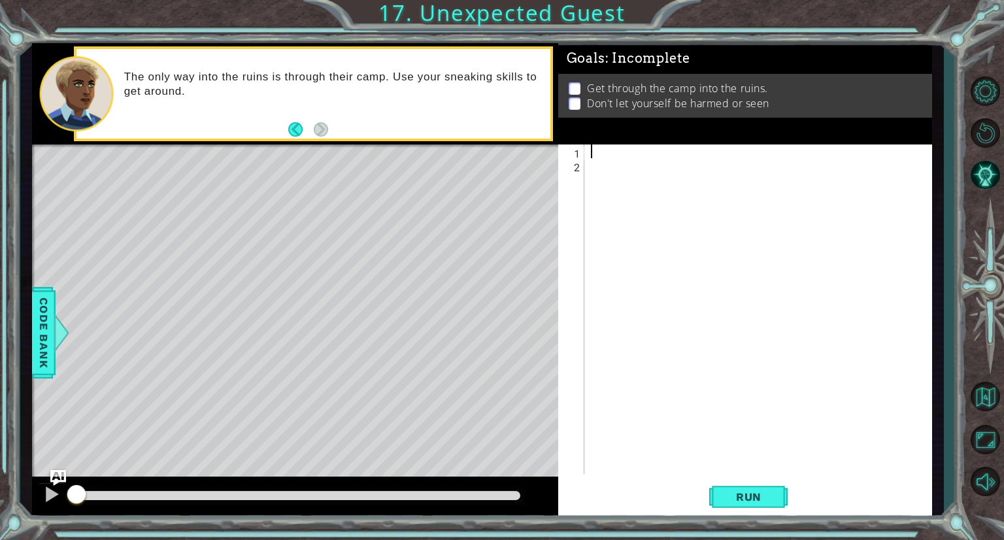
click at [588, 158] on div at bounding box center [758, 309] width 340 height 330
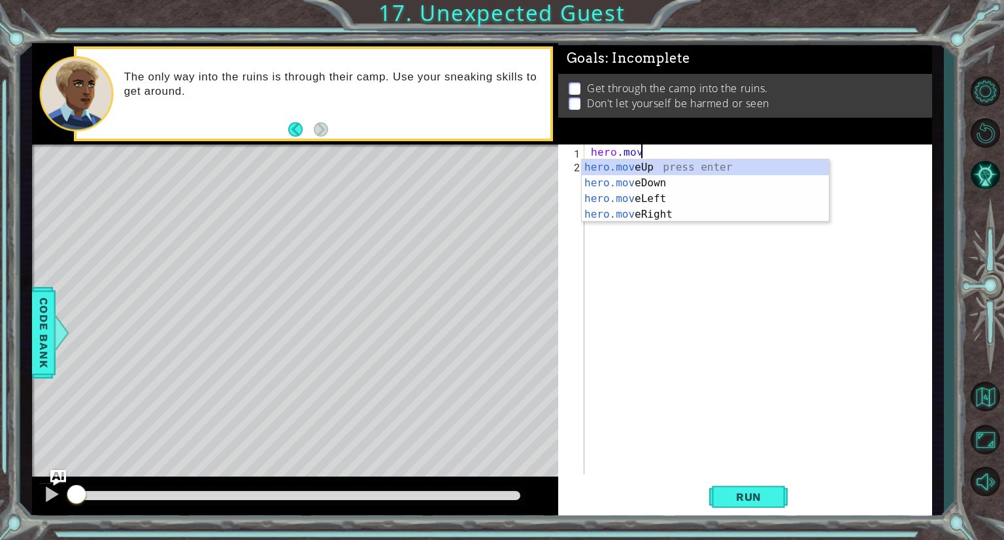
scroll to position [0, 3]
click at [600, 167] on div "hero.move Up press enter hero.move Down press enter hero.move Left press enter …" at bounding box center [705, 207] width 247 height 94
type textarea "hero.moveUp(1)"
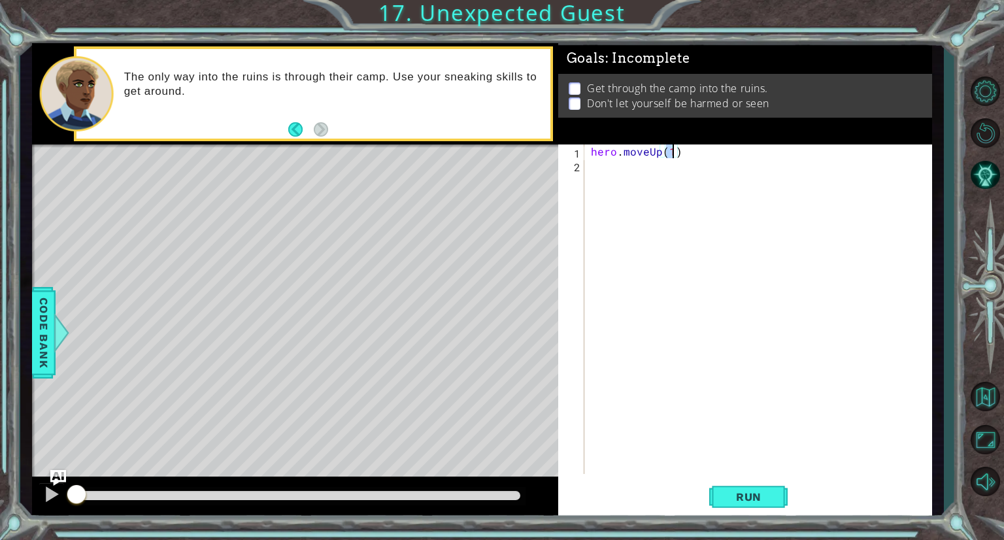
click at [602, 167] on div "hero . moveUp ( 1 )" at bounding box center [761, 322] width 347 height 357
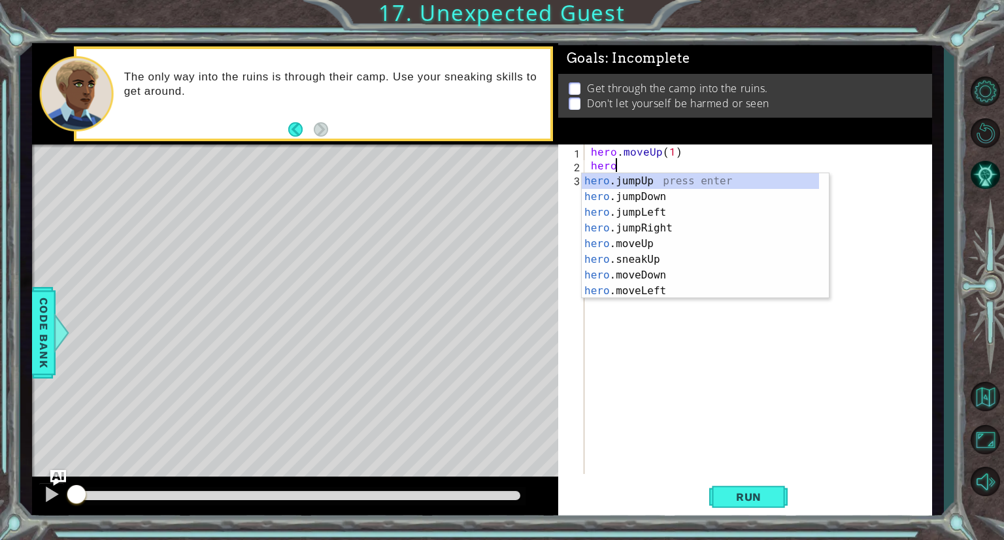
scroll to position [0, 1]
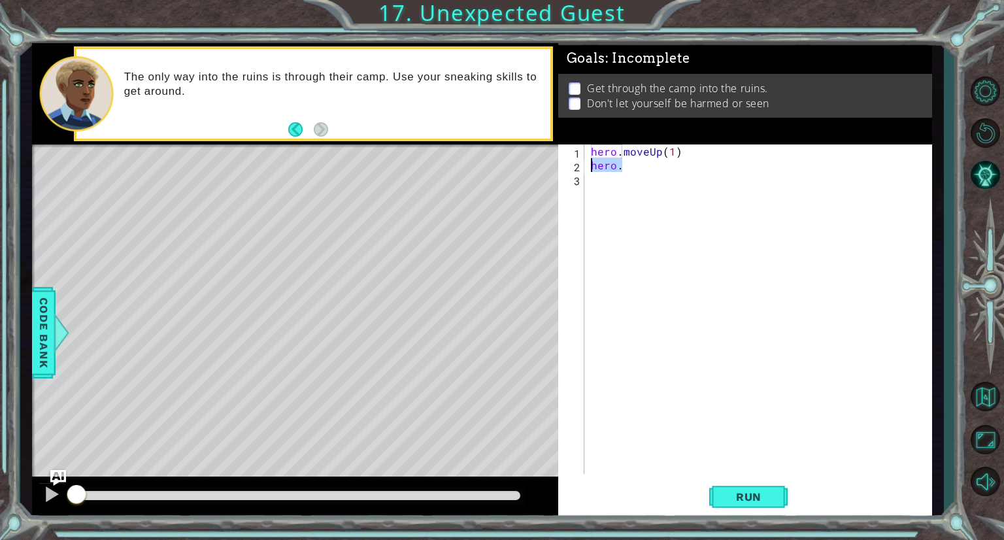
drag, startPoint x: 628, startPoint y: 167, endPoint x: 588, endPoint y: 169, distance: 39.3
click at [588, 169] on div "hero . moveUp ( 1 ) hero ." at bounding box center [761, 322] width 347 height 357
click at [634, 165] on div "hero . moveUp ( 1 ) hero ." at bounding box center [758, 309] width 340 height 330
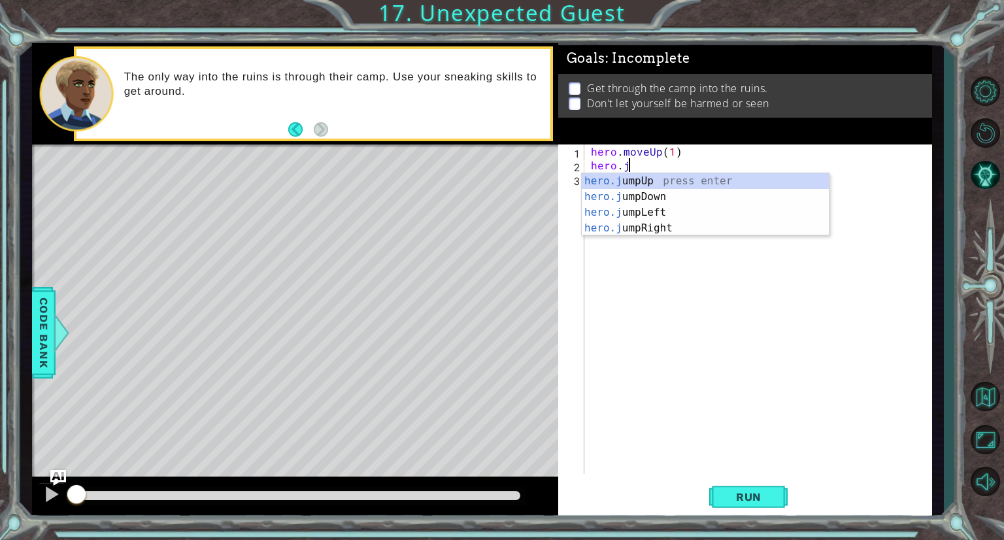
scroll to position [0, 2]
type textarea "hero.jump"
click at [653, 234] on div "hero.jump Up press enter hero.jump Down press enter hero.jump Left press enter …" at bounding box center [705, 220] width 247 height 94
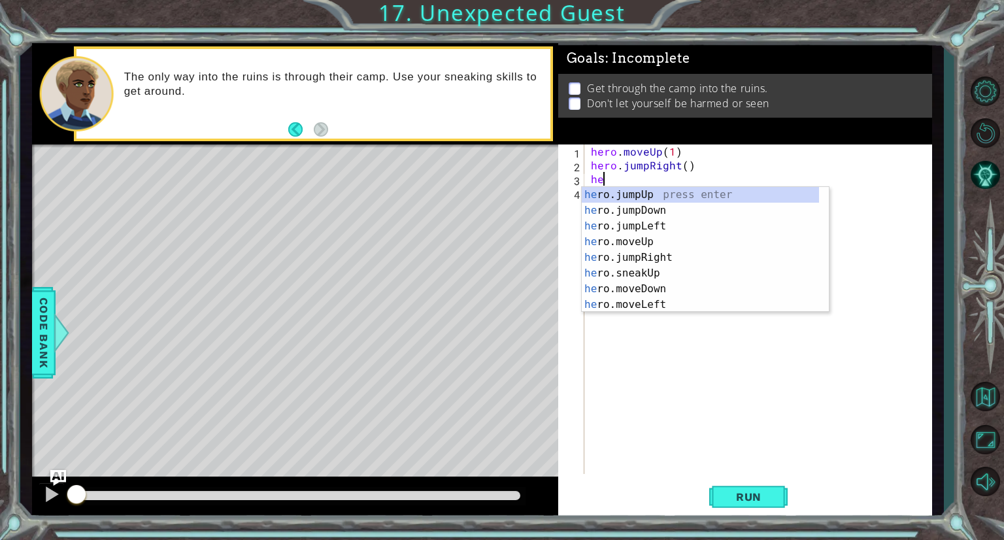
scroll to position [0, 0]
type textarea "h"
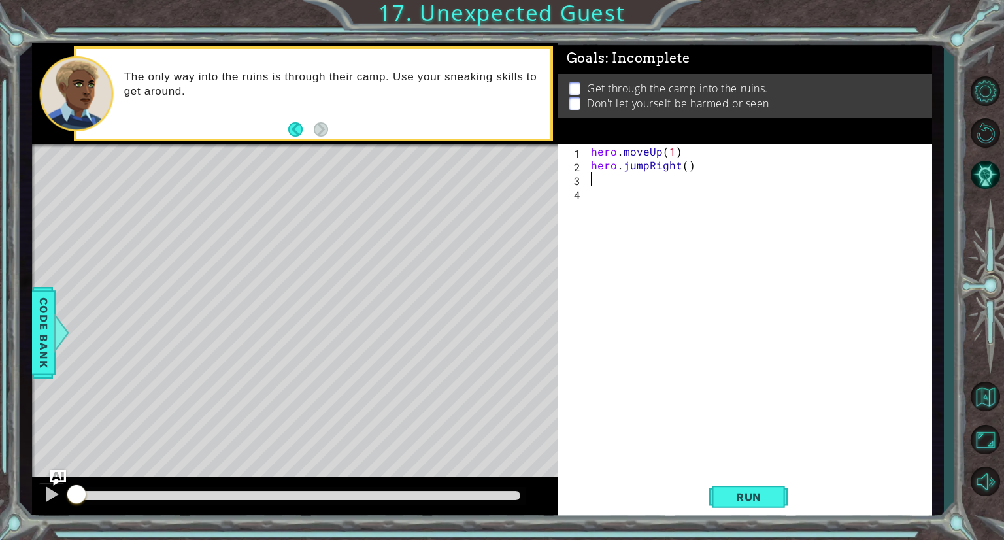
paste textarea "hero."
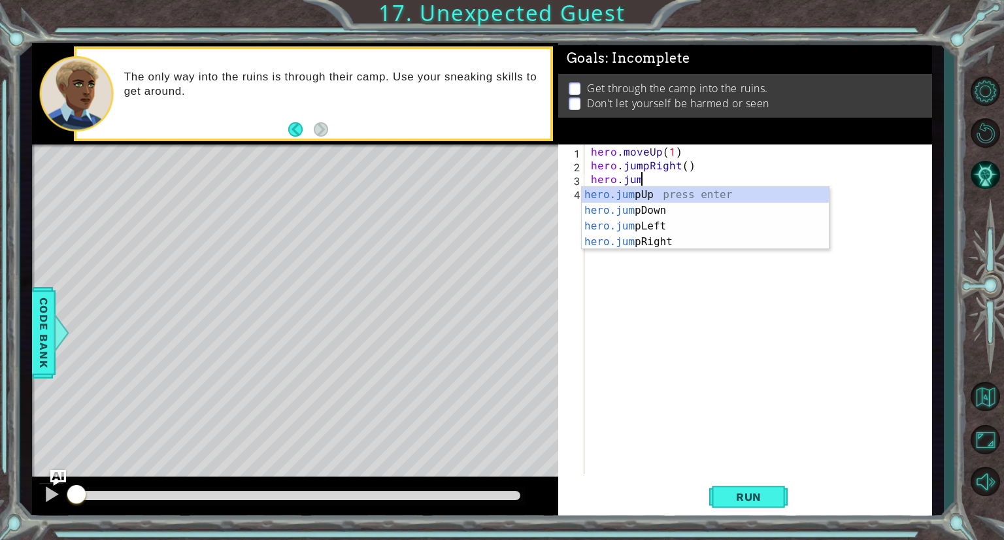
type textarea "hero.jump"
click at [658, 211] on div "hero.jump Up press enter hero.jump Down press enter hero.jump Left press enter …" at bounding box center [705, 234] width 247 height 94
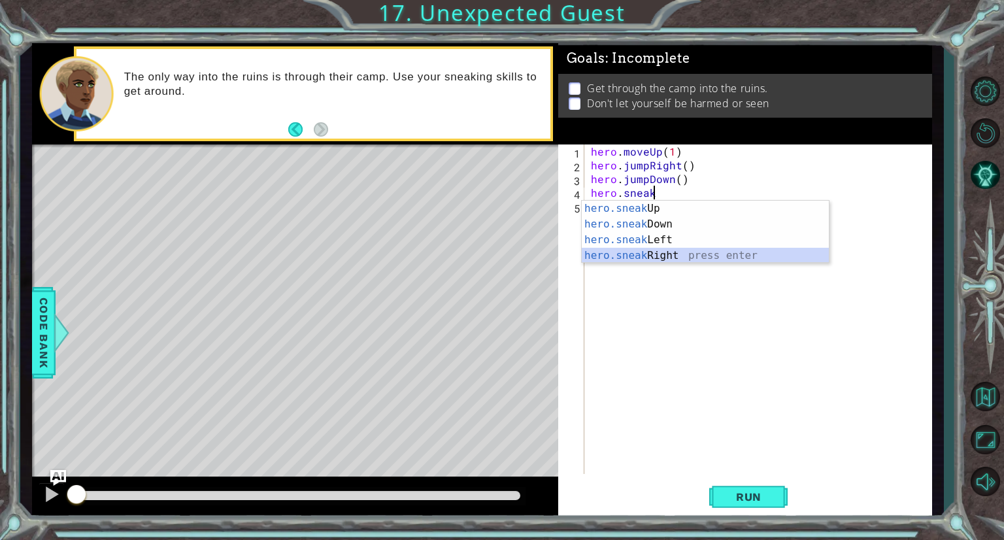
click at [633, 256] on div "hero.sneak Up press enter hero.sneak Down press enter hero.sneak Left press ent…" at bounding box center [705, 248] width 247 height 94
type textarea "hero.sneakRight(1)"
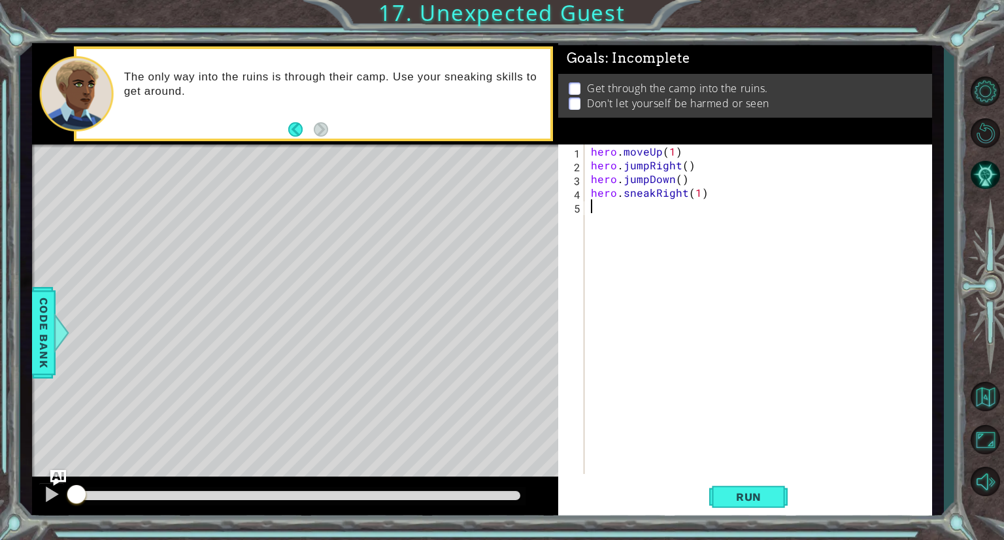
click at [615, 205] on div "hero . moveUp ( 1 ) hero . jumpRight ( ) hero . jumpDown ( ) hero . sneakRight …" at bounding box center [761, 322] width 347 height 357
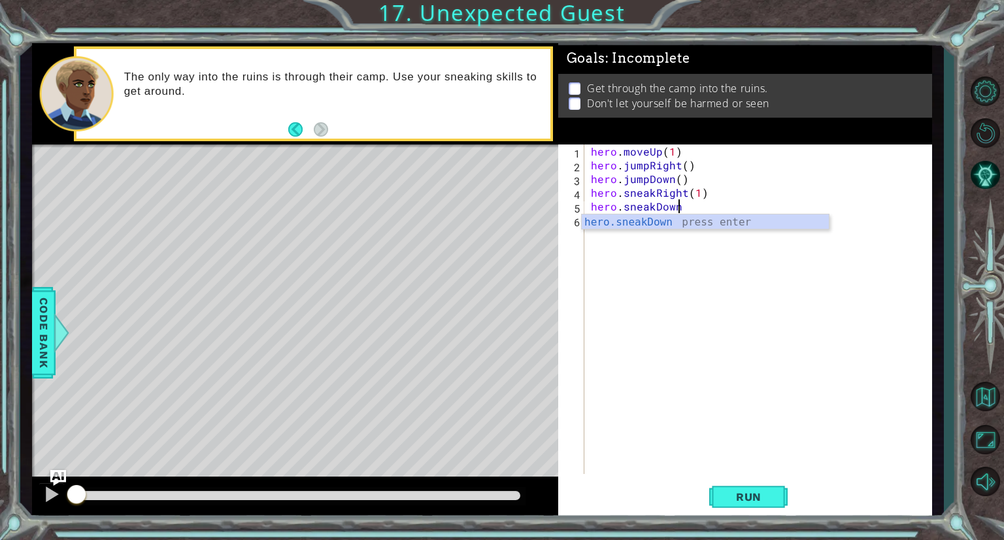
scroll to position [0, 5]
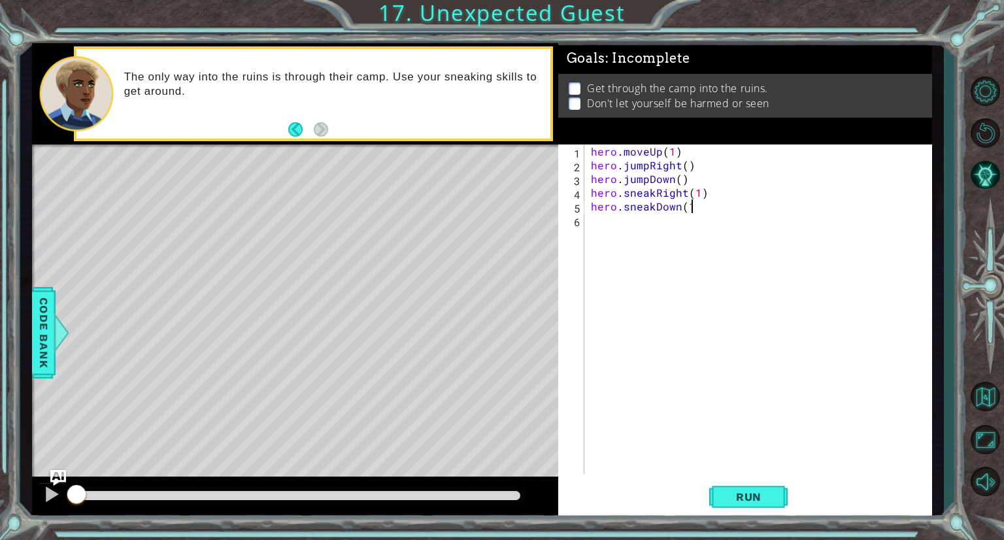
type textarea "hero.sneakDown(1)"
click at [601, 223] on div "hero . moveUp ( 1 ) hero . jumpRight ( ) hero . jumpDown ( ) hero . sneakRight …" at bounding box center [761, 322] width 347 height 357
type textarea "hero.sneakRight(2)"
click at [594, 240] on div "hero . moveUp ( 1 ) hero . jumpRight ( ) hero . jumpDown ( ) hero . sneakRight …" at bounding box center [761, 322] width 347 height 357
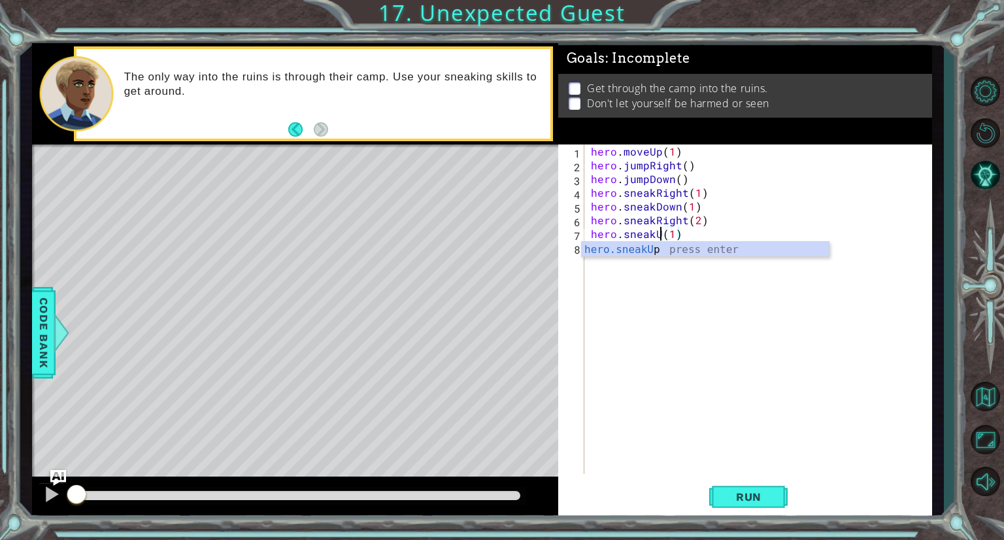
scroll to position [0, 5]
type textarea "hero.sneakUp(1)"
click at [760, 501] on span "Run" at bounding box center [749, 496] width 52 height 13
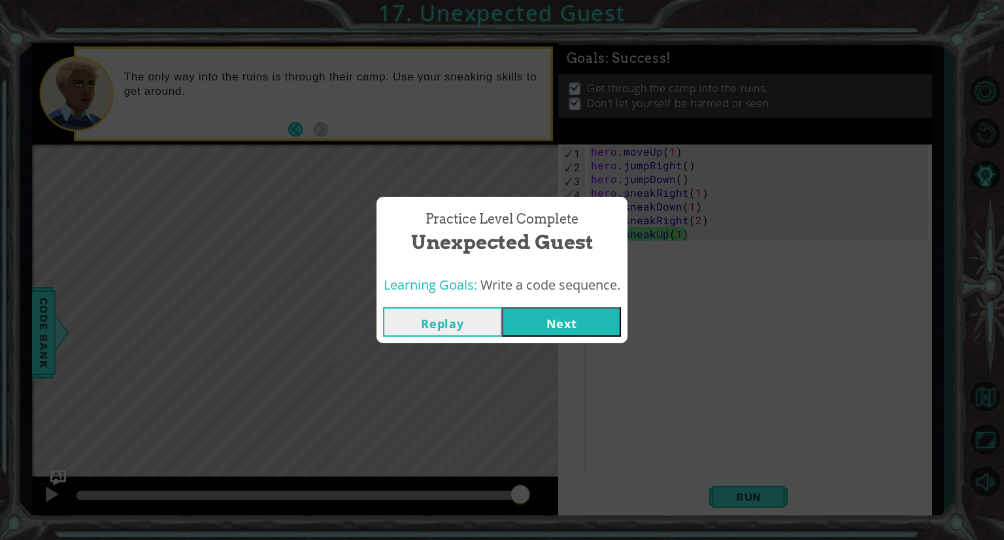
click at [533, 316] on button "Next" at bounding box center [561, 321] width 119 height 29
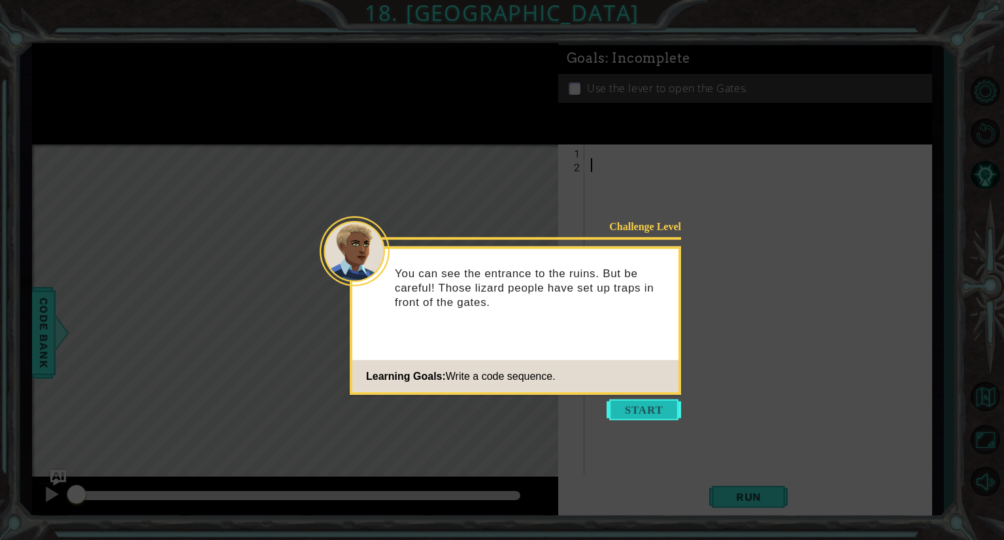
click at [643, 409] on button "Start" at bounding box center [644, 409] width 75 height 21
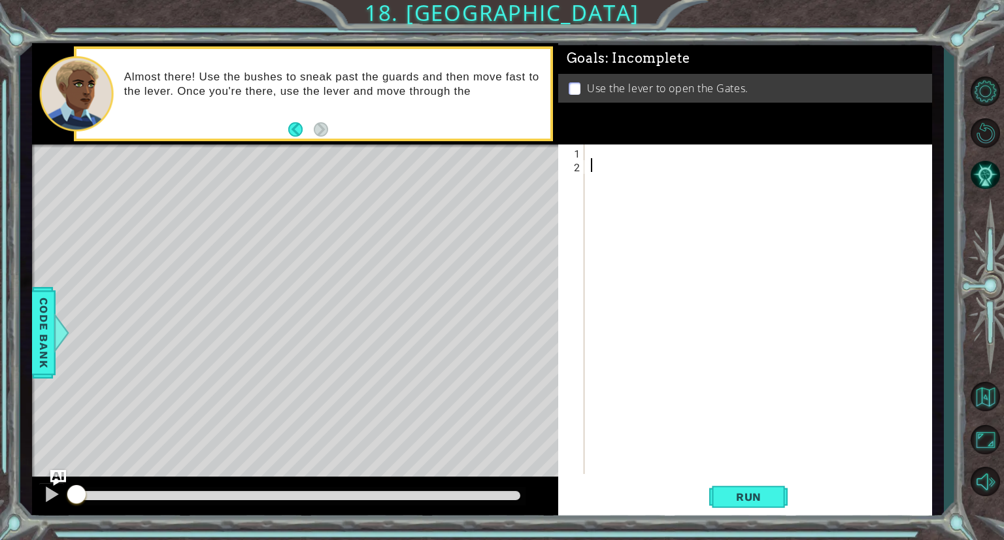
click at [602, 158] on div at bounding box center [761, 322] width 347 height 357
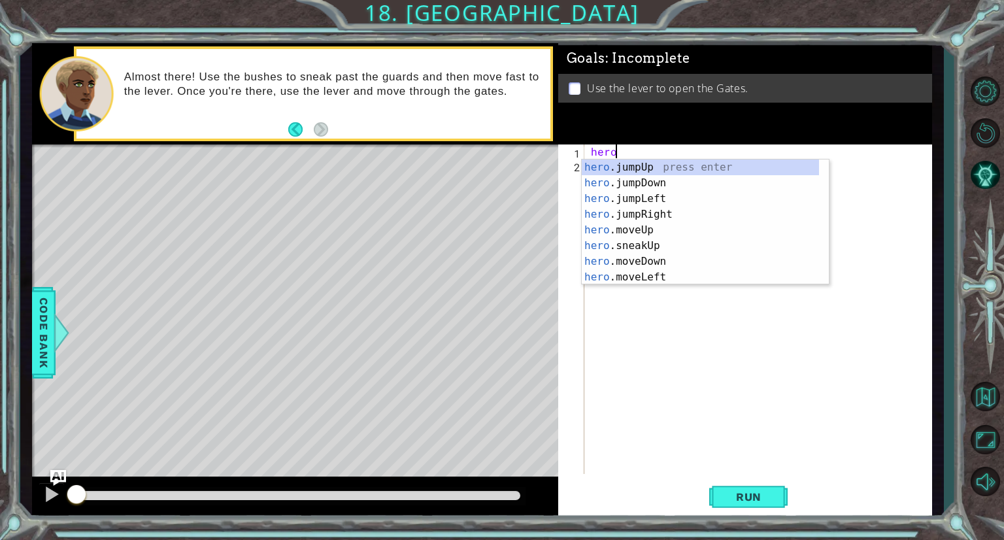
type textarea "hero."
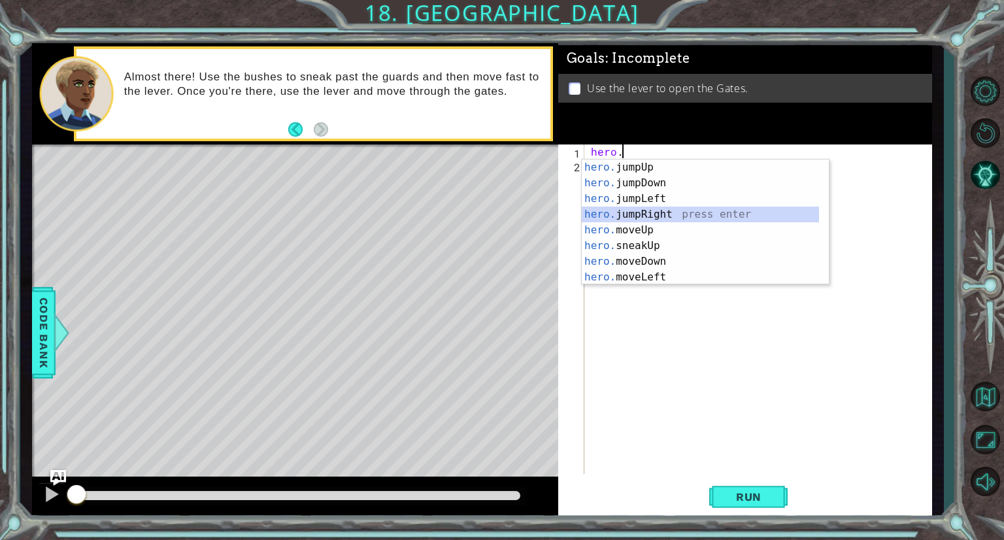
click at [647, 213] on div "hero. jumpUp press enter hero. jumpDown press enter hero. jumpLeft press enter …" at bounding box center [700, 238] width 237 height 157
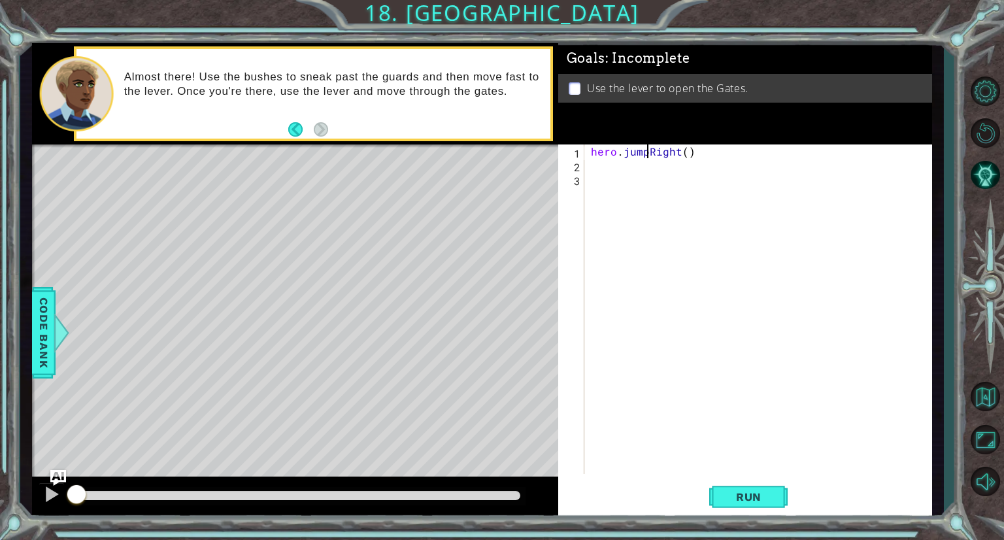
click at [646, 153] on div "hero . jumpRight ( )" at bounding box center [761, 322] width 347 height 357
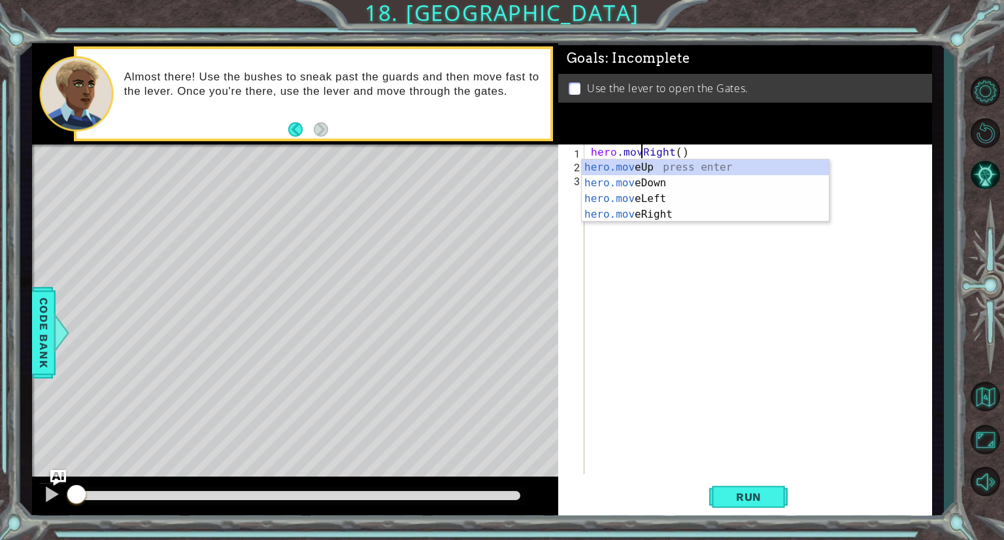
type textarea "hero.moveRight()"
click at [684, 150] on div "hero . moveRight ( )" at bounding box center [761, 322] width 347 height 357
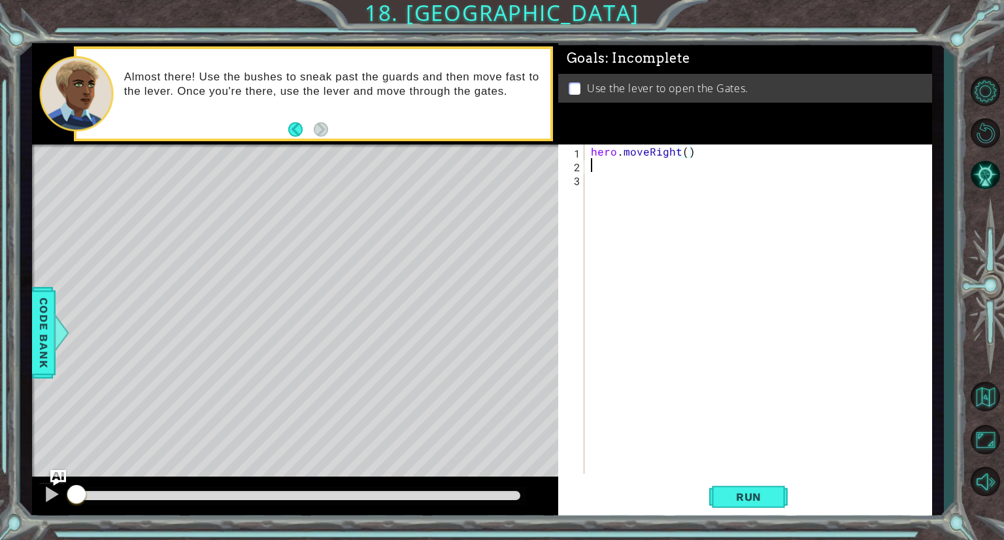
click at [616, 169] on div "hero . moveRight ( )" at bounding box center [761, 322] width 347 height 357
paste textarea "hero."
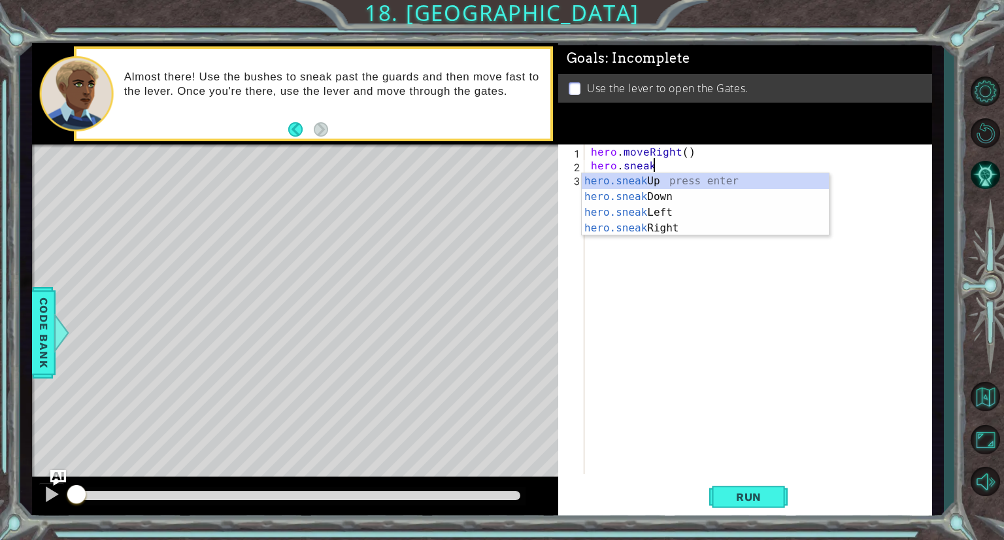
scroll to position [0, 3]
click at [634, 182] on div "hero.sneak Up press enter hero.sneak Down press enter hero.sneak Left press ent…" at bounding box center [705, 220] width 247 height 94
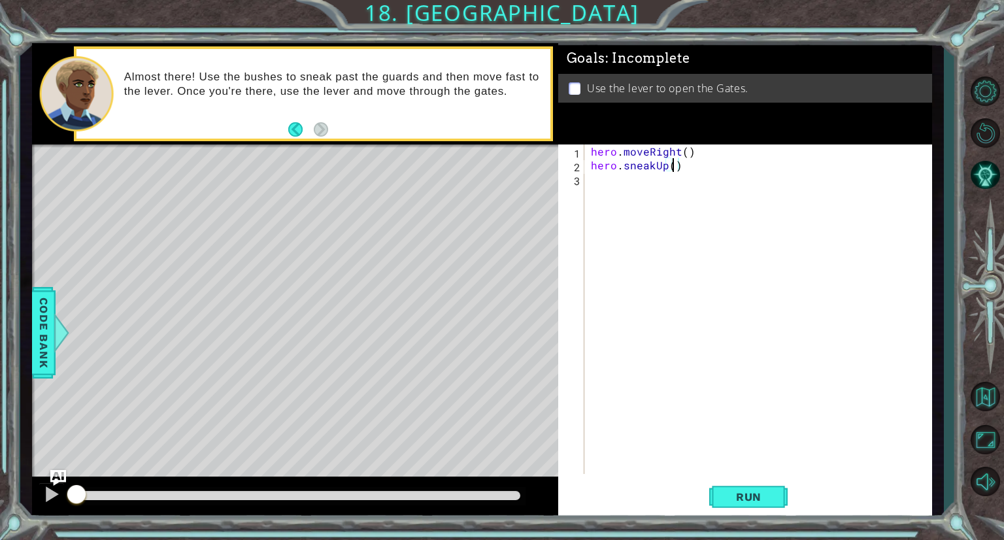
type textarea "hero.sneakUp(2)"
click at [606, 185] on div "hero . moveRight ( ) hero . sneakUp ( 2 )" at bounding box center [761, 322] width 347 height 357
paste textarea "hero."
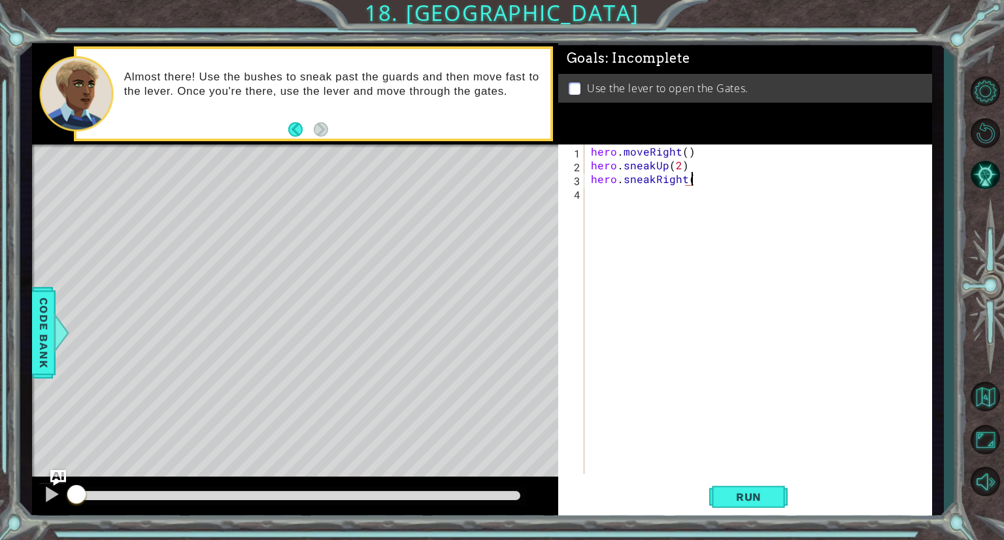
scroll to position [0, 5]
type textarea "hero.sneakRight()"
click at [753, 499] on span "Run" at bounding box center [749, 496] width 52 height 13
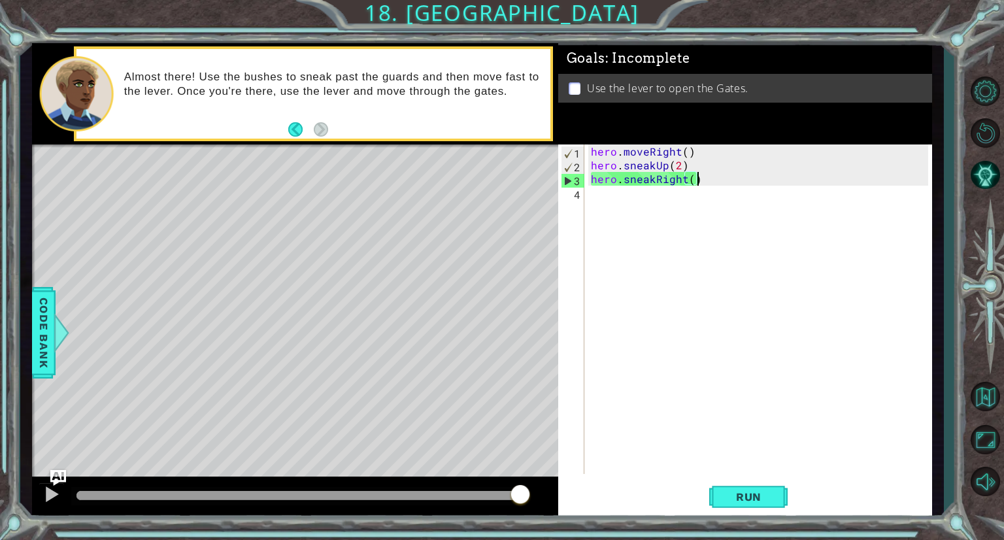
drag, startPoint x: 93, startPoint y: 495, endPoint x: 547, endPoint y: 507, distance: 453.2
click at [547, 507] on div at bounding box center [295, 498] width 526 height 42
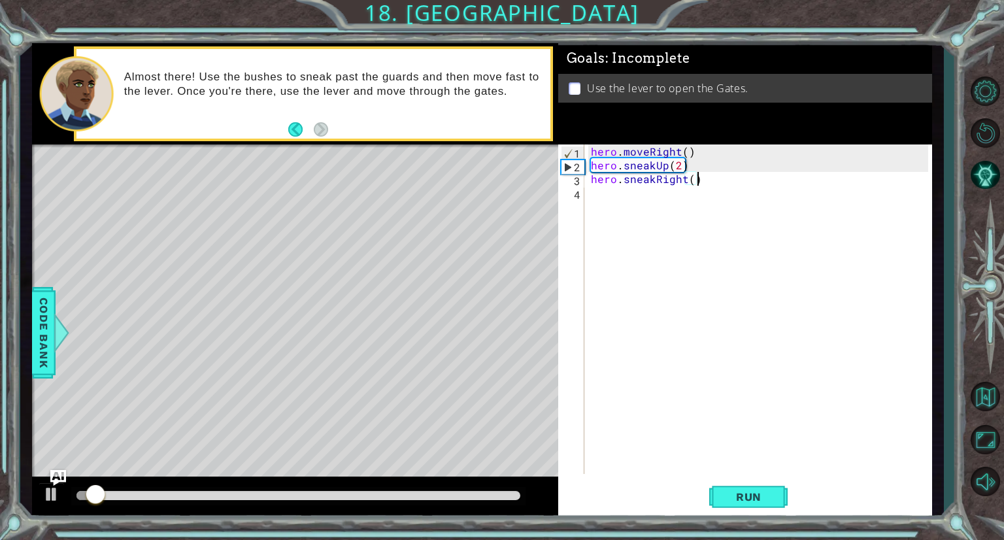
click at [603, 195] on div "hero . moveRight ( ) hero . sneakUp ( 2 ) hero . sneakRight ( )" at bounding box center [761, 322] width 347 height 357
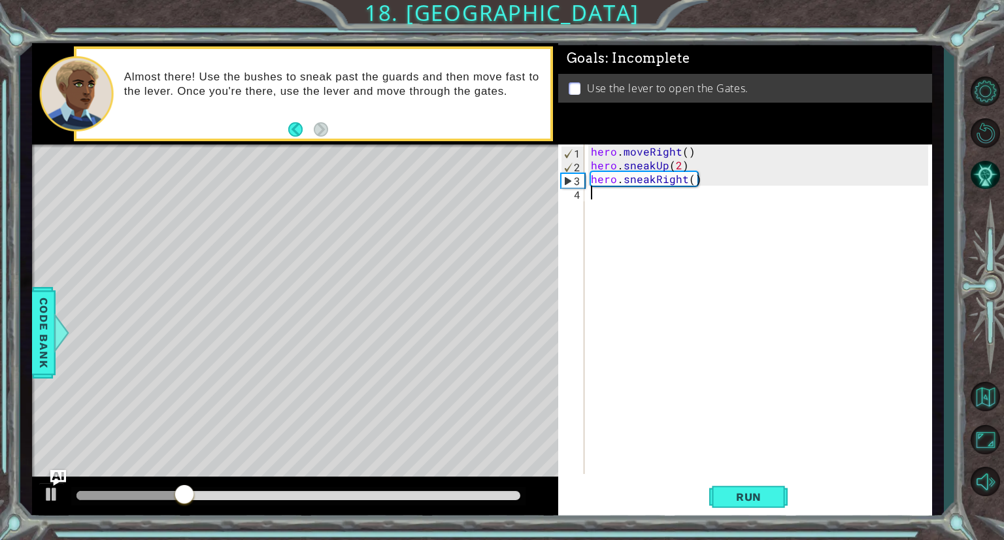
paste textarea "hero."
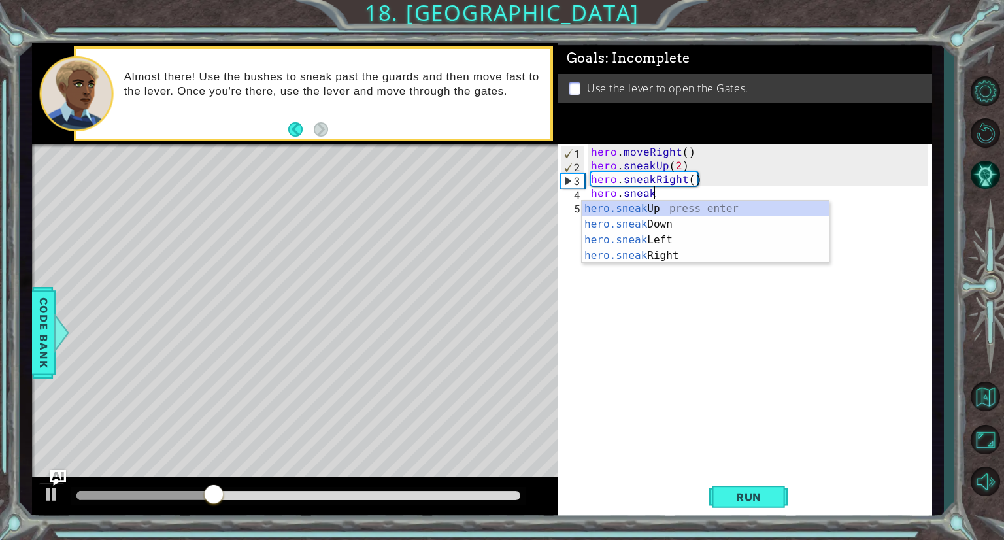
scroll to position [0, 3]
click at [651, 210] on div "hero.sneak Up press enter hero.sneak Down press enter hero.sneak Left press ent…" at bounding box center [705, 248] width 247 height 94
type textarea "hero.sneakUp(1)"
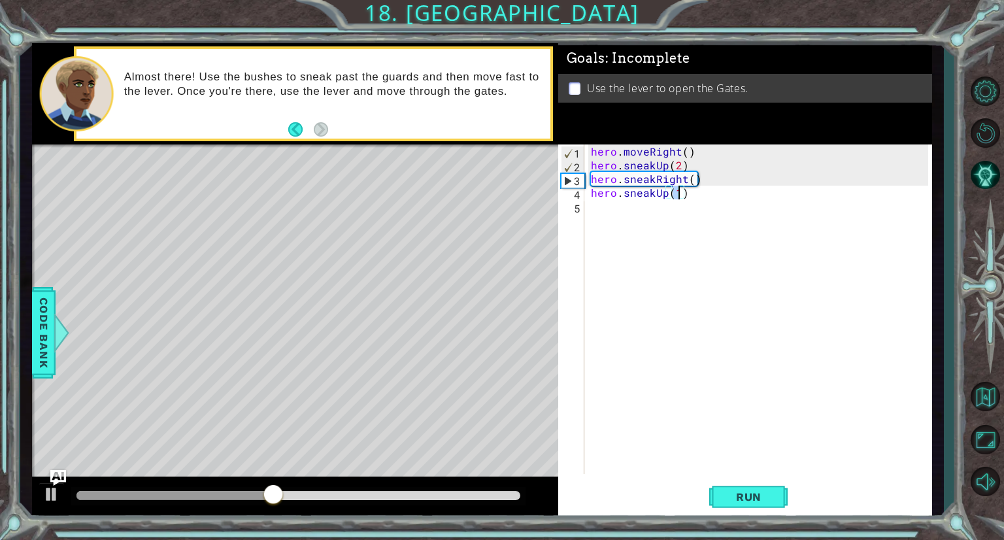
click at [612, 211] on div "hero . moveRight ( ) hero . sneakUp ( 2 ) hero . sneakRight ( ) hero . sneakUp …" at bounding box center [761, 322] width 347 height 357
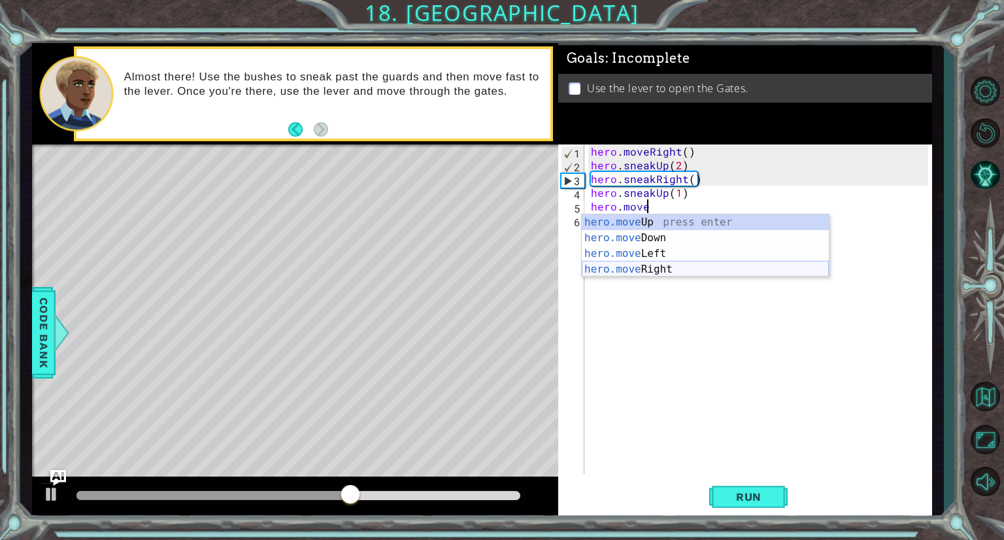
click at [628, 268] on div "hero.move Up press enter hero.move Down press enter hero.move Left press enter …" at bounding box center [705, 261] width 247 height 94
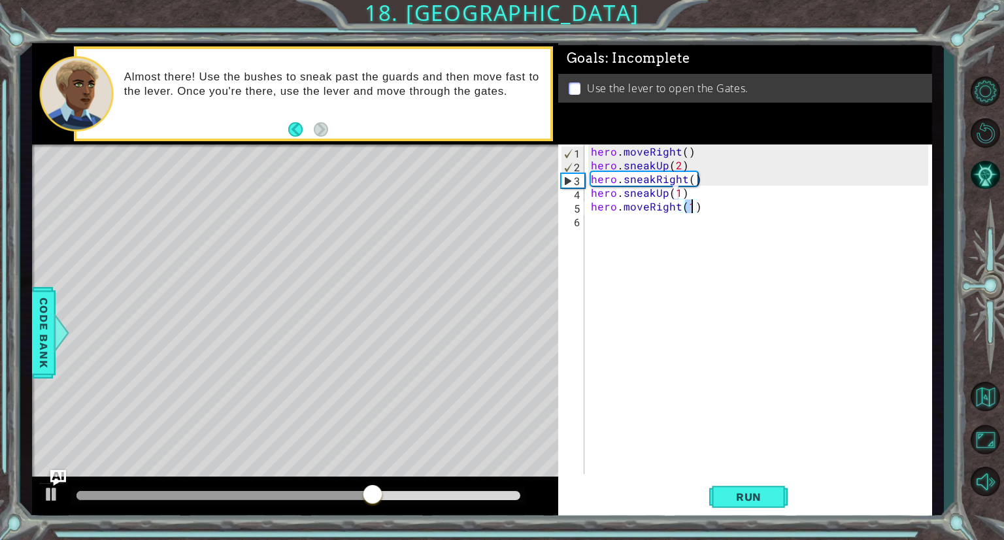
type textarea "hero.moveRight(2)"
click at [624, 227] on div "hero . moveRight ( ) hero . sneakUp ( 2 ) hero . sneakRight ( ) hero . sneakUp …" at bounding box center [761, 322] width 347 height 357
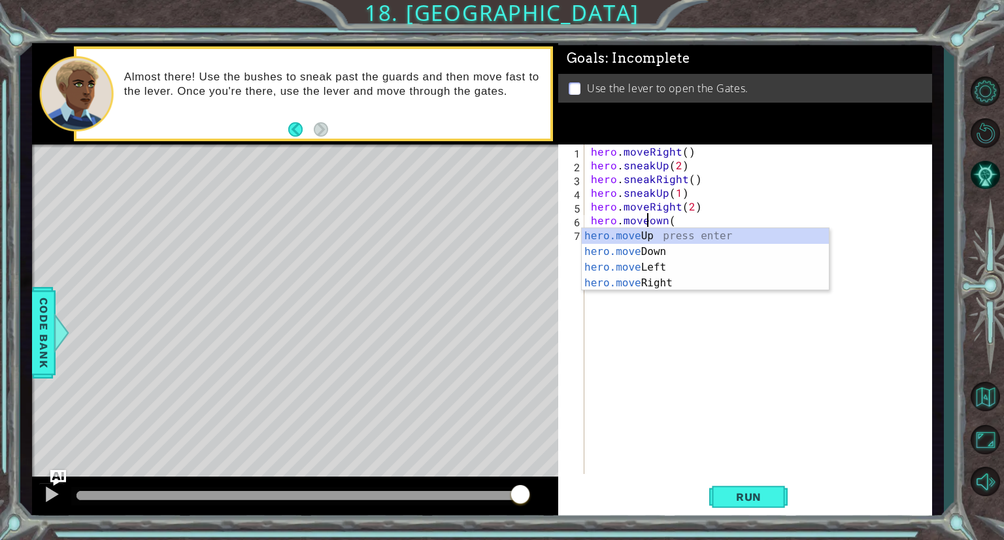
scroll to position [0, 4]
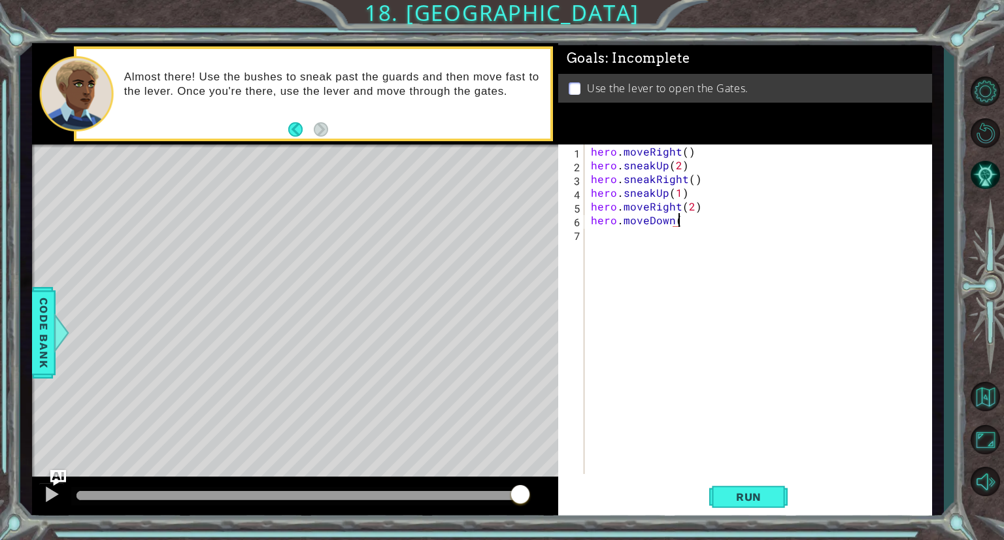
type textarea "hero.moveDown()"
type textarea "hero.jumpDown("
type textarea "hero.jumpDown()"
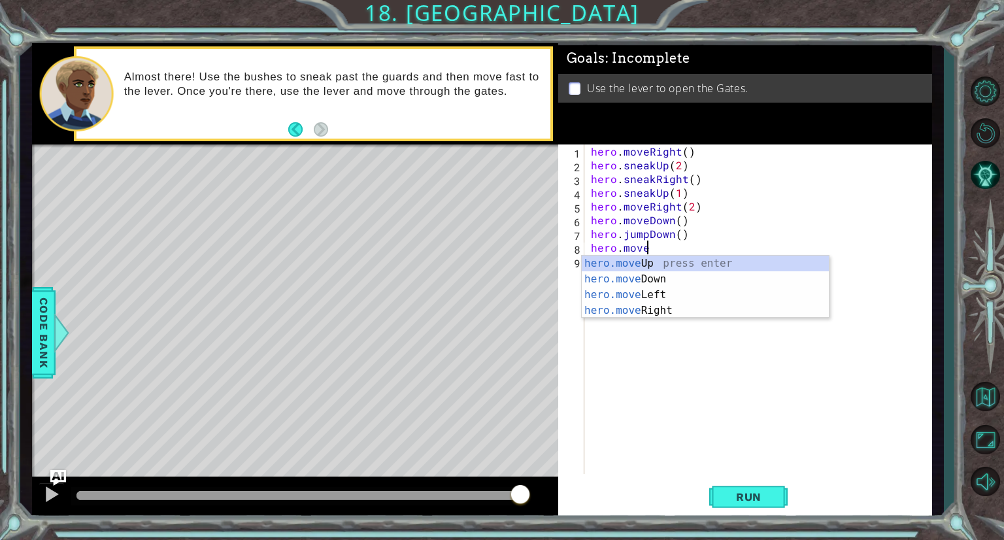
scroll to position [0, 3]
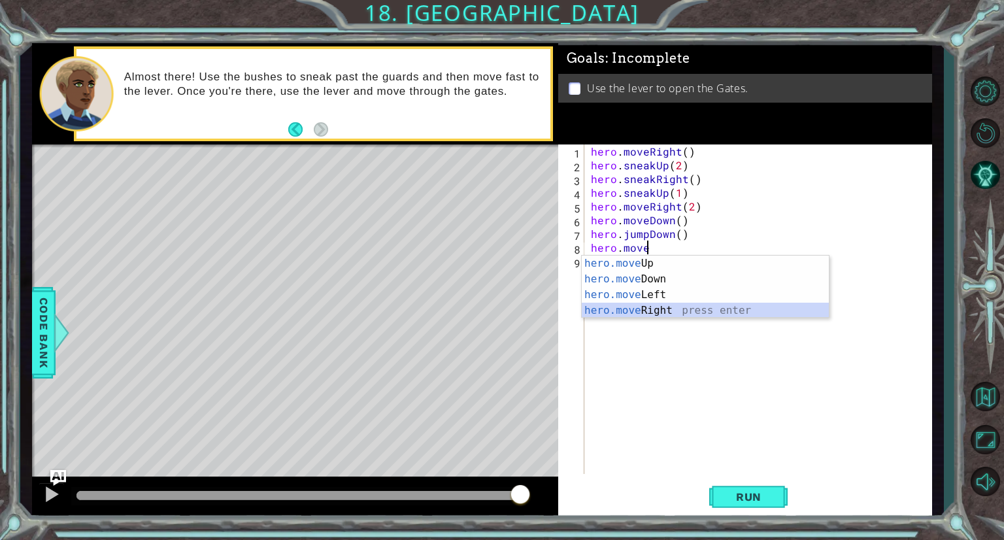
click at [646, 307] on div "hero.move Up press enter hero.move Down press enter hero.move Left press enter …" at bounding box center [705, 303] width 247 height 94
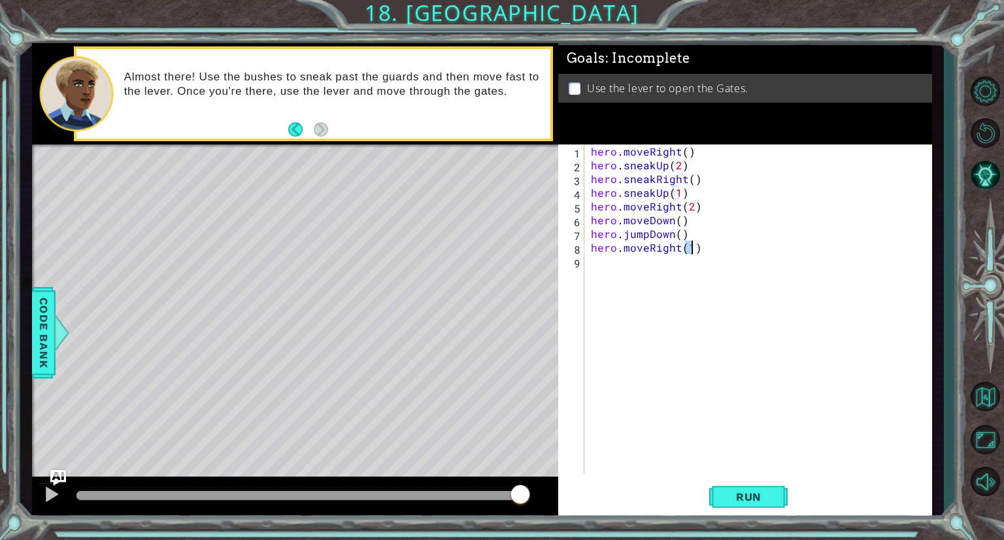
type textarea "hero.moveRight(2)"
click at [594, 264] on div "hero . moveRight ( ) hero . sneakUp ( 2 ) hero . sneakRight ( ) hero . sneakUp …" at bounding box center [761, 322] width 347 height 357
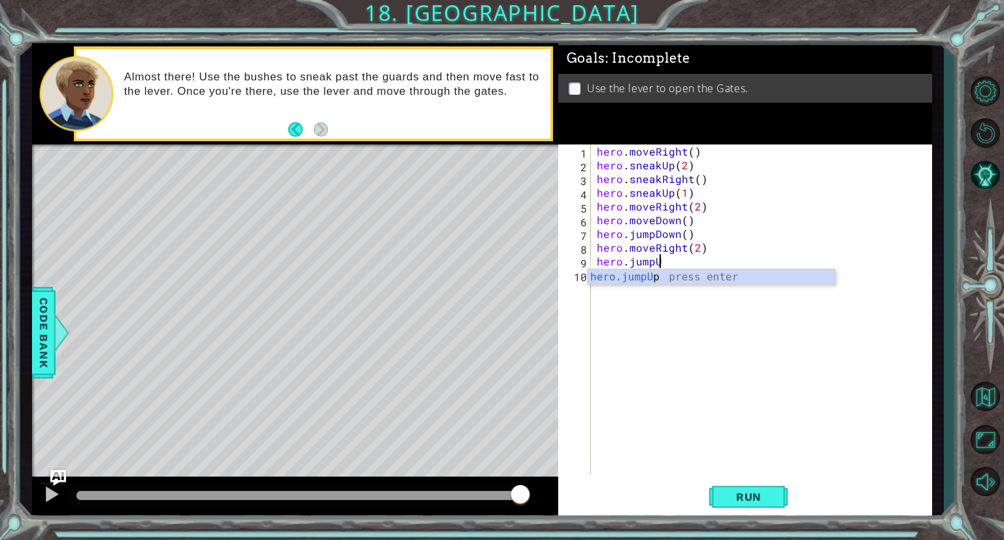
scroll to position [0, 3]
type textarea "hero.jumpUp()"
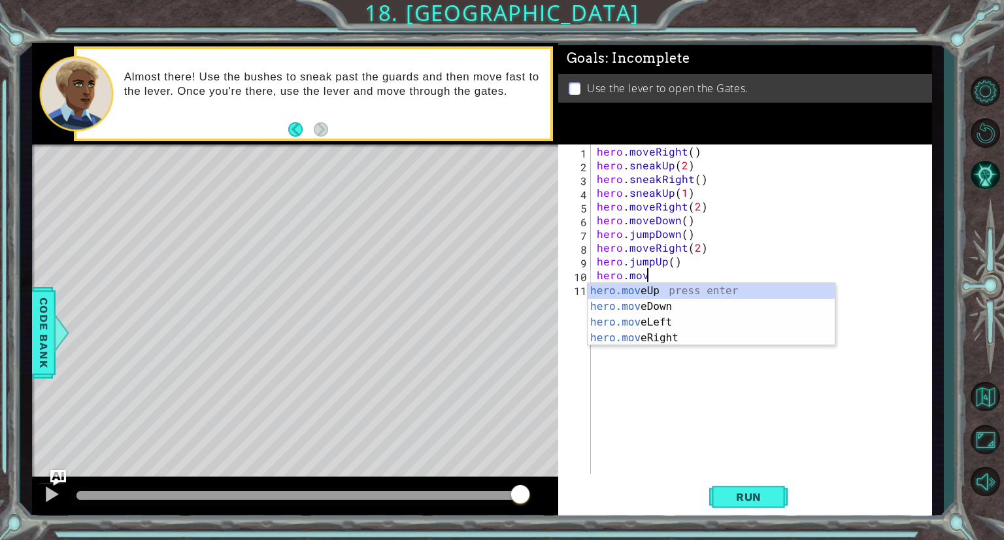
scroll to position [0, 0]
click at [618, 291] on div "hero.move Up press enter hero.move Down press enter hero.move Left press enter …" at bounding box center [711, 330] width 247 height 94
type textarea "hero.moveUp(1)"
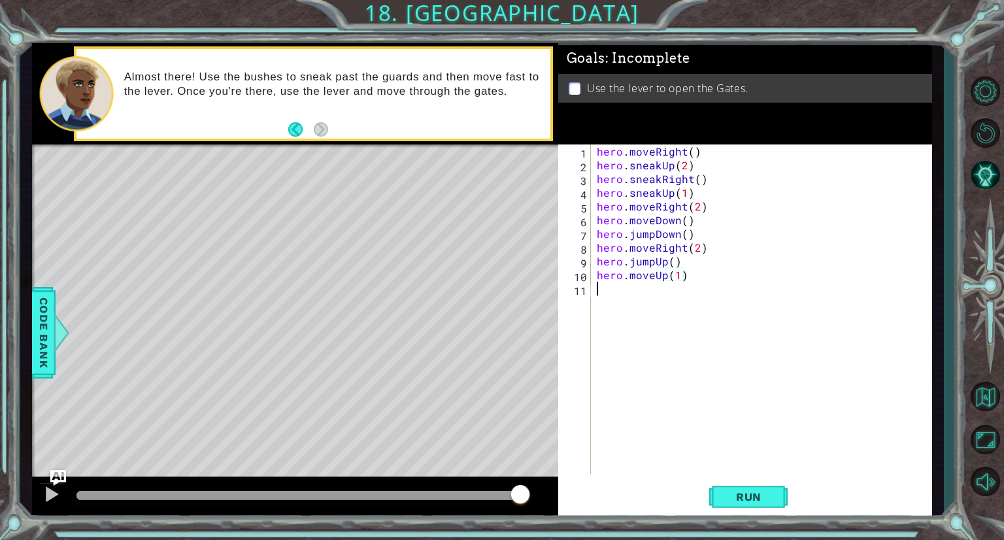
click at [611, 290] on div "hero . moveRight ( ) hero . sneakUp ( 2 ) hero . sneakRight ( ) hero . sneakUp …" at bounding box center [764, 322] width 341 height 357
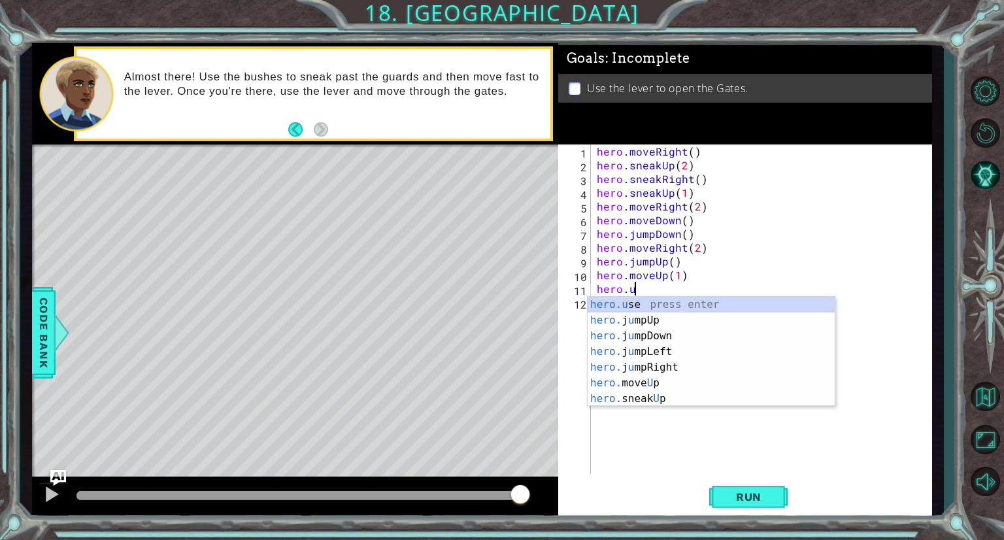
scroll to position [0, 2]
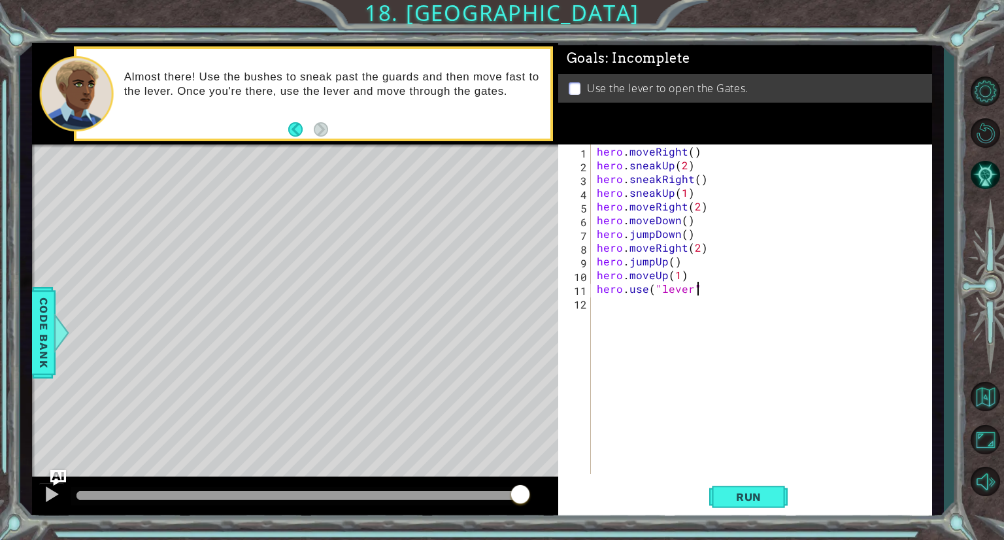
type textarea "hero.use("lever")"
click at [739, 490] on span "Run" at bounding box center [749, 496] width 52 height 13
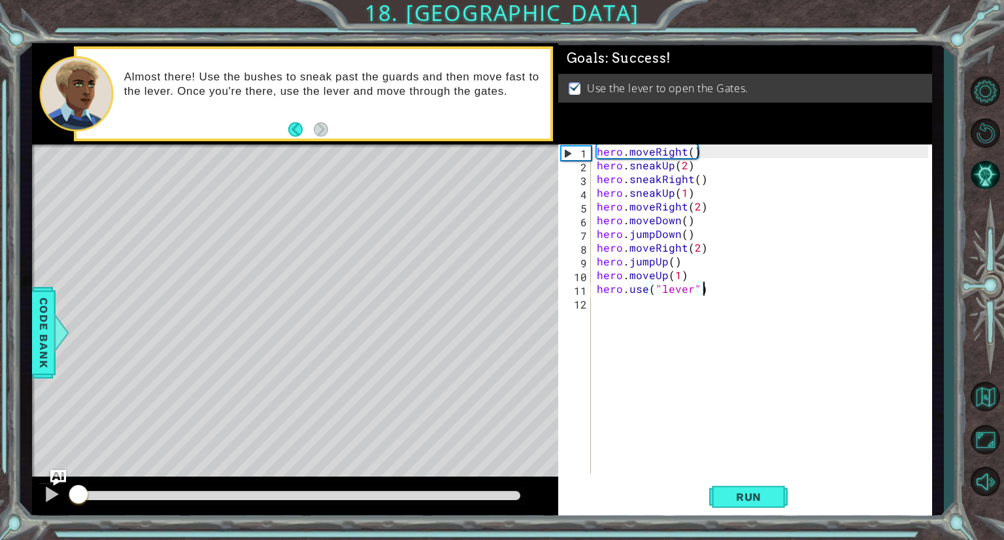
drag, startPoint x: 434, startPoint y: 495, endPoint x: 79, endPoint y: 460, distance: 356.7
click at [79, 460] on div "methods hero use(thing) moveUp(steps) moveDown(steps) moveLeft(steps) moveRight…" at bounding box center [482, 280] width 900 height 475
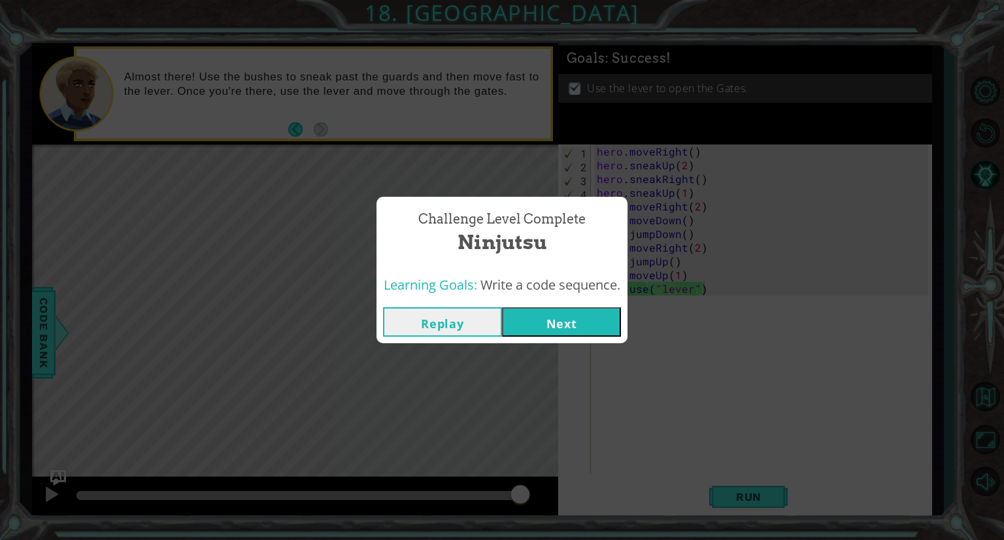
click at [566, 331] on button "Next" at bounding box center [561, 321] width 119 height 29
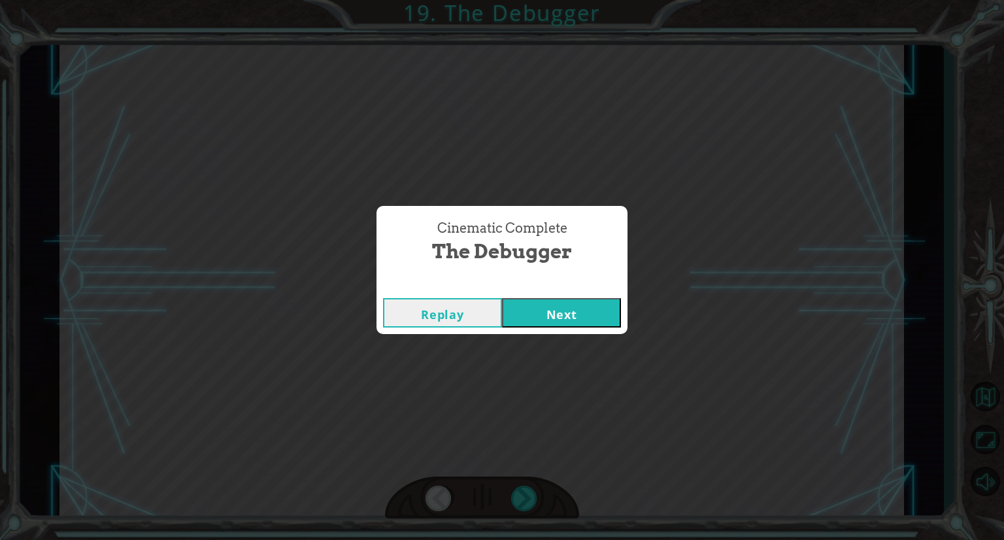
click at [568, 323] on button "Next" at bounding box center [561, 312] width 119 height 29
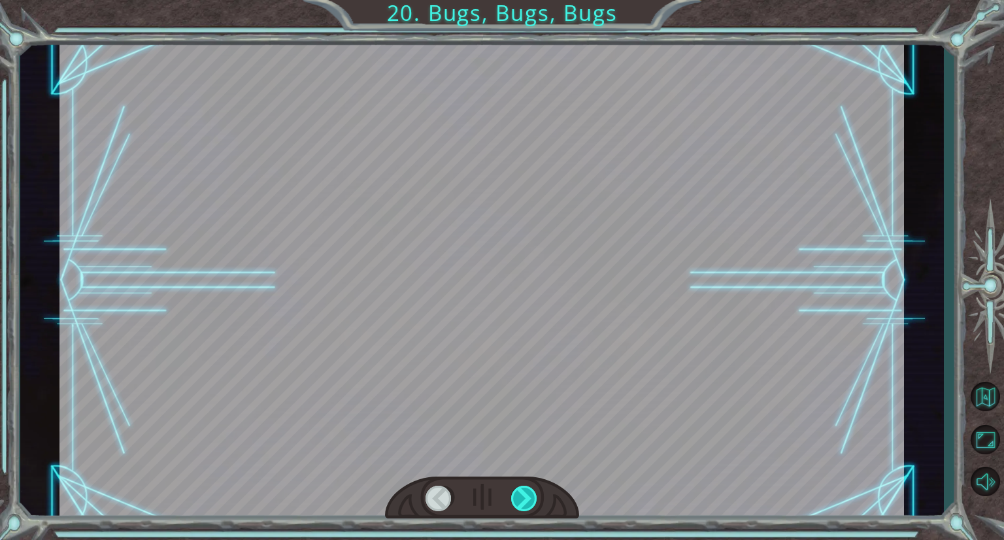
click at [524, 495] on div at bounding box center [524, 498] width 27 height 25
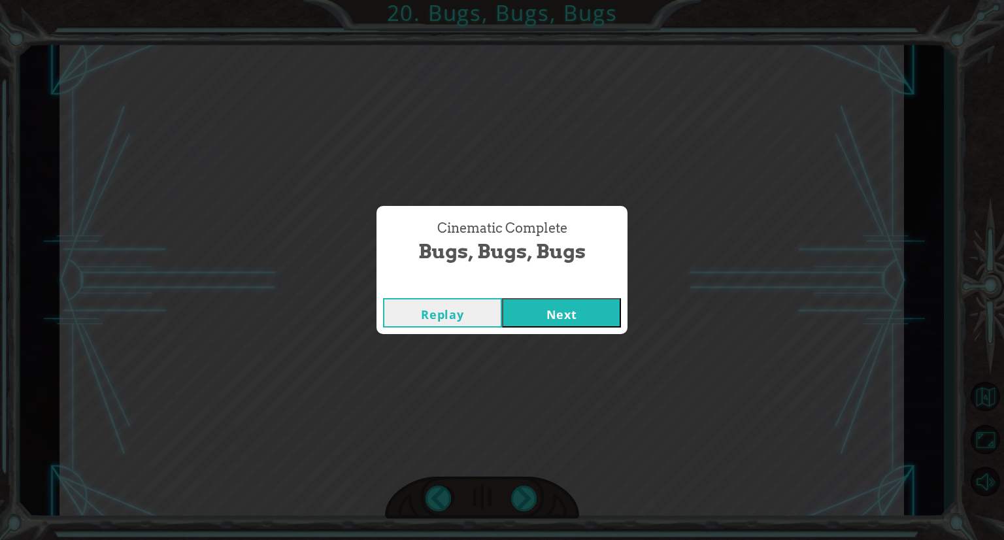
click at [557, 318] on button "Next" at bounding box center [561, 312] width 119 height 29
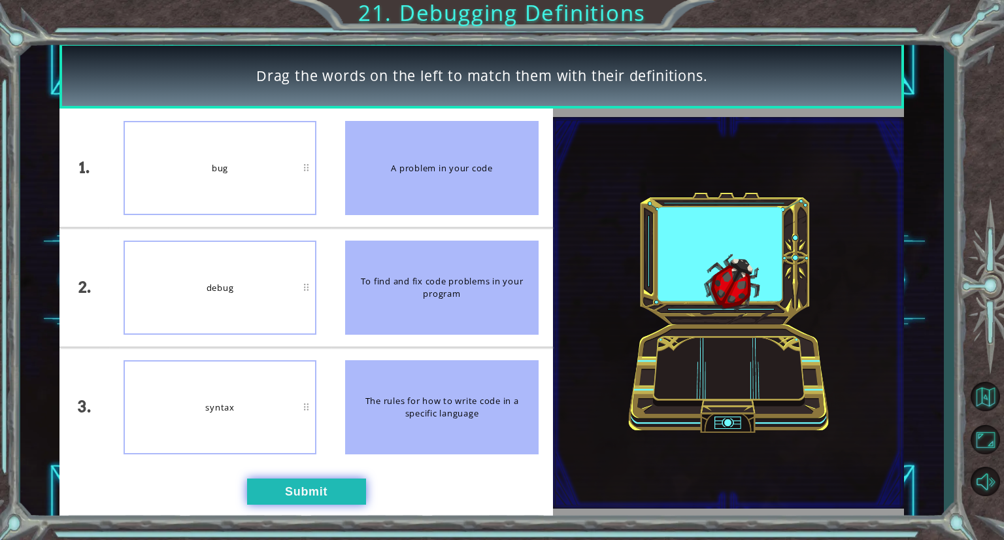
click at [312, 494] on button "Submit" at bounding box center [306, 492] width 119 height 26
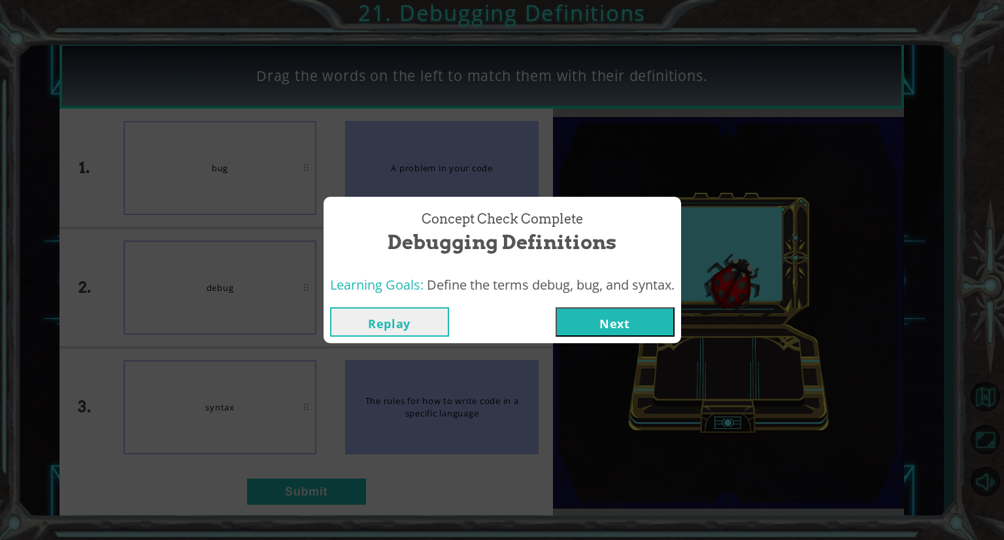
click at [384, 324] on button "Replay" at bounding box center [389, 321] width 119 height 29
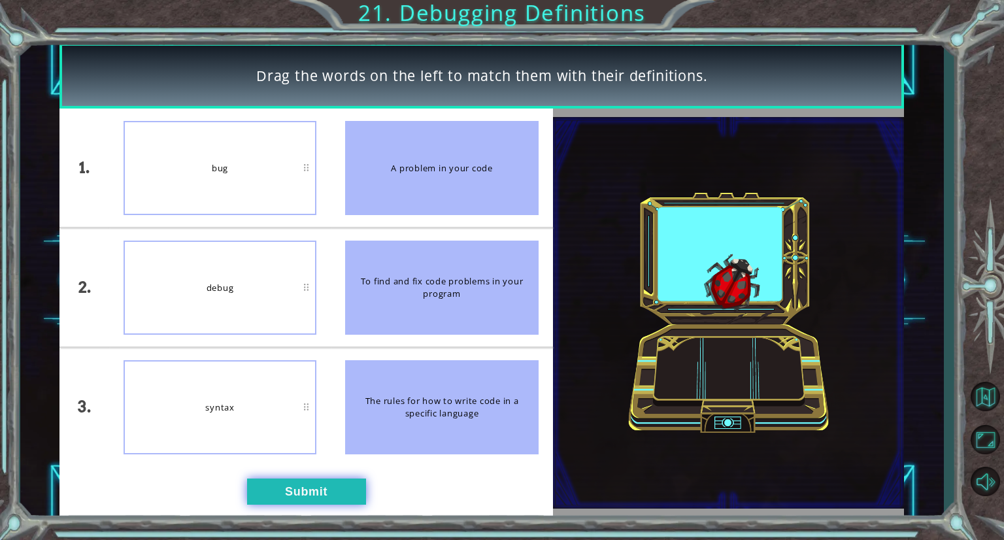
click at [330, 493] on button "Submit" at bounding box center [306, 492] width 119 height 26
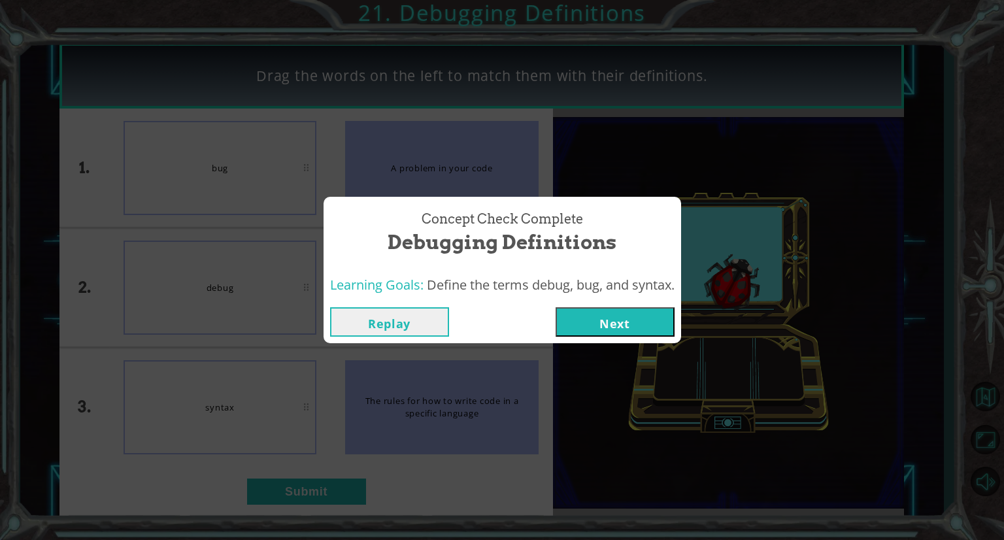
click at [645, 322] on button "Next" at bounding box center [615, 321] width 119 height 29
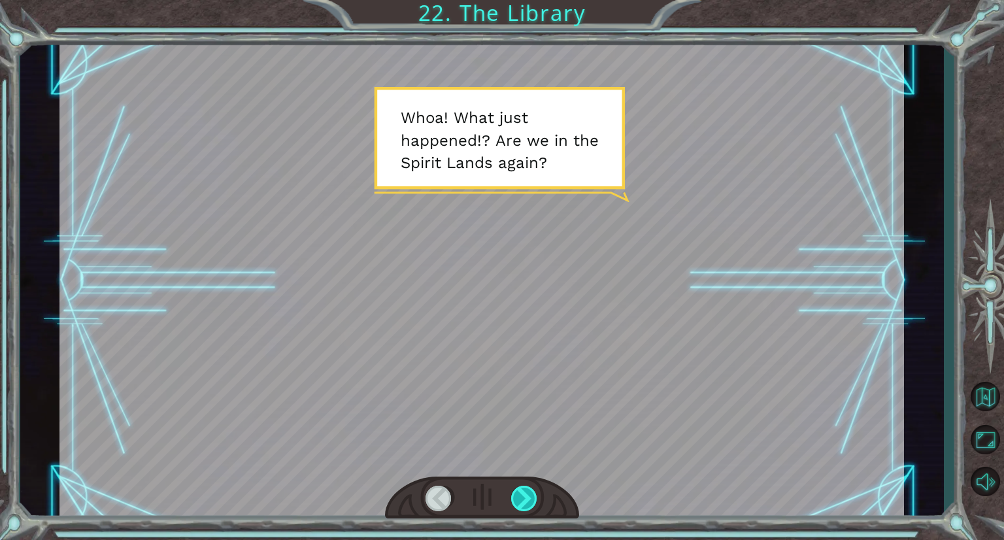
click at [524, 500] on div at bounding box center [524, 498] width 27 height 25
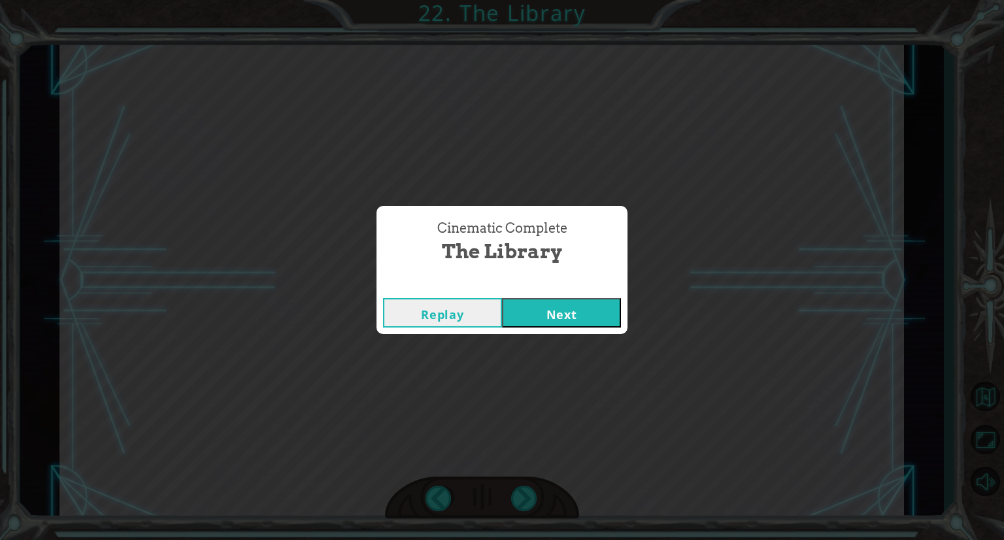
click at [562, 312] on button "Next" at bounding box center [561, 312] width 119 height 29
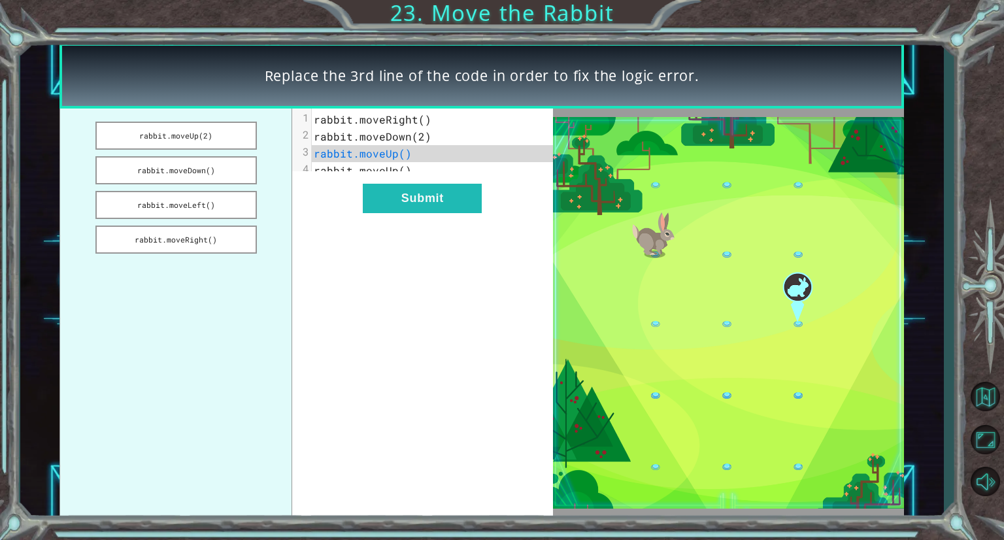
click at [344, 157] on span "rabbit.moveUp()" at bounding box center [363, 153] width 98 height 14
click at [379, 173] on span "rabbit.moveUp()" at bounding box center [363, 170] width 98 height 14
click at [393, 154] on span "rabbit.moveUp()" at bounding box center [363, 153] width 98 height 14
click at [184, 228] on button "rabbit.moveRight()" at bounding box center [176, 240] width 162 height 28
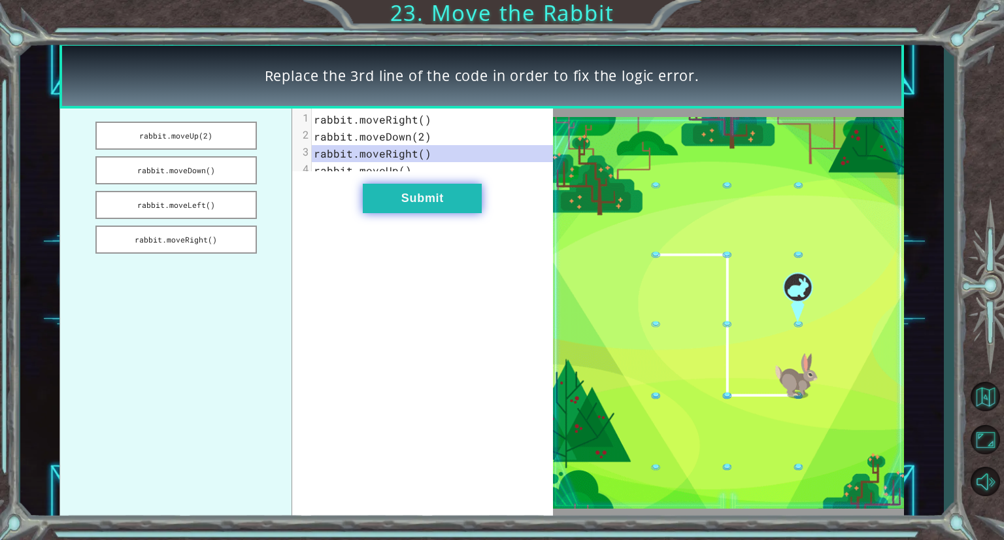
click at [398, 202] on button "Submit" at bounding box center [422, 198] width 119 height 29
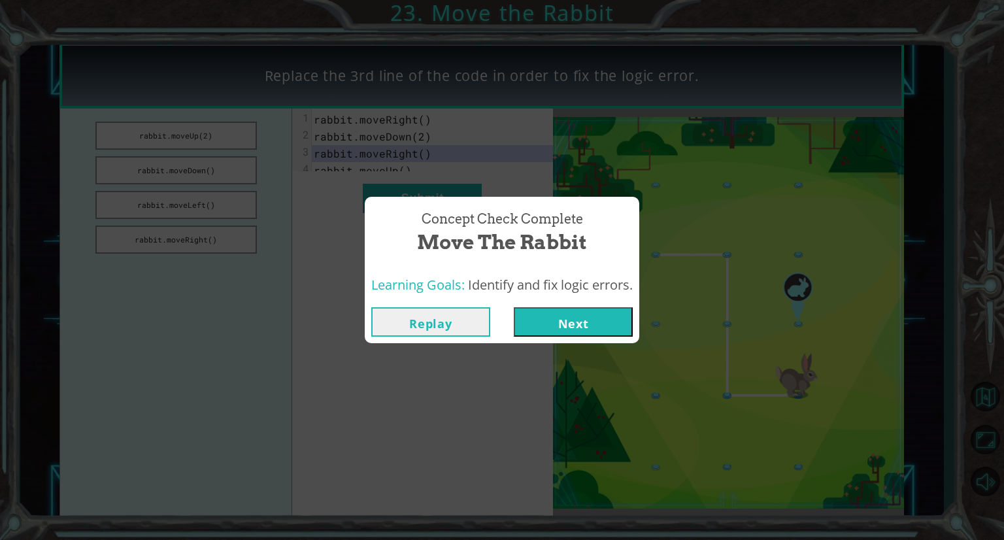
click at [560, 324] on button "Next" at bounding box center [573, 321] width 119 height 29
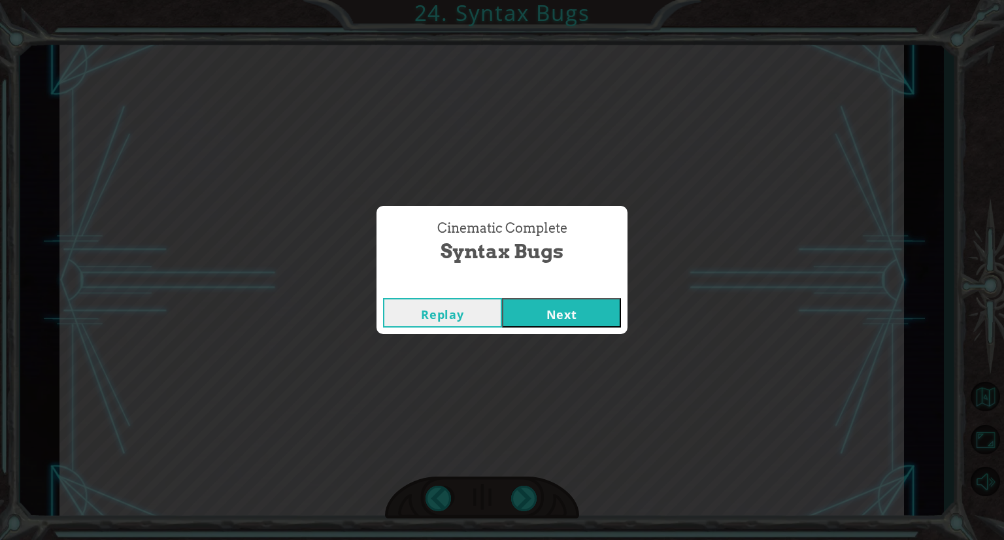
click at [593, 307] on button "Next" at bounding box center [561, 312] width 119 height 29
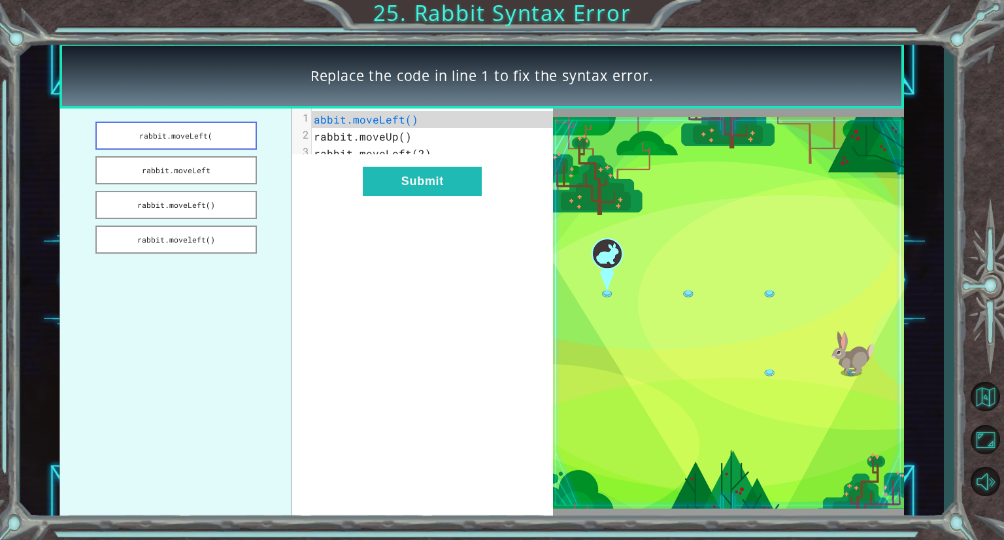
click at [212, 135] on button "rabbit.moveLeft(" at bounding box center [176, 136] width 162 height 28
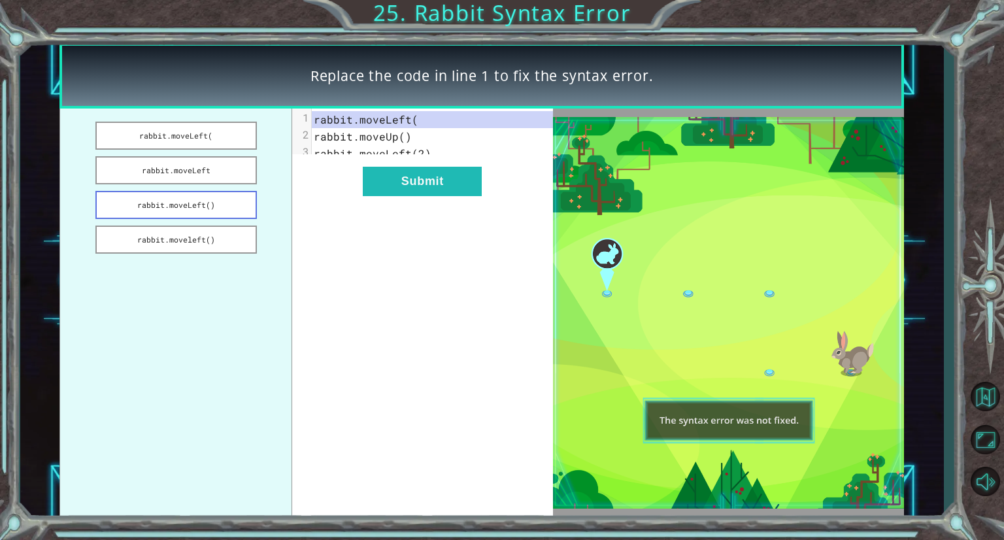
click at [214, 210] on button "rabbit.moveLeft()" at bounding box center [176, 205] width 162 height 28
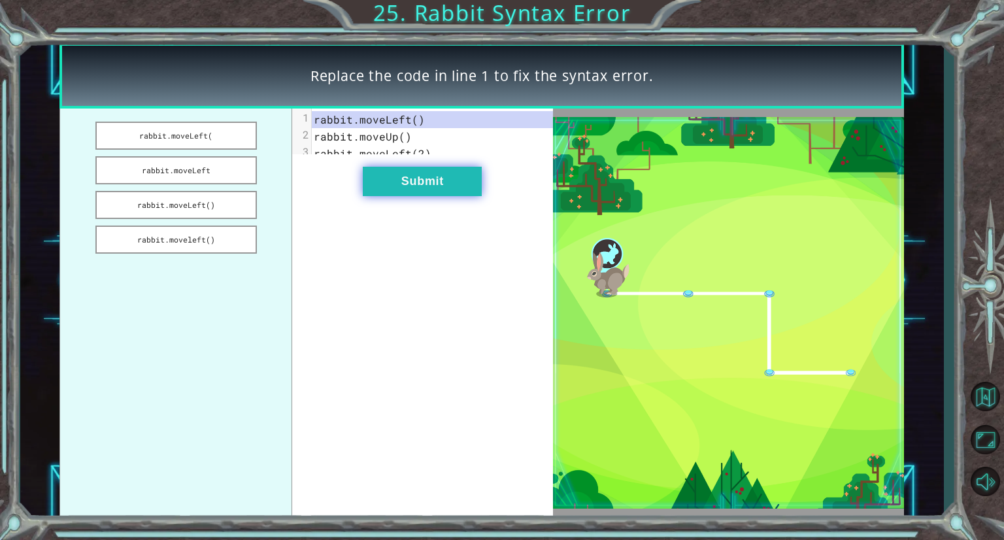
click at [406, 192] on button "Submit" at bounding box center [422, 181] width 119 height 29
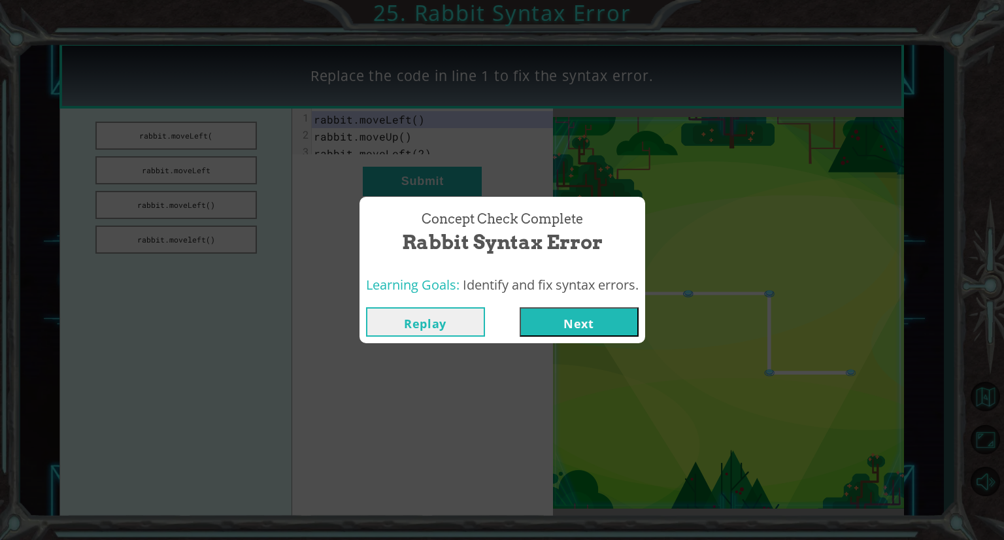
click at [572, 318] on button "Next" at bounding box center [579, 321] width 119 height 29
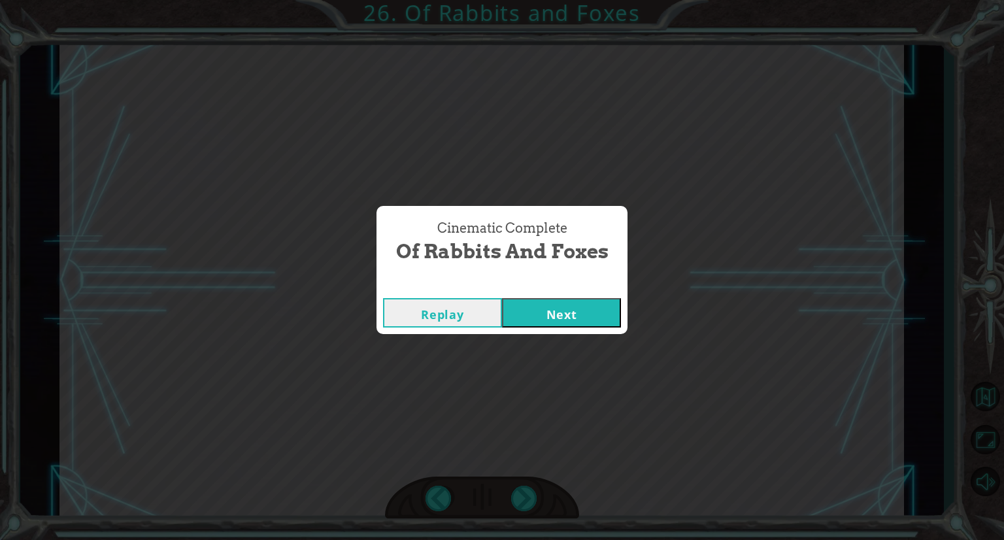
click at [572, 318] on button "Next" at bounding box center [561, 312] width 119 height 29
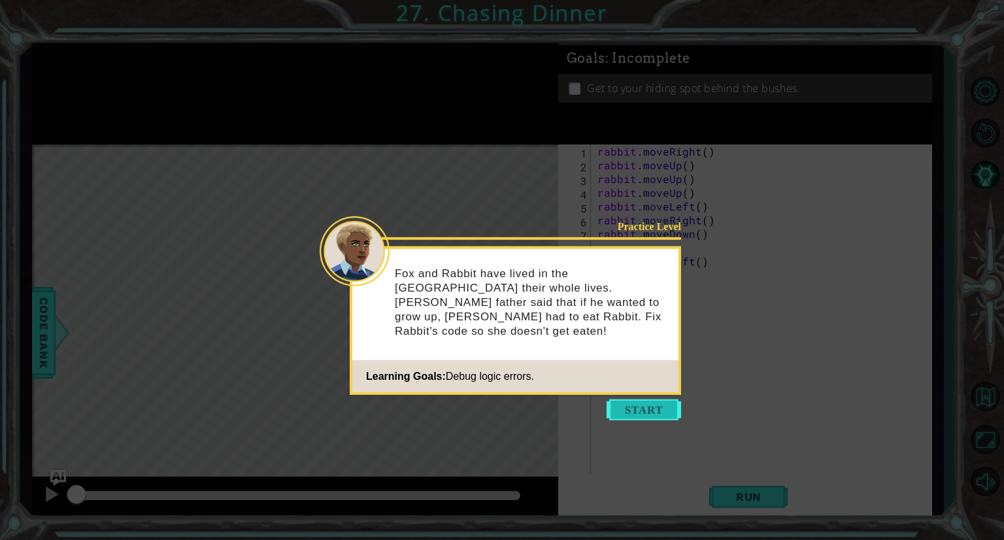
click at [641, 414] on button "Start" at bounding box center [644, 409] width 75 height 21
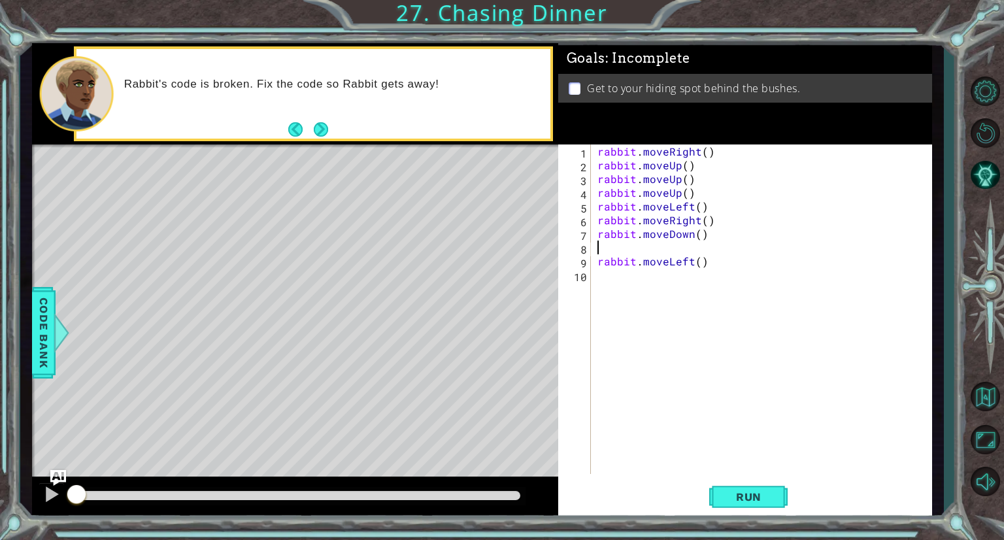
click at [611, 249] on div "rabbit . moveRight ( ) rabbit . moveUp ( ) rabbit . moveUp ( ) rabbit . moveUp …" at bounding box center [765, 322] width 340 height 357
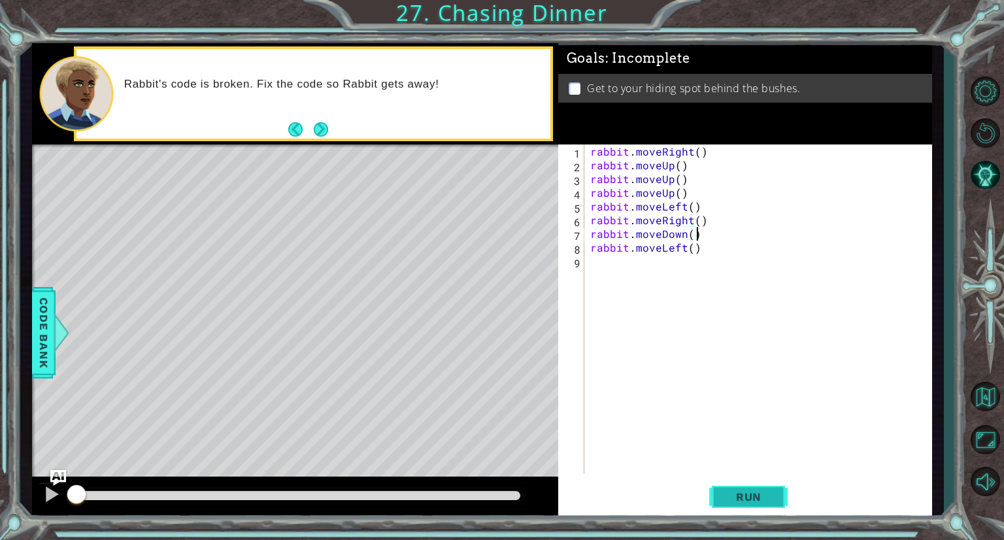
click at [755, 511] on button "Run" at bounding box center [748, 497] width 78 height 37
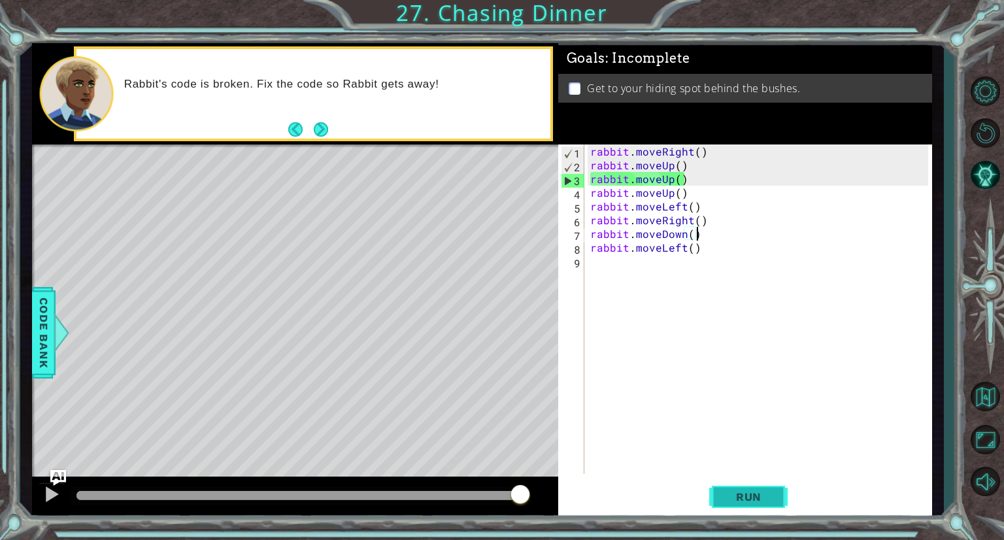
click at [720, 492] on button "Run" at bounding box center [748, 497] width 78 height 37
click at [698, 152] on div "rabbit . moveRight ( ) rabbit . moveUp ( ) rabbit . moveUp ( ) rabbit . moveUp …" at bounding box center [761, 322] width 347 height 357
type textarea "rabbit.moveRight()"
click at [701, 152] on div "rabbit . moveRight ( ) rabbit . moveUp ( ) rabbit . moveUp ( ) rabbit . moveUp …" at bounding box center [761, 322] width 347 height 357
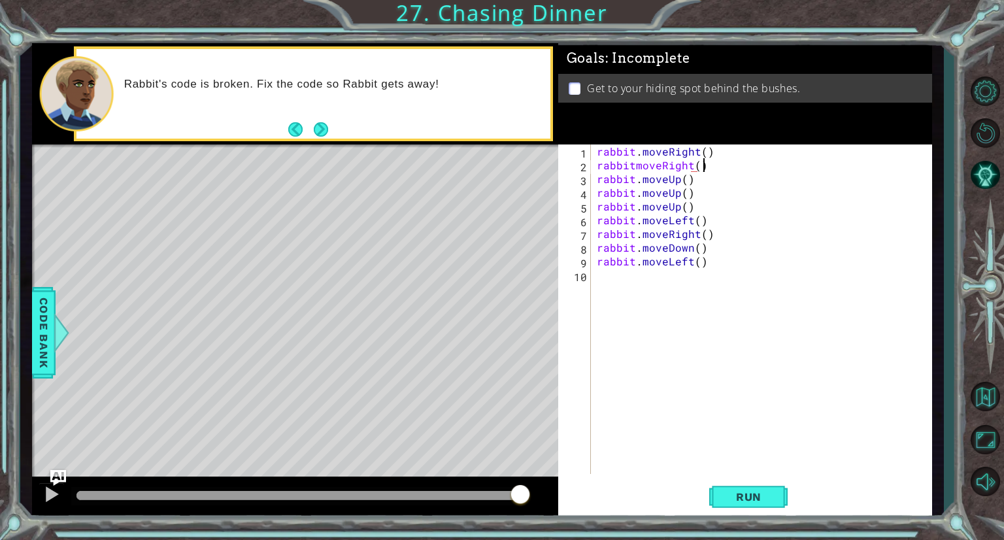
scroll to position [0, 5]
click at [751, 497] on span "Run" at bounding box center [749, 496] width 52 height 13
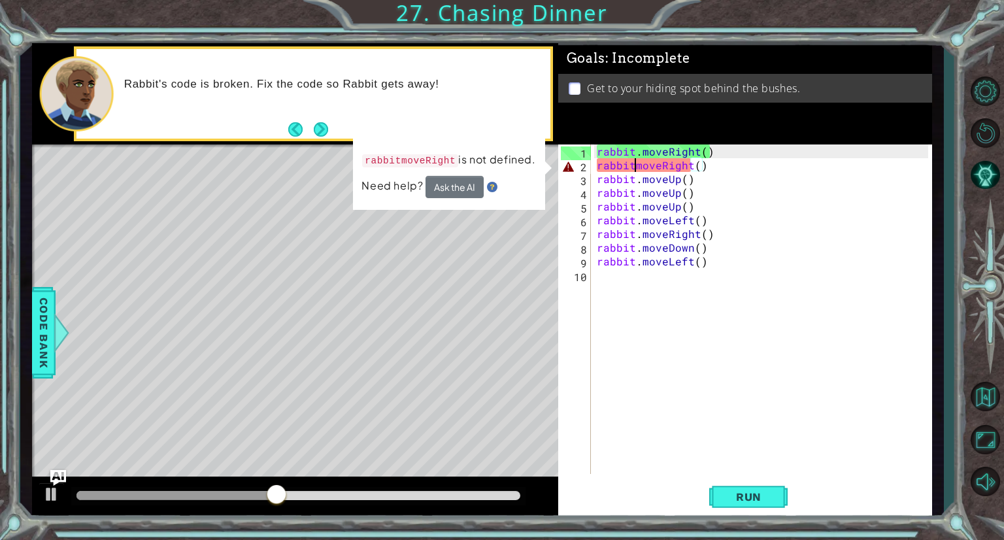
click at [634, 165] on div "rabbit . moveRight ( ) rabbitmoveRight ( ) rabbit . moveUp ( ) rabbit . moveUp …" at bounding box center [764, 322] width 341 height 357
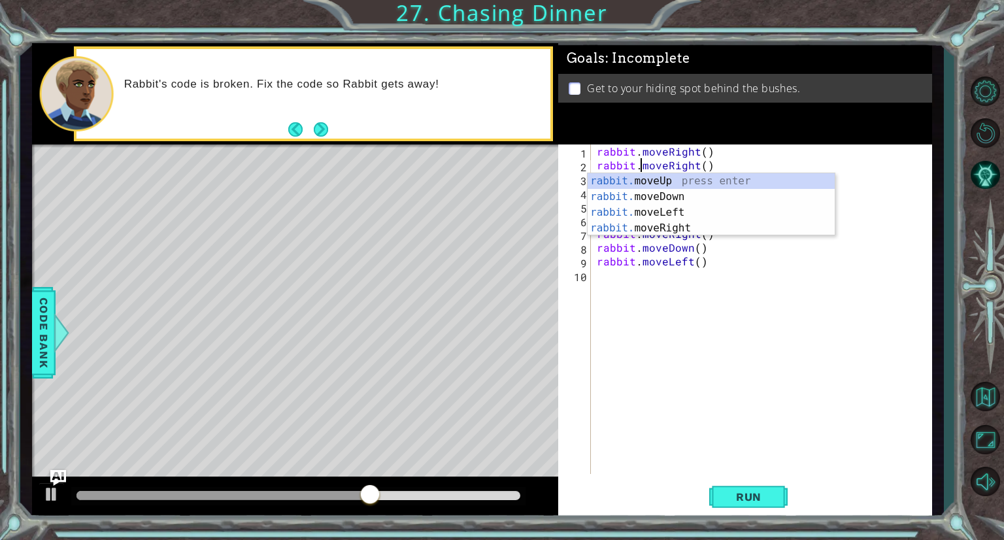
scroll to position [0, 3]
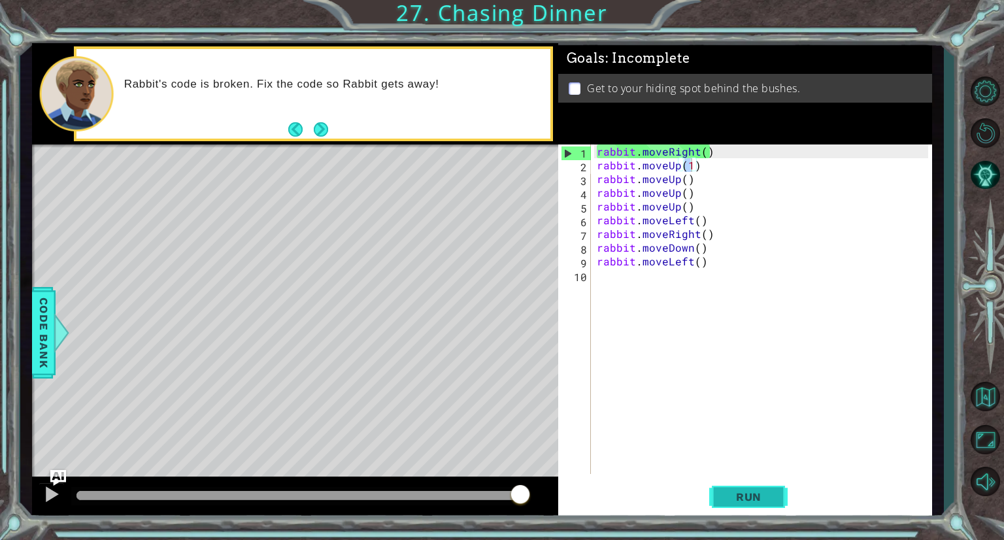
click at [774, 500] on span "Run" at bounding box center [749, 496] width 52 height 13
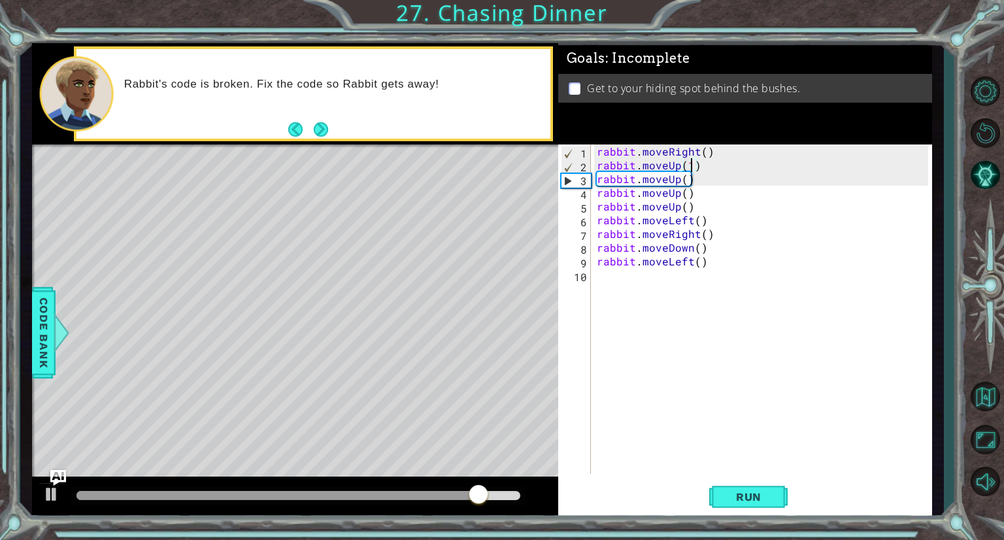
click at [692, 167] on div "rabbit . moveRight ( ) rabbit . moveUp ( 1 ) rabbit . moveUp ( ) rabbit . moveU…" at bounding box center [764, 322] width 341 height 357
click at [678, 163] on div "rabbit . moveRight ( ) rabbit . moveUp ( 1 ) rabbit . moveUp ( ) rabbit . moveU…" at bounding box center [764, 322] width 341 height 357
click at [713, 152] on div "rabbit . moveRight ( ) rabbit . moveUp ( 1 ) rabbit . moveUp ( ) rabbit . moveU…" at bounding box center [764, 322] width 341 height 357
type textarea "rabbit.moveRight()"
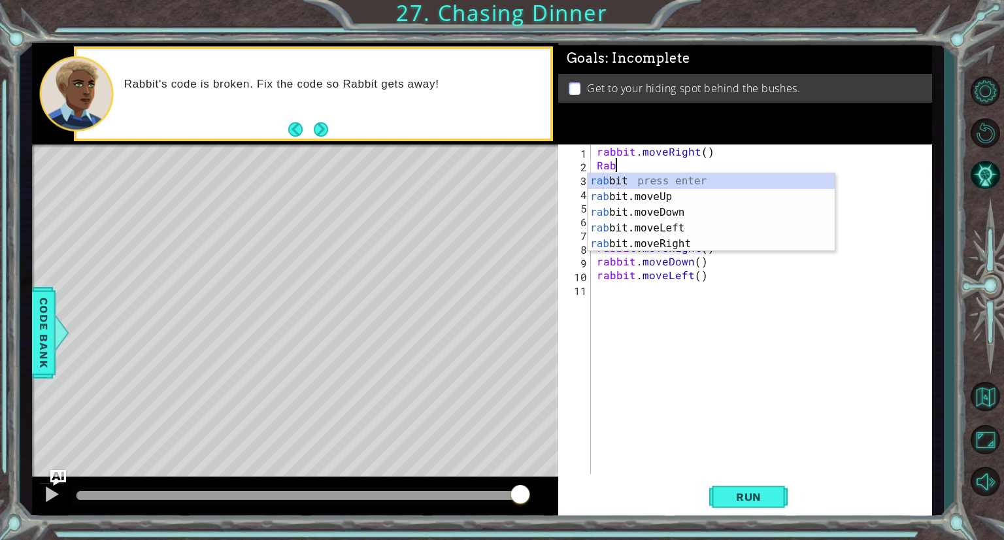
scroll to position [0, 0]
type textarea "R"
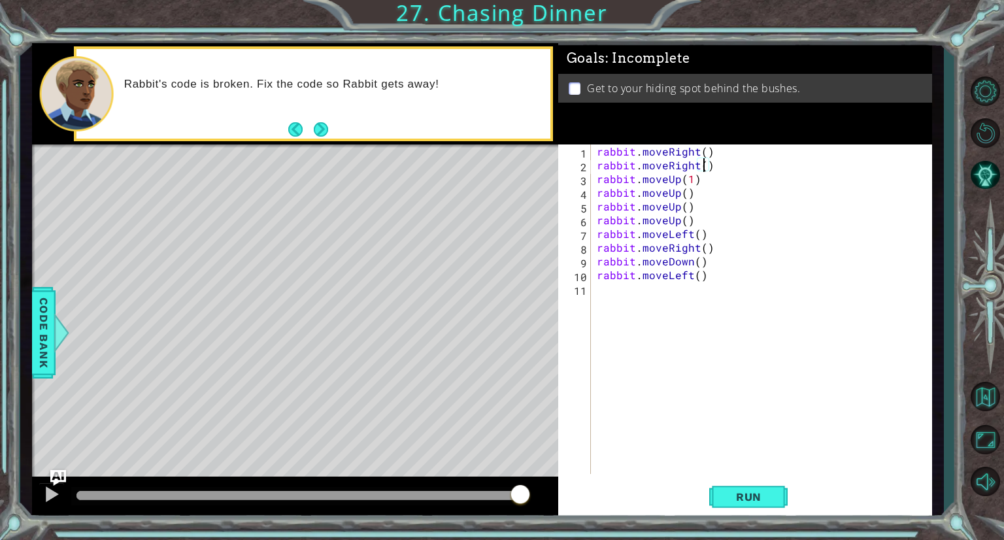
scroll to position [0, 7]
click at [760, 484] on button "Run" at bounding box center [748, 497] width 78 height 37
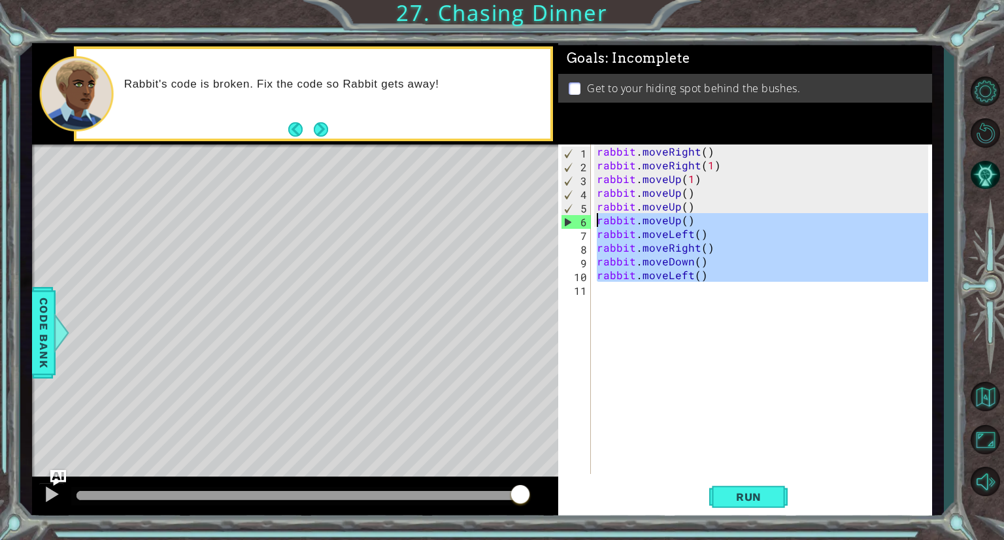
drag, startPoint x: 712, startPoint y: 288, endPoint x: 598, endPoint y: 218, distance: 133.2
click at [598, 218] on div "rabbit . moveRight ( ) rabbit . moveRight ( 1 ) rabbit . moveUp ( 1 ) rabbit . …" at bounding box center [764, 322] width 341 height 357
type textarea "rabbit.moveUp() rabbit.moveLeft()"
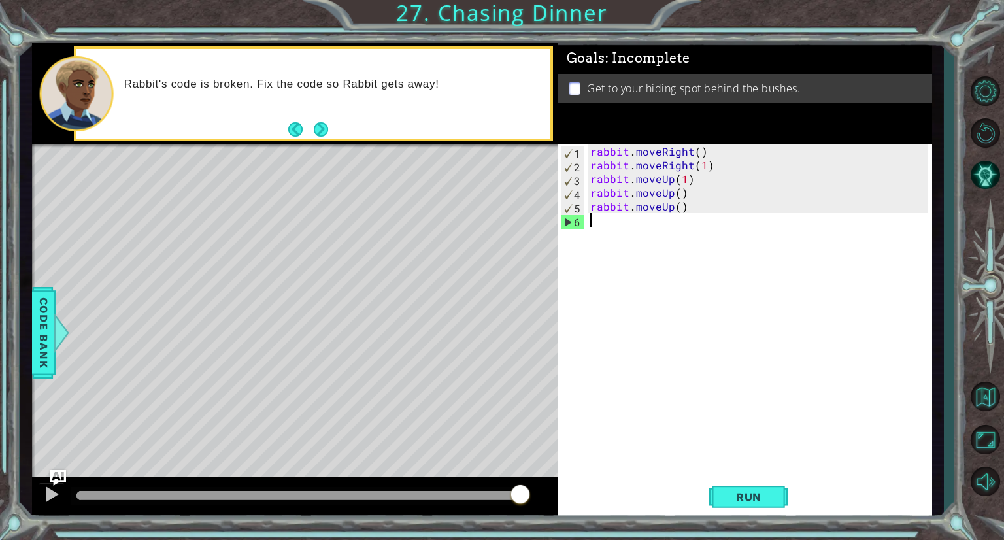
scroll to position [0, 0]
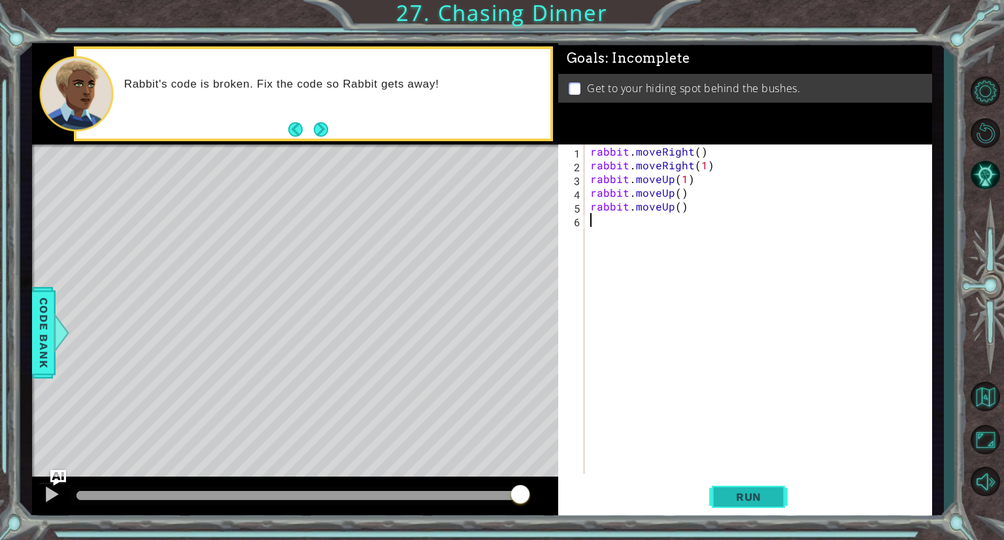
click at [737, 501] on span "Run" at bounding box center [749, 496] width 52 height 13
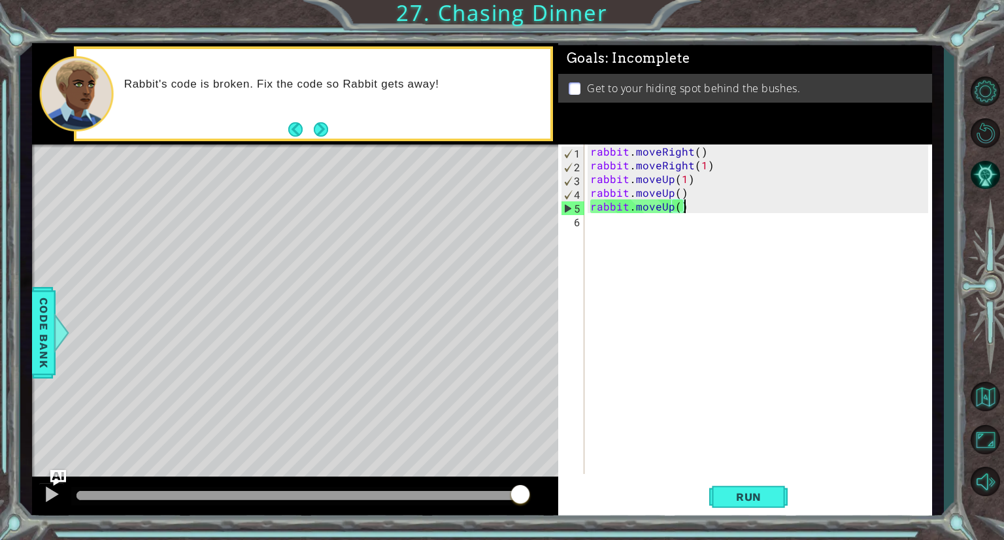
click at [687, 211] on div "rabbit . moveRight ( ) rabbit . moveRight ( 1 ) rabbit . moveUp ( 1 ) rabbit . …" at bounding box center [761, 322] width 347 height 357
click at [669, 207] on div "rabbit . moveRight ( ) rabbit . moveRight ( 1 ) rabbit . moveUp ( 1 ) rabbit . …" at bounding box center [761, 322] width 347 height 357
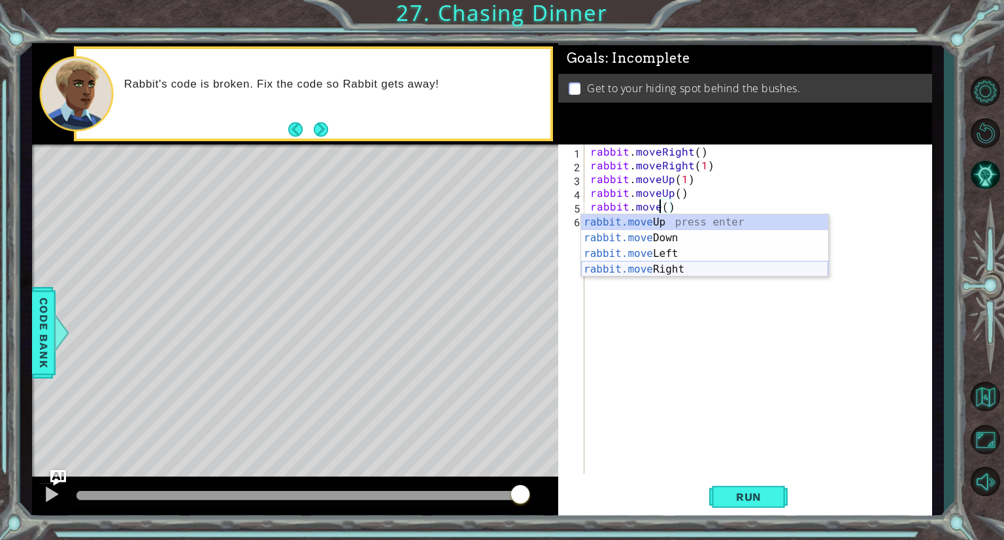
click at [670, 267] on div "rabbit.move Up press enter rabbit.move Down press enter rabbit.move Left press …" at bounding box center [704, 261] width 247 height 94
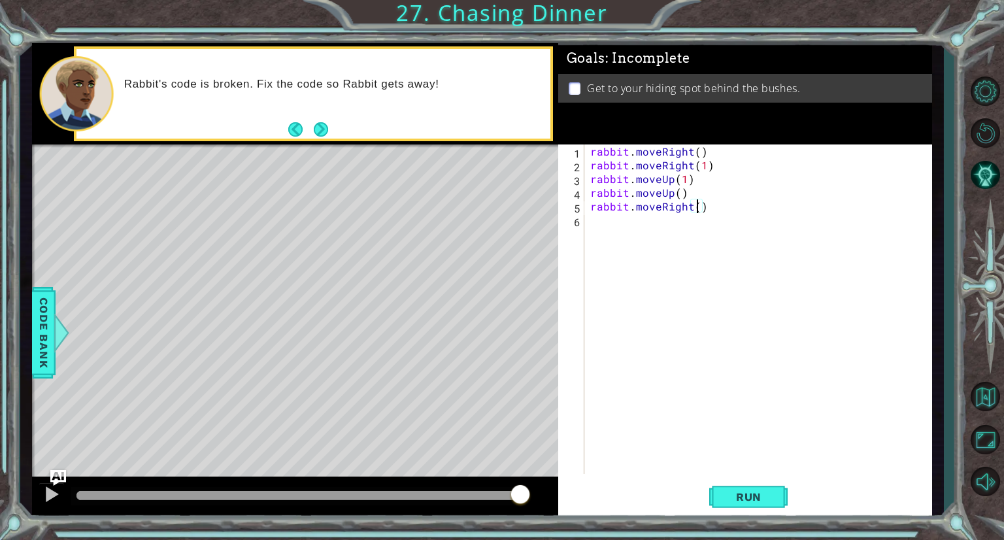
type textarea "rabbit.moveRight(2)"
click at [623, 224] on div "rabbit . moveRight ( ) rabbit . moveRight ( 1 ) rabbit . moveUp ( 1 ) rabbit . …" at bounding box center [761, 322] width 347 height 357
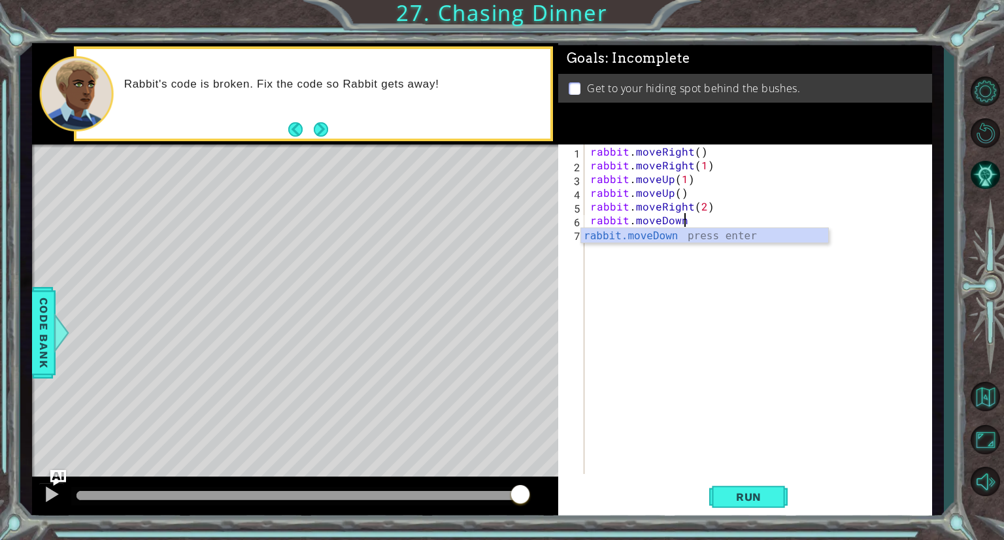
scroll to position [0, 5]
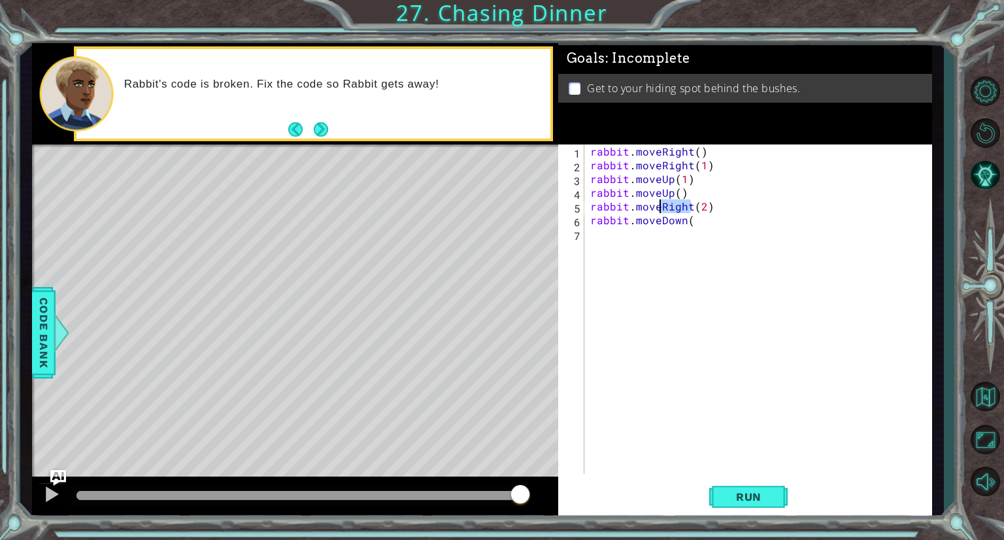
drag, startPoint x: 691, startPoint y: 209, endPoint x: 661, endPoint y: 207, distance: 30.1
click at [661, 207] on div "rabbit . moveRight ( ) rabbit . moveRight ( 1 ) rabbit . moveUp ( 1 ) rabbit . …" at bounding box center [761, 322] width 347 height 357
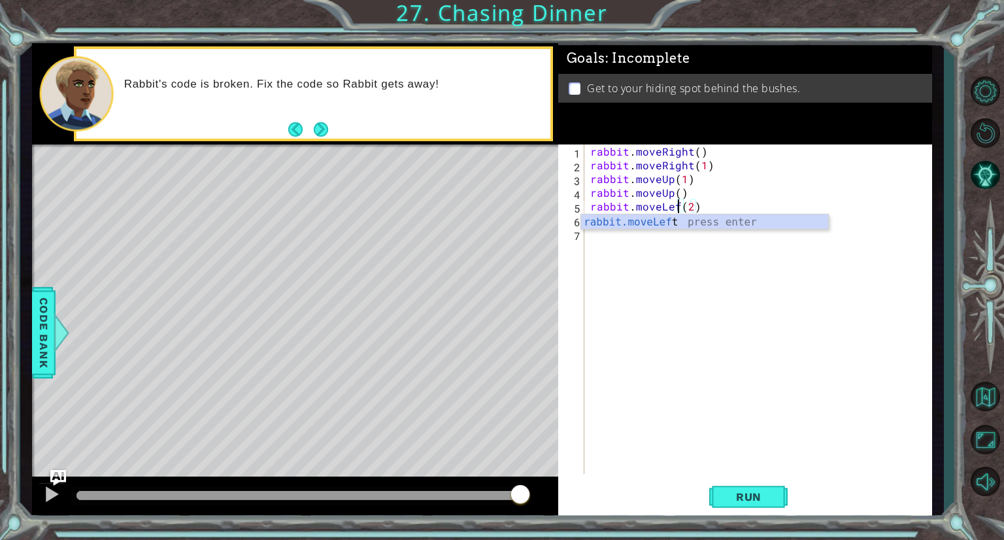
type textarea "rabbit.moveLeft(2)"
click at [675, 267] on div "rabbit . moveRight ( ) rabbit . moveRight ( 1 ) rabbit . moveUp ( 1 ) rabbit . …" at bounding box center [761, 322] width 347 height 357
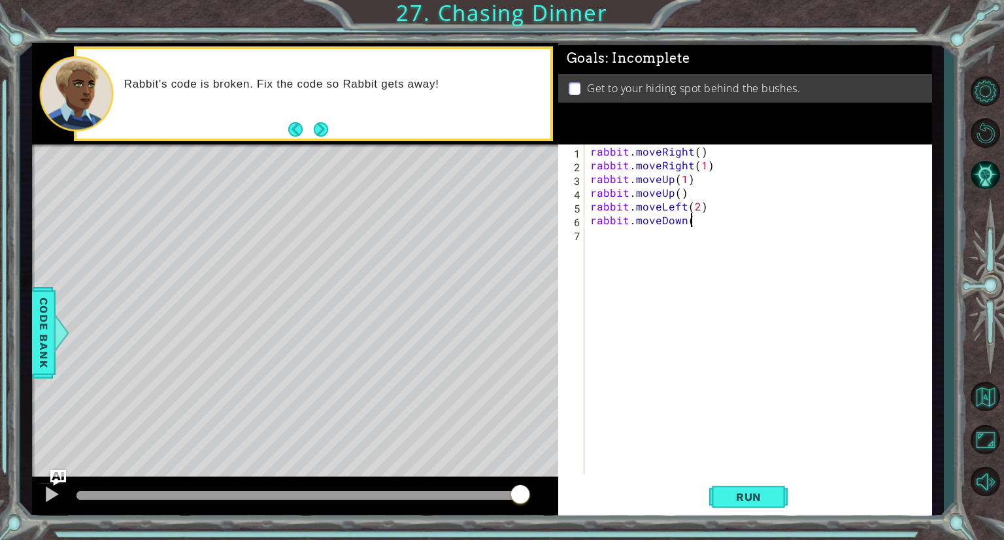
click at [705, 226] on div "rabbit . moveRight ( ) rabbit . moveRight ( 1 ) rabbit . moveUp ( 1 ) rabbit . …" at bounding box center [761, 322] width 347 height 357
type textarea "rabbit.moveDown(1)"
type textarea "rabbit.moveLeft(1)"
click at [766, 503] on span "Run" at bounding box center [749, 496] width 52 height 13
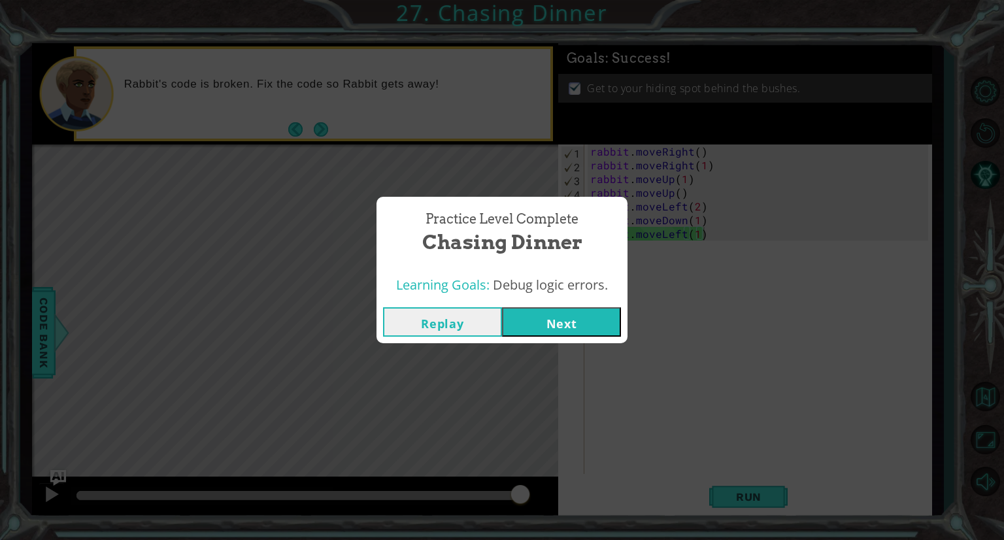
click at [554, 322] on button "Next" at bounding box center [561, 321] width 119 height 29
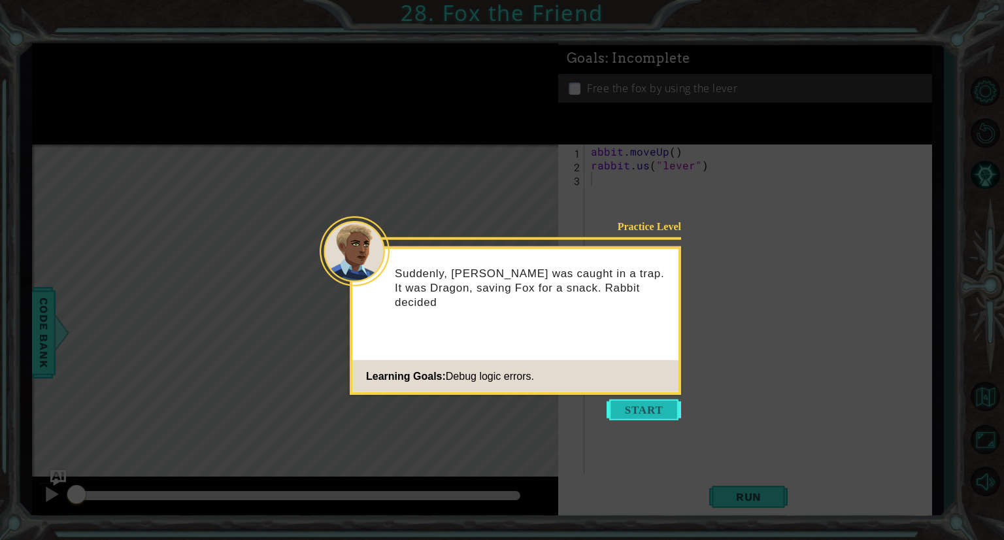
click at [645, 407] on button "Start" at bounding box center [644, 409] width 75 height 21
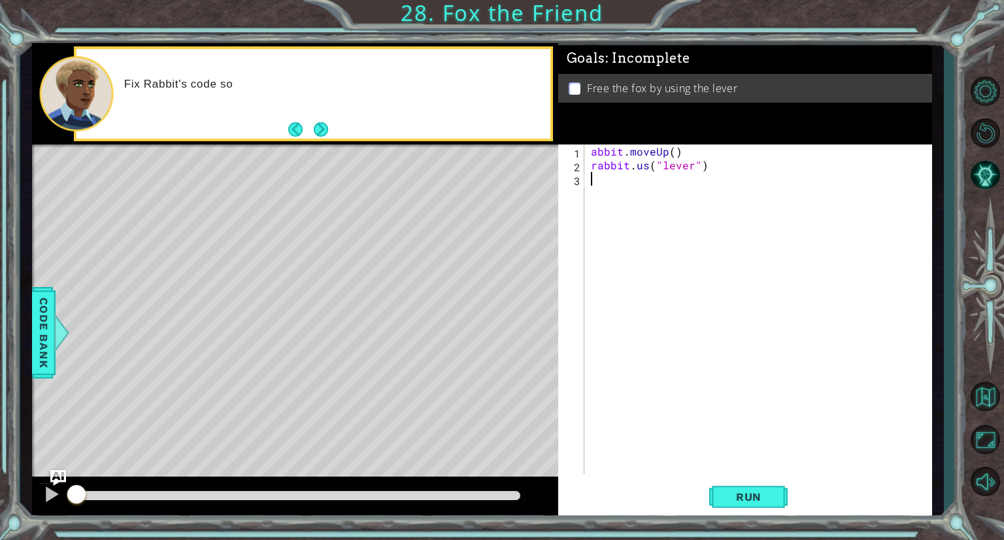
click at [590, 148] on div "abbit . moveUp ( ) rabbit . us ( "lever" )" at bounding box center [761, 322] width 347 height 357
type textarea "rabbit.moveUp()"
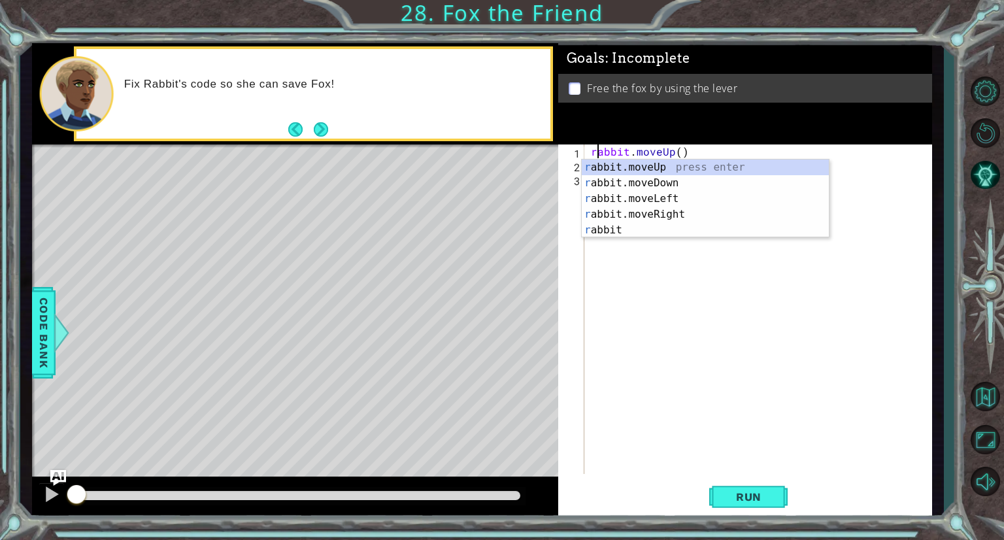
click at [662, 253] on div "rabbit . moveUp ( ) rabbit . us ( "lever" )" at bounding box center [761, 322] width 347 height 357
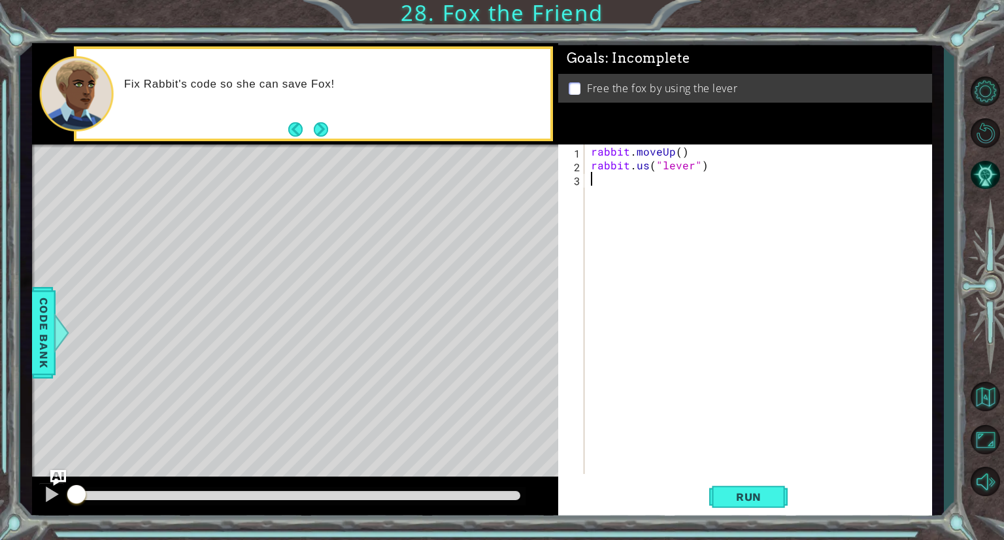
click at [646, 166] on div "rabbit . moveUp ( ) rabbit . us ( "lever" )" at bounding box center [761, 322] width 347 height 357
type textarea "rabbit.use("lever")"
click at [737, 496] on span "Run" at bounding box center [749, 496] width 52 height 13
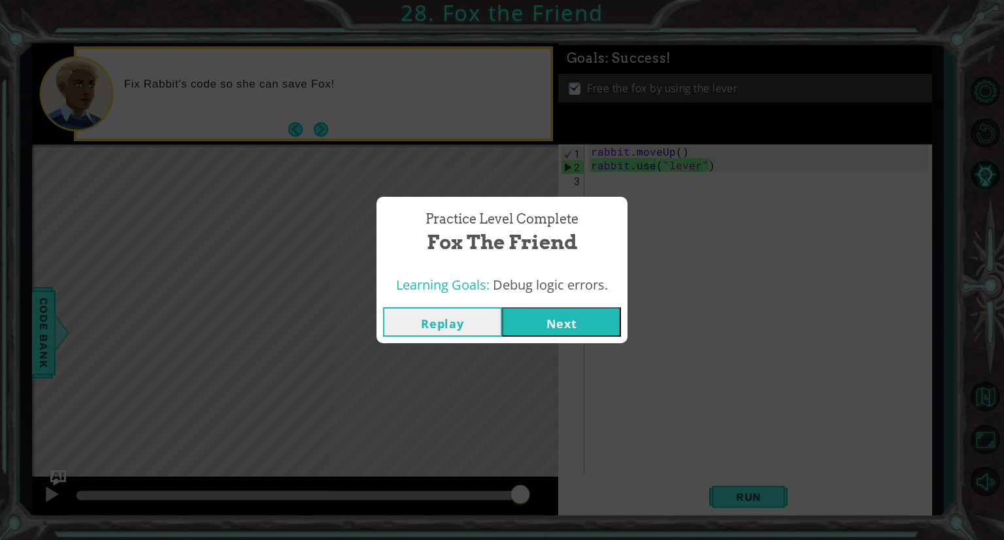
click at [553, 316] on button "Next" at bounding box center [561, 321] width 119 height 29
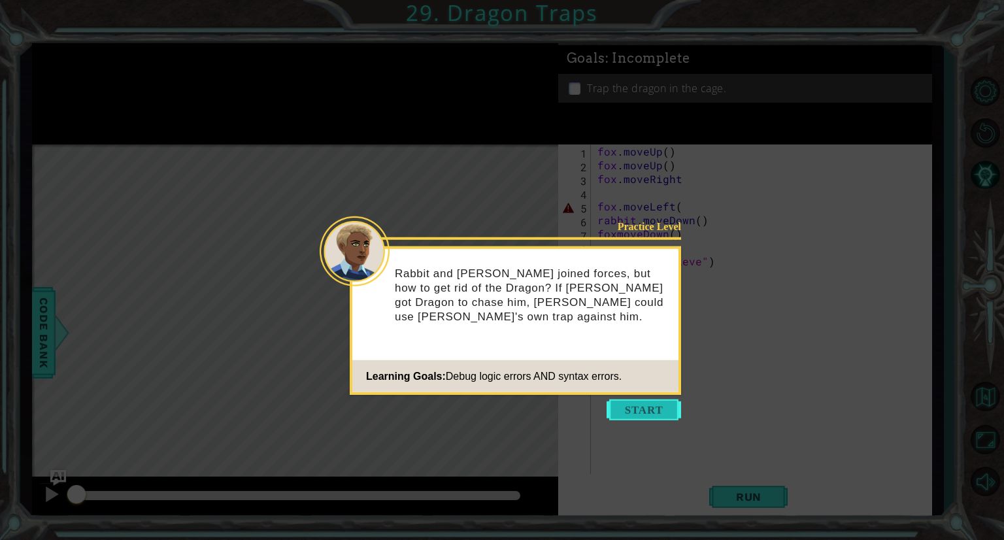
click at [634, 409] on button "Start" at bounding box center [644, 409] width 75 height 21
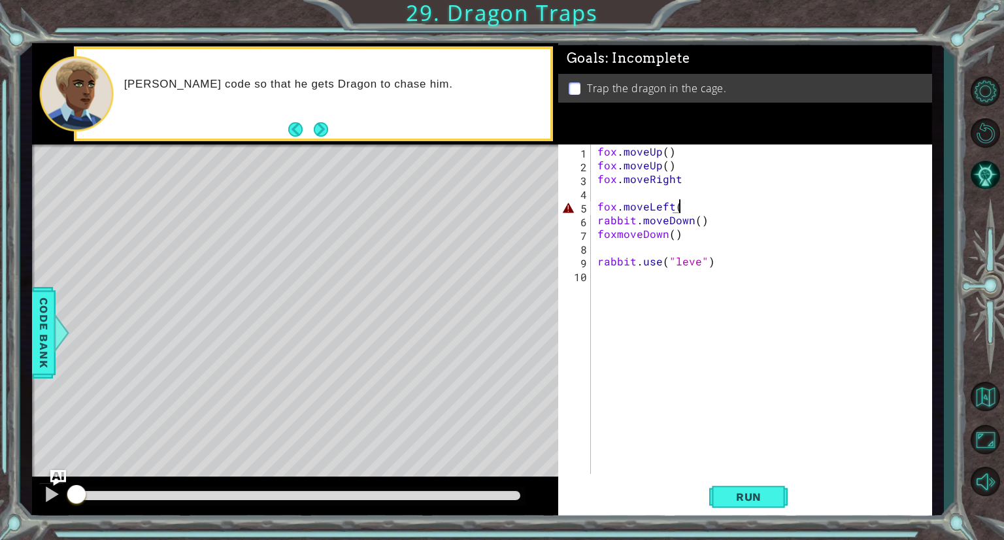
click at [679, 207] on div "fox . moveUp ( ) fox . moveUp ( ) fox . moveRight fox . moveLeft ( rabbit . mov…" at bounding box center [765, 322] width 340 height 357
click at [765, 490] on span "Run" at bounding box center [749, 496] width 52 height 13
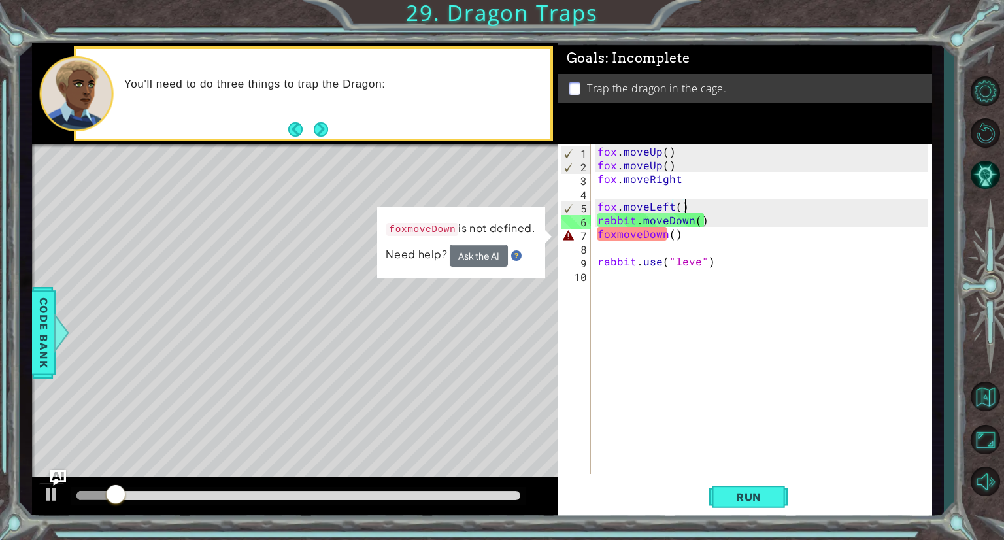
click at [613, 236] on div "fox . moveUp ( ) fox . moveUp ( ) fox . moveRight fox . moveLeft ( ) rabbit . m…" at bounding box center [765, 322] width 340 height 357
type textarea "fox.moveDown()"
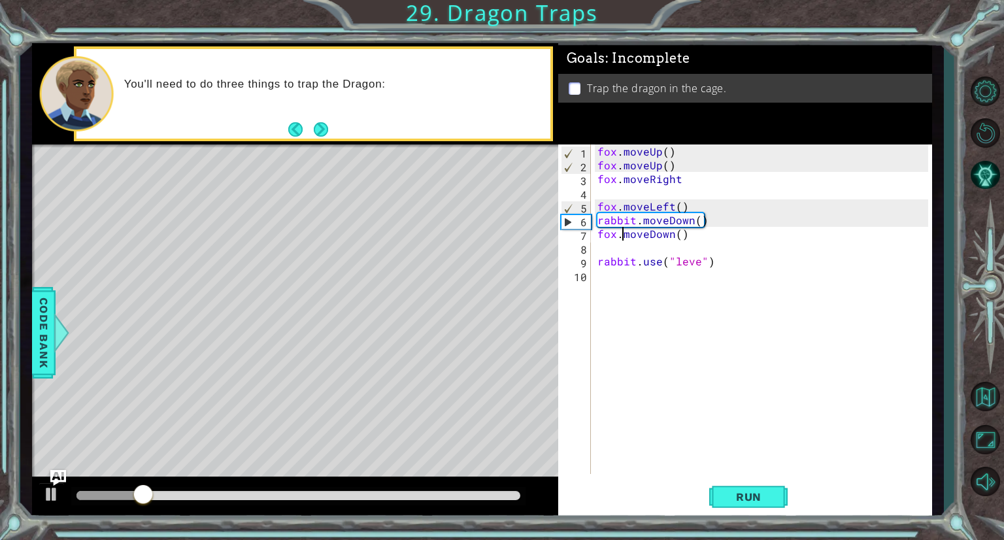
click at [625, 190] on div "fox . moveUp ( ) fox . moveUp ( ) fox . moveRight fox . moveLeft ( ) rabbit . m…" at bounding box center [765, 322] width 340 height 357
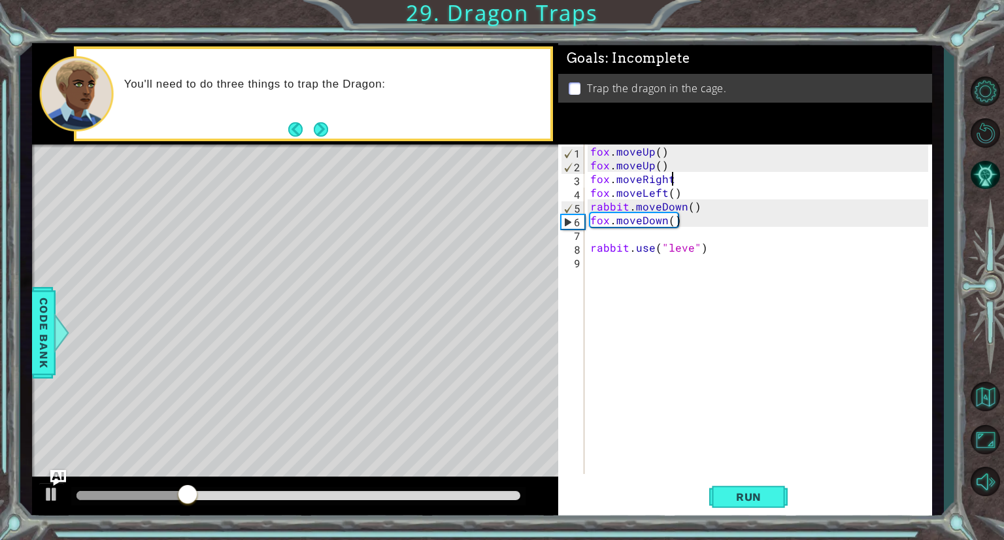
click at [688, 250] on div "fox . moveUp ( ) fox . moveUp ( ) fox . moveRight fox . moveLeft ( ) rabbit . m…" at bounding box center [761, 322] width 347 height 357
type textarea "rabbit.use("lever")"
click at [634, 239] on div "fox . moveUp ( ) fox . moveUp ( ) fox . moveRight fox . moveLeft ( ) rabbit . m…" at bounding box center [761, 322] width 347 height 357
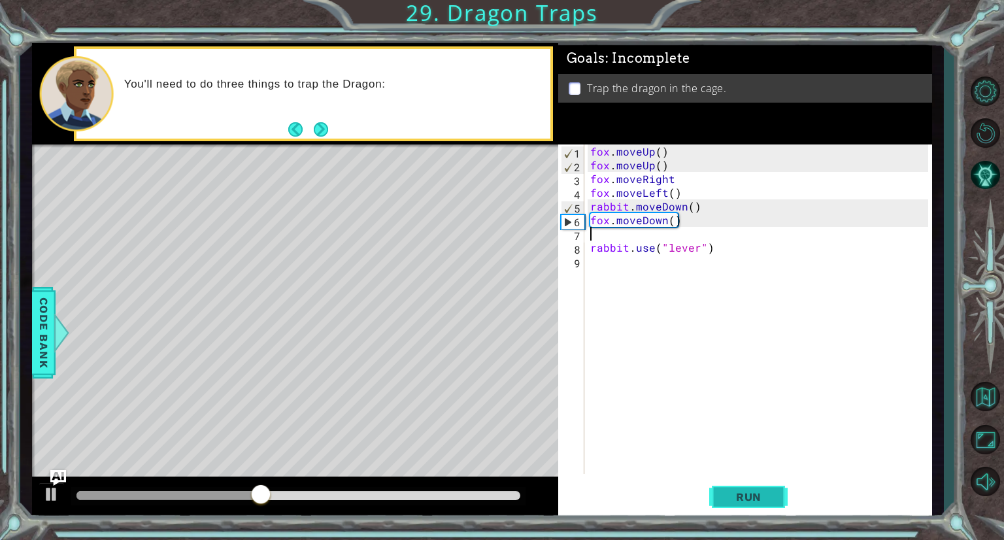
click at [742, 498] on span "Run" at bounding box center [749, 496] width 52 height 13
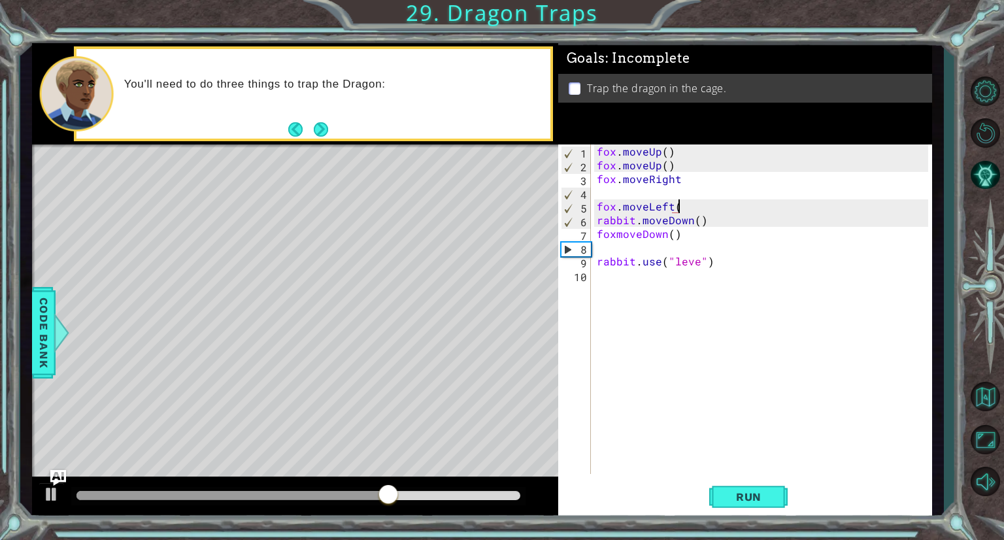
scroll to position [0, 5]
click at [697, 263] on div "fox . moveUp ( ) fox . moveUp ( ) fox . moveRight fox . moveLeft ( ) rabbit . m…" at bounding box center [764, 322] width 341 height 357
click at [617, 231] on div "fox . moveUp ( ) fox . moveUp ( ) fox . moveRight fox . moveLeft ( ) rabbit . m…" at bounding box center [764, 322] width 341 height 357
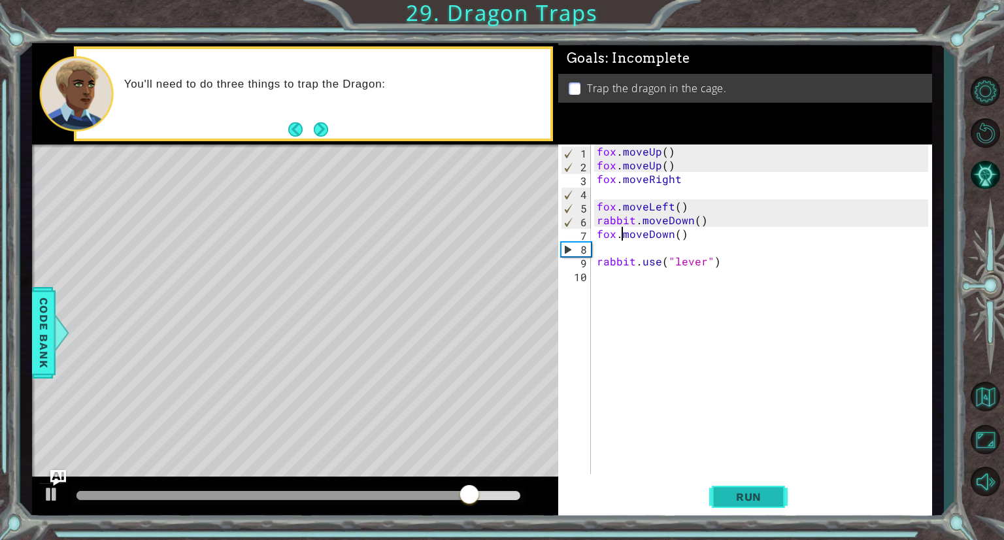
click at [734, 491] on span "Run" at bounding box center [749, 496] width 52 height 13
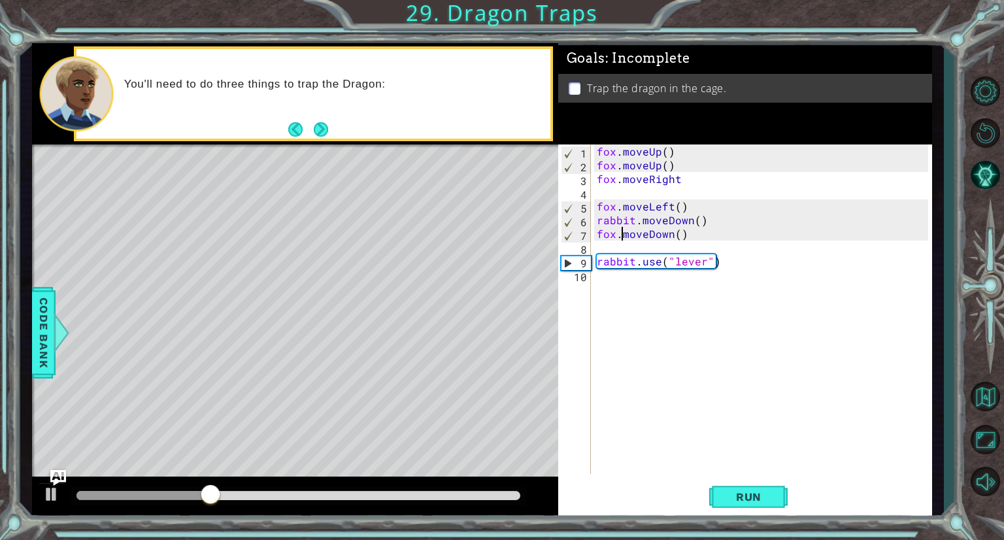
click at [675, 236] on div "fox . moveUp ( ) fox . moveUp ( ) fox . moveRight fox . moveLeft ( ) rabbit . m…" at bounding box center [764, 322] width 341 height 357
click at [681, 235] on div "fox . moveUp ( ) fox . moveUp ( ) fox . moveRight fox . moveLeft ( ) rabbit . m…" at bounding box center [764, 322] width 341 height 357
click at [679, 178] on div "fox . moveUp ( ) fox . moveUp ( ) fox . moveRight fox . moveLeft ( ) rabbit . m…" at bounding box center [764, 322] width 341 height 357
click at [754, 493] on span "Run" at bounding box center [749, 496] width 52 height 13
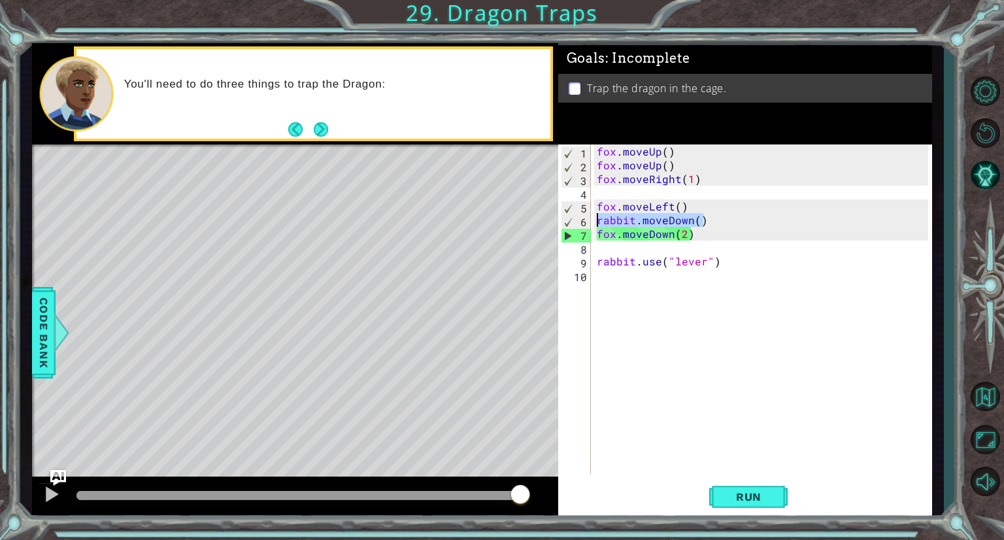
drag, startPoint x: 704, startPoint y: 220, endPoint x: 597, endPoint y: 222, distance: 107.2
click at [597, 222] on div "fox . moveUp ( ) fox . moveUp ( ) fox . moveRight ( 1 ) fox . moveLeft ( ) rabb…" at bounding box center [764, 322] width 341 height 357
click at [740, 490] on button "Run" at bounding box center [748, 497] width 78 height 37
drag, startPoint x: 690, startPoint y: 220, endPoint x: 713, endPoint y: 226, distance: 23.5
click at [713, 226] on div "fox . moveUp ( ) fox . moveUp ( ) fox . moveRight ( 1 ) fox . moveLeft ( ) rabb…" at bounding box center [764, 322] width 341 height 357
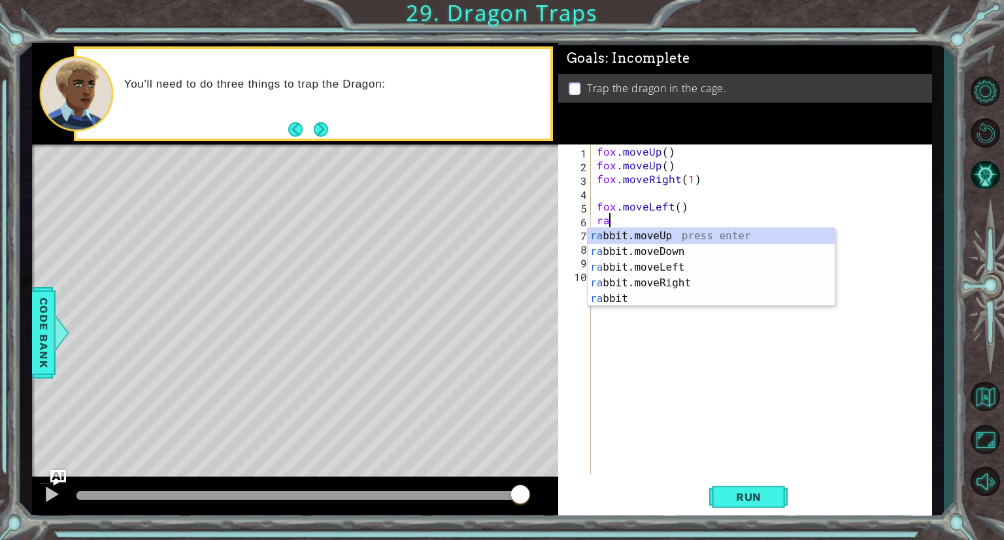
scroll to position [0, 0]
type textarea "r"
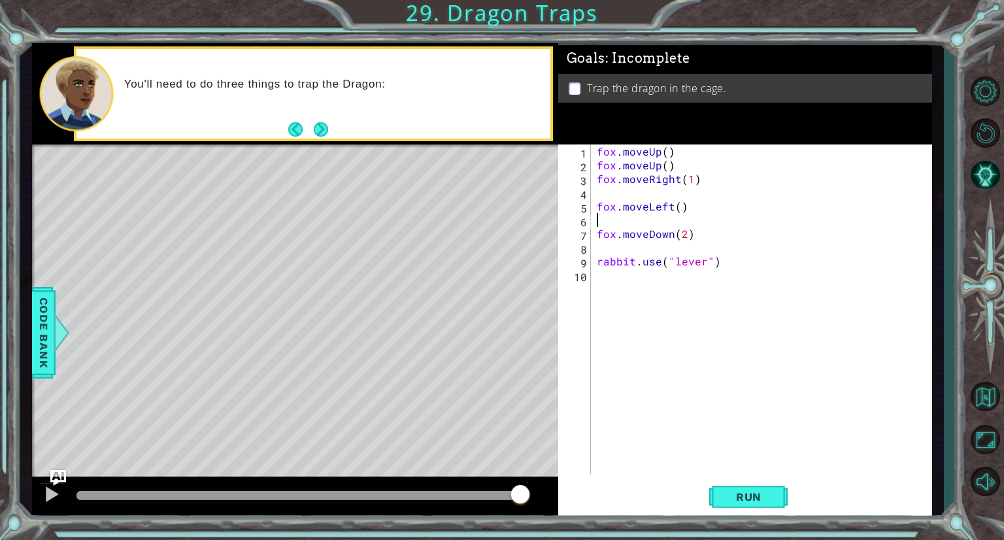
type textarea "fox.moveLeft()"
click at [663, 236] on div "fox . moveUp ( ) fox . moveUp ( ) fox . moveRight ( 1 ) fox . moveLeft ( ) fox …" at bounding box center [761, 322] width 347 height 357
type textarea "fox.moveLeft()"
type textarea "fox.moveRight(1)"
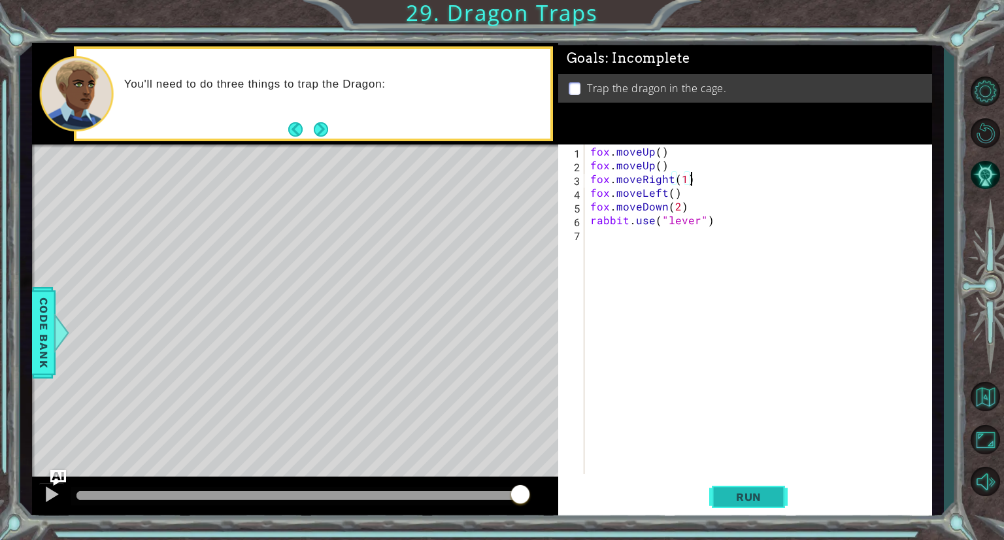
click at [730, 490] on span "Run" at bounding box center [749, 496] width 52 height 13
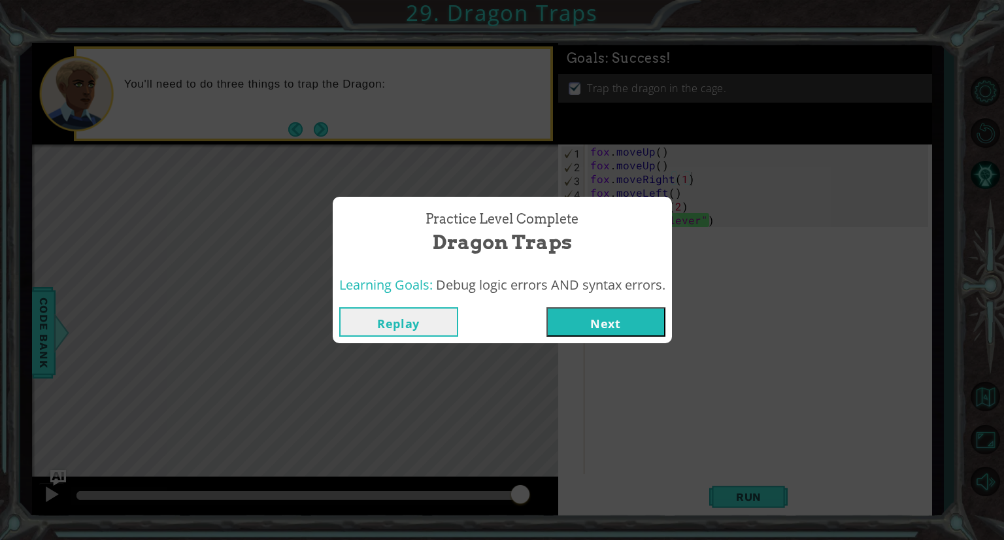
click at [573, 312] on button "Next" at bounding box center [606, 321] width 119 height 29
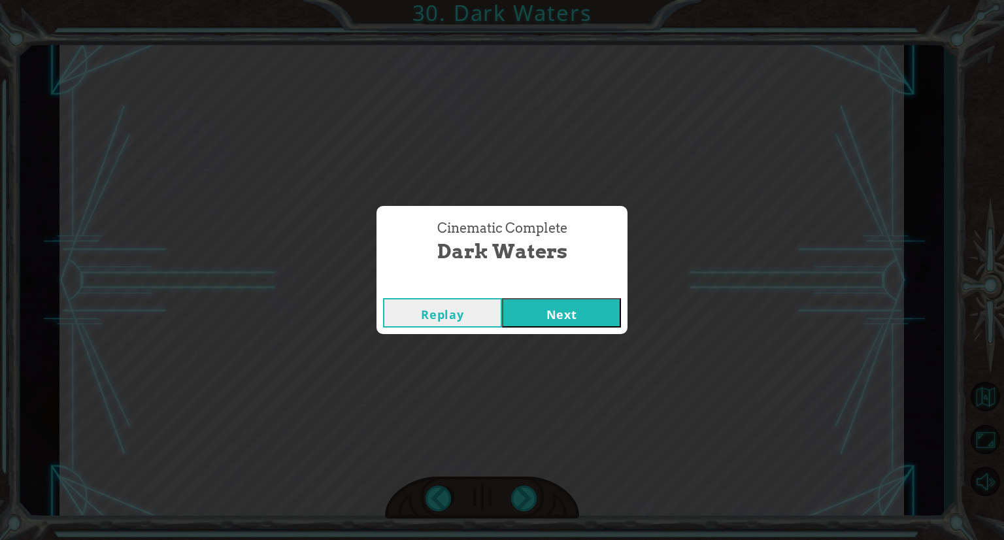
click at [573, 312] on button "Next" at bounding box center [561, 312] width 119 height 29
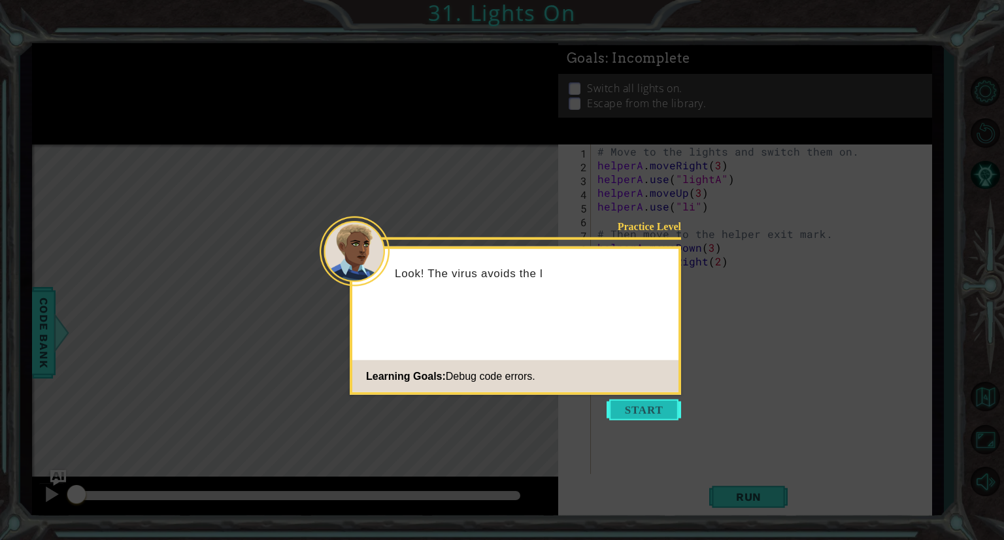
click at [621, 409] on button "Start" at bounding box center [644, 409] width 75 height 21
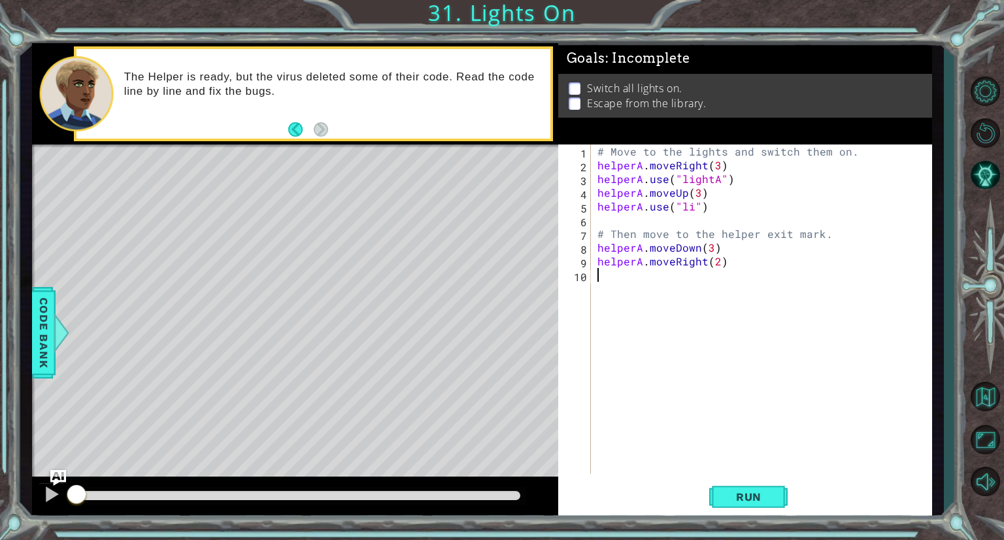
click at [688, 207] on div "# Move to the lights and switch them on. helperA . moveRight ( 3 ) helperA . us…" at bounding box center [765, 322] width 340 height 357
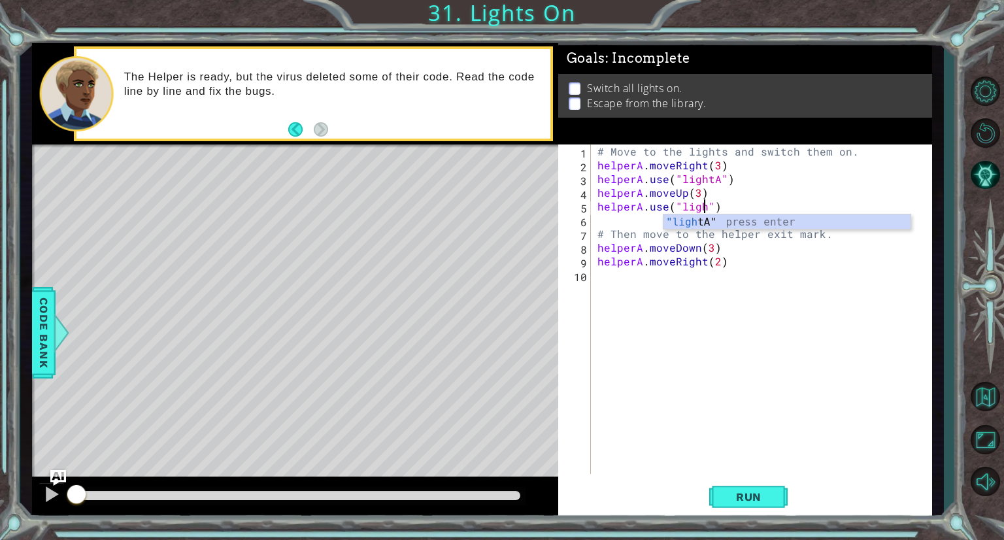
scroll to position [0, 7]
click at [715, 184] on div "# Move to the lights and switch them on. helperA . moveRight ( 3 ) helperA . us…" at bounding box center [765, 322] width 340 height 357
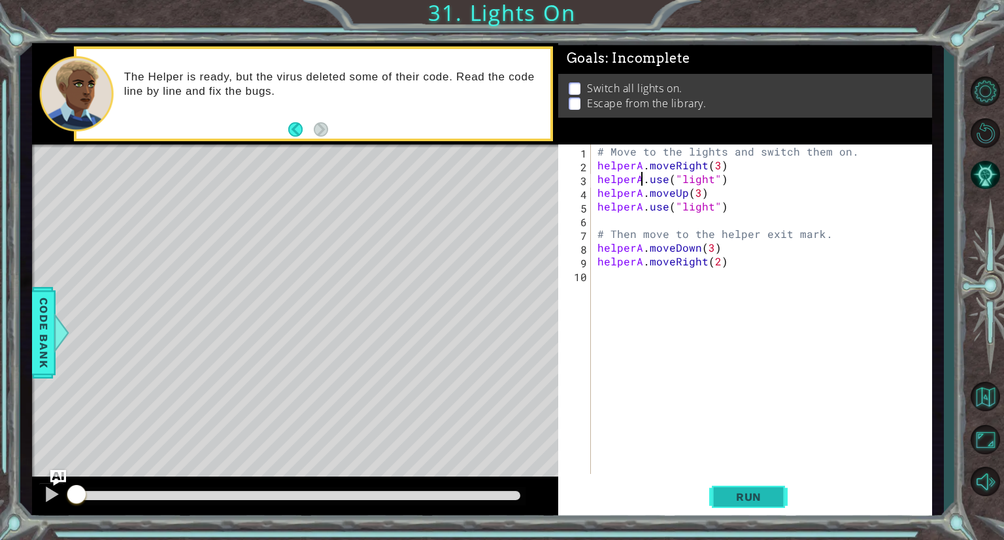
click at [757, 494] on span "Run" at bounding box center [749, 496] width 52 height 13
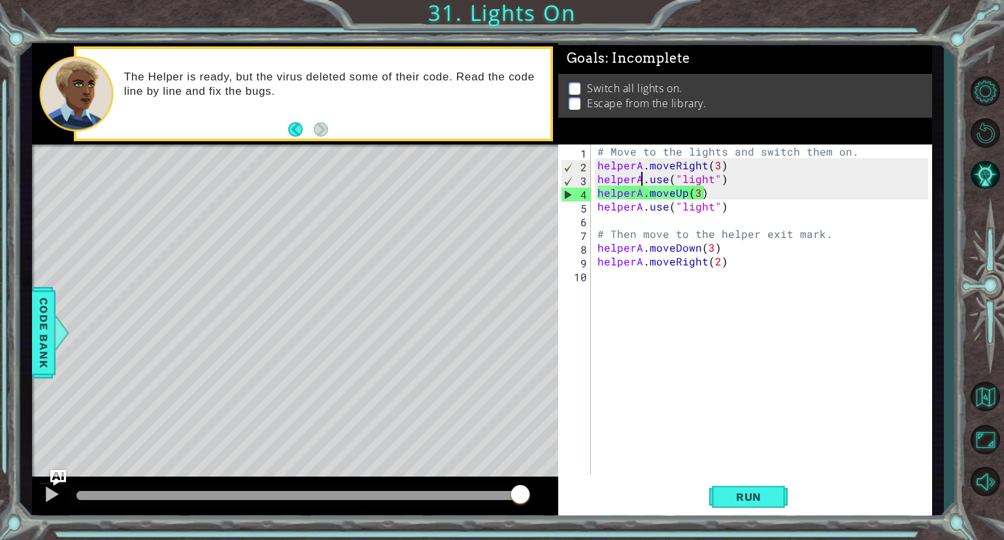
click at [709, 180] on div "# Move to the lights and switch them on. helperA . moveRight ( 3 ) helperA . us…" at bounding box center [765, 322] width 340 height 357
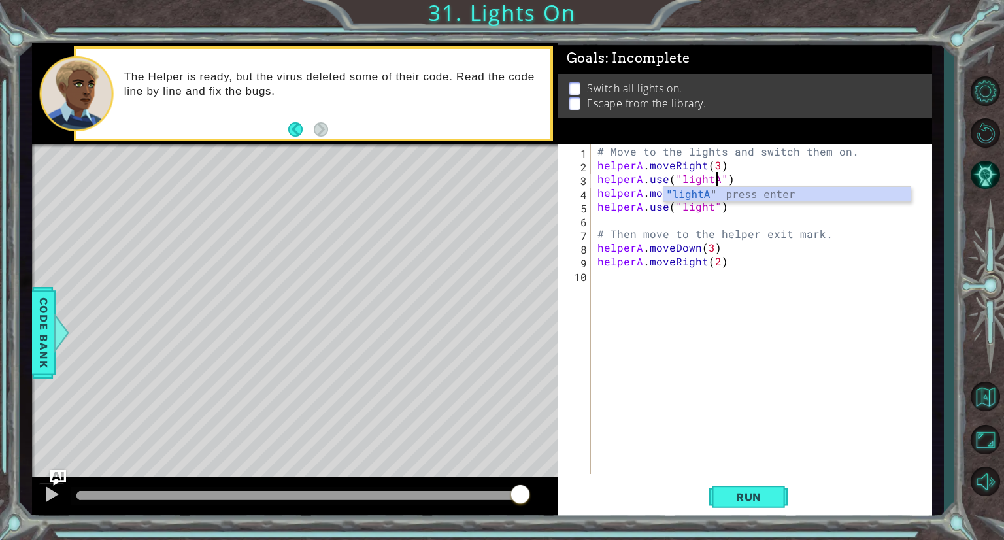
click at [709, 210] on div "# Move to the lights and switch them on. helperA . moveRight ( 3 ) helperA . us…" at bounding box center [765, 322] width 340 height 357
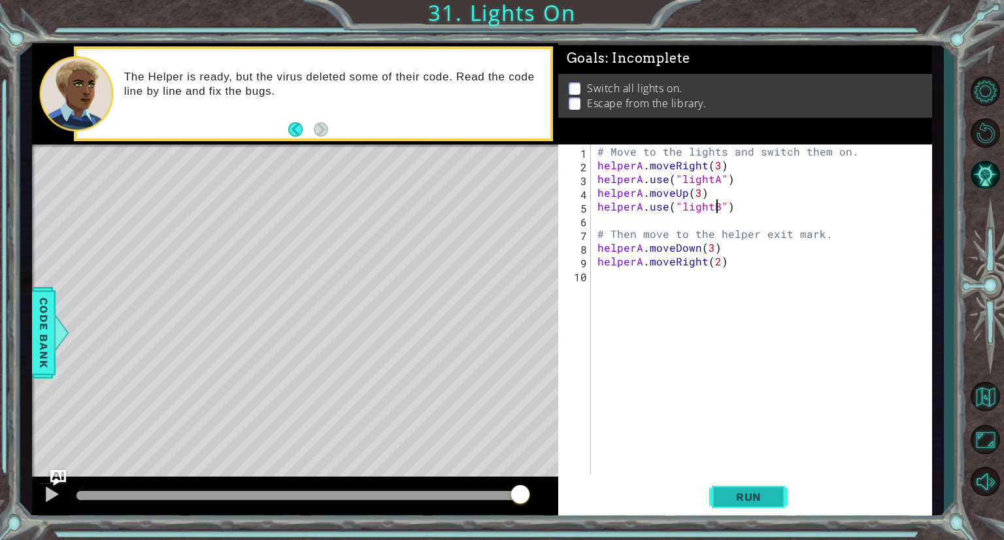
click at [753, 492] on span "Run" at bounding box center [749, 496] width 52 height 13
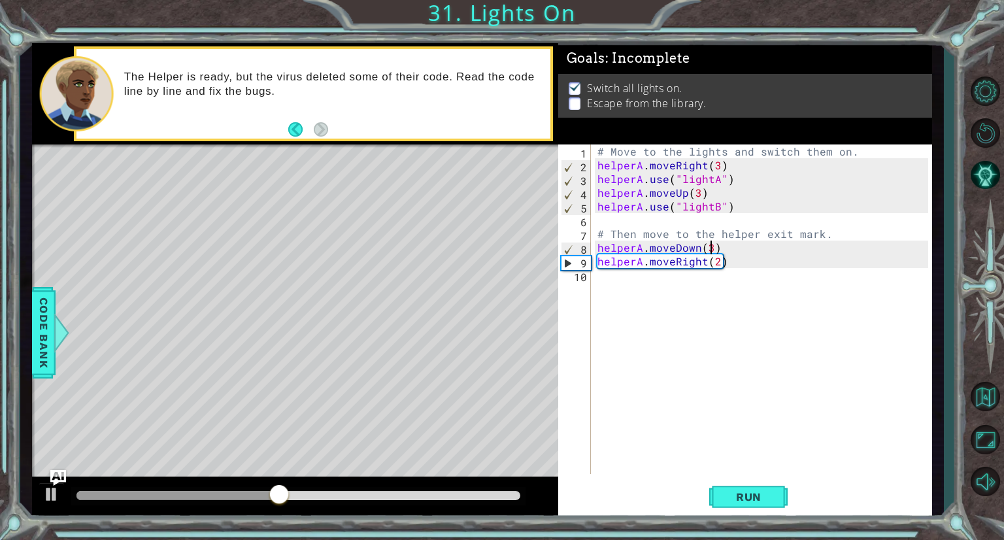
click at [709, 246] on div "# Move to the lights and switch them on. helperA . moveRight ( 3 ) helperA . us…" at bounding box center [765, 322] width 340 height 357
click at [702, 262] on div "# Move to the lights and switch them on. helperA . moveRight ( 3 ) helperA . us…" at bounding box center [765, 322] width 340 height 357
click at [709, 262] on div "# Move to the lights and switch them on. helperA . moveRight ( 3 ) helperA . us…" at bounding box center [765, 322] width 340 height 357
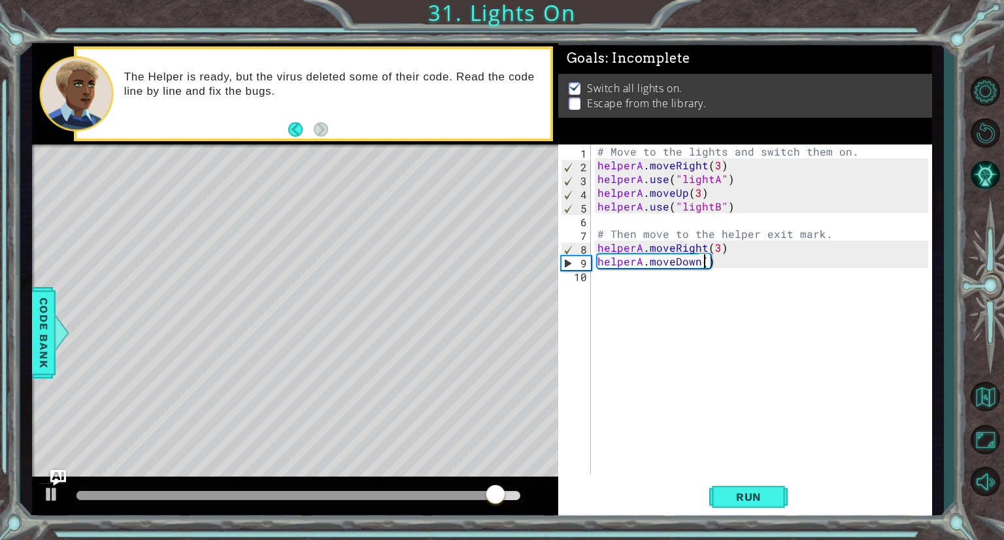
type textarea "helperA.moveDown(1)"
click at [631, 282] on div "# Move to the lights and switch them on. helperA . moveRight ( 3 ) helperA . us…" at bounding box center [765, 322] width 340 height 357
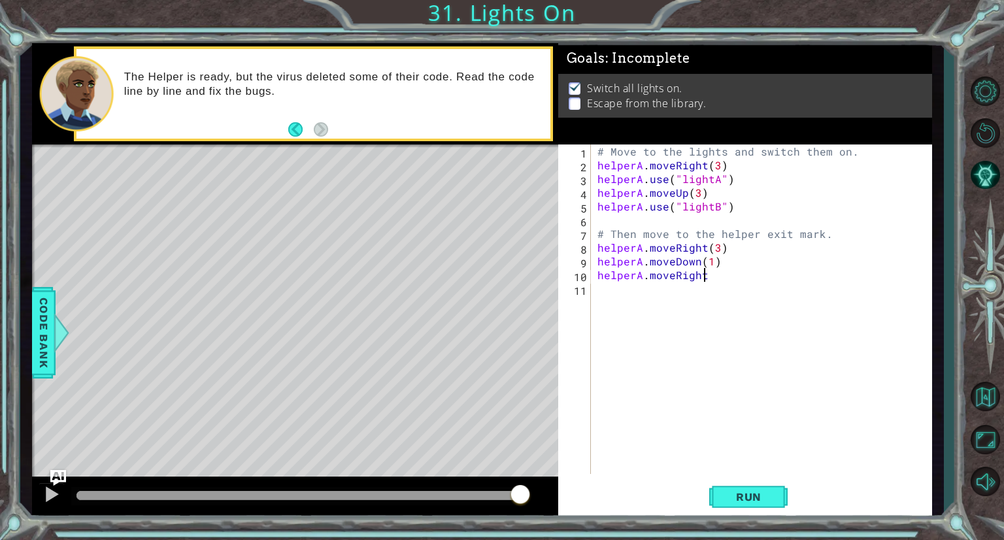
scroll to position [0, 5]
click at [737, 487] on button "Run" at bounding box center [748, 497] width 78 height 37
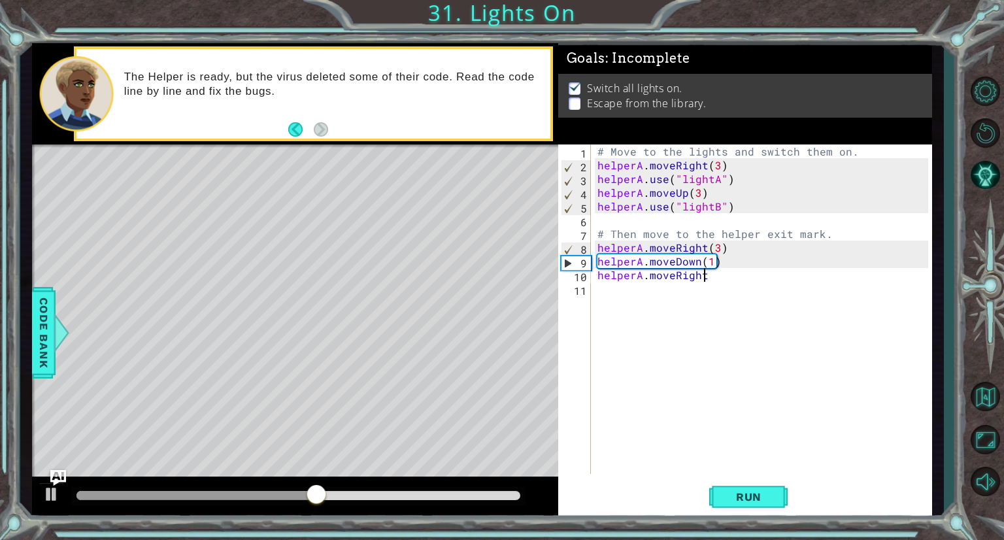
click at [717, 246] on div "# Move to the lights and switch them on. helperA . moveRight ( 3 ) helperA . us…" at bounding box center [765, 322] width 340 height 357
click at [736, 483] on button "Run" at bounding box center [748, 497] width 78 height 37
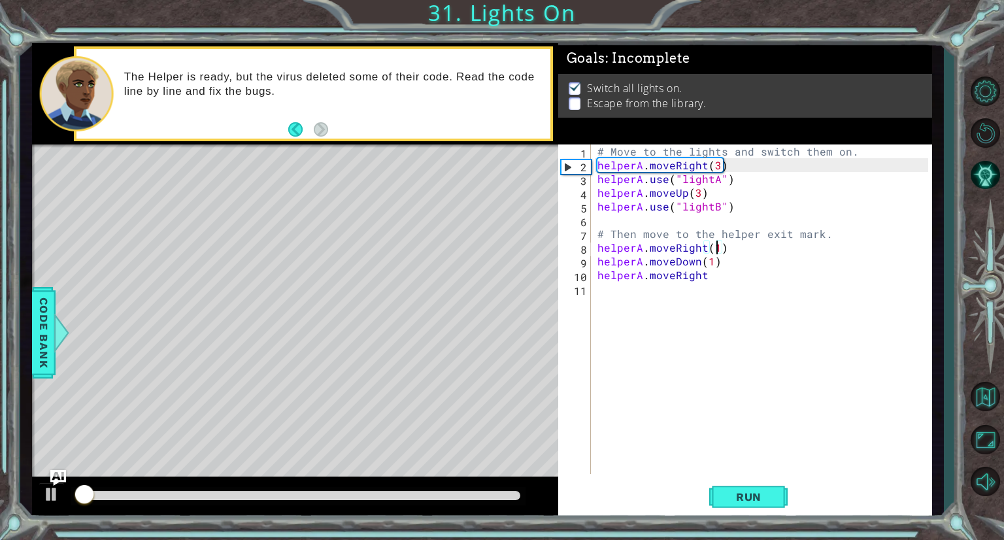
click at [710, 276] on div "# Move to the lights and switch them on. helperA . moveRight ( 3 ) helperA . us…" at bounding box center [765, 322] width 340 height 357
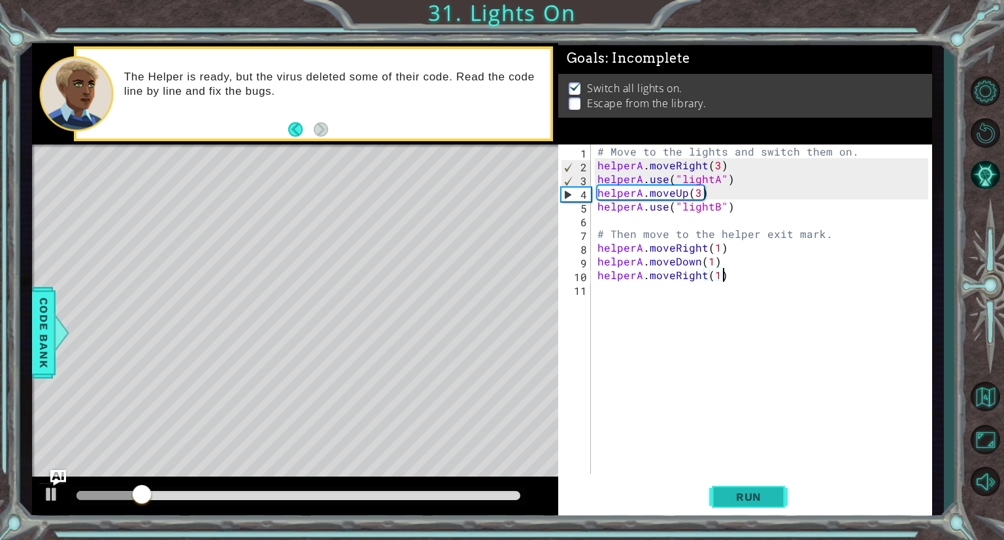
type textarea "helperA.moveRight(1)"
click at [764, 496] on span "Run" at bounding box center [749, 496] width 52 height 13
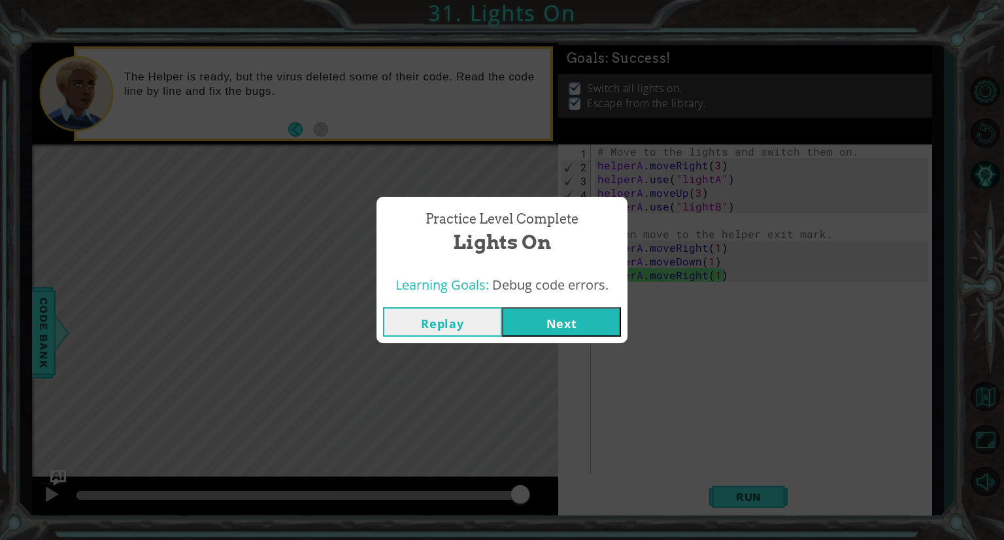
click at [573, 313] on button "Next" at bounding box center [561, 321] width 119 height 29
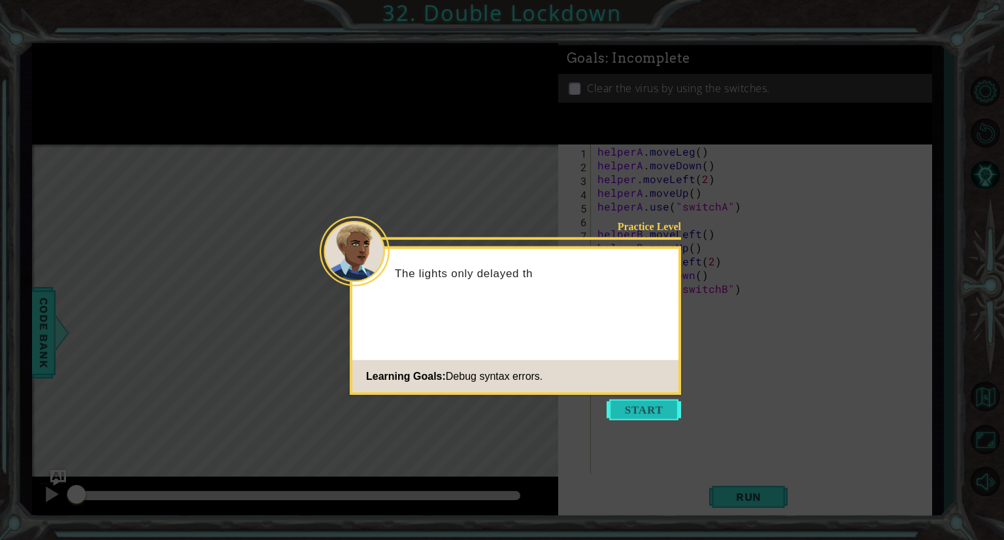
click at [641, 404] on button "Start" at bounding box center [644, 409] width 75 height 21
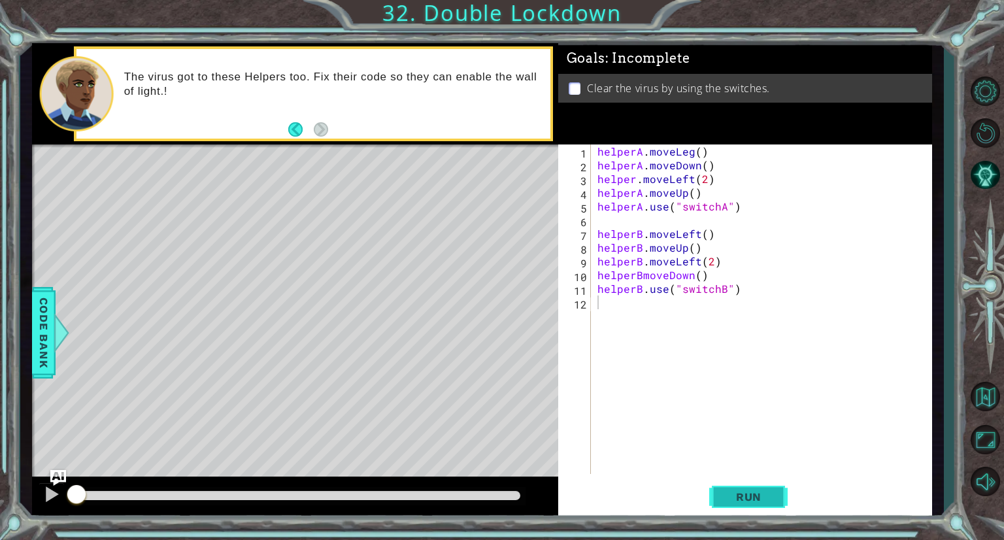
click at [740, 501] on span "Run" at bounding box center [749, 496] width 52 height 13
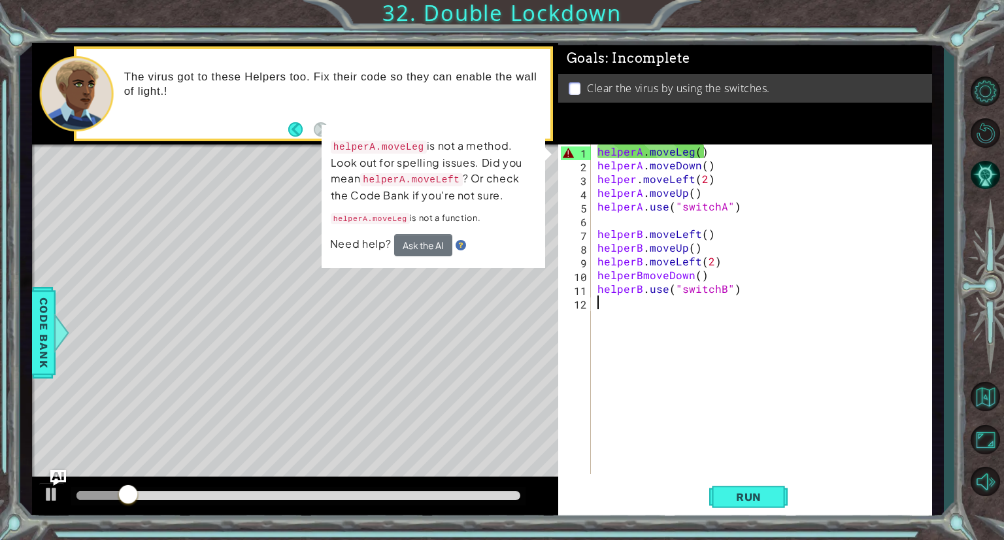
click at [690, 155] on div "helperA . moveLeg ( ) helperA . moveDown ( ) helper . moveLeft ( 2 ) helperA . …" at bounding box center [765, 322] width 340 height 357
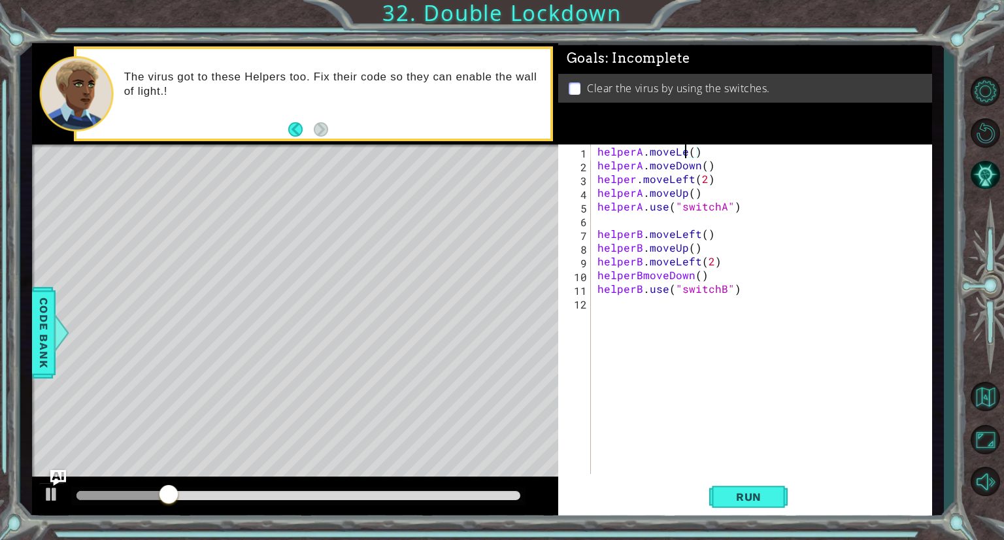
scroll to position [0, 5]
click at [743, 498] on span "Run" at bounding box center [749, 496] width 52 height 13
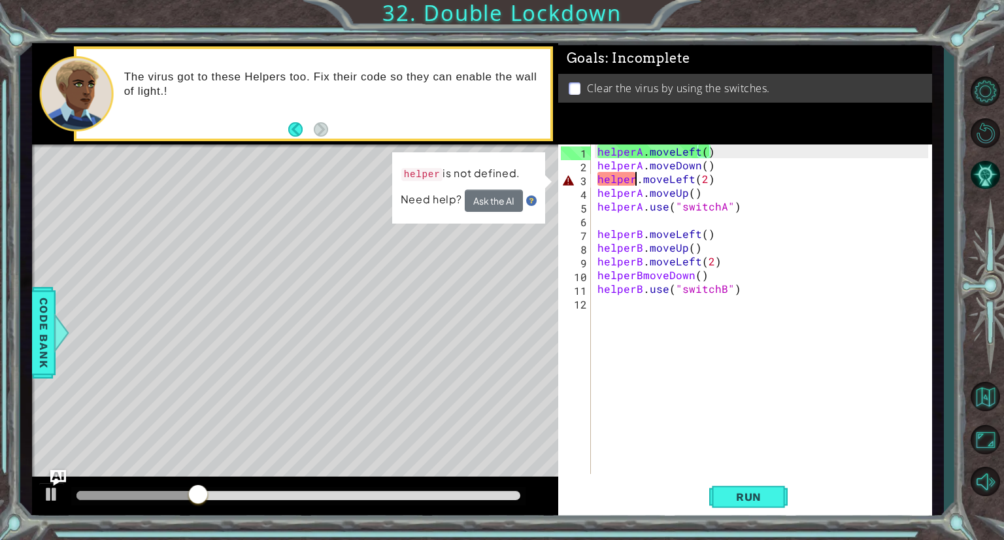
click at [633, 181] on div "helperA . moveLeft ( ) helperA . moveDown ( ) helper . moveLeft ( 2 ) helperA .…" at bounding box center [765, 322] width 340 height 357
type textarea "helperB.use("switchB")"
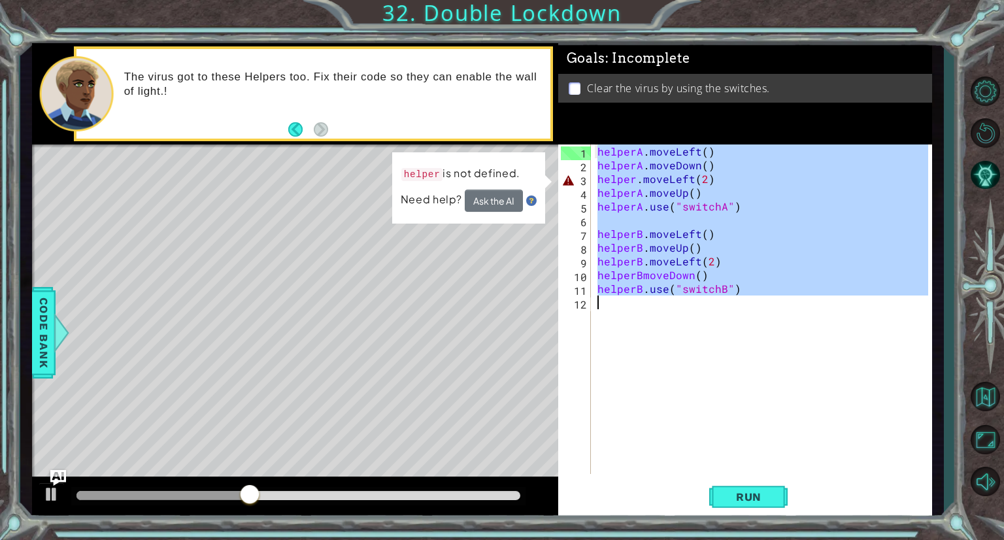
click at [641, 311] on div "helperA . moveLeft ( ) helperA . moveDown ( ) helper . moveLeft ( 2 ) helperA .…" at bounding box center [761, 309] width 333 height 330
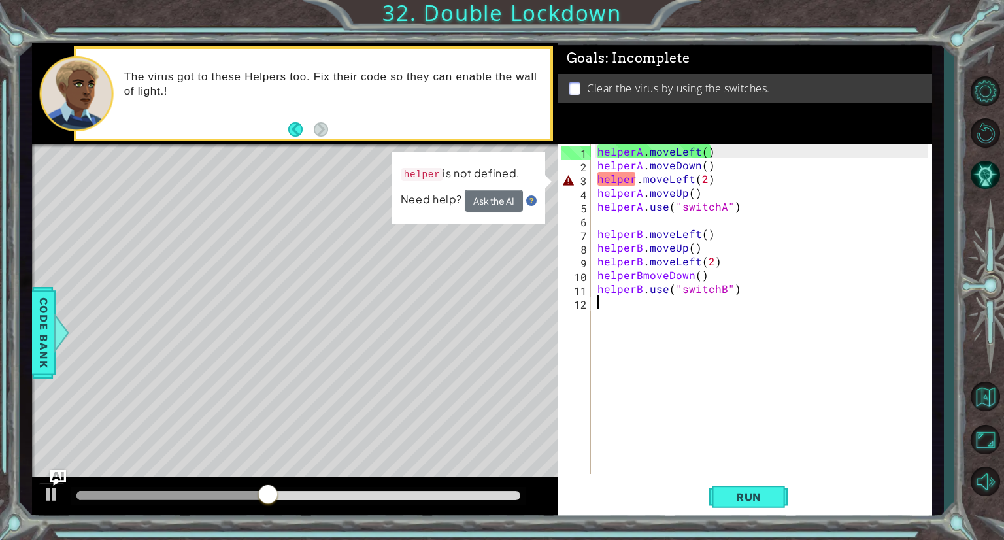
click at [632, 180] on div "helperA . moveLeft ( ) helperA . moveDown ( ) helper . moveLeft ( 2 ) helperA .…" at bounding box center [765, 322] width 340 height 357
type textarea "helperA.moveLeft(2)"
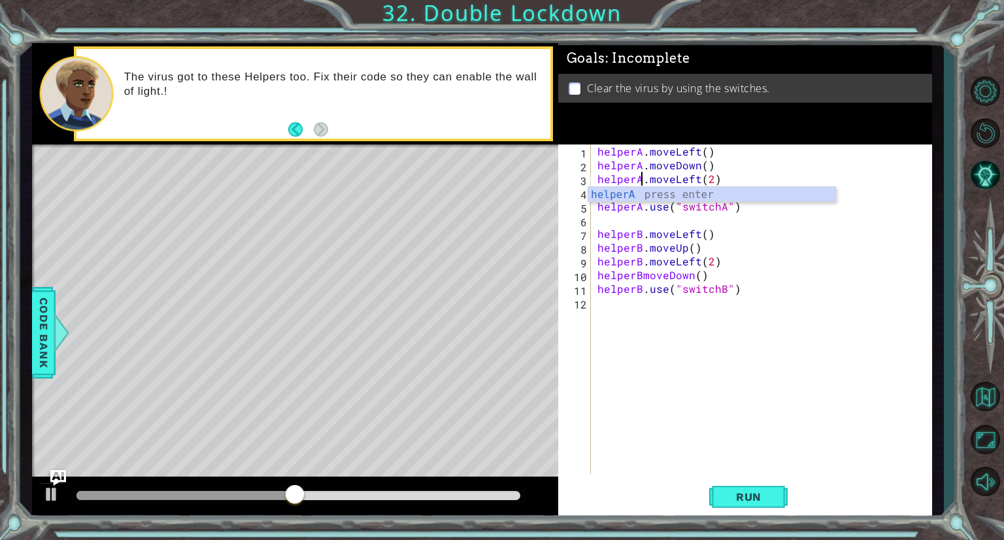
click at [666, 331] on div "helperA . moveLeft ( ) helperA . moveDown ( ) helperA . moveLeft ( 2 ) helperA …" at bounding box center [765, 322] width 340 height 357
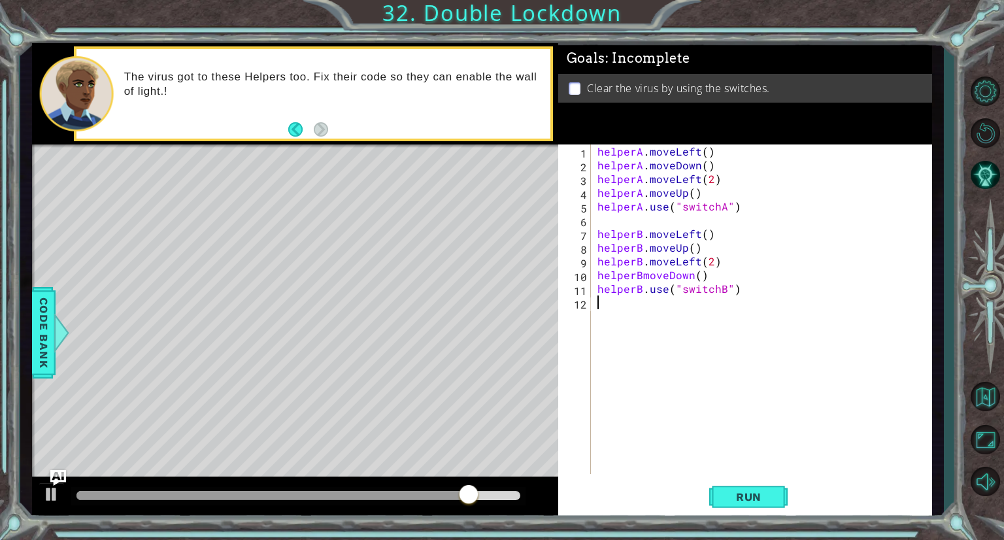
click at [639, 276] on div "helperA . moveLeft ( ) helperA . moveDown ( ) helperA . moveLeft ( 2 ) helperA …" at bounding box center [765, 322] width 340 height 357
type textarea "helperB.moveDown()"
click at [740, 492] on span "Run" at bounding box center [749, 496] width 52 height 13
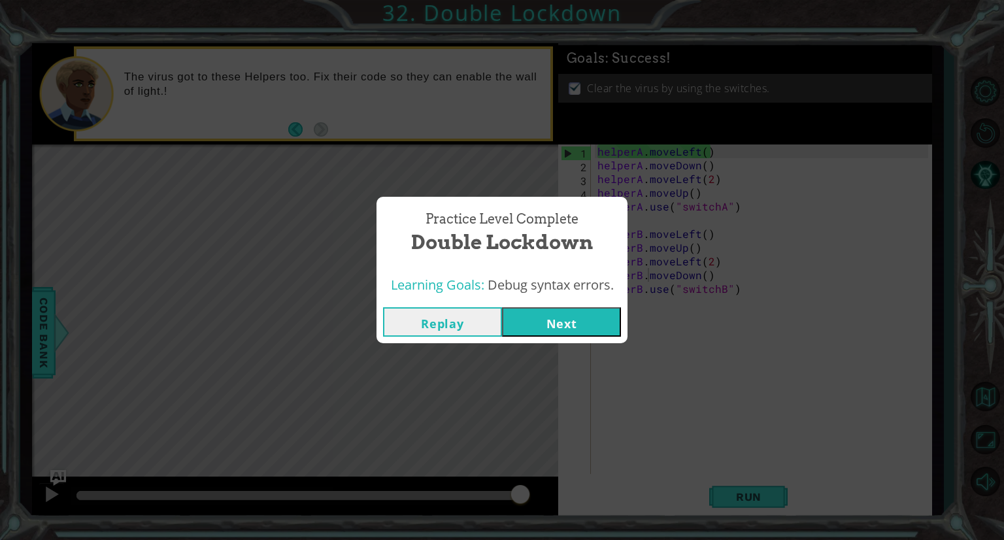
click at [570, 324] on button "Next" at bounding box center [561, 321] width 119 height 29
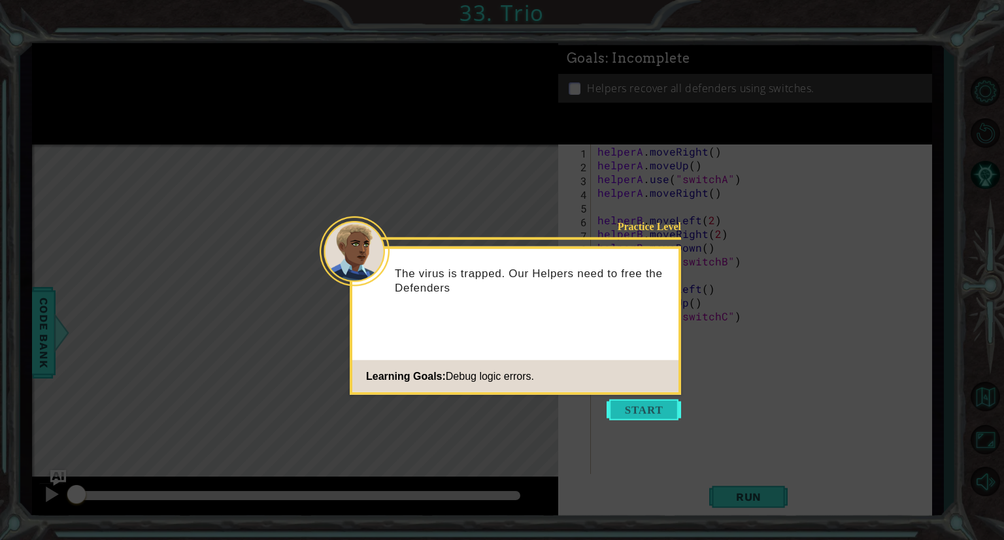
click at [630, 418] on button "Start" at bounding box center [644, 409] width 75 height 21
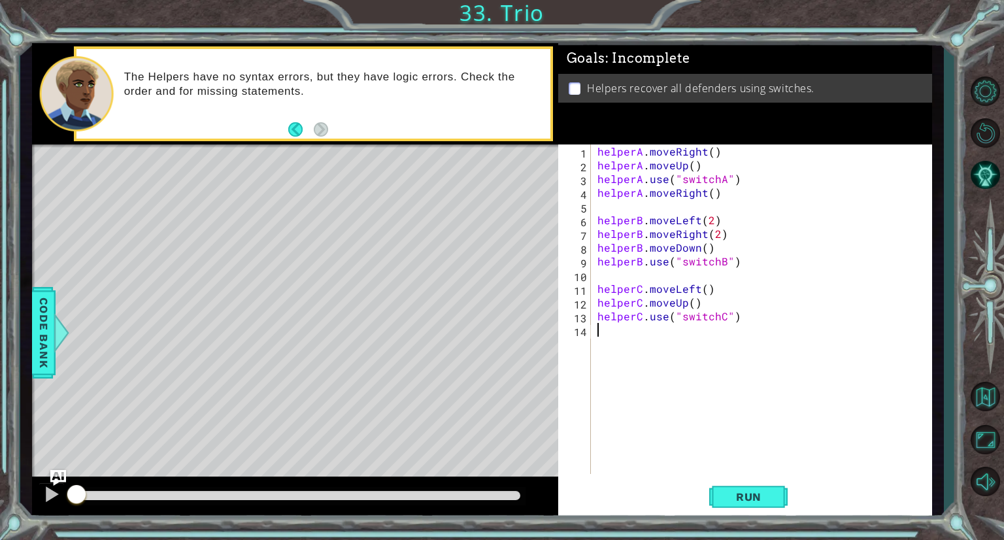
click at [700, 165] on div "helperA . moveRight ( ) helperA . moveUp ( ) helperA . use ( "switchA" ) helper…" at bounding box center [765, 322] width 340 height 357
type textarea "helperA.moveUp()"
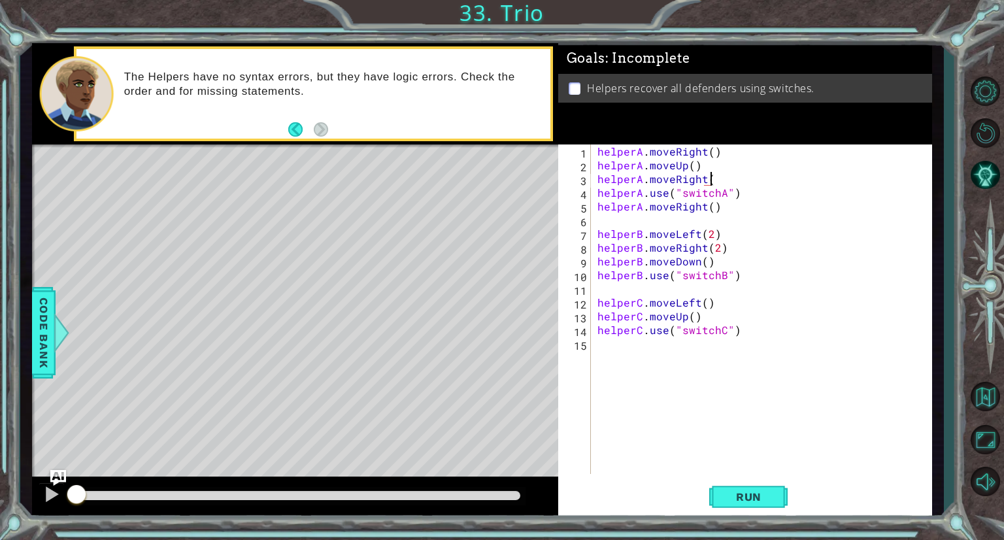
scroll to position [0, 7]
click at [685, 165] on div "helperA . moveRight ( ) helperA . moveUp ( ) helperA . moveRight ( 1 ) helperA …" at bounding box center [765, 322] width 340 height 357
click at [709, 151] on div "helperA . moveRight ( ) helperA . moveDown ( ) helperA . moveRight ( 1 ) helper…" at bounding box center [765, 322] width 340 height 357
click at [703, 154] on div "helperA . moveLeft ( ) helperA . moveDown ( ) helperA . moveRight ( 1 ) helperA…" at bounding box center [765, 322] width 340 height 357
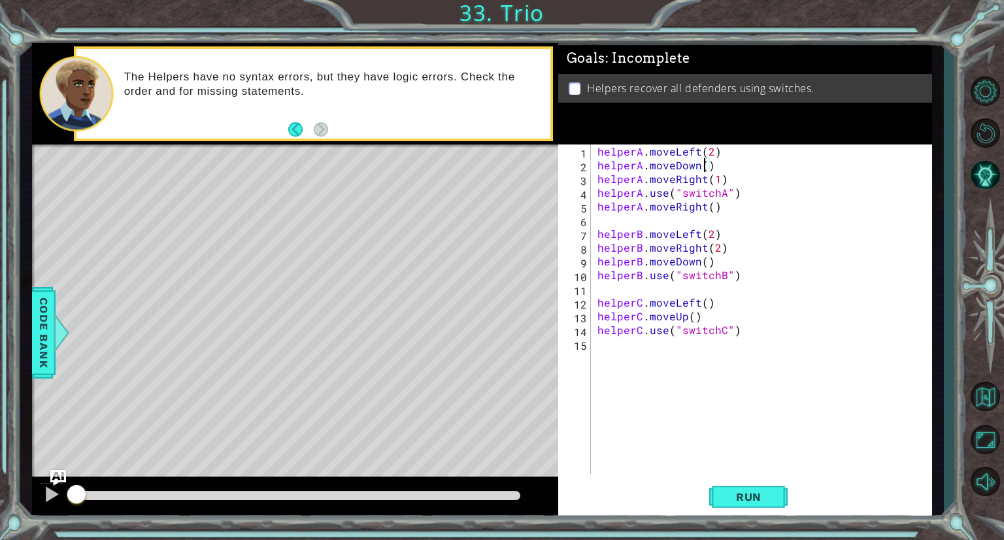
scroll to position [0, 7]
click at [717, 180] on div "helperA . moveLeft ( 2 ) helperA . moveDown ( 1 ) helperA . moveRight ( 1 ) hel…" at bounding box center [765, 322] width 340 height 357
drag, startPoint x: 717, startPoint y: 209, endPoint x: 596, endPoint y: 204, distance: 121.7
click at [596, 204] on div "helperA . moveLeft ( 2 ) helperA . moveDown ( 1 ) helperA . moveRight ( 2 ) hel…" at bounding box center [765, 322] width 340 height 357
type textarea "helperA.moveRight()"
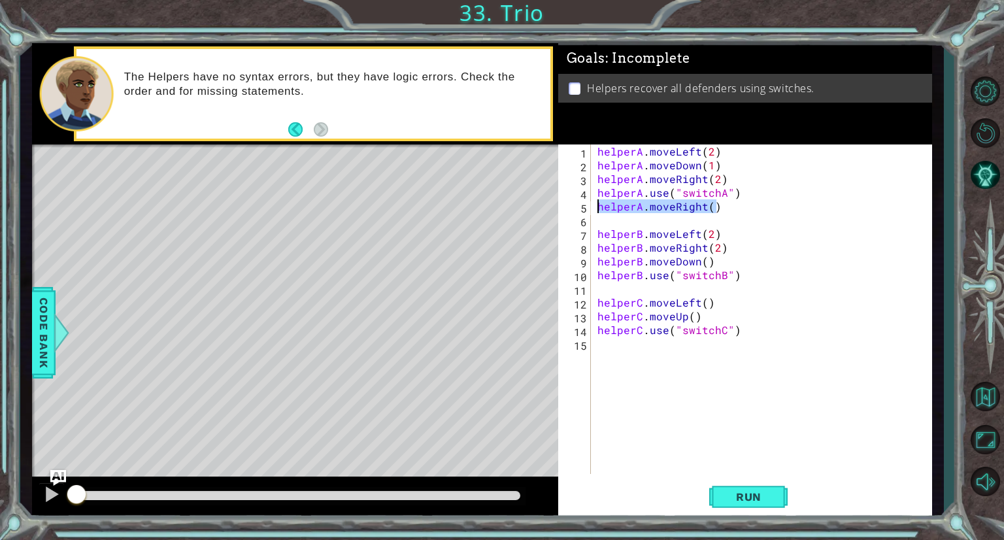
scroll to position [0, 0]
click at [697, 236] on div "helperA . moveLeft ( 2 ) helperA . moveDown ( 1 ) helperA . moveRight ( 2 ) hel…" at bounding box center [765, 322] width 340 height 357
click at [717, 235] on div "helperA . moveLeft ( 2 ) helperA . moveDown ( 1 ) helperA . moveRight ( 2 ) hel…" at bounding box center [765, 322] width 340 height 357
click at [704, 249] on div "helperA . moveLeft ( 2 ) helperA . moveDown ( 1 ) helperA . moveRight ( 2 ) hel…" at bounding box center [765, 322] width 340 height 357
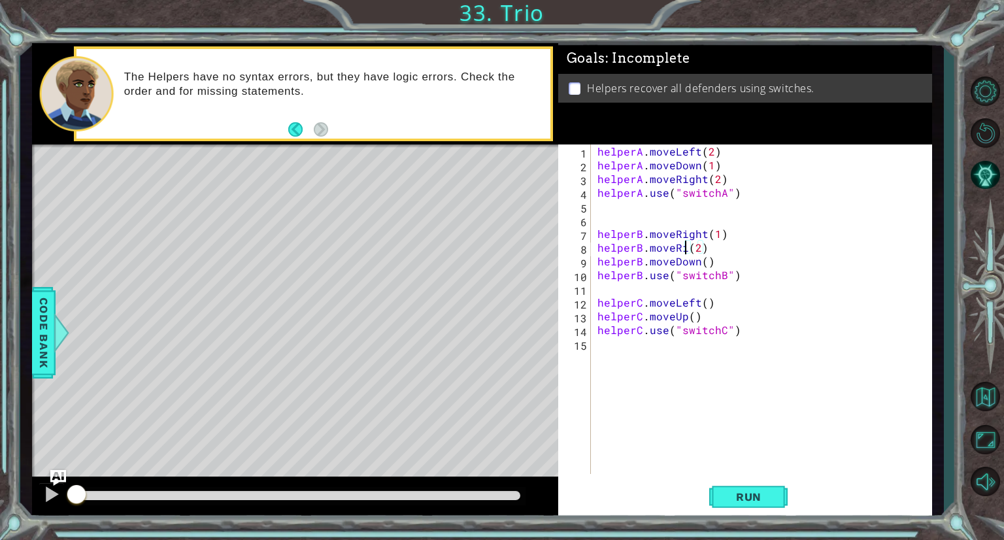
scroll to position [0, 5]
click at [760, 494] on span "Run" at bounding box center [749, 496] width 52 height 13
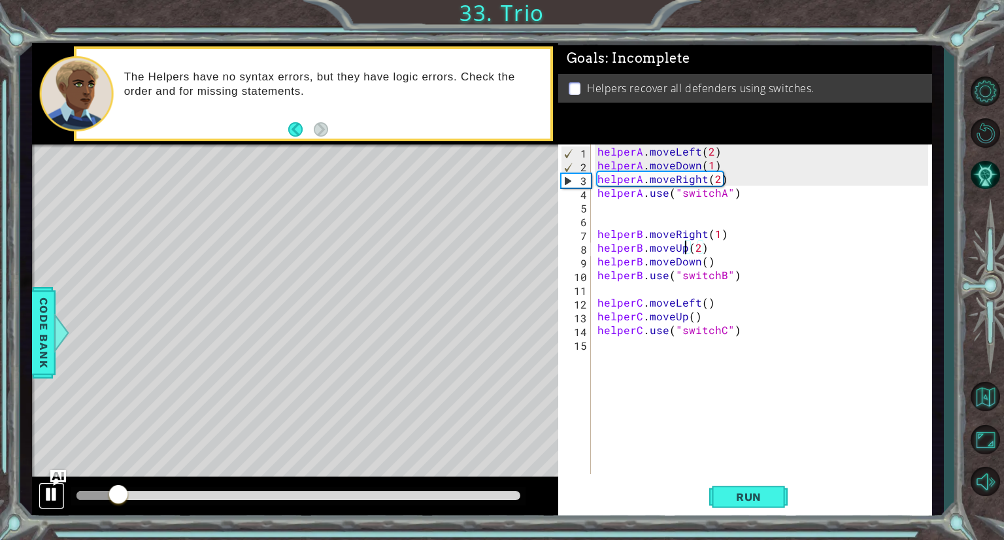
click at [45, 496] on div at bounding box center [51, 494] width 17 height 17
click at [743, 499] on span "Run" at bounding box center [749, 496] width 52 height 13
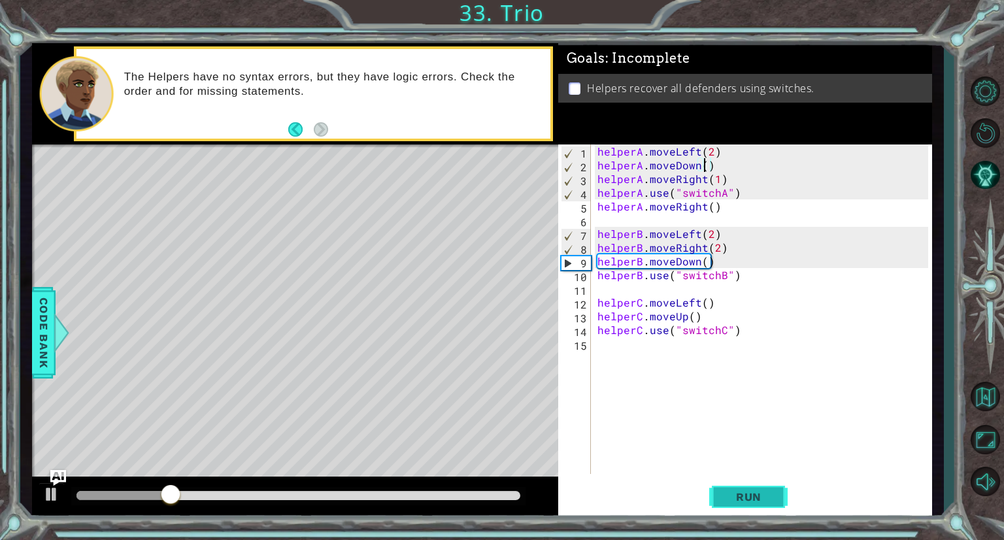
scroll to position [0, 3]
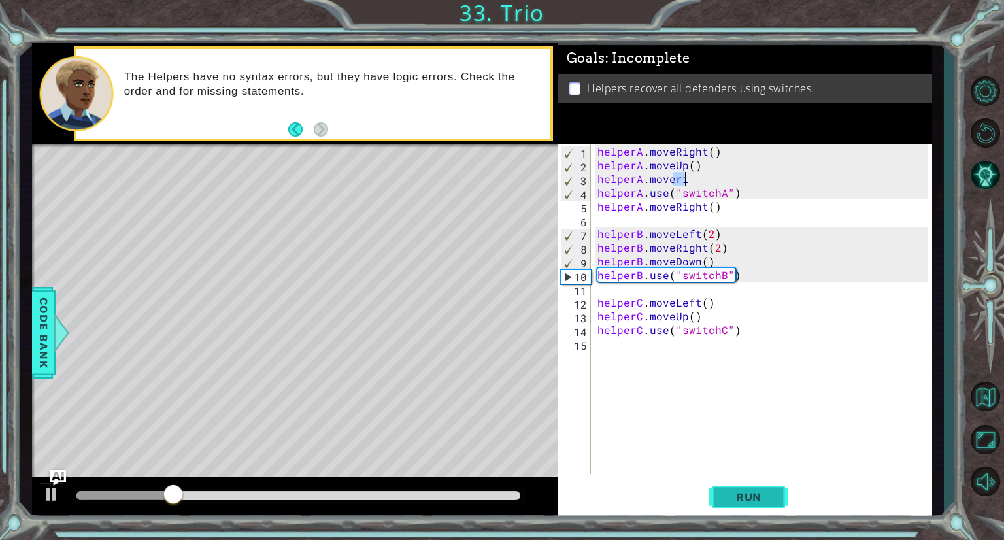
type textarea "helper"
type textarea "helperA.moveUp()"
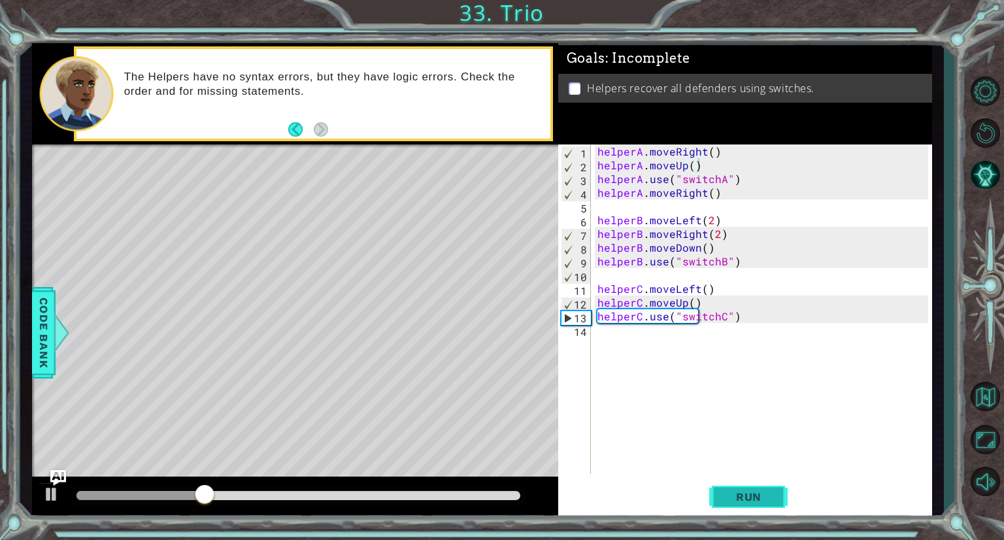
click at [739, 485] on button "Run" at bounding box center [748, 497] width 78 height 37
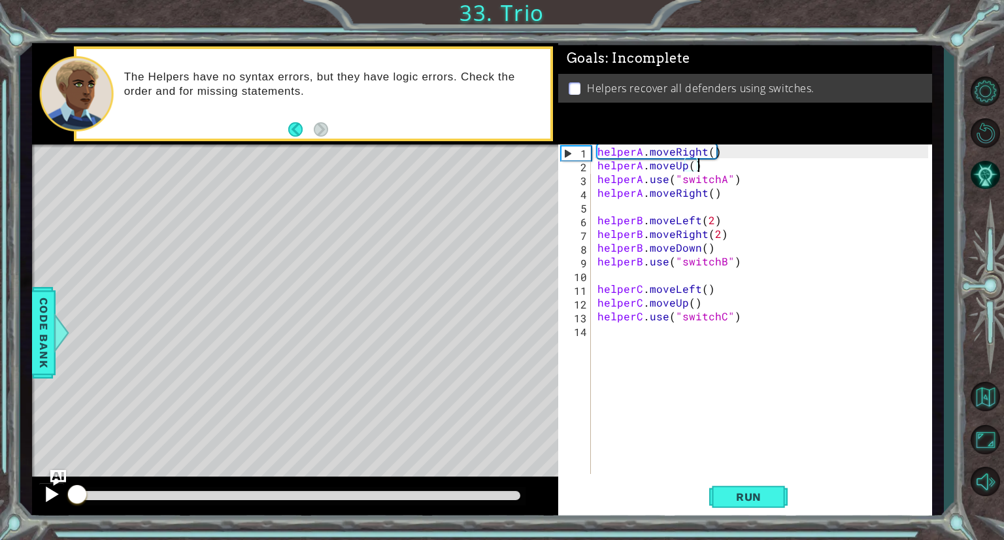
drag, startPoint x: 403, startPoint y: 496, endPoint x: 53, endPoint y: 492, distance: 349.8
click at [53, 492] on div at bounding box center [295, 498] width 526 height 42
click at [53, 492] on div at bounding box center [51, 494] width 17 height 17
drag, startPoint x: 90, startPoint y: 492, endPoint x: 67, endPoint y: 503, distance: 25.7
click at [67, 503] on div at bounding box center [77, 496] width 24 height 24
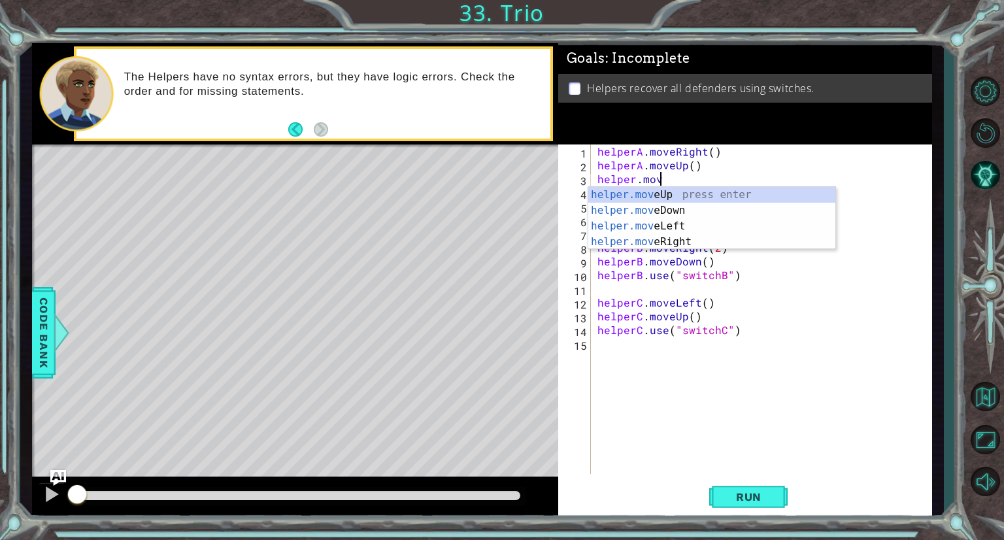
scroll to position [0, 3]
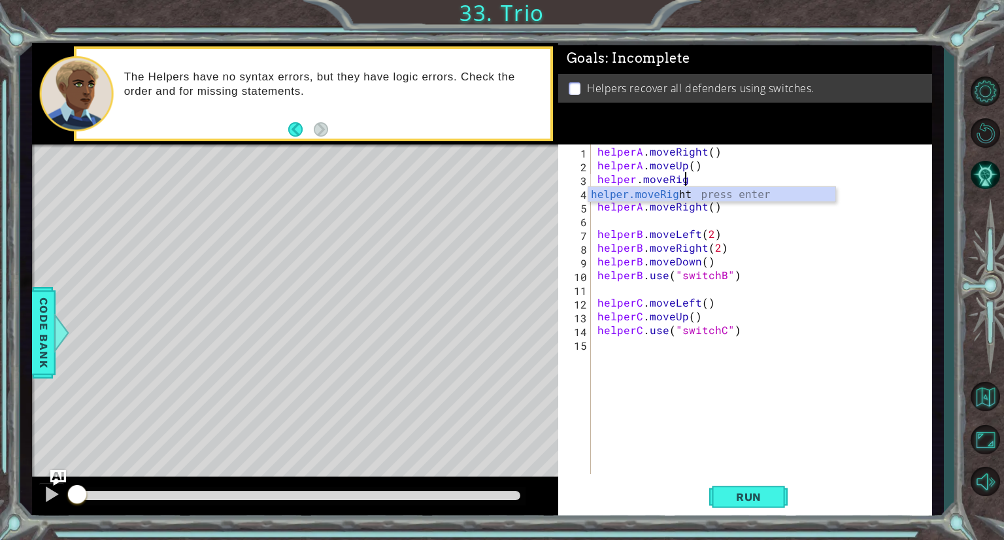
type textarea "helper.moveRight"
click at [656, 225] on div "helperA . moveRight ( ) helperA . moveUp ( ) helper . moveRight helperA . use (…" at bounding box center [765, 322] width 340 height 357
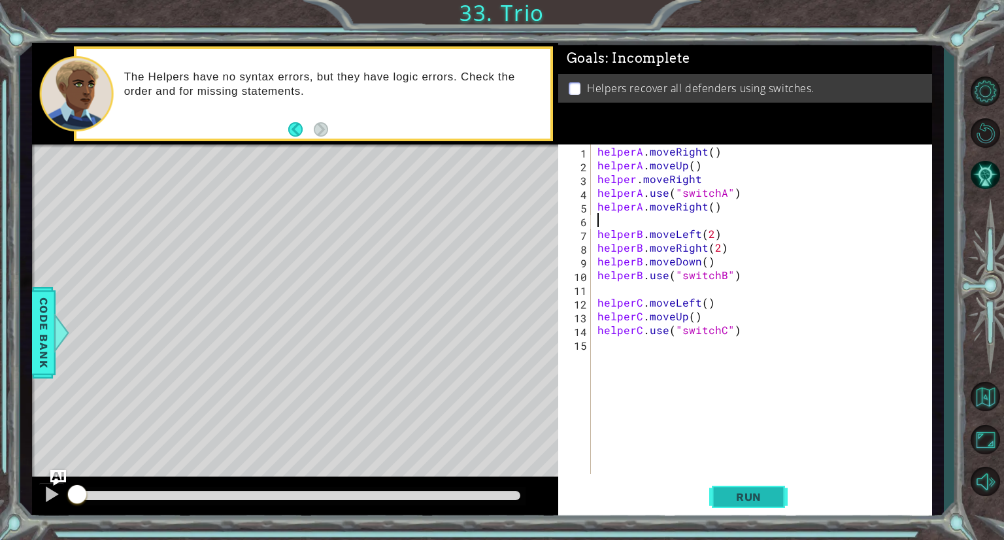
click at [736, 484] on button "Run" at bounding box center [748, 497] width 78 height 37
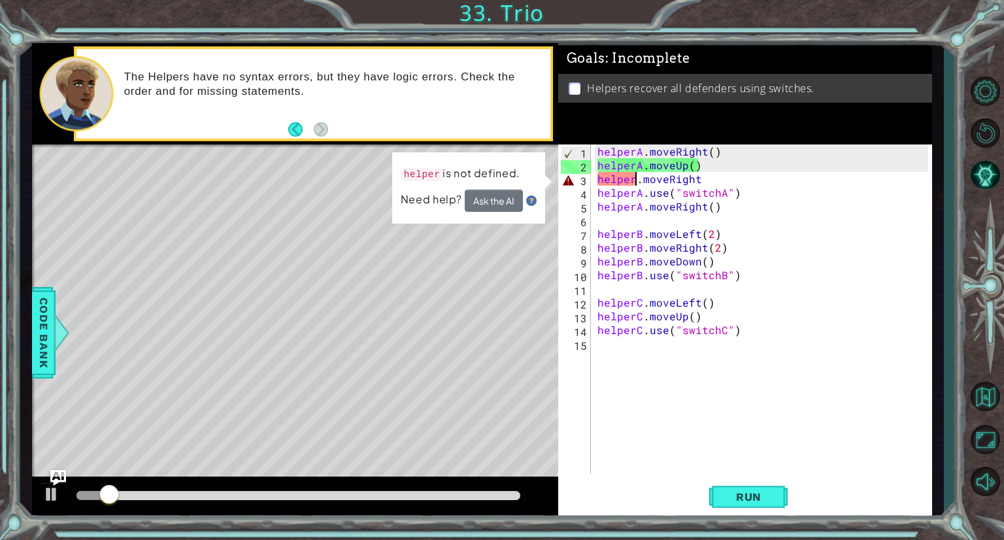
click at [633, 181] on div "helperA . moveRight ( ) helperA . moveUp ( ) helper . moveRight helperA . use (…" at bounding box center [765, 322] width 340 height 357
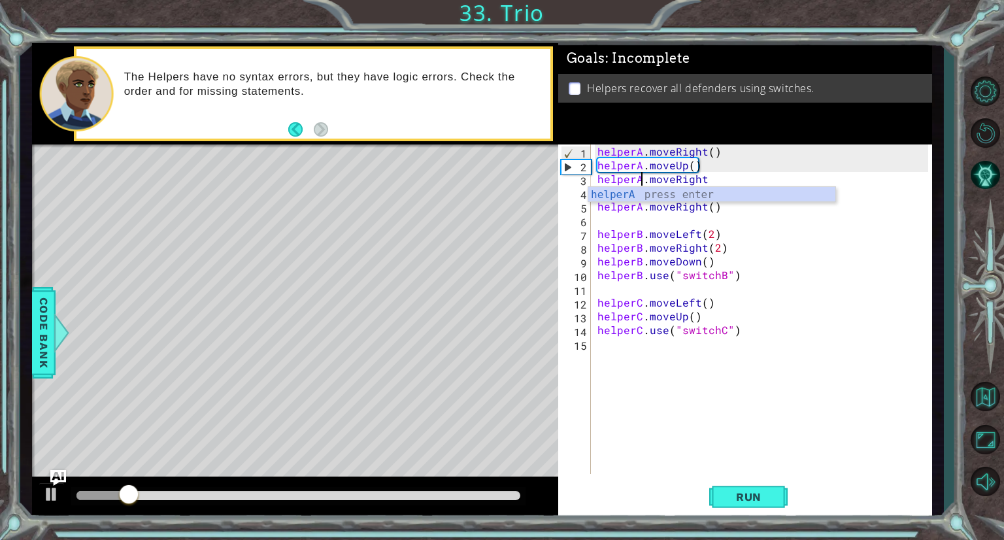
scroll to position [0, 3]
click at [761, 498] on span "Run" at bounding box center [749, 496] width 52 height 13
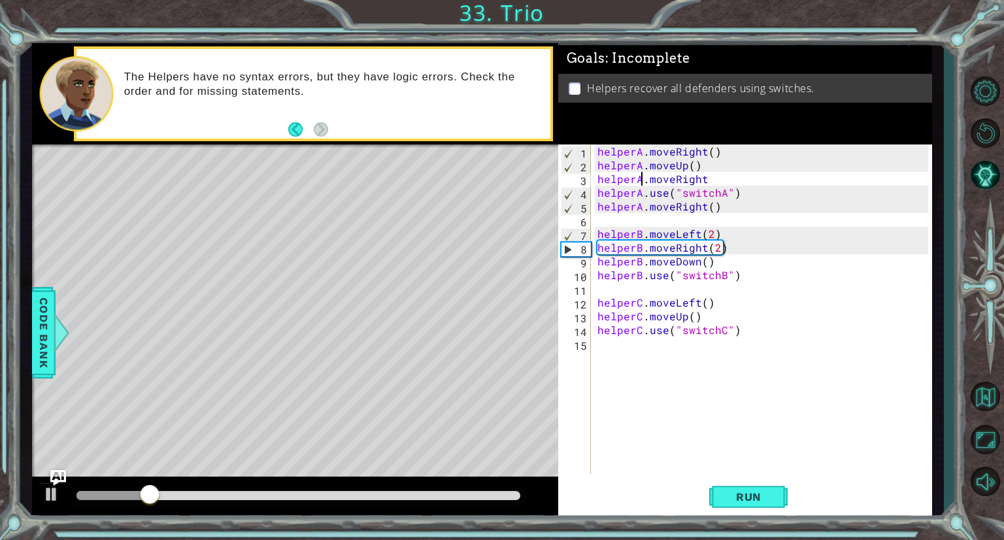
click at [709, 180] on div "helperA . moveRight ( ) helperA . moveUp ( ) helperA . moveRight helperA . use …" at bounding box center [765, 322] width 340 height 357
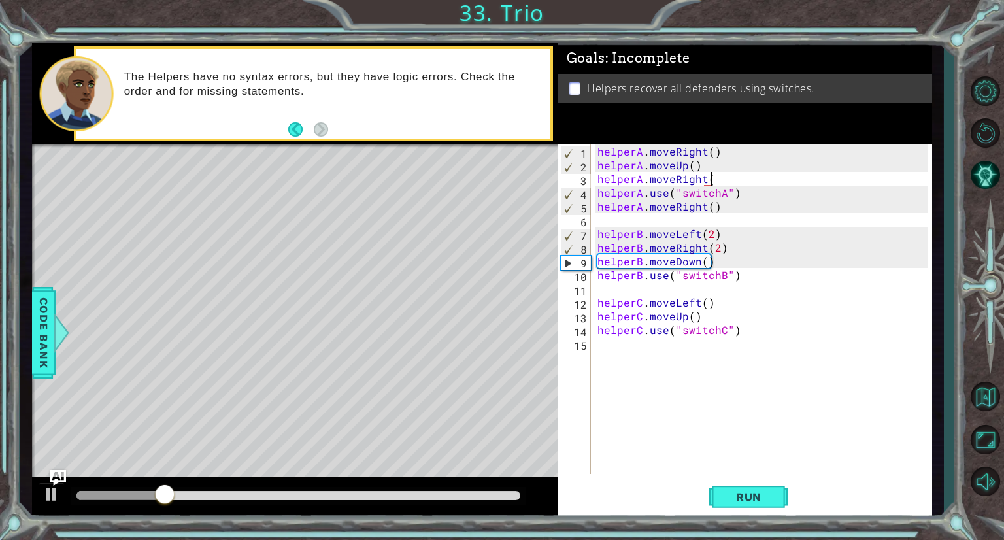
scroll to position [0, 7]
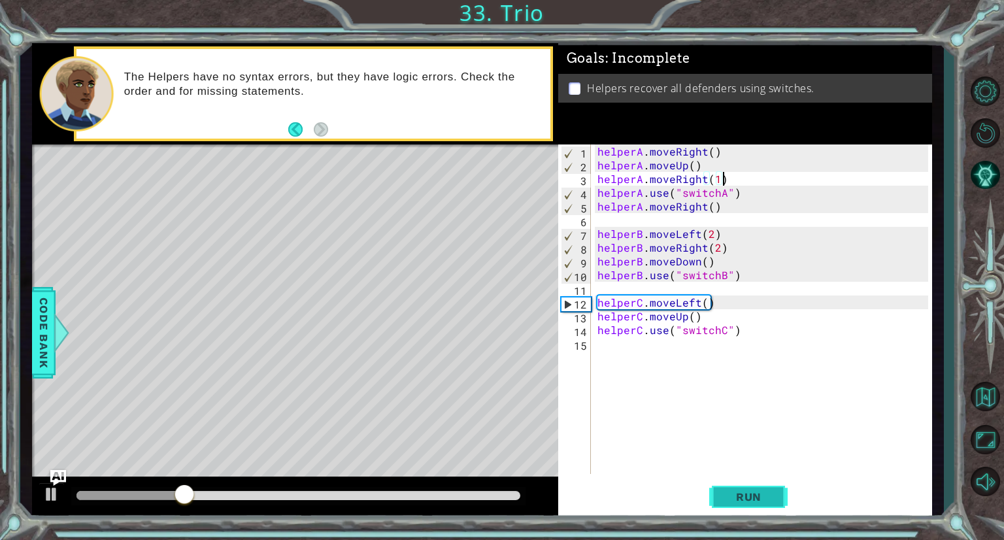
click at [755, 497] on span "Run" at bounding box center [749, 496] width 52 height 13
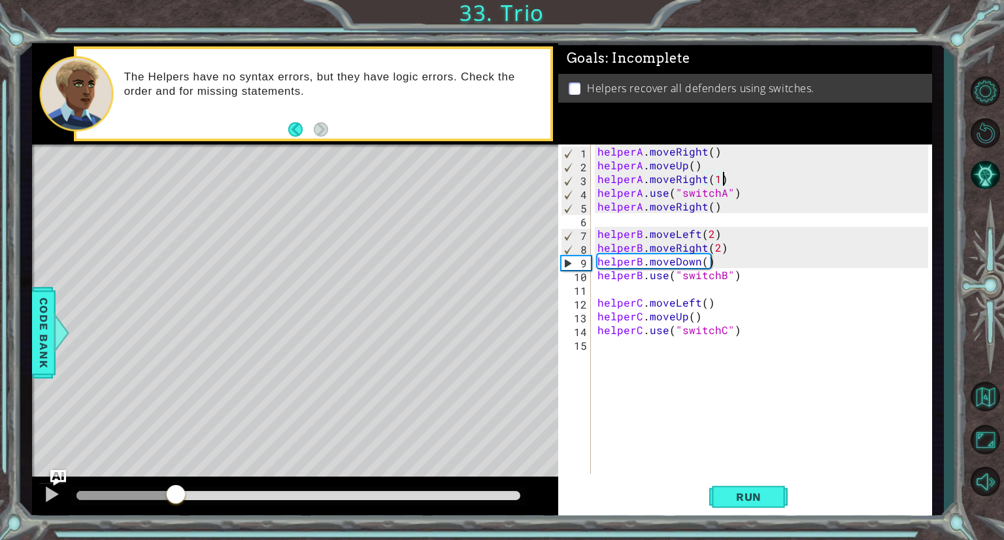
drag, startPoint x: 198, startPoint y: 495, endPoint x: 176, endPoint y: 505, distance: 24.6
click at [176, 505] on div at bounding box center [176, 496] width 24 height 24
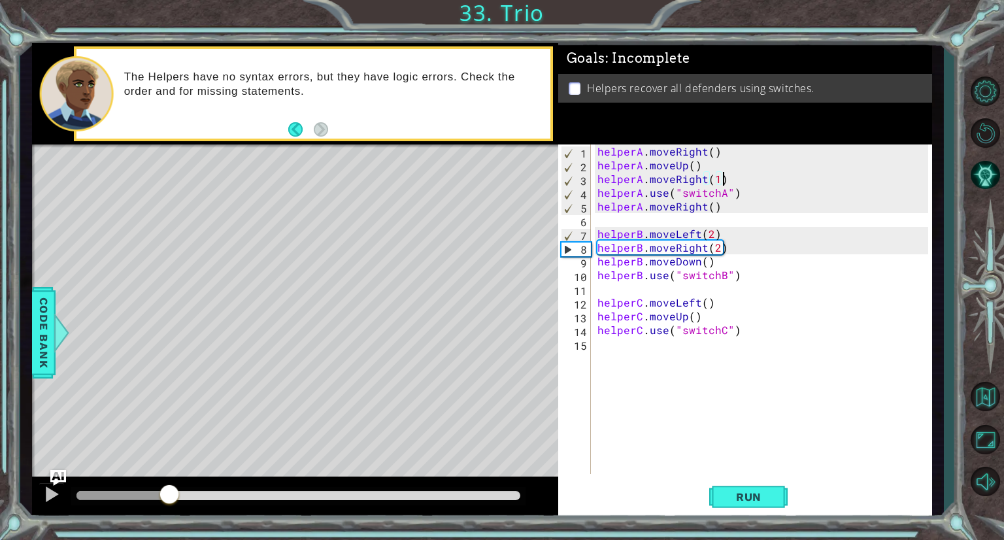
drag, startPoint x: 181, startPoint y: 498, endPoint x: 163, endPoint y: 500, distance: 17.8
click at [163, 500] on div at bounding box center [170, 496] width 24 height 24
click at [44, 495] on div at bounding box center [51, 494] width 17 height 17
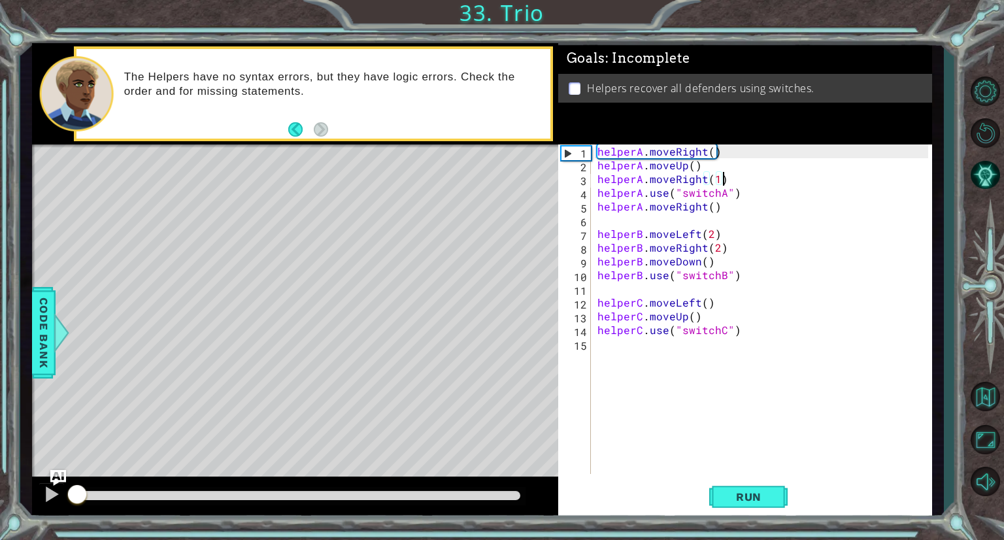
drag, startPoint x: 173, startPoint y: 498, endPoint x: 38, endPoint y: 483, distance: 136.2
click at [38, 483] on div at bounding box center [295, 498] width 526 height 42
click at [705, 248] on div "helperA . moveRight ( ) helperA . moveUp ( ) helperA . moveRight ( 1 ) helperA …" at bounding box center [765, 322] width 340 height 357
click at [712, 247] on div "helperA . moveRight ( ) helperA . moveUp ( ) helperA . moveRight ( 1 ) helperA …" at bounding box center [765, 322] width 340 height 357
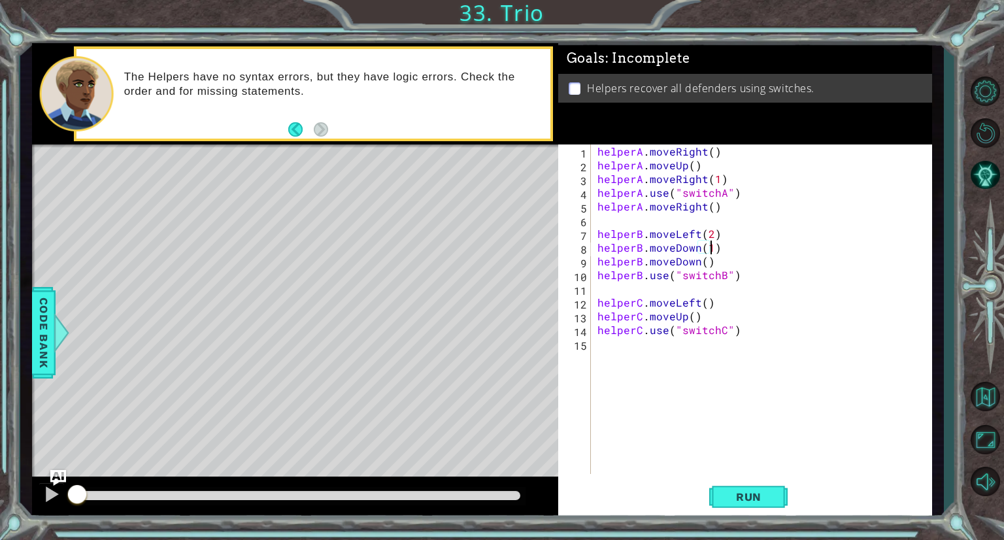
scroll to position [0, 7]
drag, startPoint x: 706, startPoint y: 260, endPoint x: 716, endPoint y: 259, distance: 9.9
click at [716, 259] on div "helperA . moveRight ( ) helperA . moveUp ( ) helperA . moveRight ( 1 ) helperA …" at bounding box center [765, 322] width 340 height 357
drag, startPoint x: 698, startPoint y: 260, endPoint x: 676, endPoint y: 263, distance: 21.7
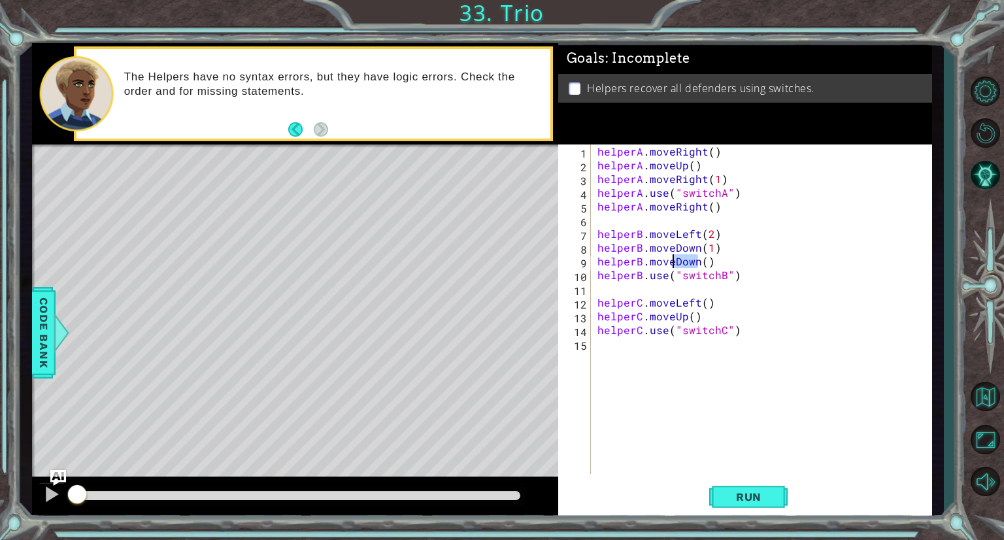
click at [676, 263] on div "helperA . moveRight ( ) helperA . moveUp ( ) helperA . moveRight ( 1 ) helperA …" at bounding box center [765, 322] width 340 height 357
click at [749, 497] on span "Run" at bounding box center [749, 496] width 52 height 13
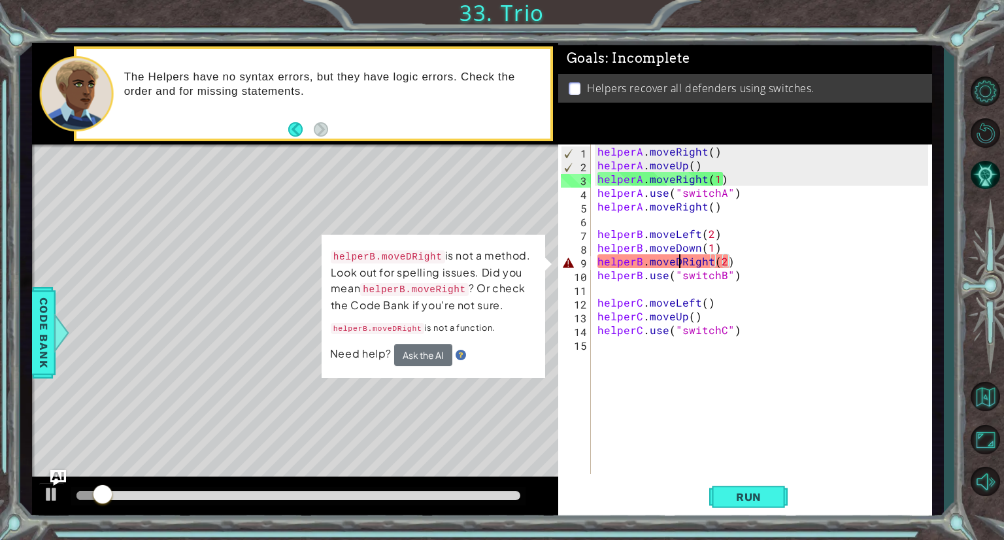
click at [680, 260] on div "helperA . moveRight ( ) helperA . moveUp ( ) helperA . moveRight ( 1 ) helperA …" at bounding box center [765, 322] width 340 height 357
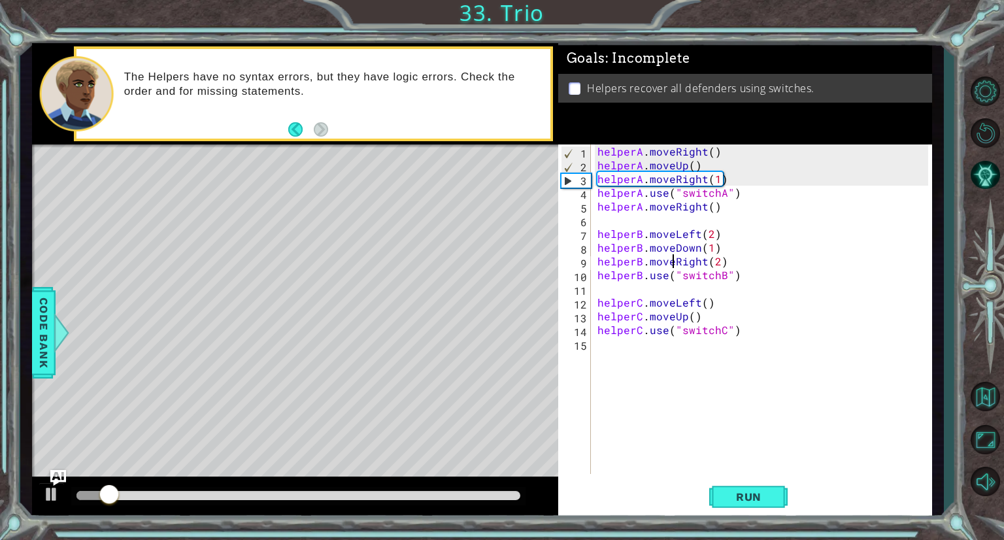
scroll to position [0, 7]
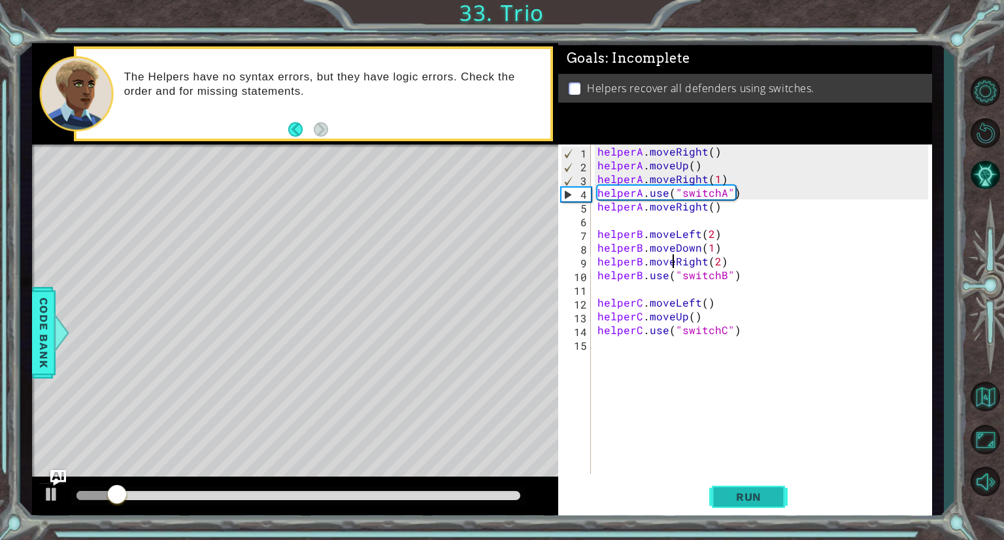
click at [755, 497] on span "Run" at bounding box center [749, 496] width 52 height 13
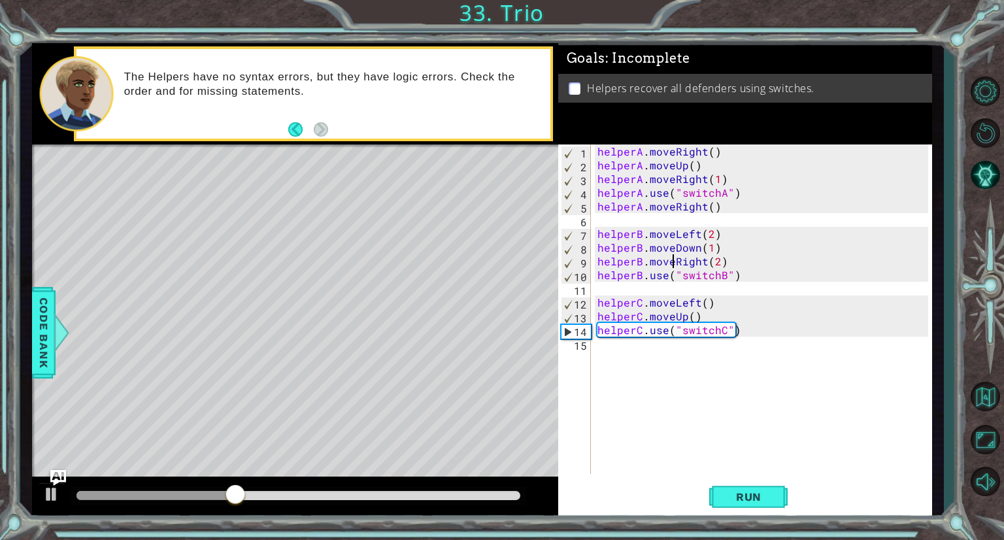
click at [702, 317] on div "helperA . moveRight ( ) helperA . moveUp ( ) helperA . moveRight ( 1 ) helperA …" at bounding box center [765, 322] width 340 height 357
type textarea "helperC.moveUp()"
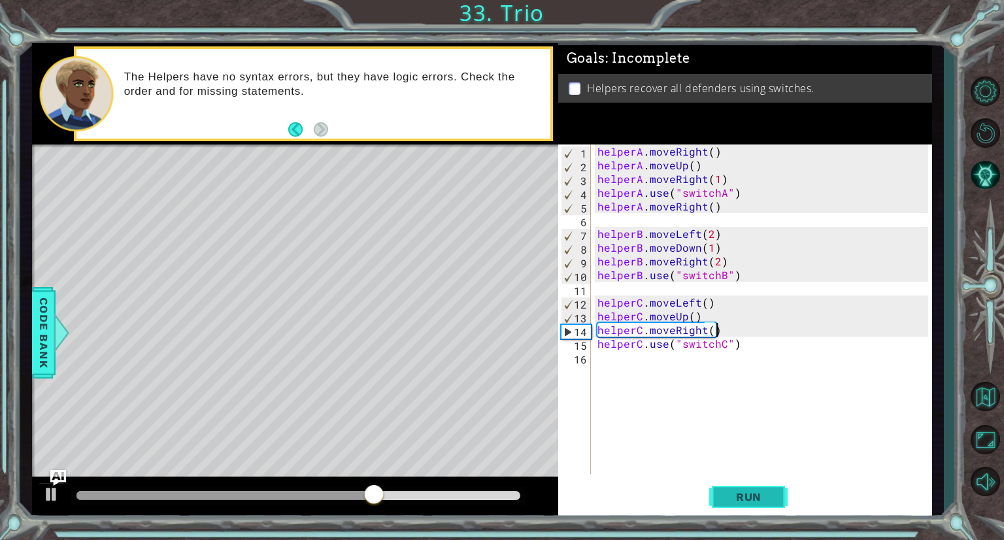
type textarea "helperC.moveRight()"
click at [750, 508] on button "Run" at bounding box center [748, 497] width 78 height 37
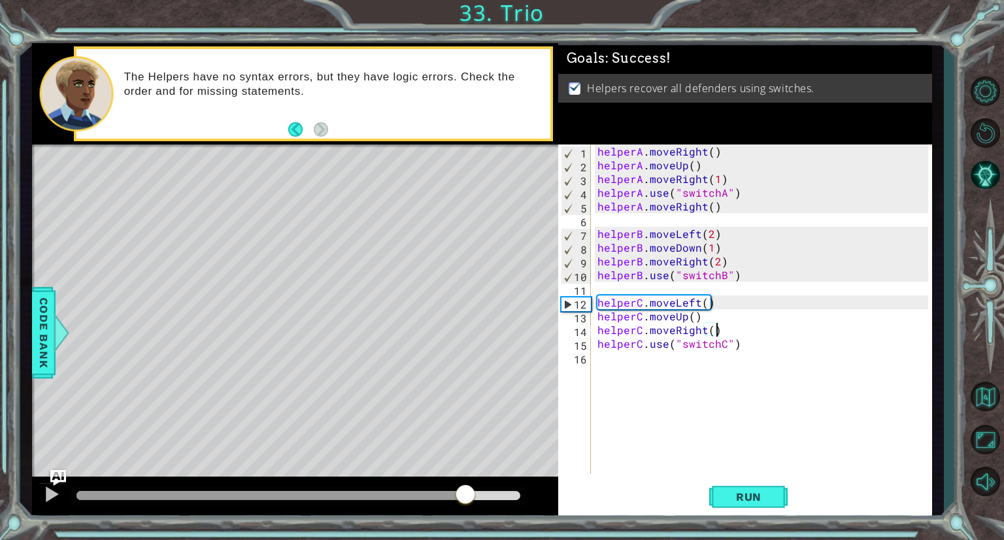
drag, startPoint x: 269, startPoint y: 495, endPoint x: 522, endPoint y: 488, distance: 253.1
click at [477, 488] on div at bounding box center [466, 496] width 24 height 24
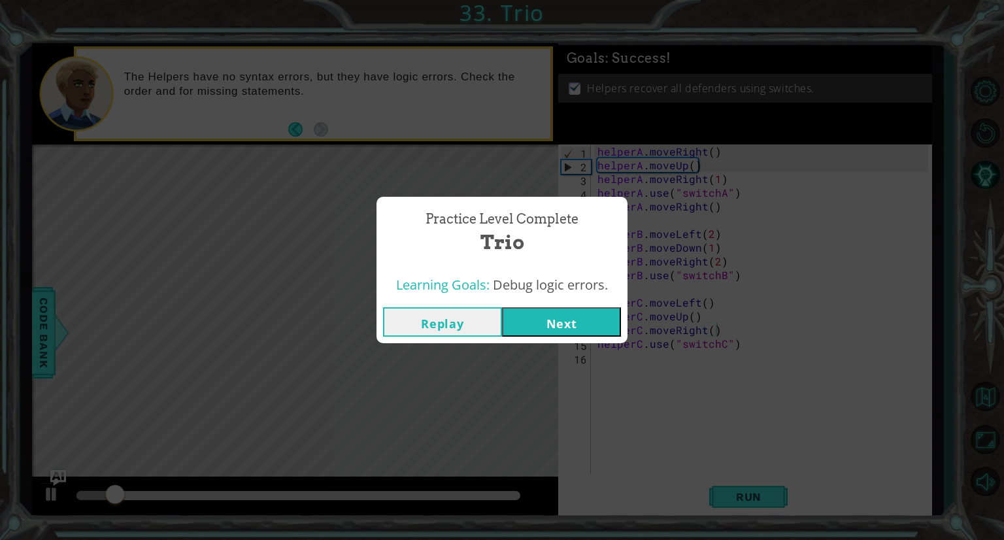
click at [583, 320] on button "Next" at bounding box center [561, 321] width 119 height 29
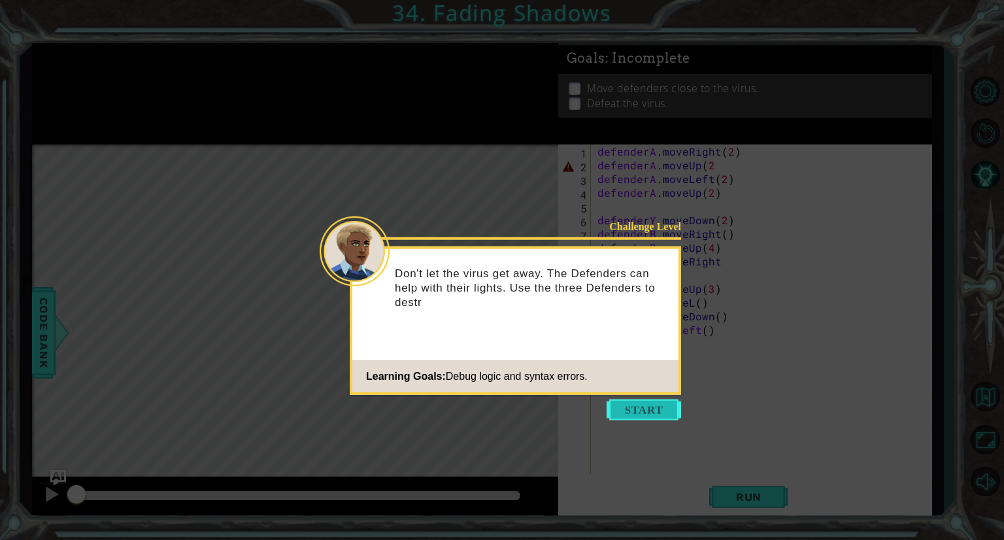
click at [619, 410] on button "Start" at bounding box center [644, 409] width 75 height 21
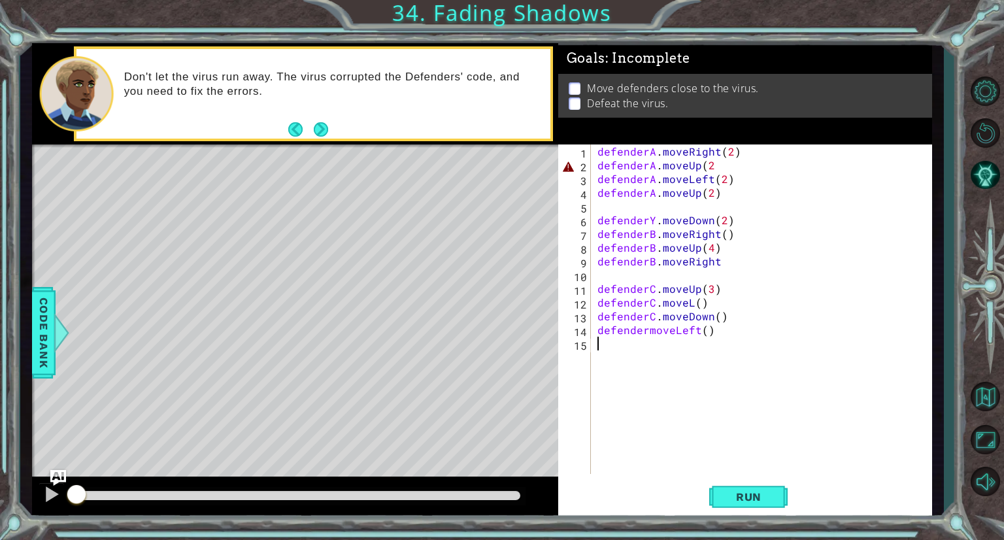
click at [711, 169] on div "defenderA . moveRight ( 2 ) defenderA . moveUp ( 2 defenderA . moveLeft ( 2 ) d…" at bounding box center [765, 322] width 340 height 357
click at [654, 222] on div "defenderA . moveRight ( 2 ) defenderA . moveUp ( 2 ) defenderA . moveLeft ( 2 )…" at bounding box center [765, 322] width 340 height 357
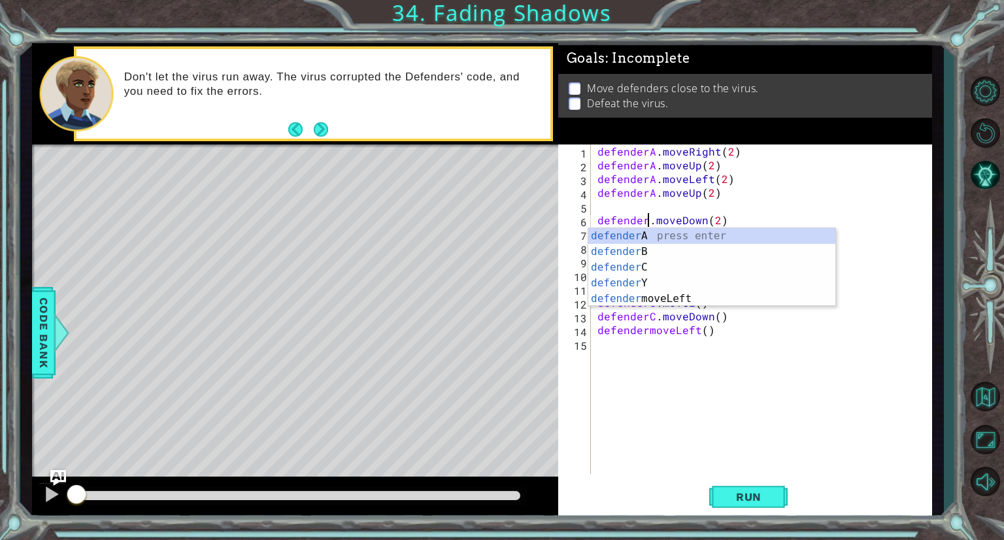
type textarea "defenderB.moveDown(2)"
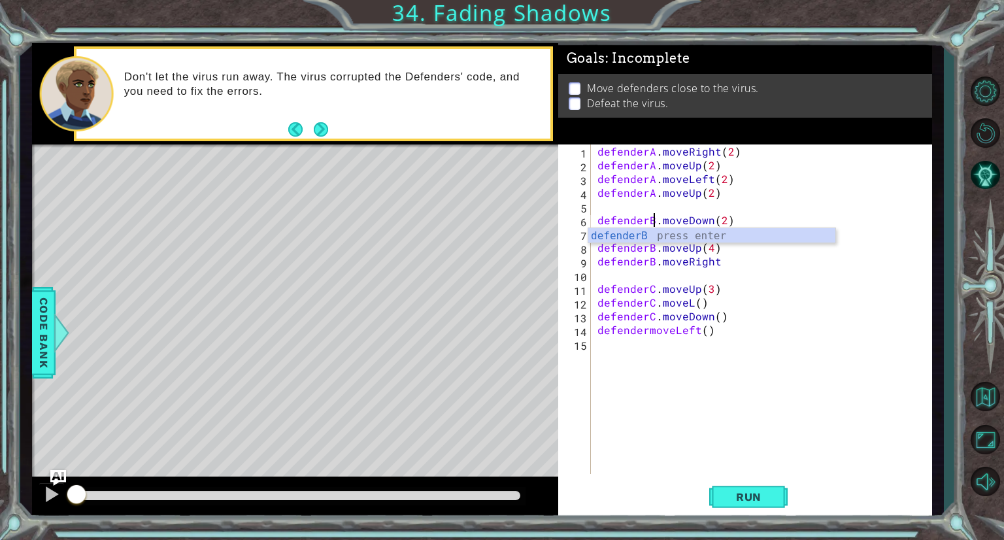
click at [740, 275] on div "defenderA . moveRight ( 2 ) defenderA . moveUp ( 2 ) defenderA . moveLeft ( 2 )…" at bounding box center [765, 322] width 340 height 357
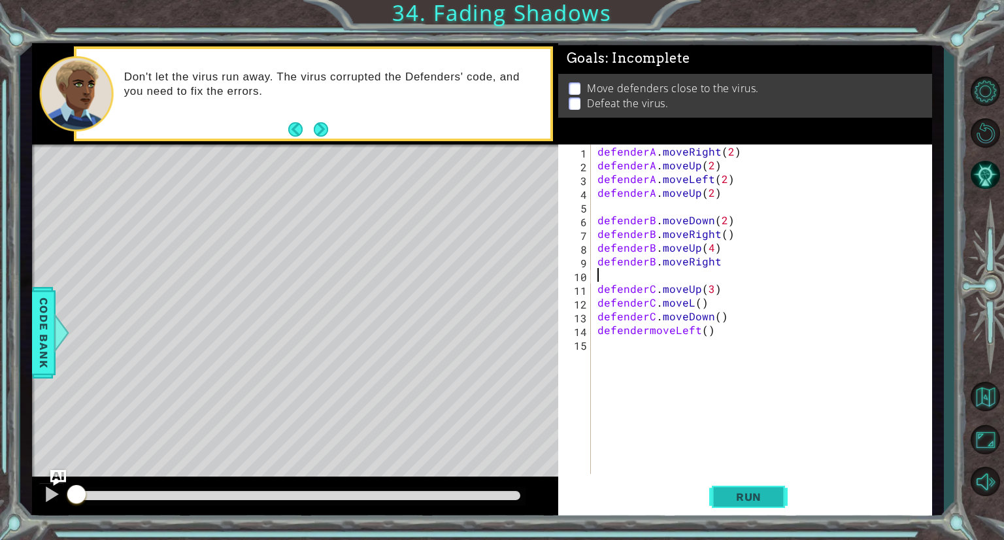
click at [741, 503] on span "Run" at bounding box center [749, 496] width 52 height 13
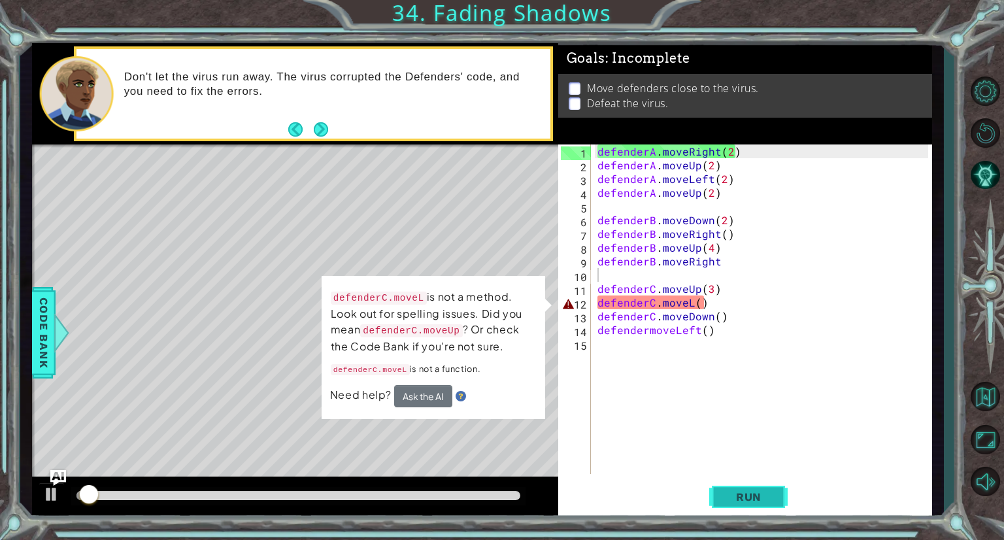
click at [740, 499] on span "Run" at bounding box center [749, 496] width 52 height 13
click at [59, 498] on div at bounding box center [51, 494] width 17 height 17
drag, startPoint x: 95, startPoint y: 500, endPoint x: 65, endPoint y: 506, distance: 30.6
click at [65, 506] on div at bounding box center [295, 498] width 526 height 42
click at [689, 307] on div "defenderA . moveRight ( 2 ) defenderA . moveUp ( 2 ) defenderA . moveLeft ( 2 )…" at bounding box center [765, 322] width 340 height 357
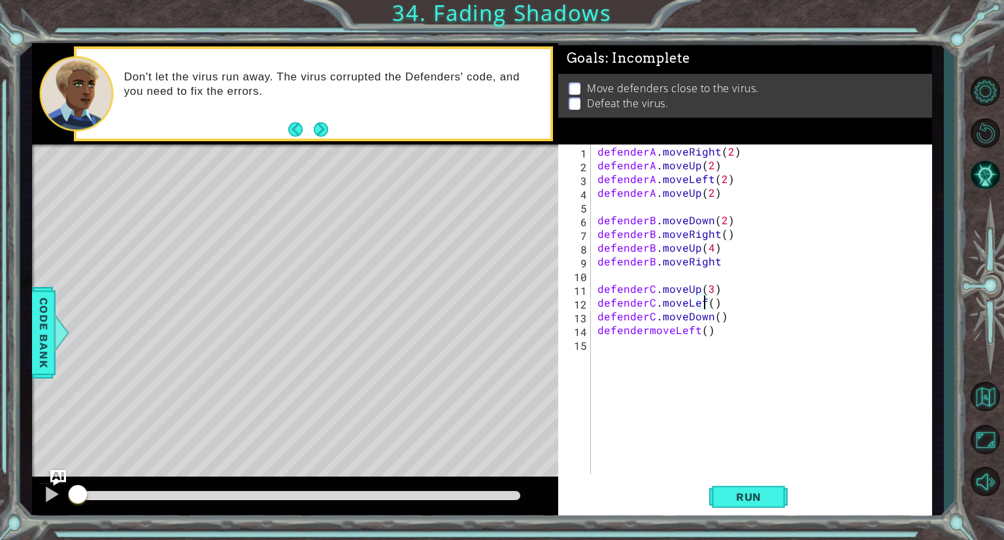
scroll to position [0, 7]
click at [706, 192] on div "defenderA . moveRight ( 2 ) defenderA . moveUp ( 2 ) defenderA . moveLeft ( 2 )…" at bounding box center [765, 322] width 340 height 357
click at [717, 265] on div "defenderA . moveRight ( 2 ) defenderA . moveUp ( 2 ) defenderA . moveLeft ( 2 )…" at bounding box center [765, 322] width 340 height 357
click at [770, 491] on span "Run" at bounding box center [749, 496] width 52 height 13
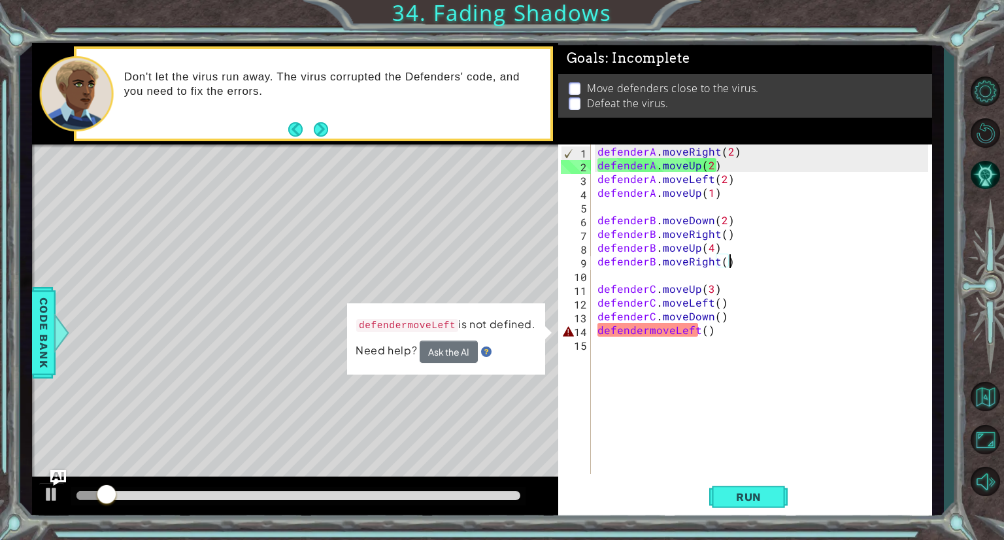
click at [646, 330] on div "defenderA . moveRight ( 2 ) defenderA . moveUp ( 2 ) defenderA . moveLeft ( 2 )…" at bounding box center [765, 322] width 340 height 357
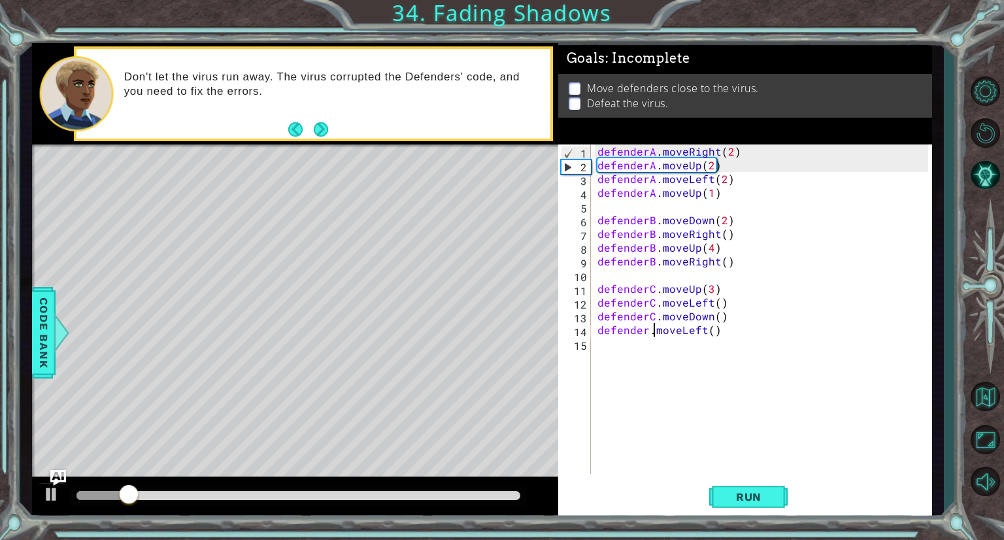
scroll to position [0, 3]
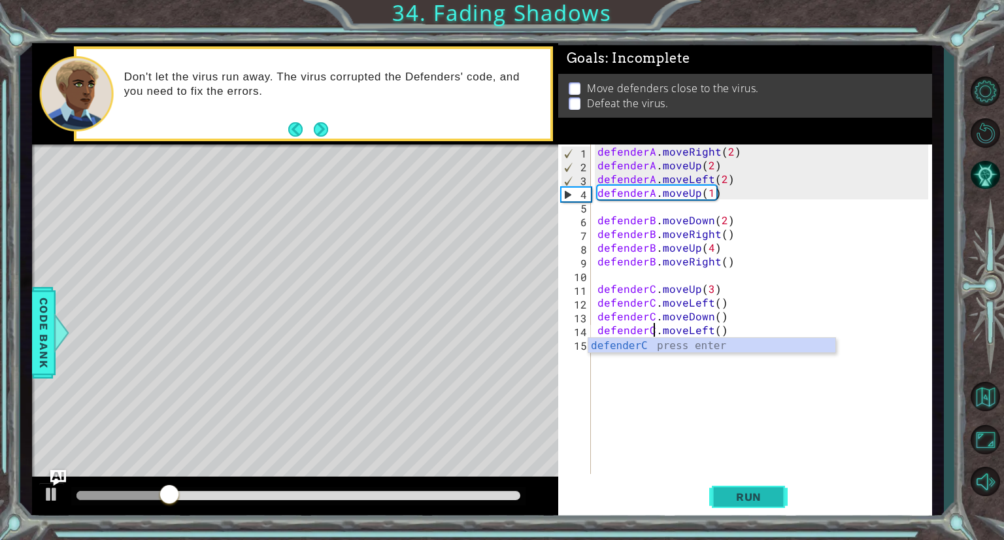
type textarea "defenderC.moveLeft()"
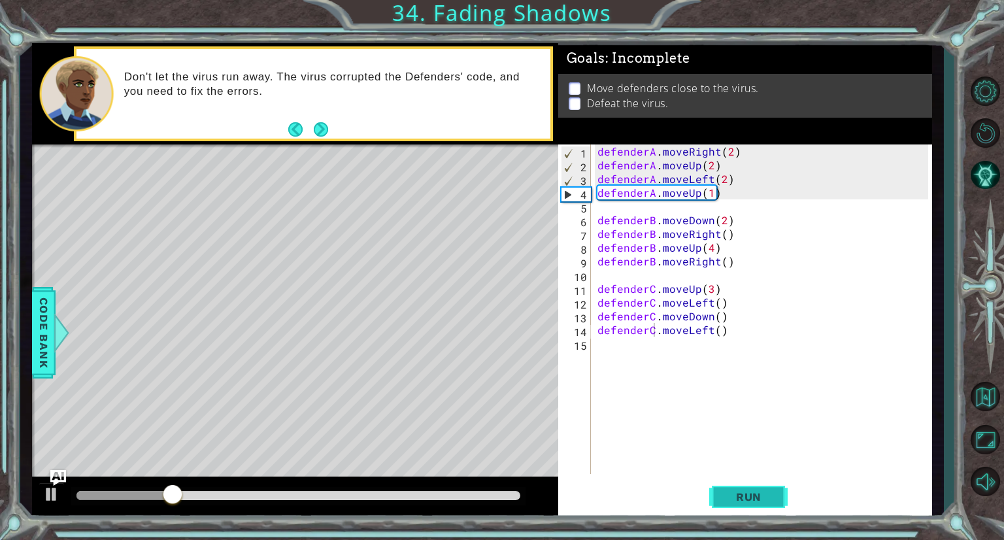
click at [749, 501] on span "Run" at bounding box center [749, 496] width 52 height 13
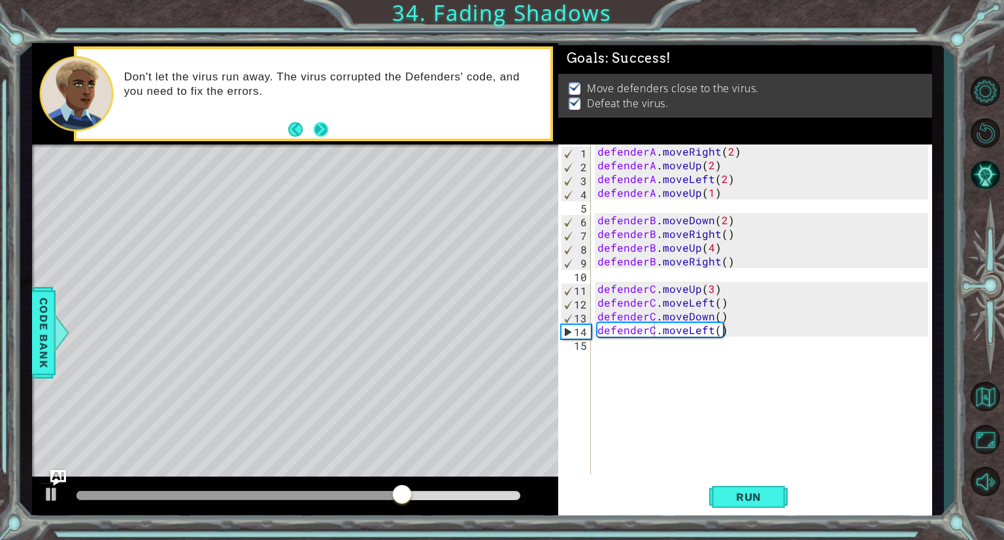
click at [314, 125] on button "Next" at bounding box center [321, 129] width 14 height 14
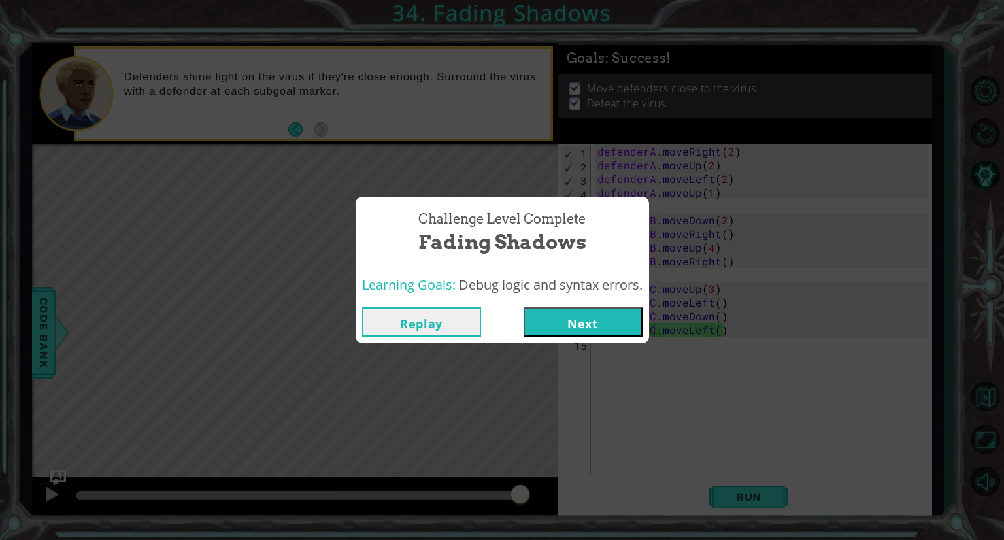
click at [575, 317] on button "Next" at bounding box center [583, 321] width 119 height 29
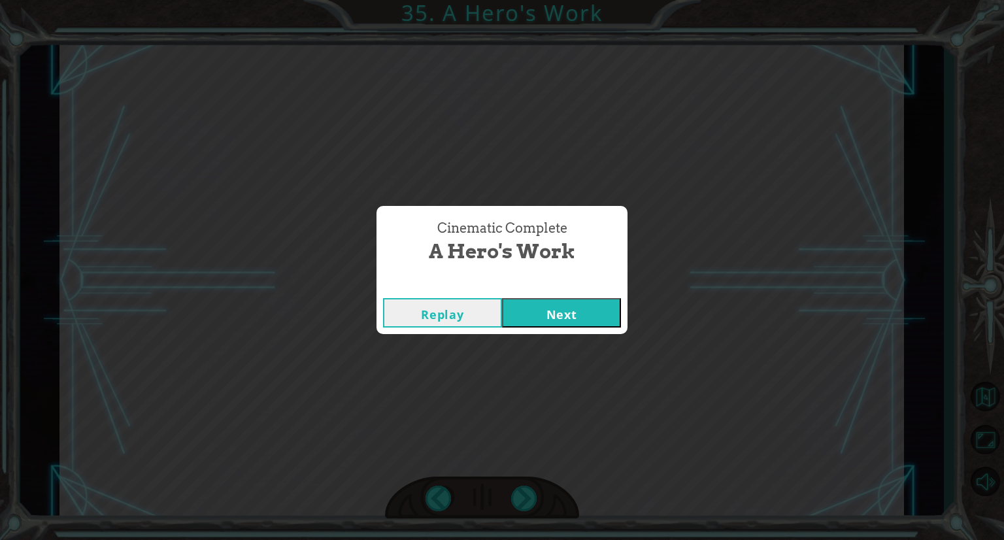
click at [575, 317] on button "Next" at bounding box center [561, 312] width 119 height 29
click at [558, 301] on button "Next" at bounding box center [561, 312] width 119 height 29
click at [568, 309] on button "Next" at bounding box center [561, 312] width 119 height 29
